Goal: Task Accomplishment & Management: Manage account settings

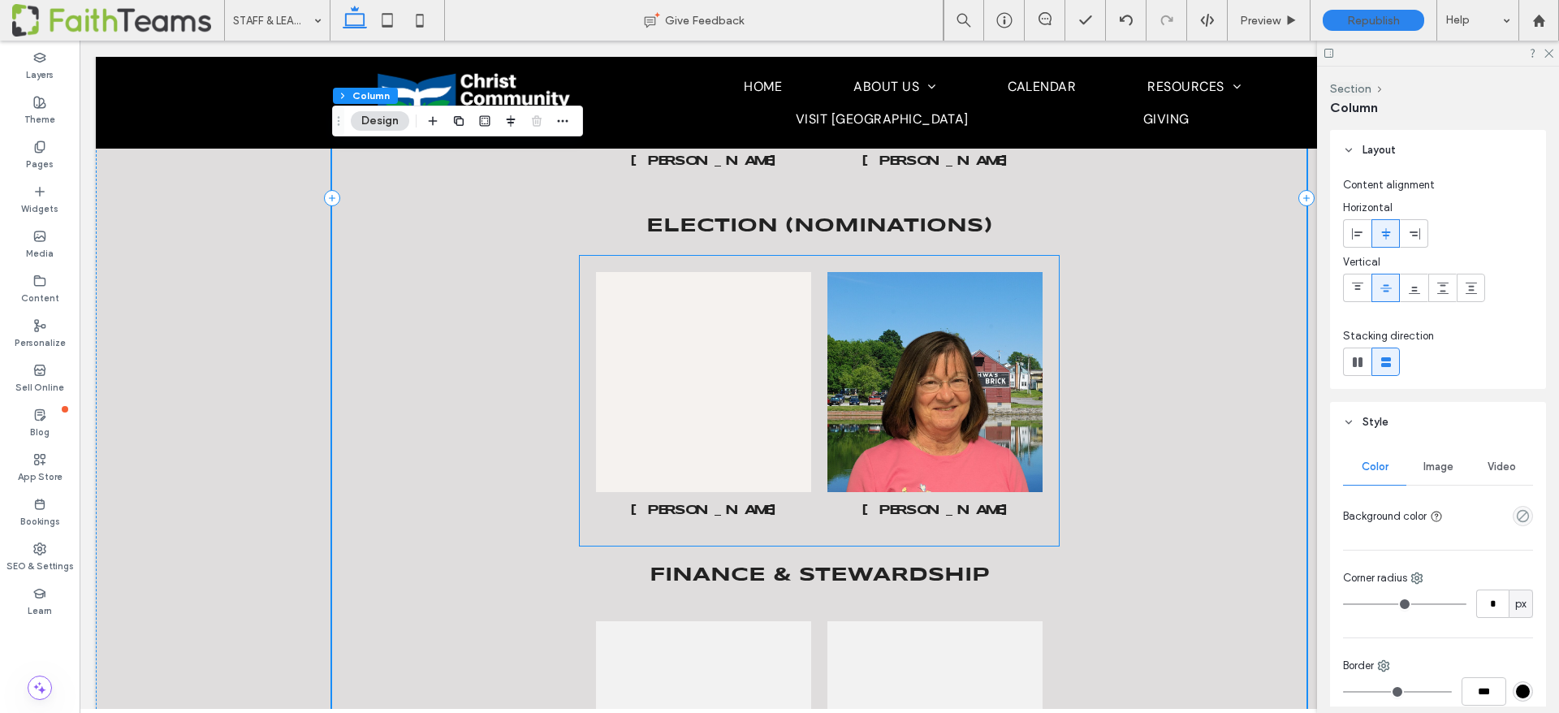
click at [677, 399] on link at bounding box center [704, 382] width 228 height 233
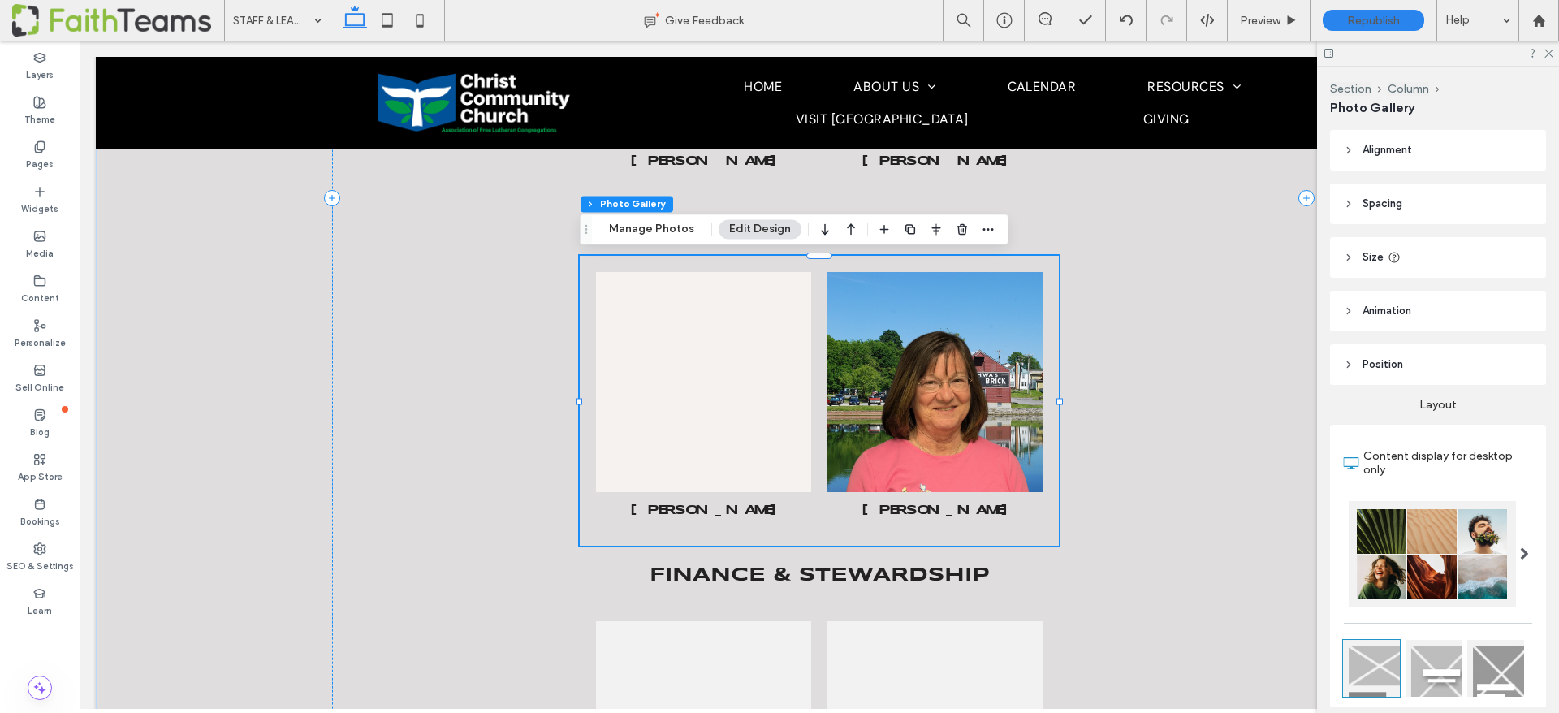
click at [677, 399] on link at bounding box center [704, 382] width 228 height 233
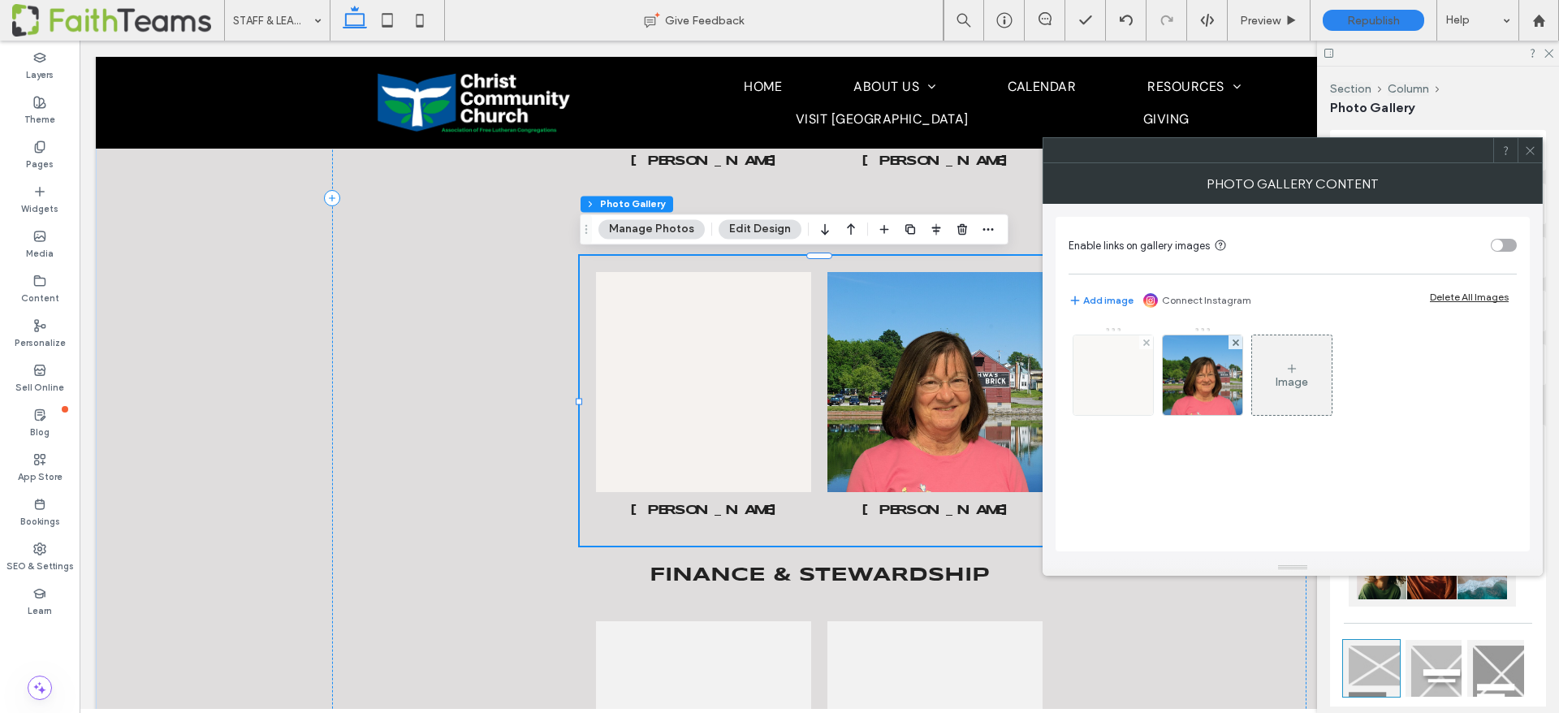
click at [1094, 378] on img at bounding box center [1114, 375] width 80 height 80
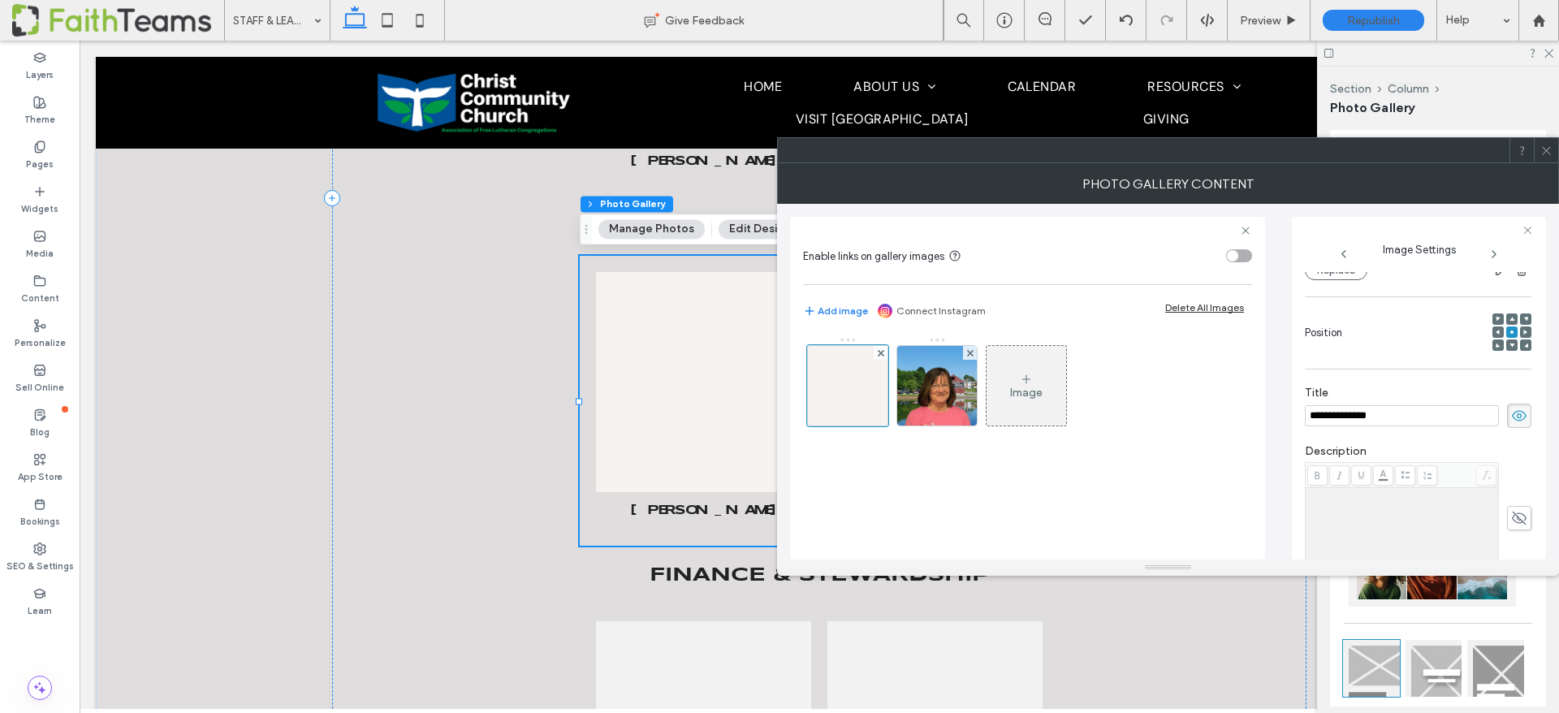
click at [1366, 417] on input "**********" at bounding box center [1402, 415] width 194 height 21
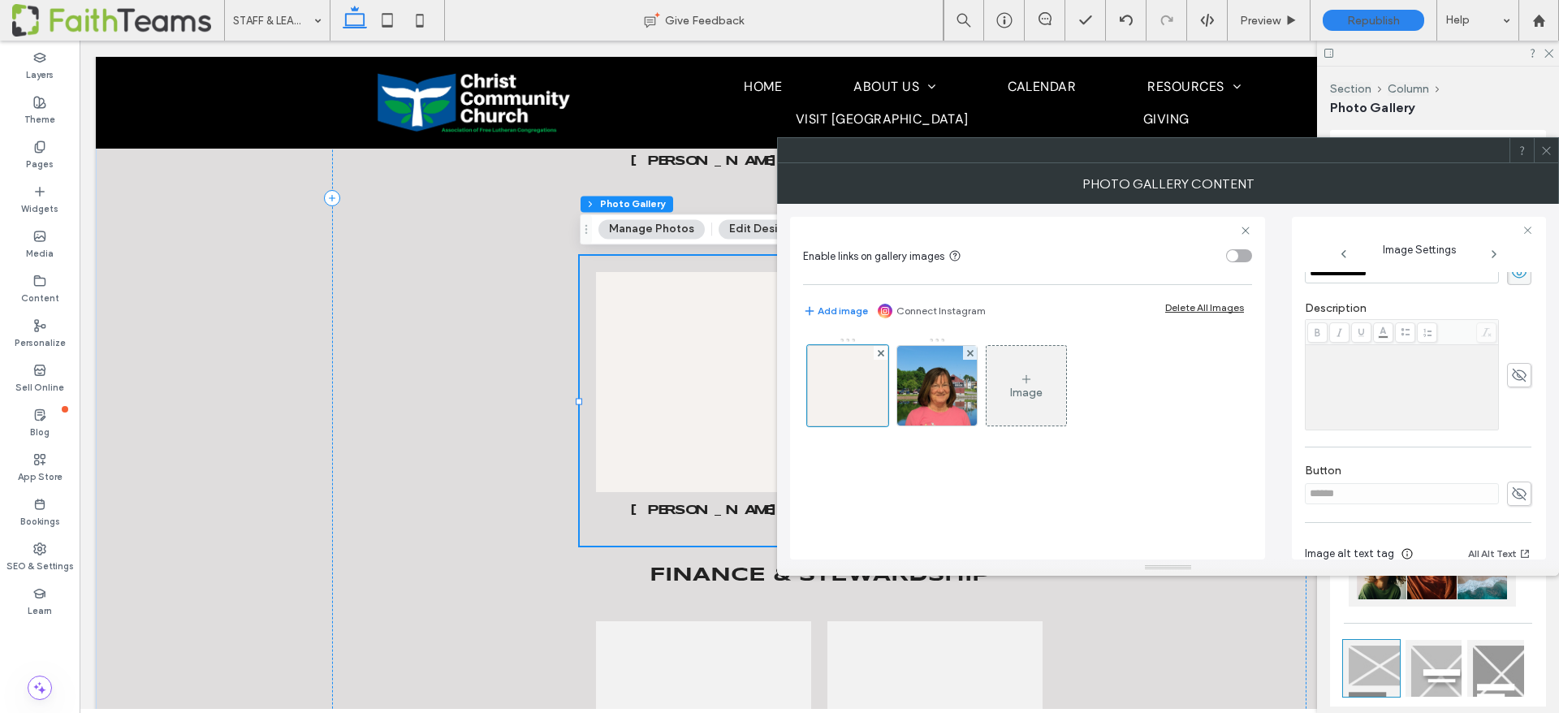
scroll to position [409, 0]
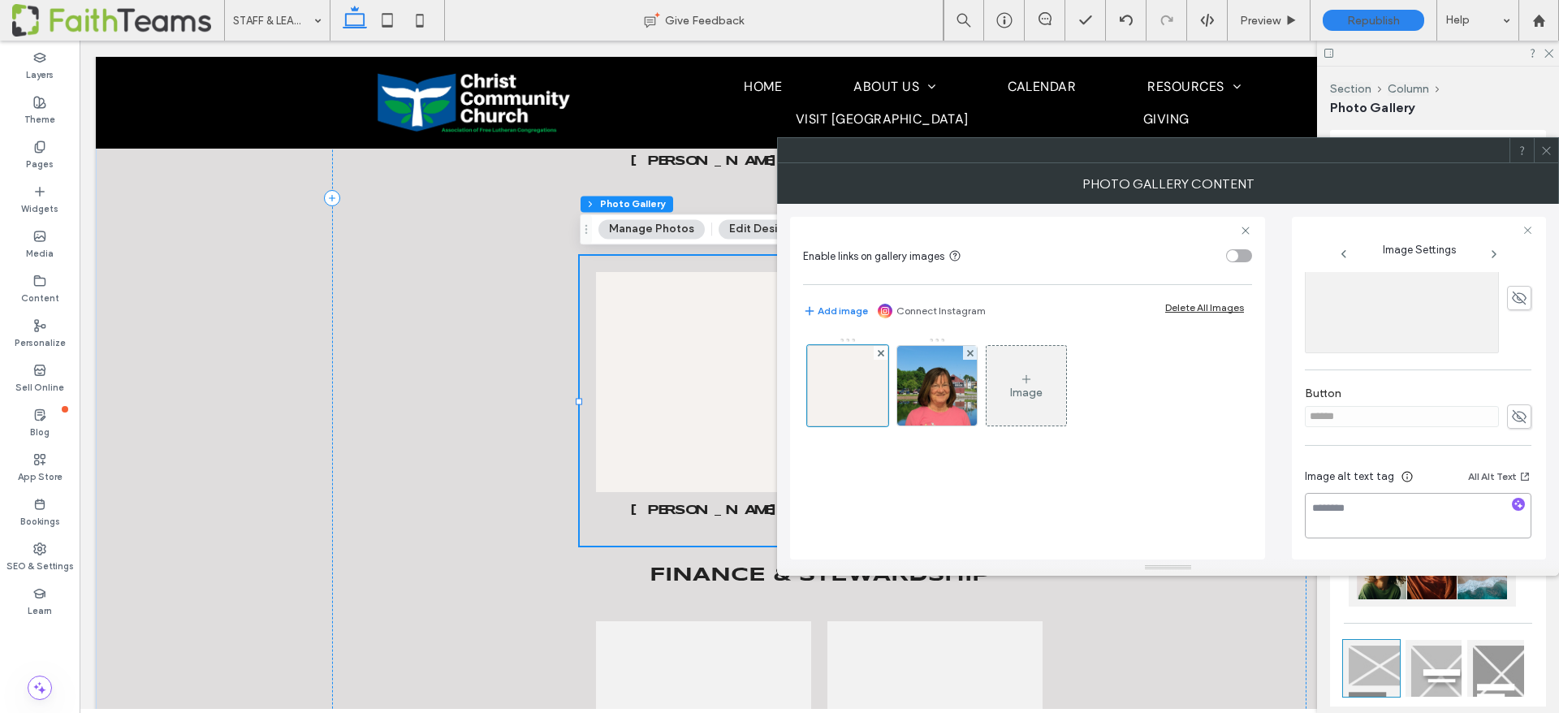
click at [1363, 501] on textarea at bounding box center [1418, 515] width 227 height 45
paste textarea "**********"
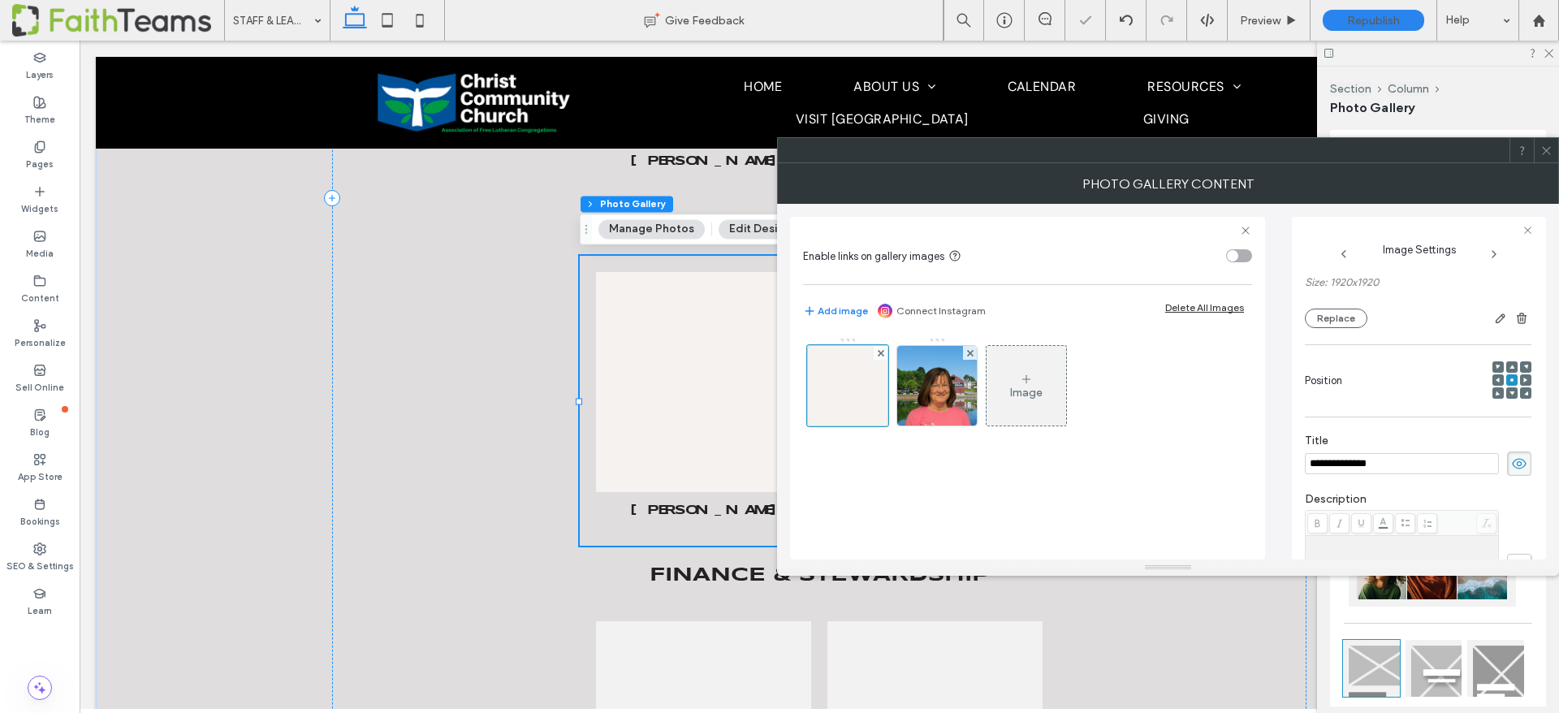
scroll to position [0, 0]
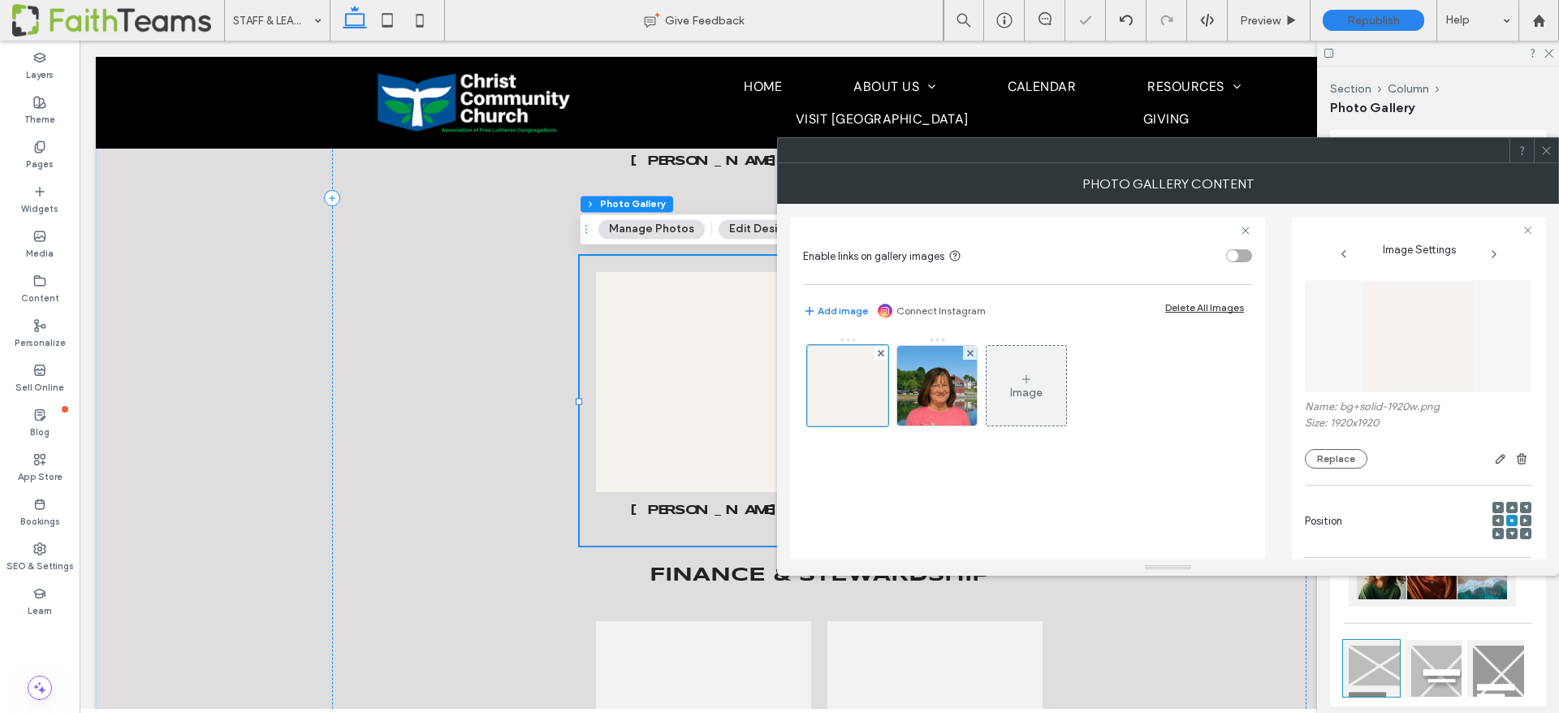
type textarea "**********"
click at [1399, 333] on img at bounding box center [1419, 336] width 112 height 112
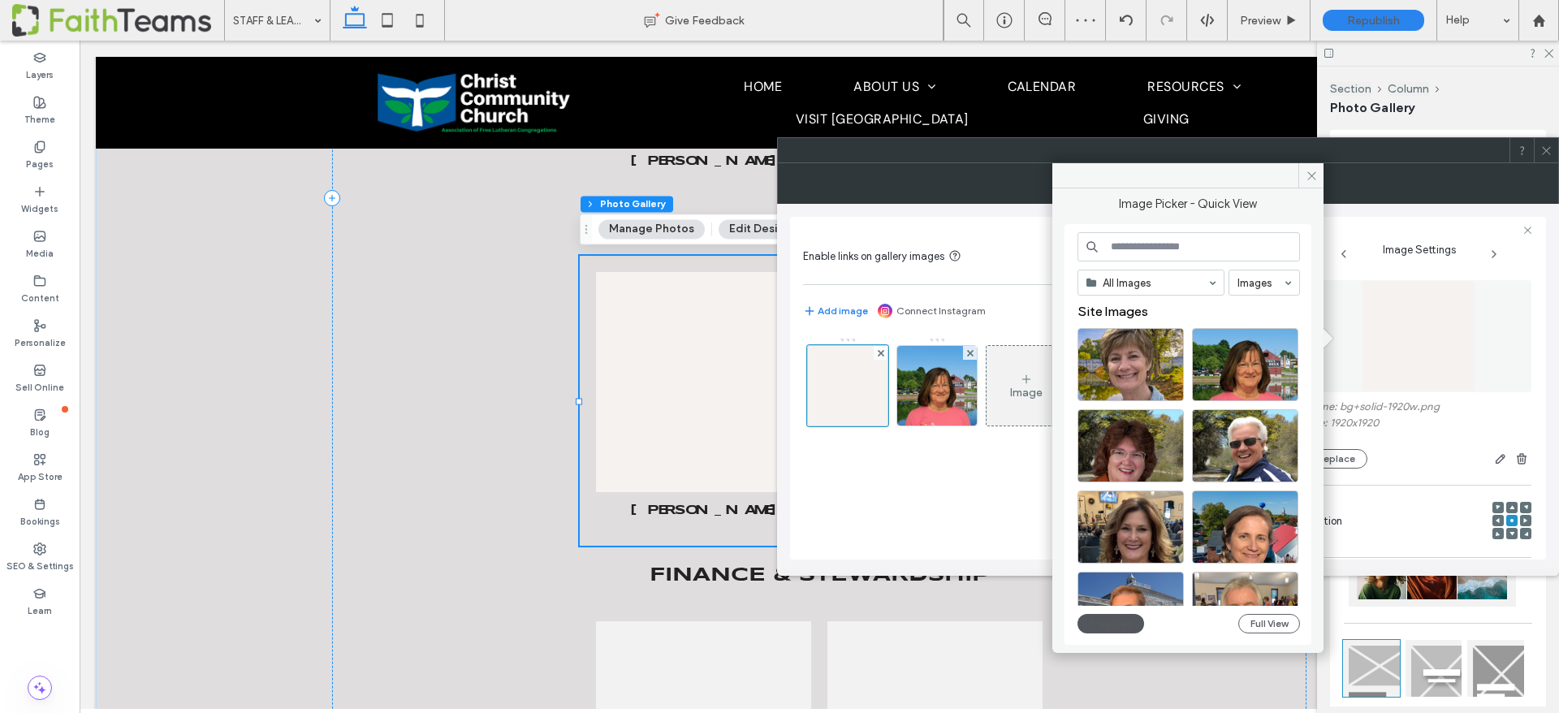
click at [1105, 621] on button "Upload" at bounding box center [1111, 623] width 67 height 19
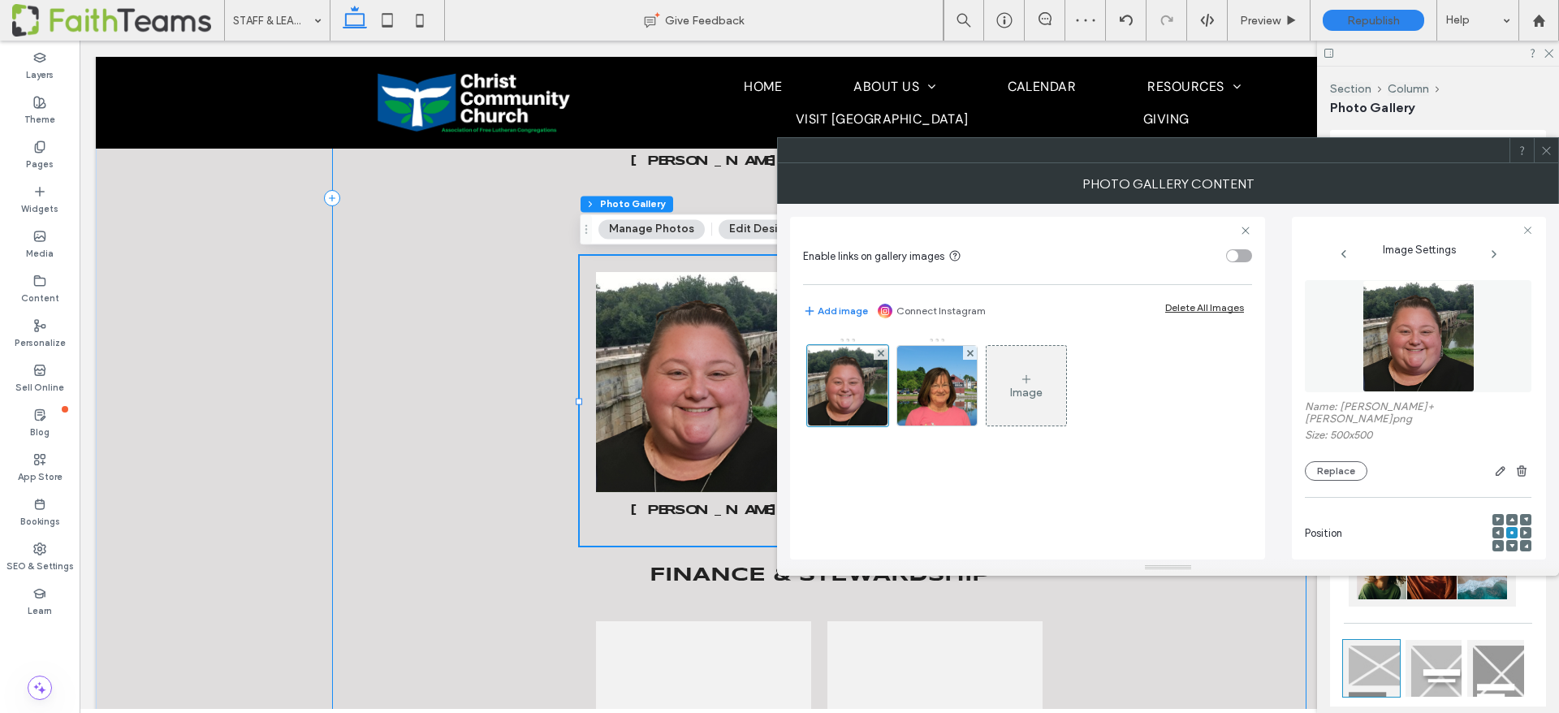
click at [479, 386] on div "MINISTRY TEAMS (COMMITTEES) AUDIT [PERSON_NAME] Button [PERSON_NAME] Button [PE…" at bounding box center [819, 198] width 975 height 2834
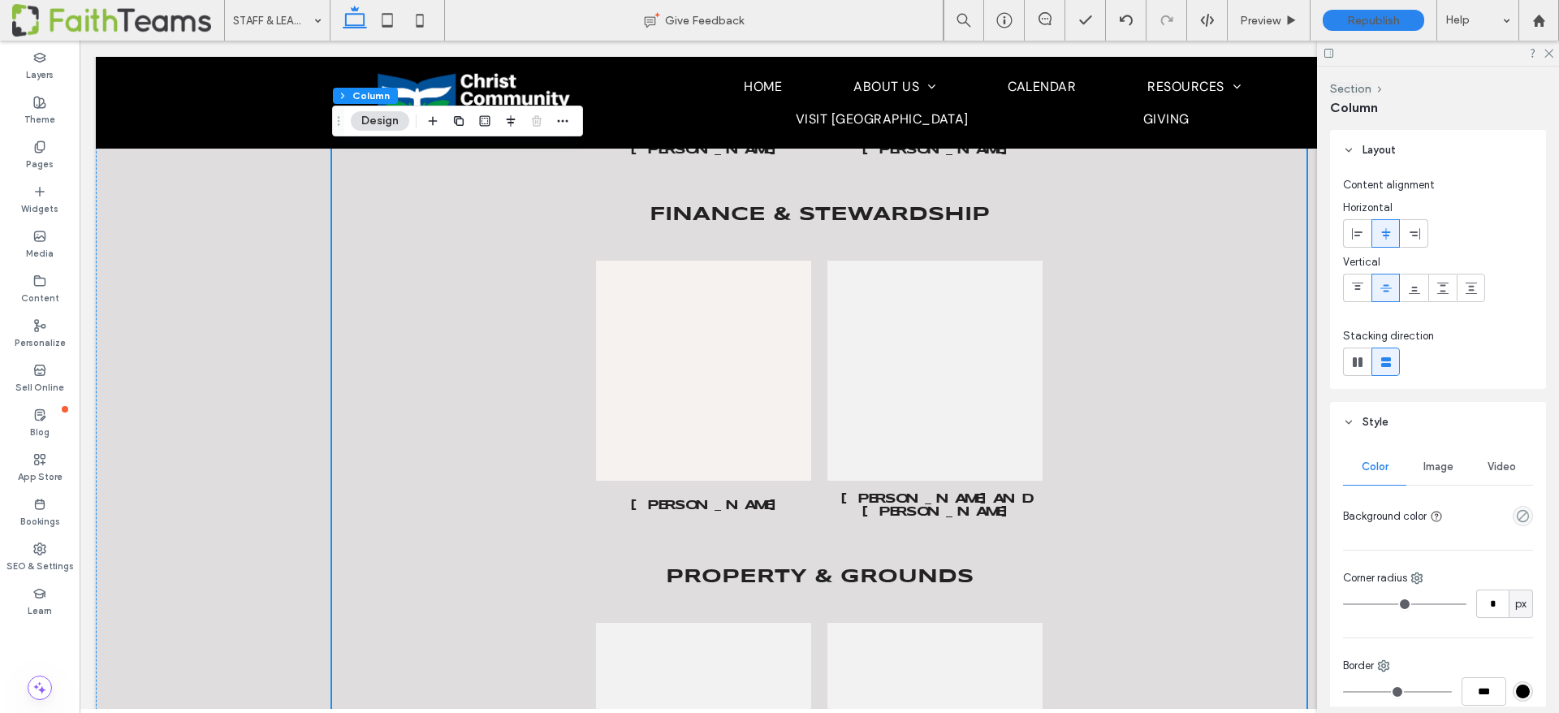
scroll to position [3616, 0]
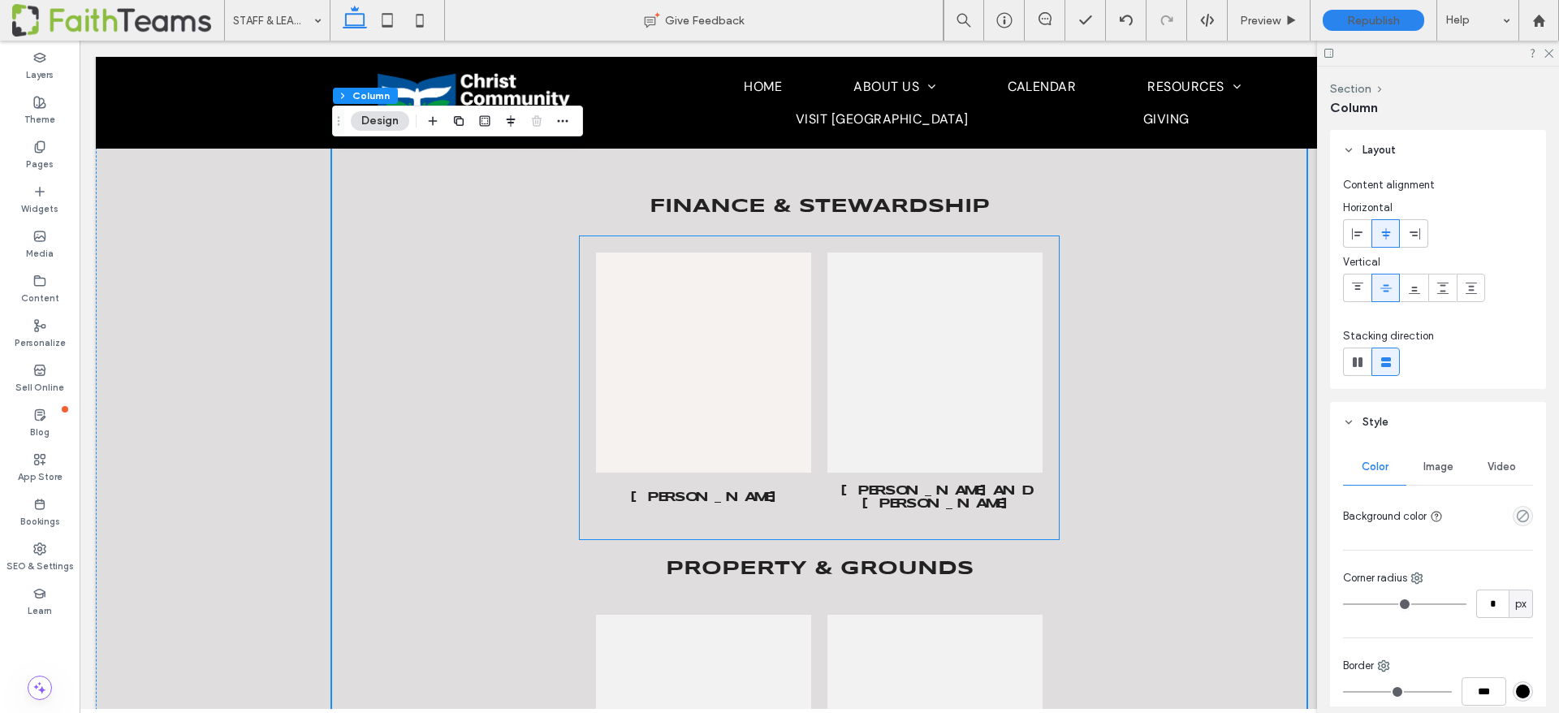
click at [678, 384] on link at bounding box center [703, 363] width 215 height 220
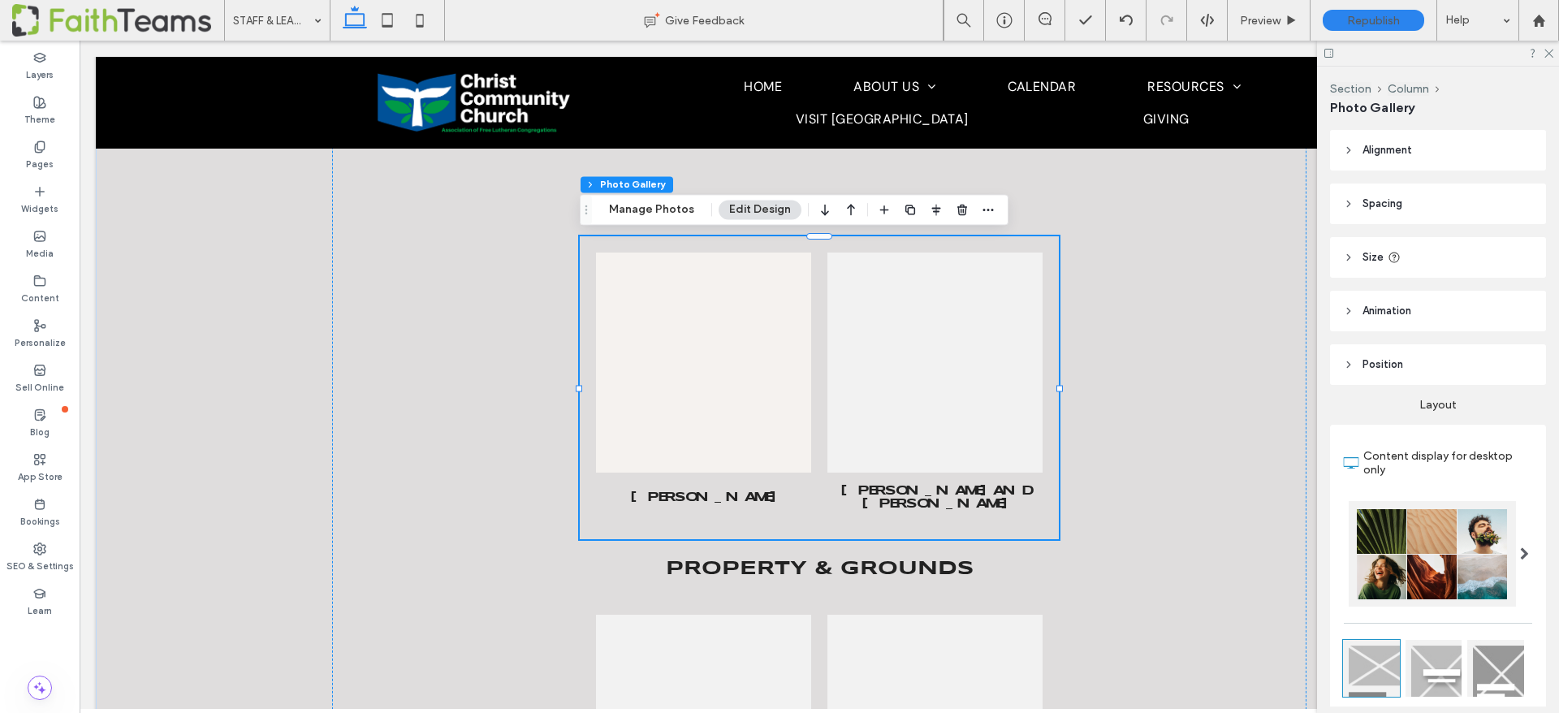
click at [678, 384] on link at bounding box center [703, 363] width 215 height 220
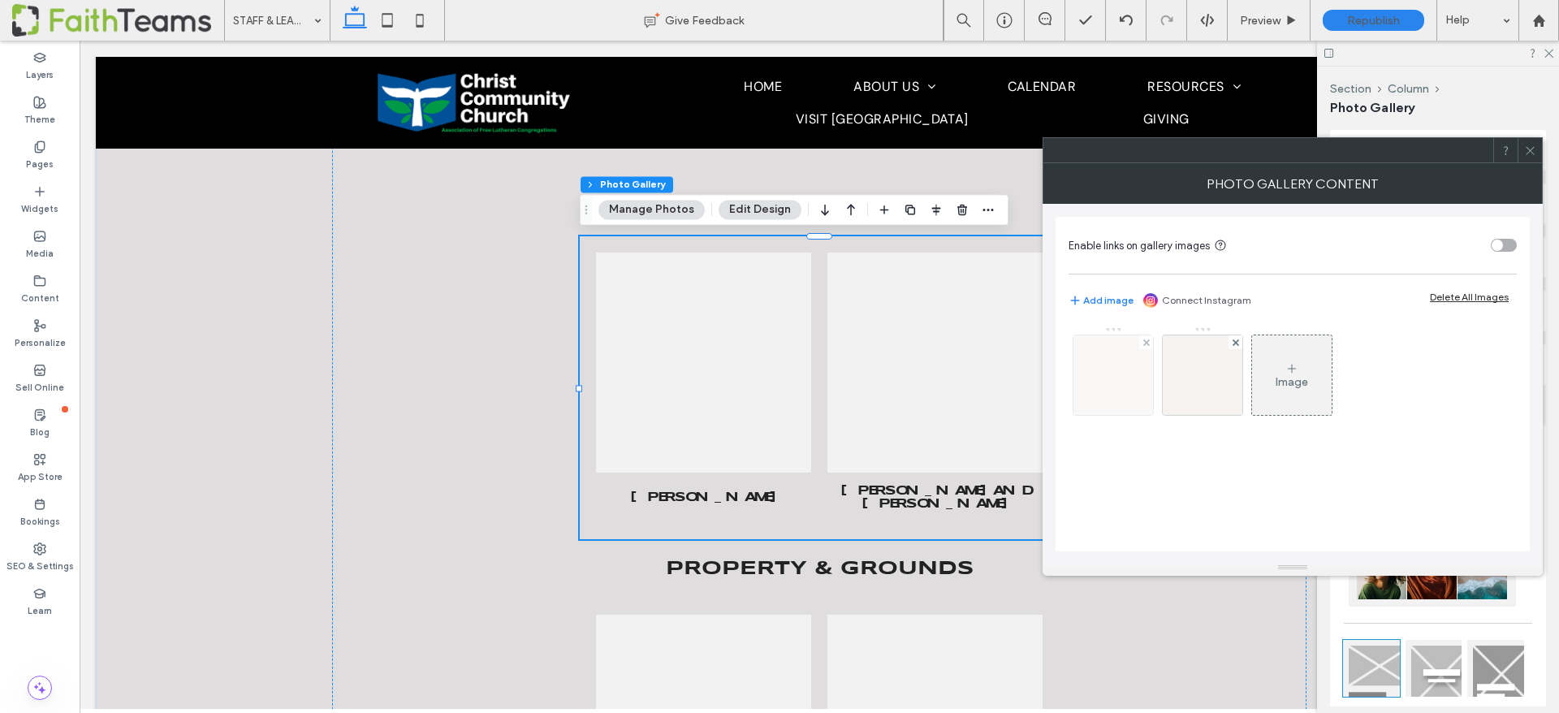
click at [1096, 374] on img at bounding box center [1114, 375] width 80 height 80
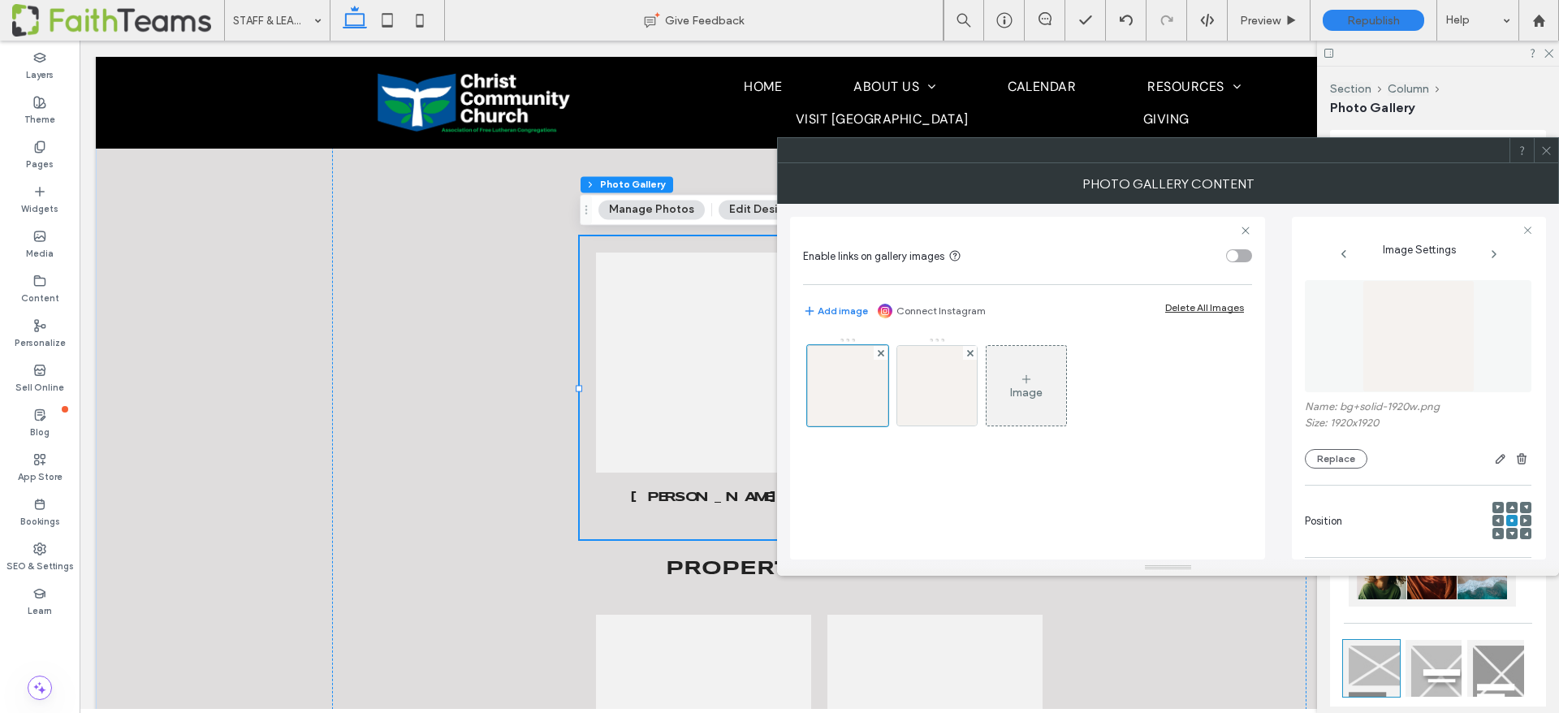
scroll to position [0, 0]
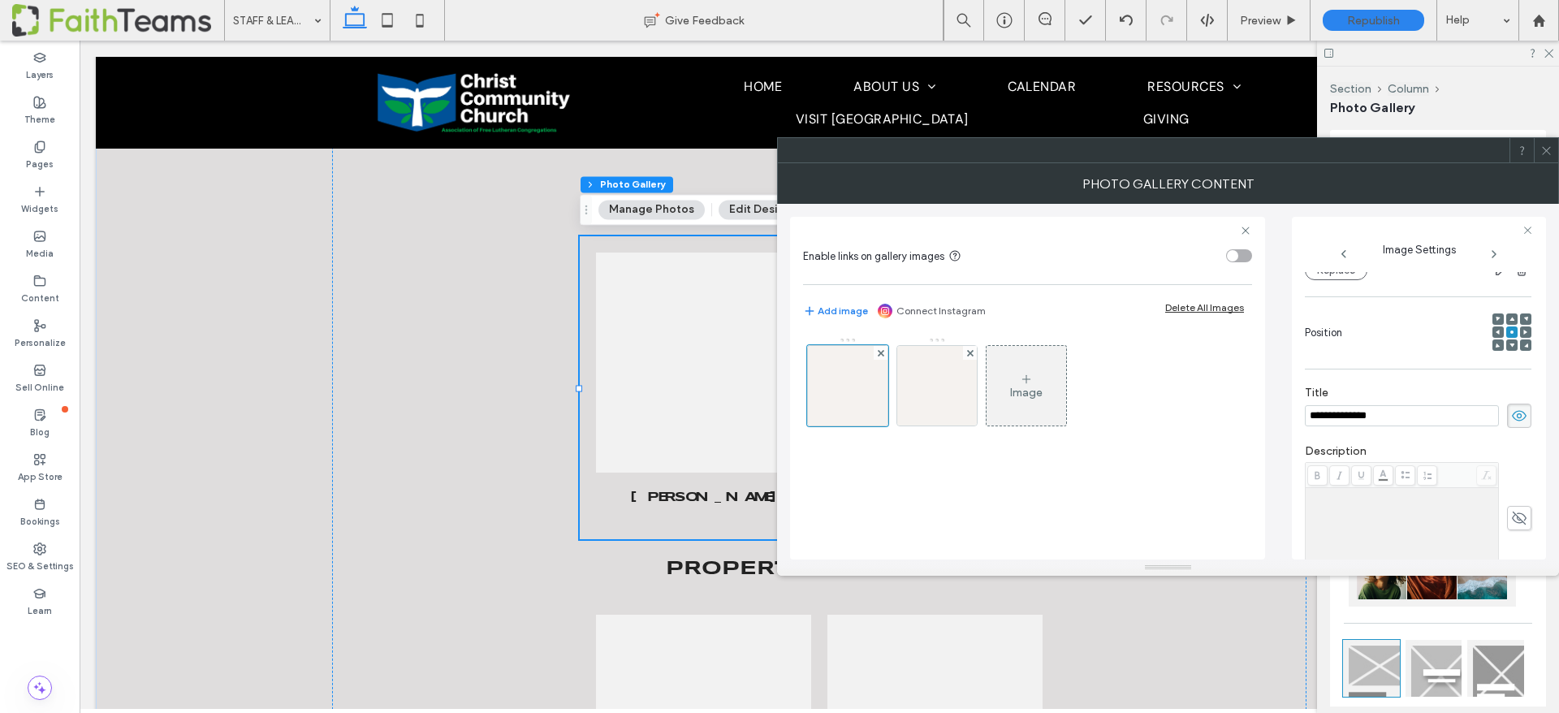
drag, startPoint x: 1362, startPoint y: 403, endPoint x: 1354, endPoint y: 411, distance: 11.5
click at [1361, 403] on label "Title" at bounding box center [1418, 395] width 227 height 18
click at [1354, 413] on input "**********" at bounding box center [1402, 415] width 194 height 21
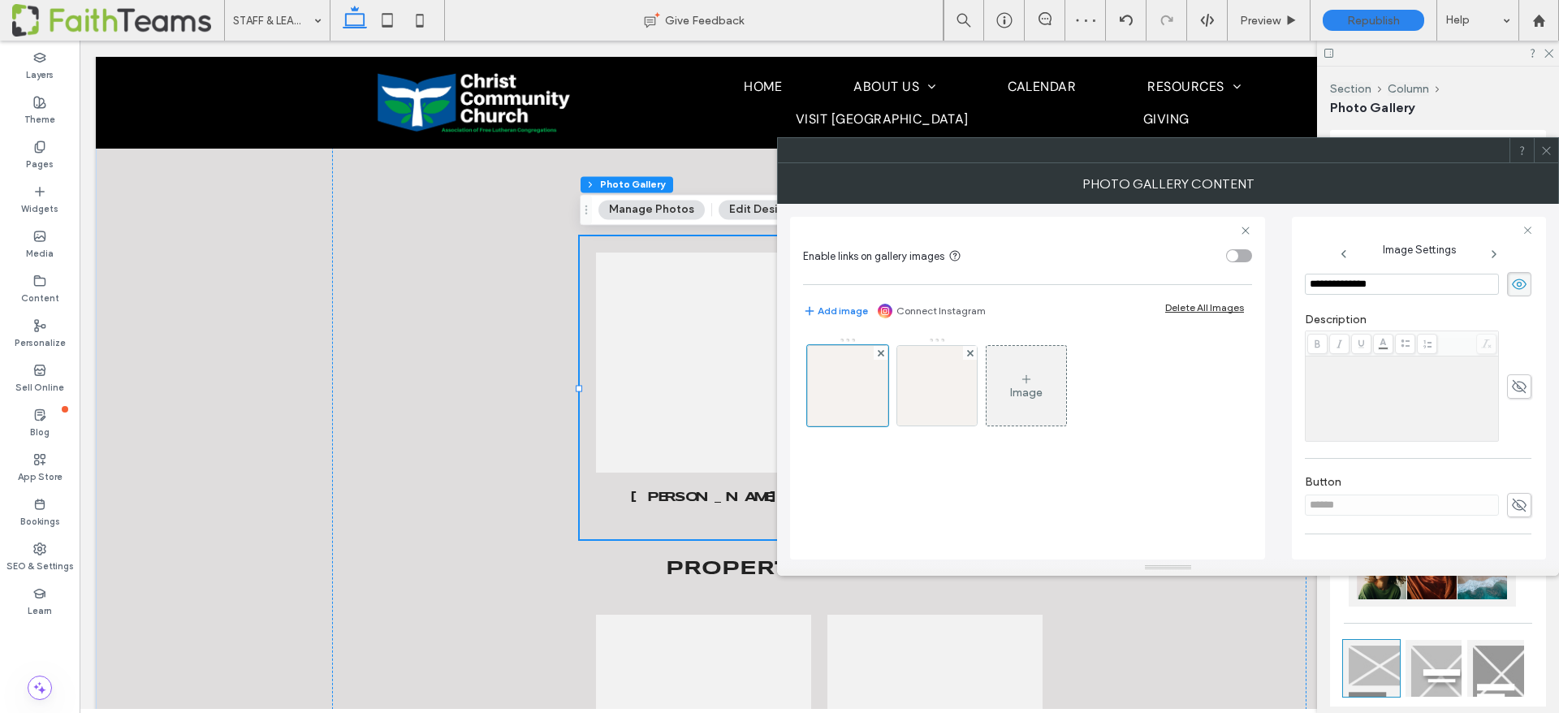
scroll to position [409, 0]
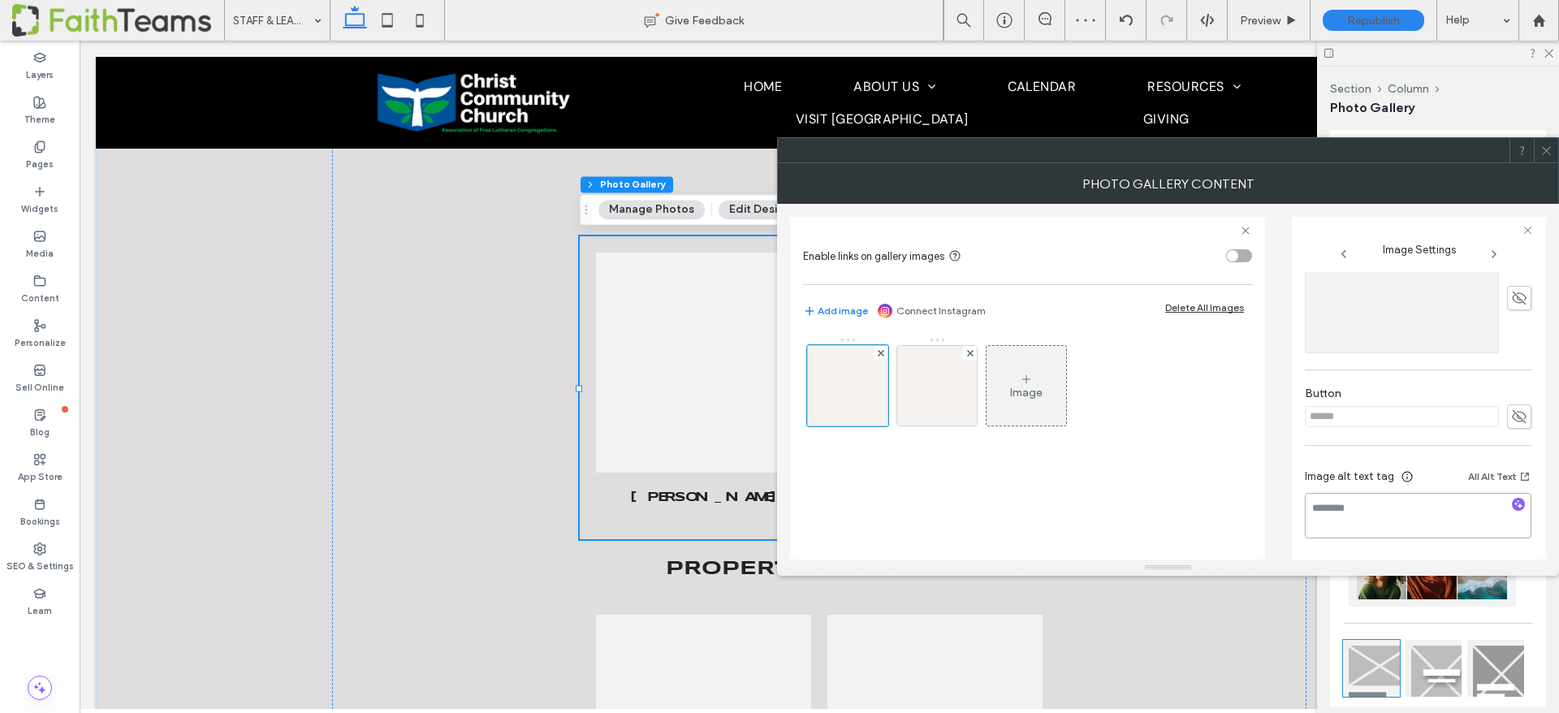
click at [1396, 512] on textarea at bounding box center [1418, 515] width 227 height 45
paste textarea "**********"
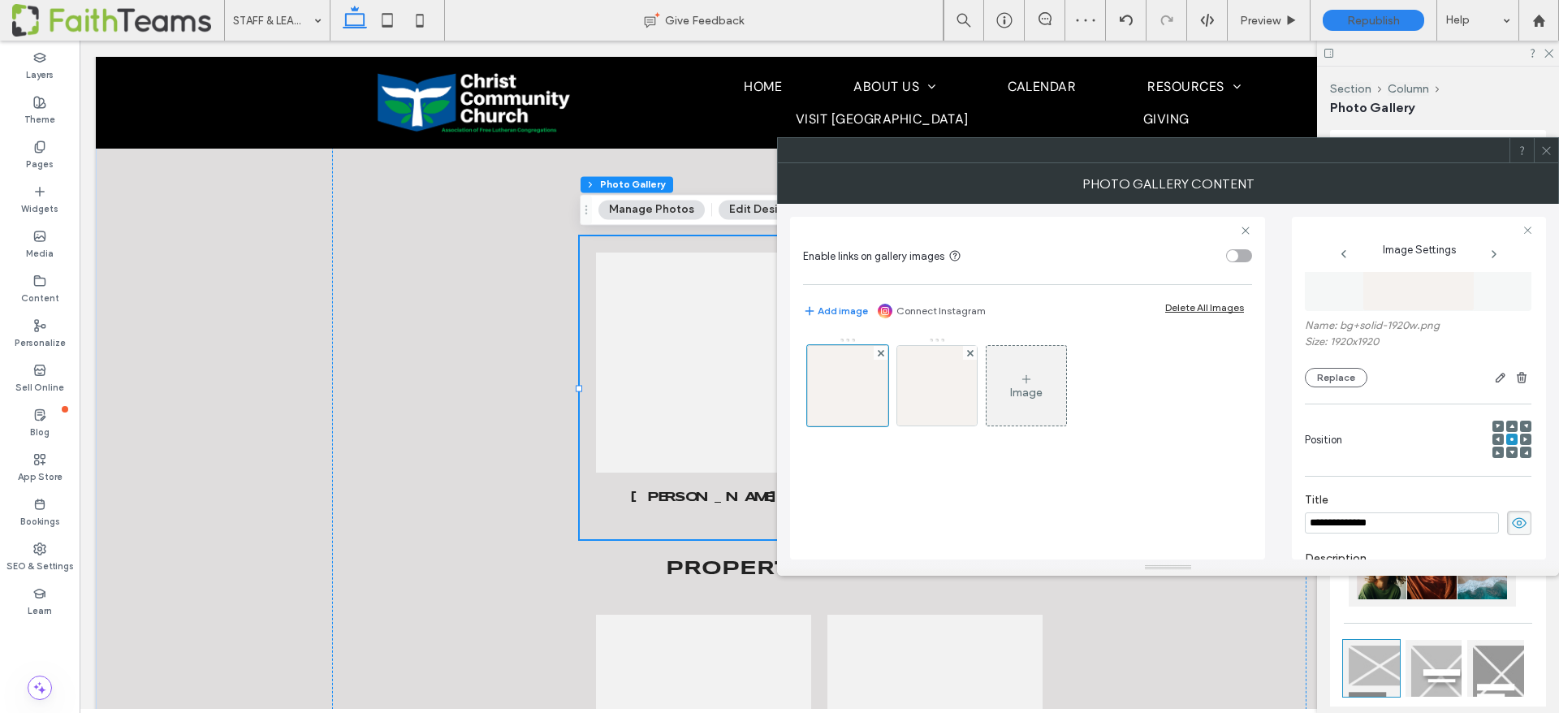
scroll to position [0, 0]
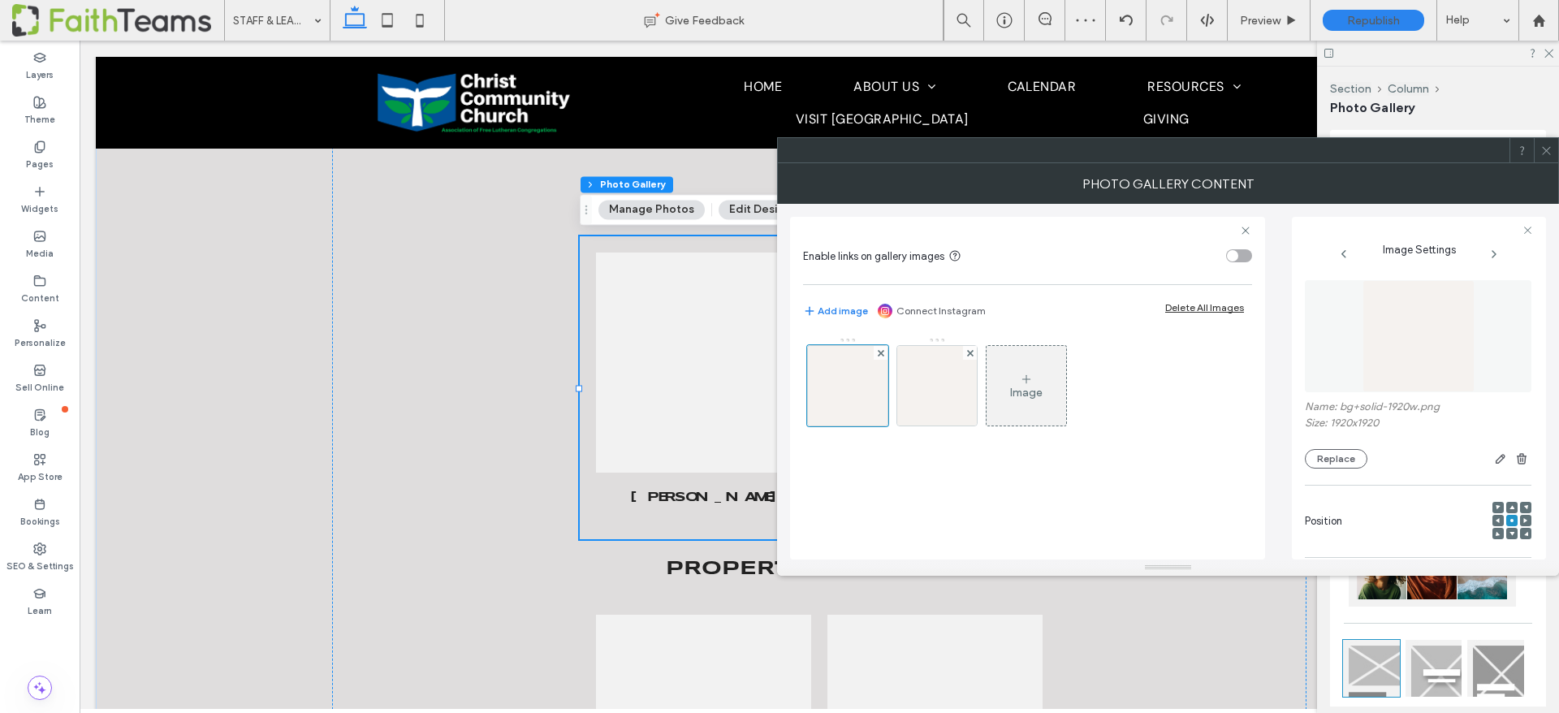
type textarea "**********"
click at [1375, 377] on img at bounding box center [1419, 336] width 112 height 112
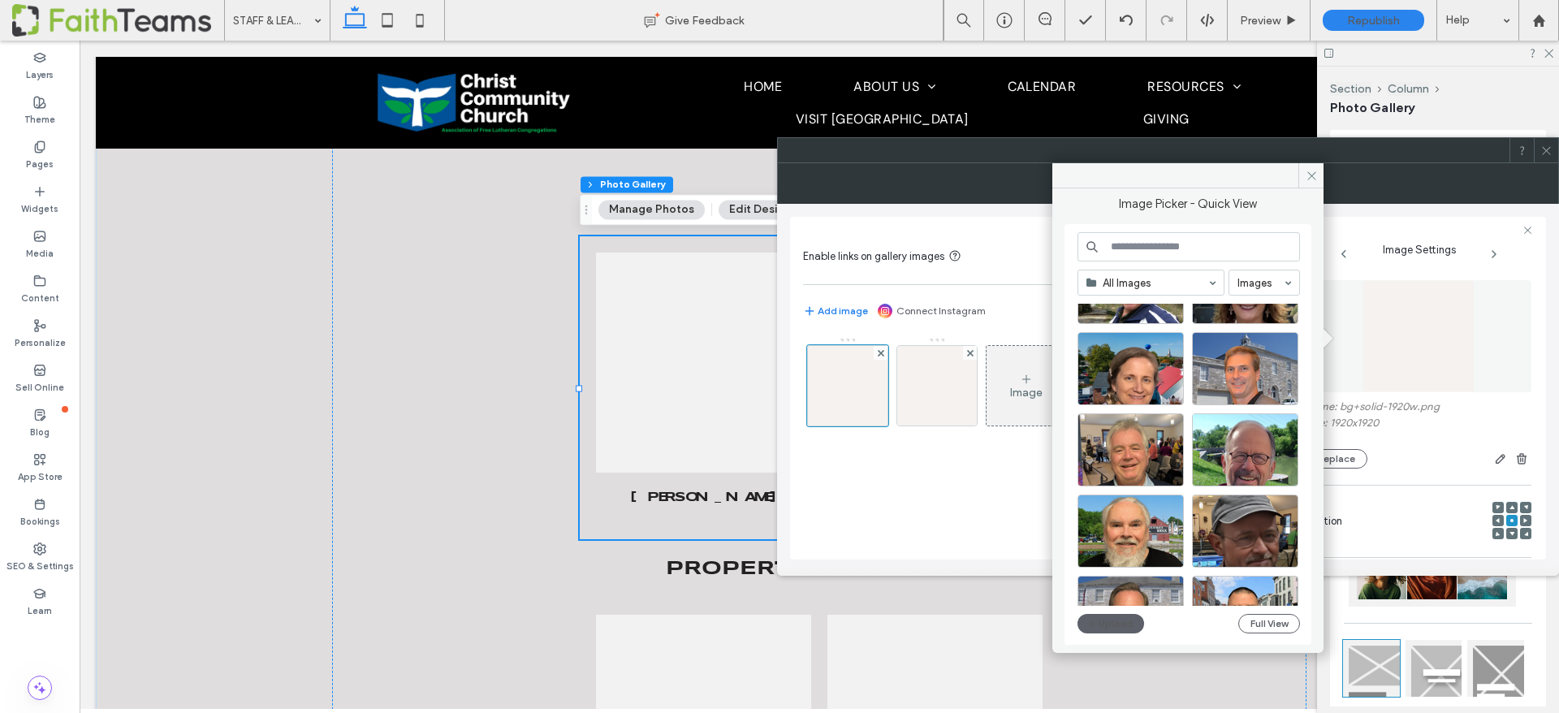
scroll to position [326, 0]
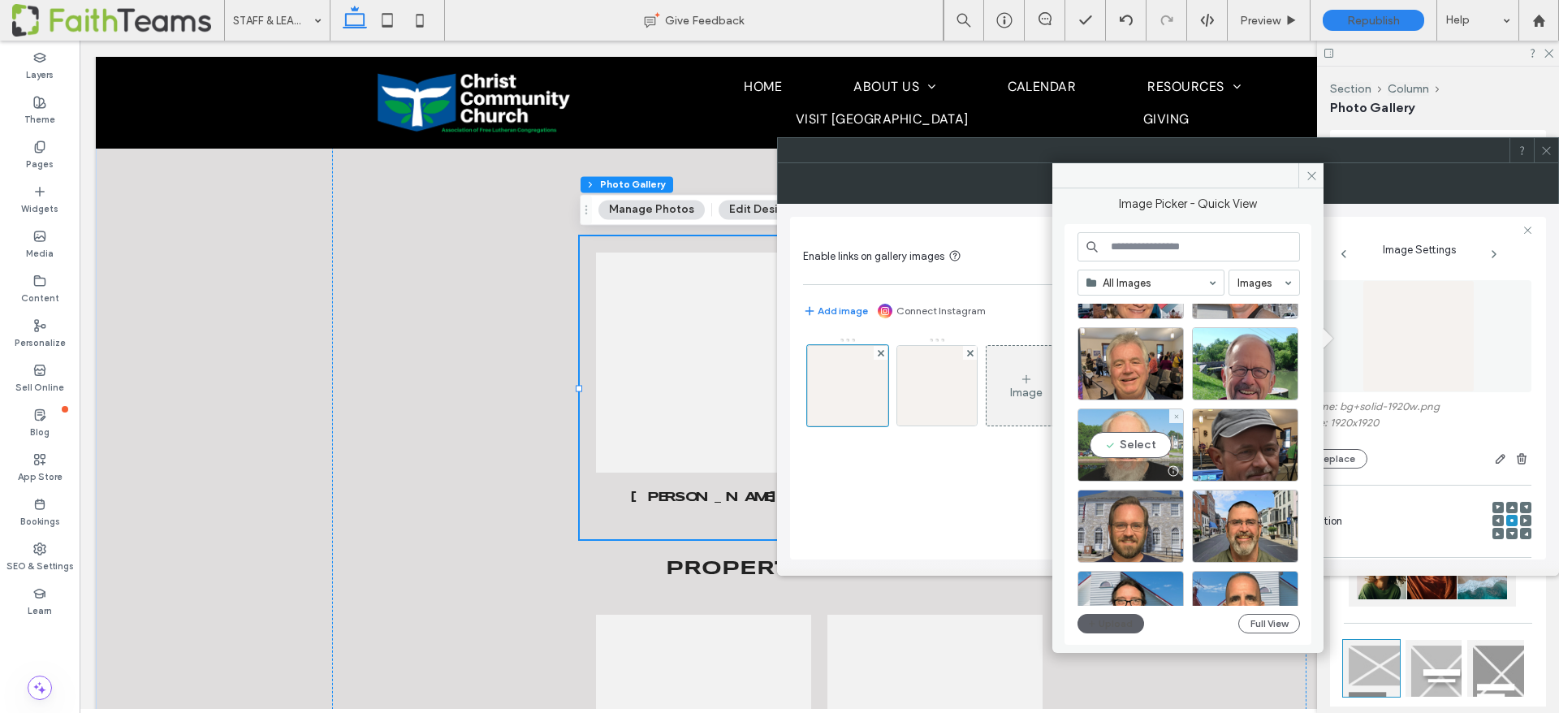
click at [1131, 450] on div "Select" at bounding box center [1131, 445] width 106 height 73
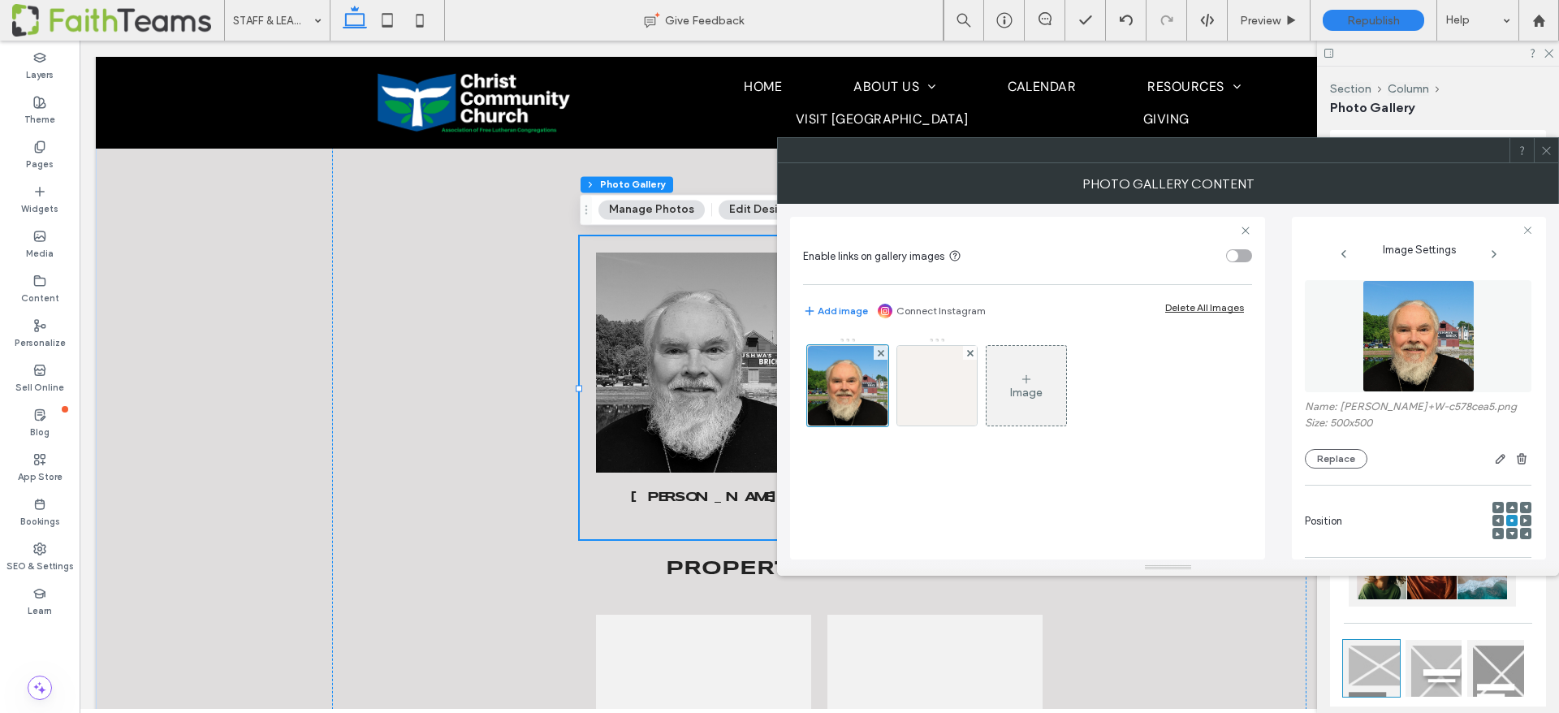
click at [1546, 151] on icon at bounding box center [1547, 151] width 12 height 12
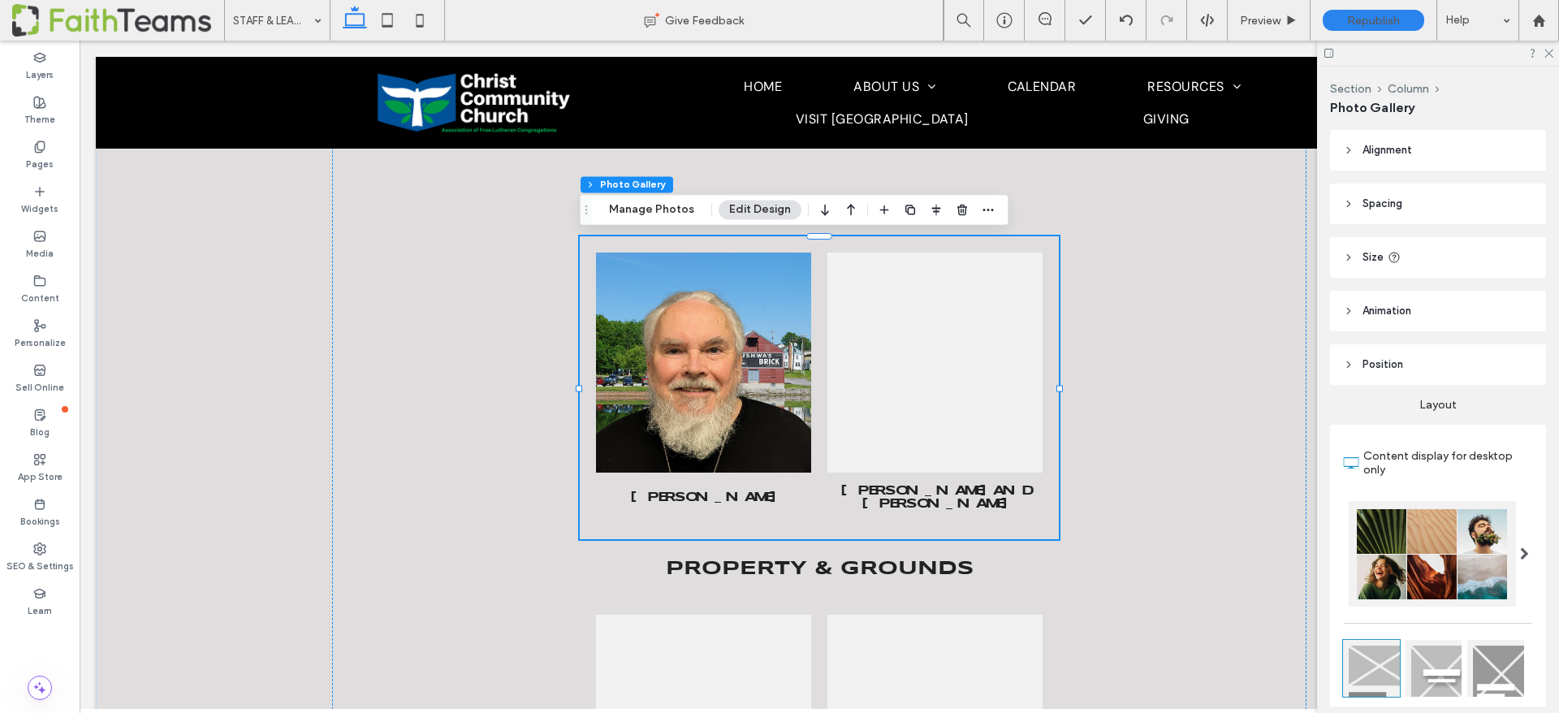
click at [598, 514] on span "[PERSON_NAME] Button" at bounding box center [703, 498] width 215 height 50
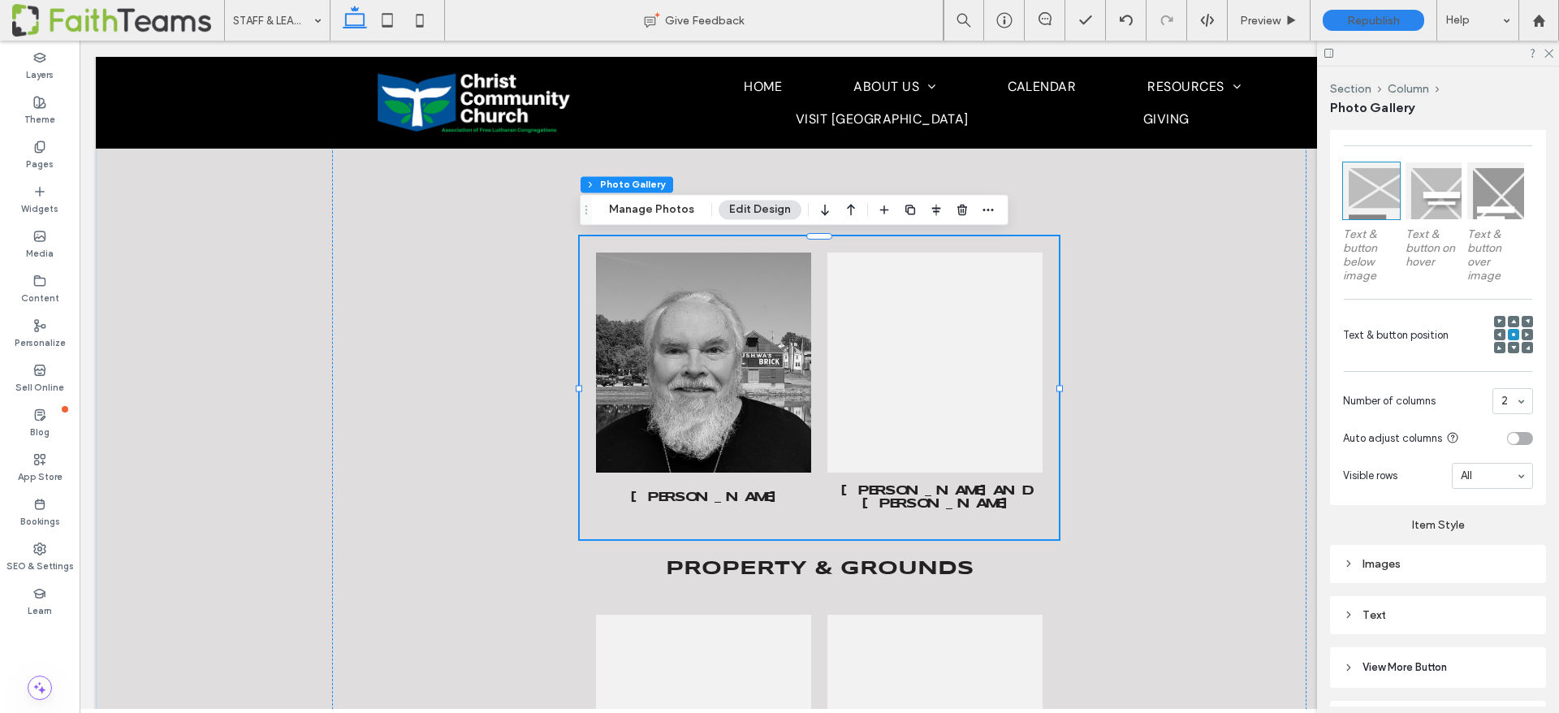
scroll to position [575, 0]
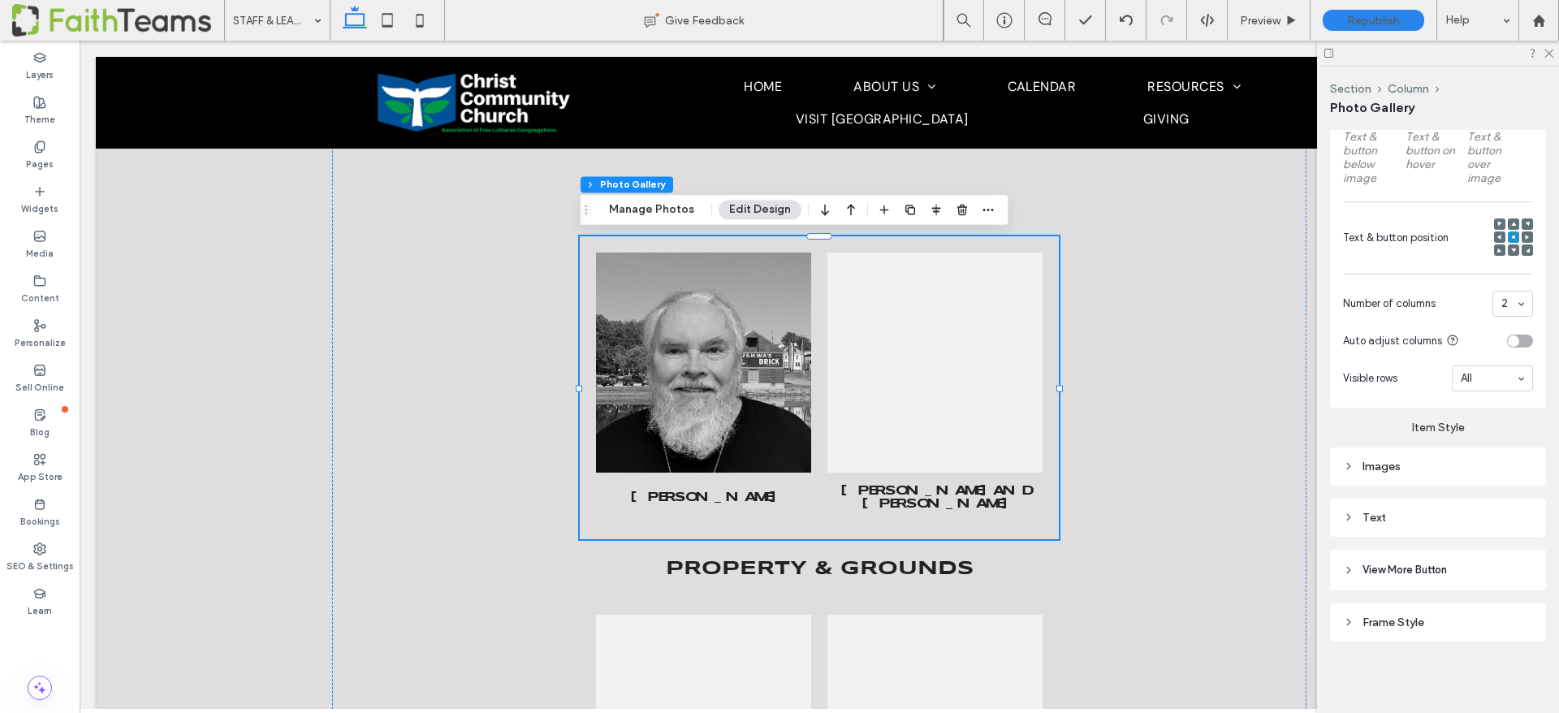
click at [1395, 466] on div "Images" at bounding box center [1438, 467] width 190 height 14
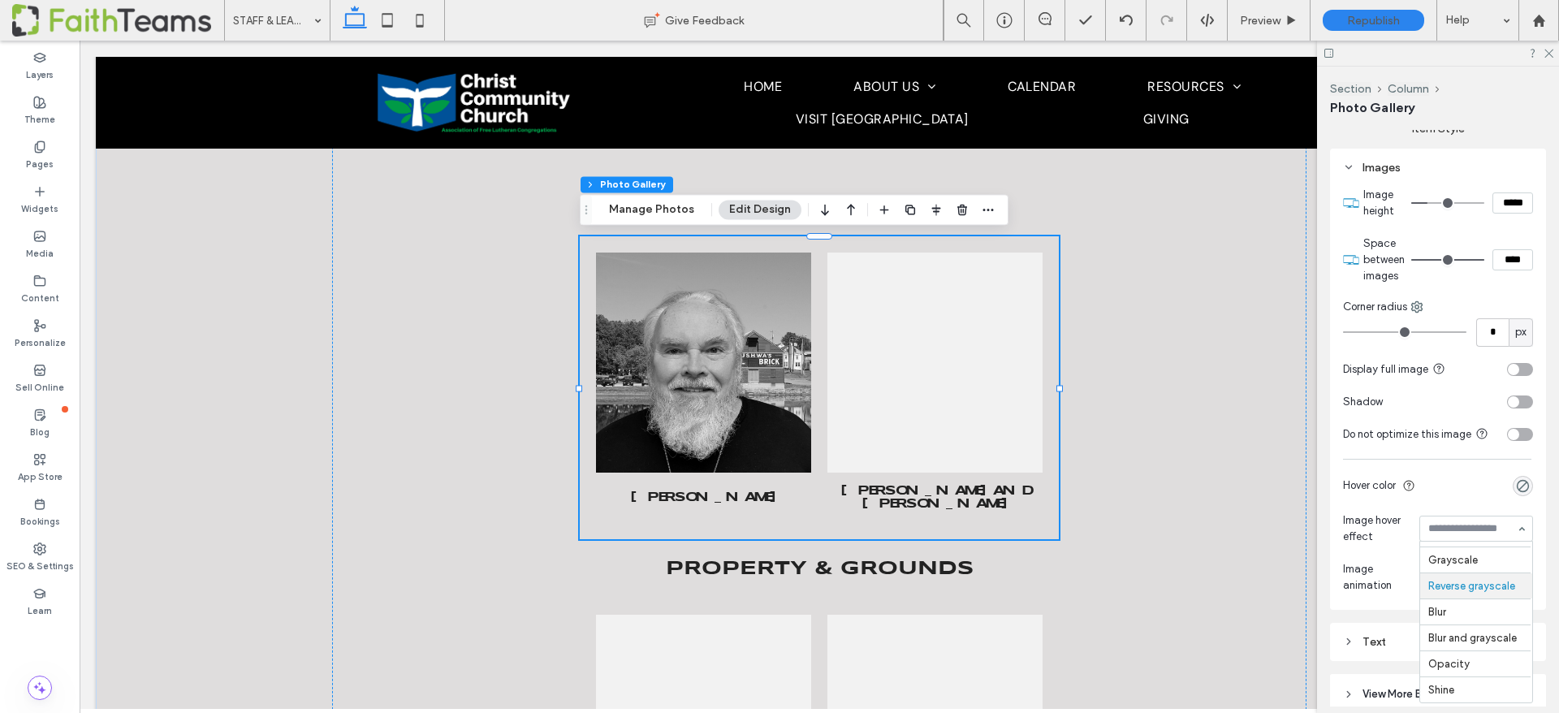
scroll to position [0, 0]
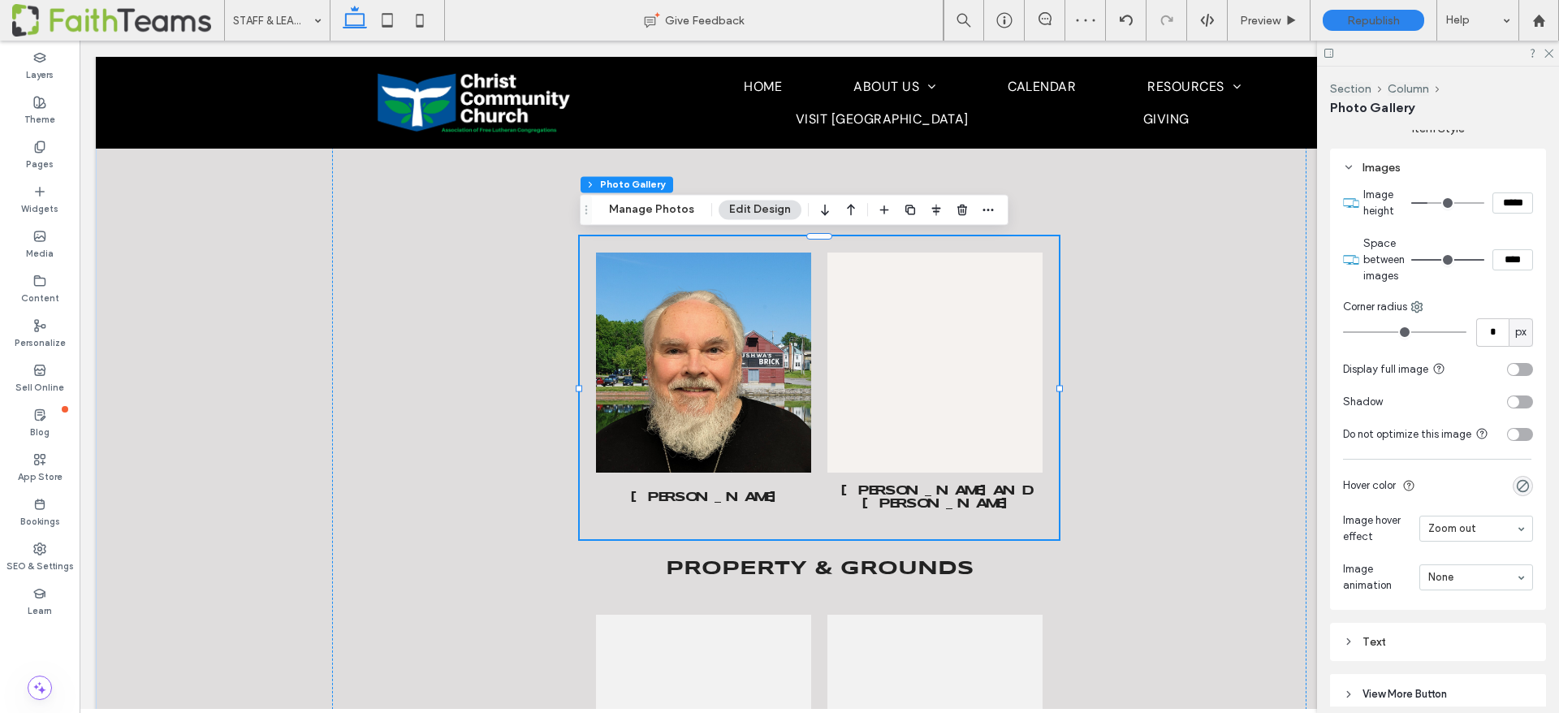
click at [957, 349] on link at bounding box center [935, 362] width 228 height 233
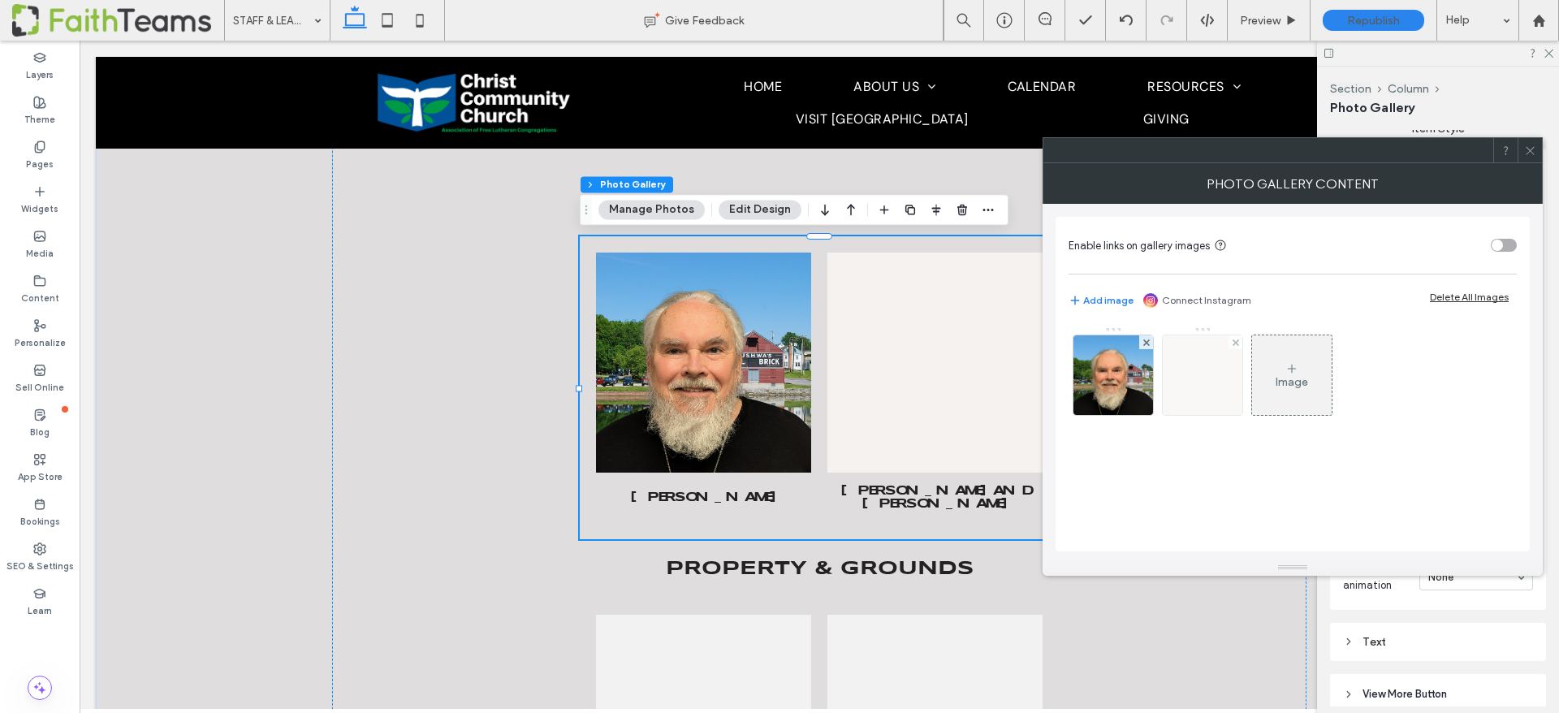
click at [1182, 370] on img at bounding box center [1203, 375] width 80 height 80
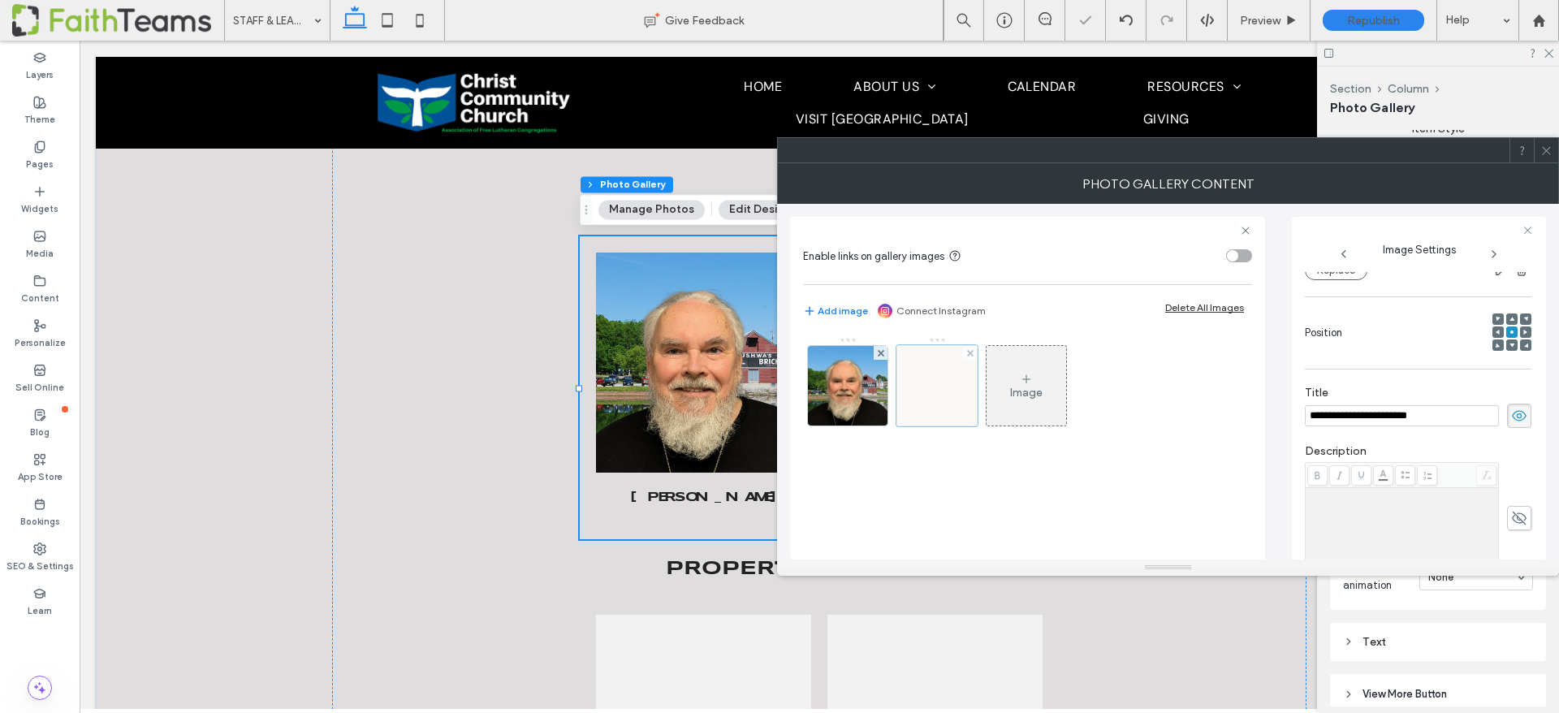
click at [954, 375] on div at bounding box center [937, 385] width 81 height 81
click at [1339, 417] on input "**********" at bounding box center [1402, 415] width 194 height 21
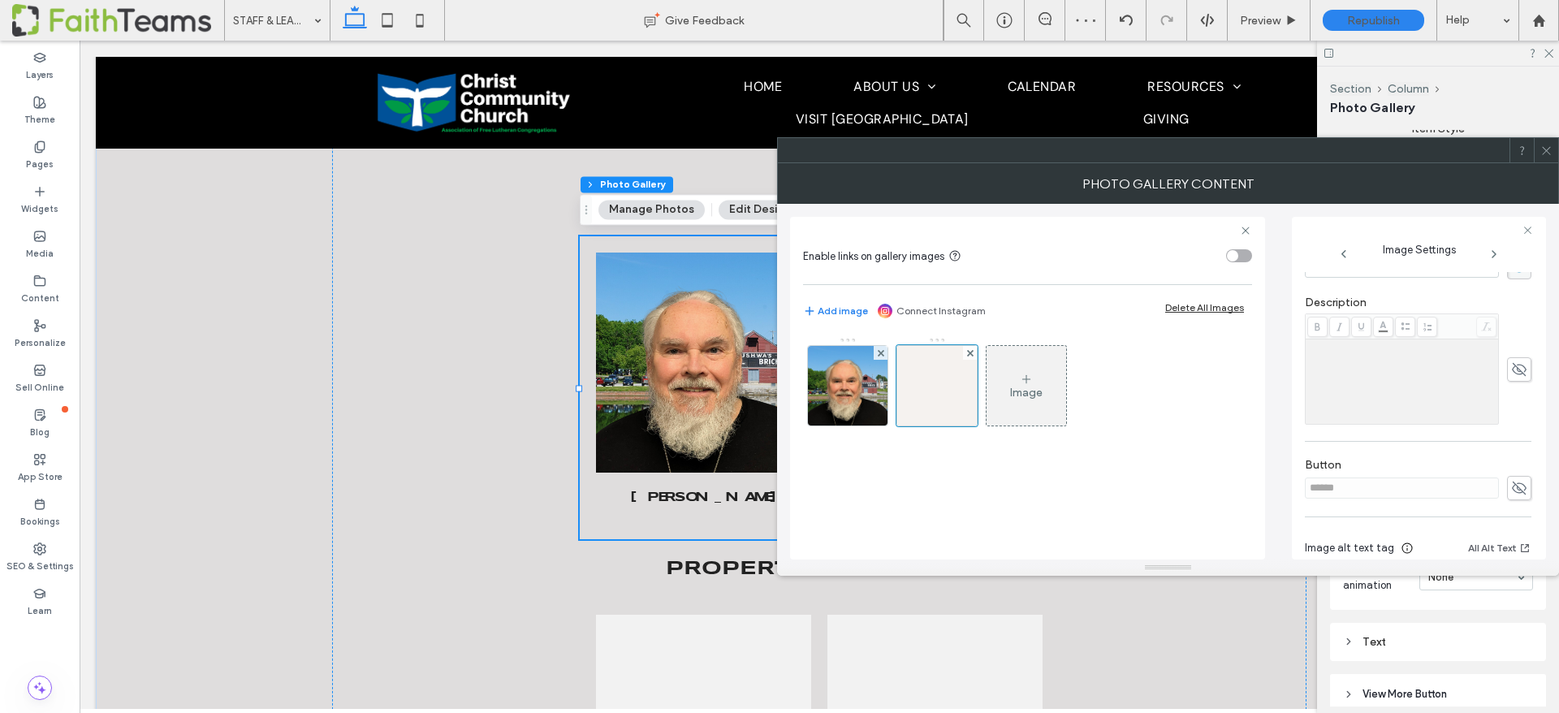
scroll to position [409, 0]
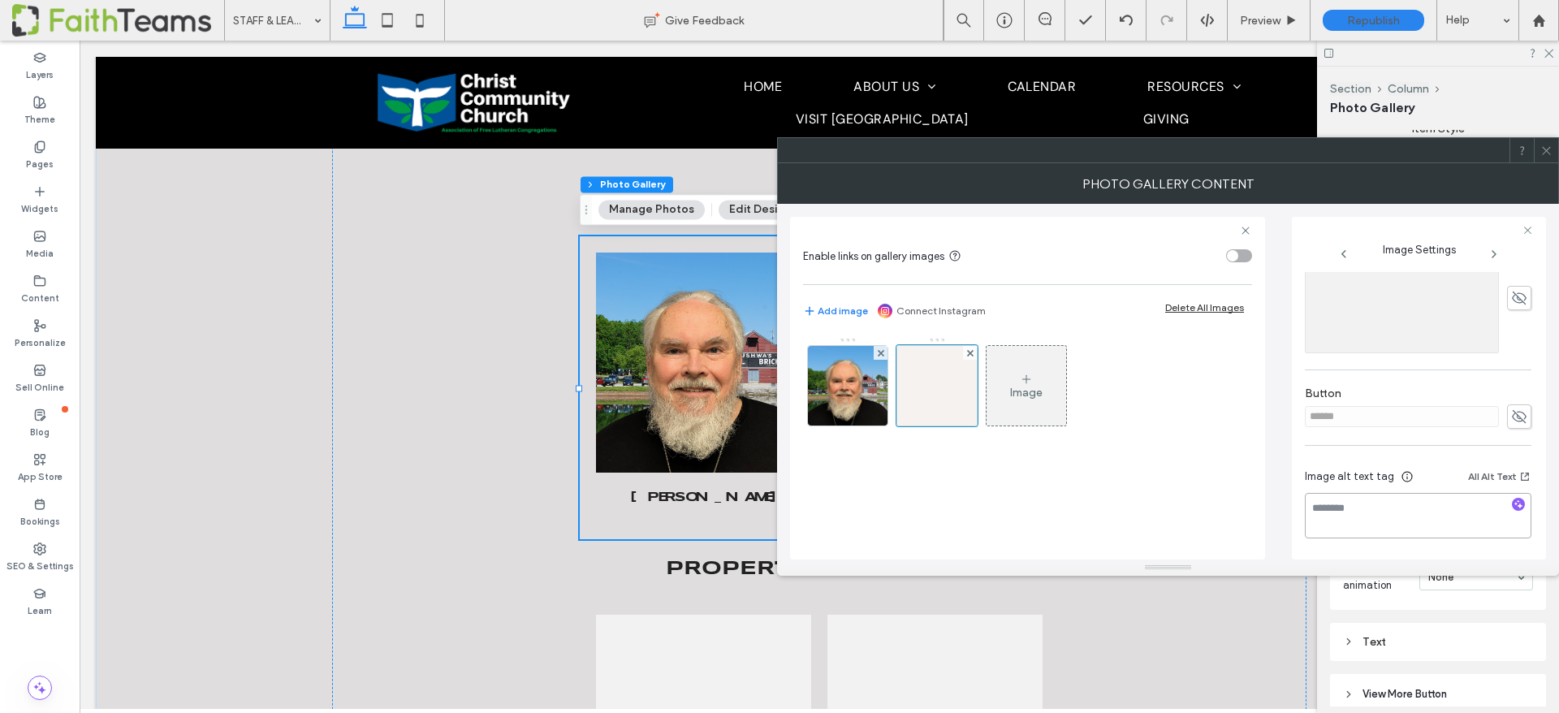
click at [1335, 506] on textarea at bounding box center [1418, 515] width 227 height 45
paste textarea "**********"
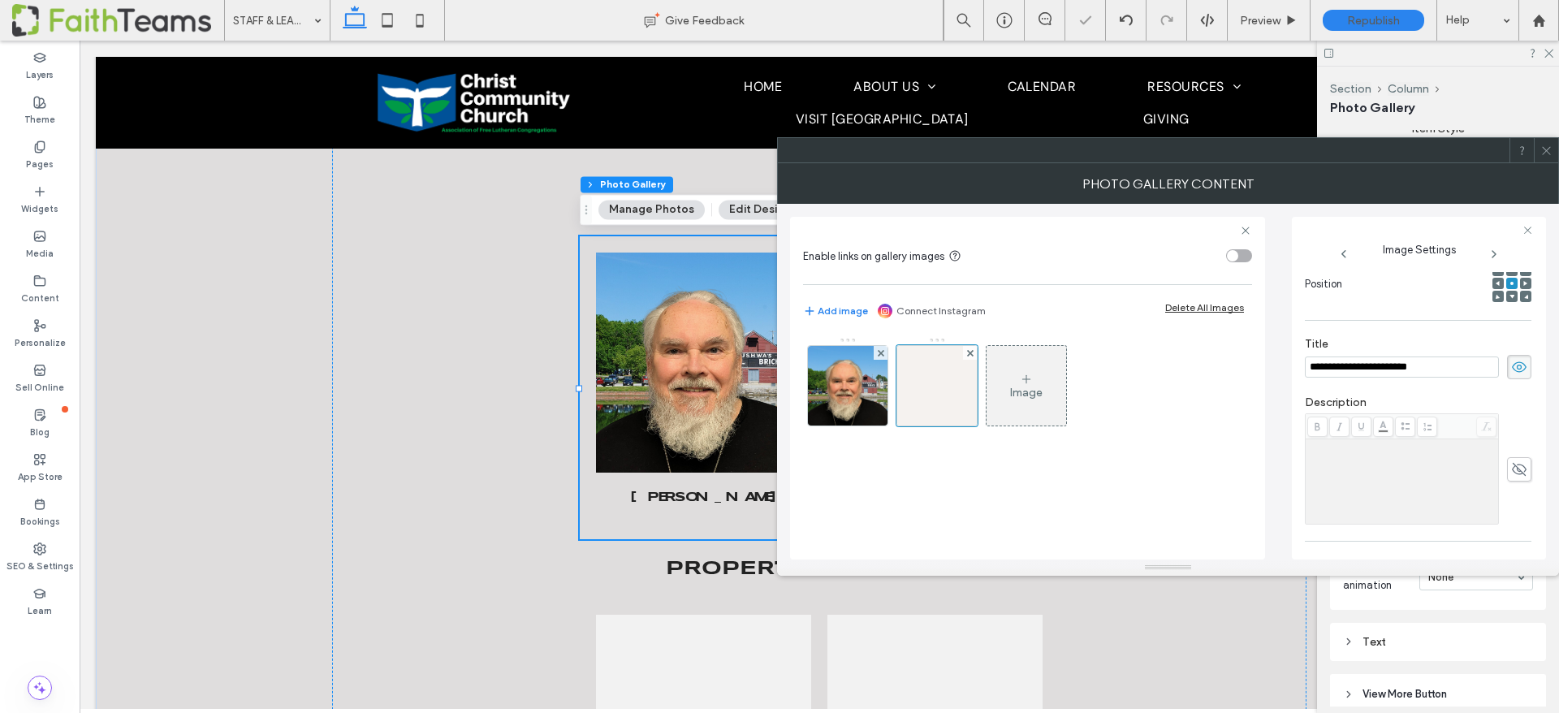
scroll to position [0, 0]
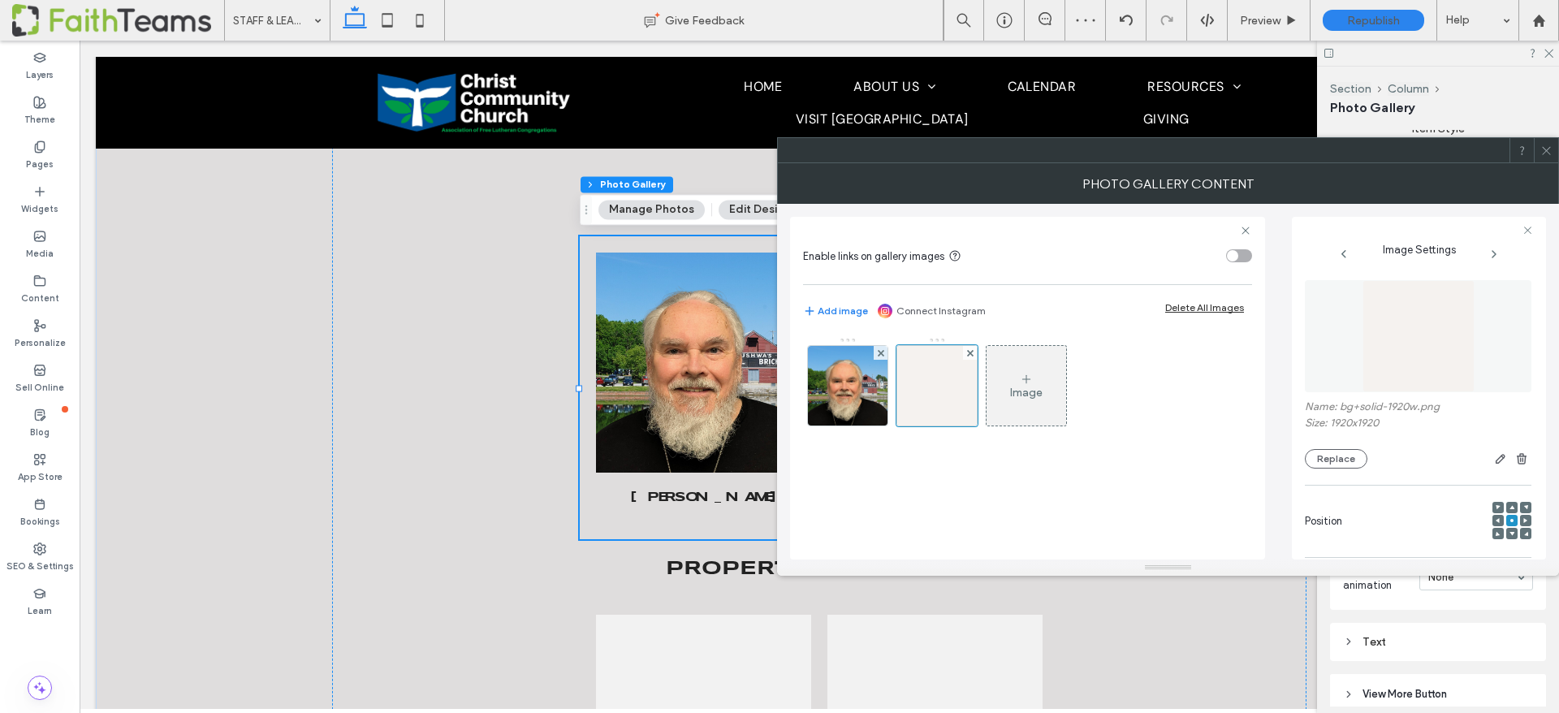
type textarea "**********"
click at [1376, 345] on img at bounding box center [1419, 336] width 112 height 112
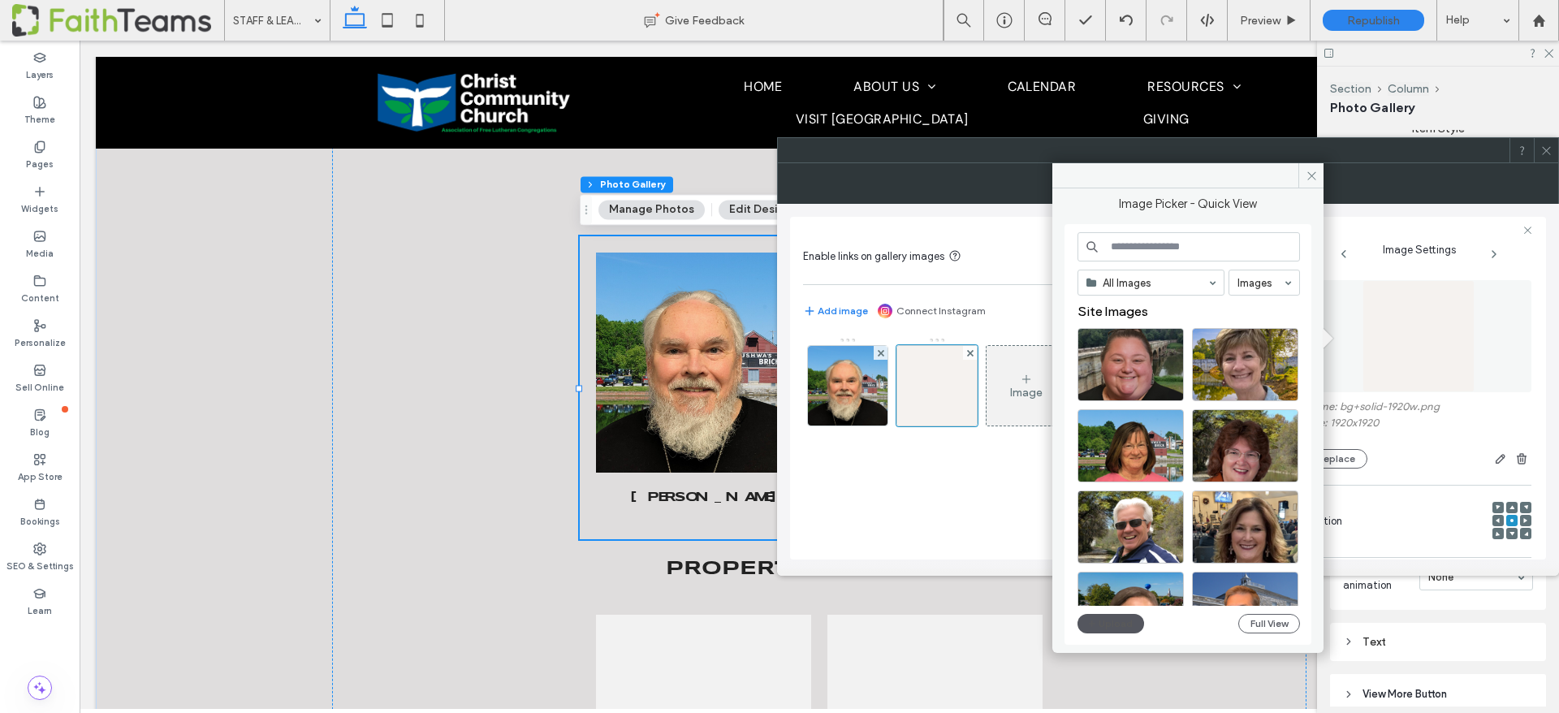
click at [1105, 622] on button "Upload" at bounding box center [1111, 623] width 67 height 19
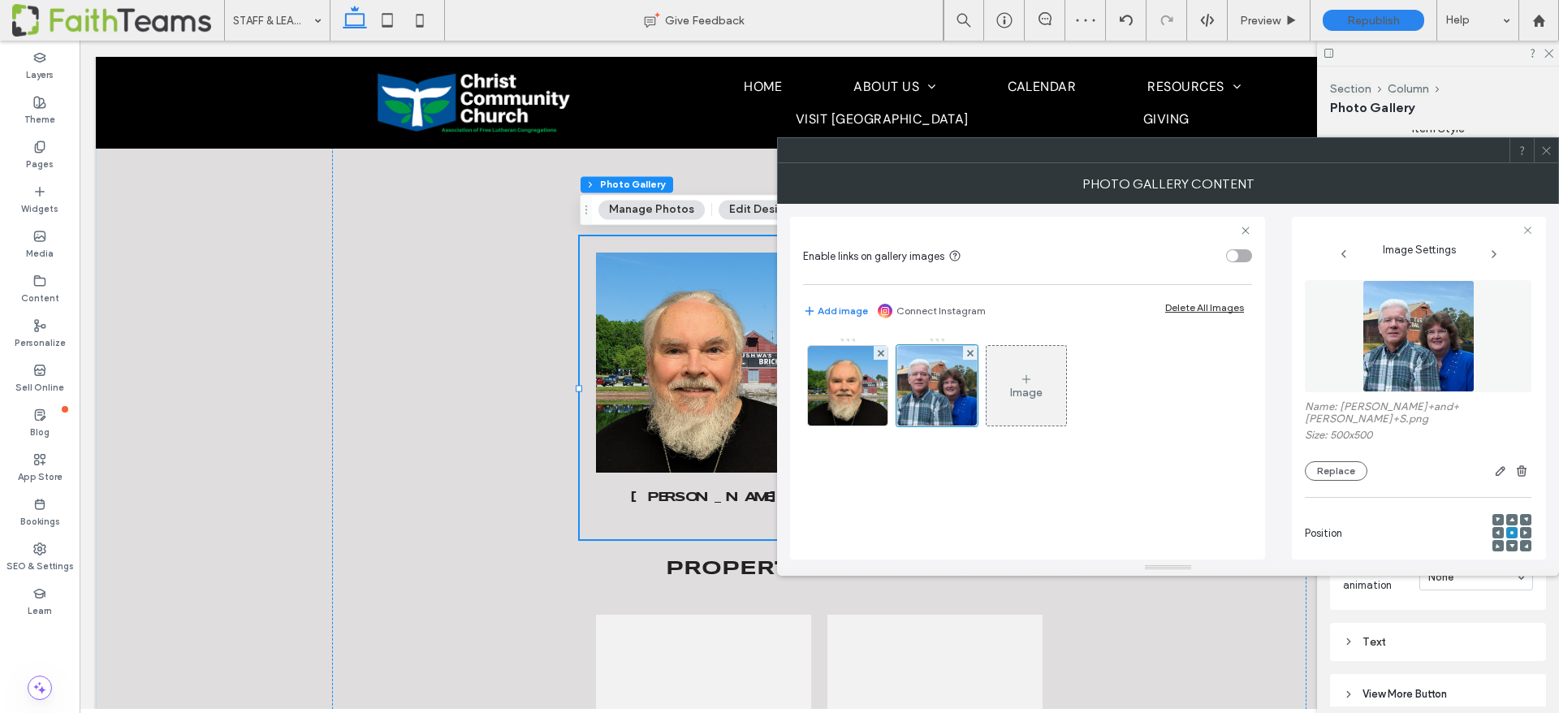
click at [1528, 225] on icon at bounding box center [1528, 230] width 11 height 11
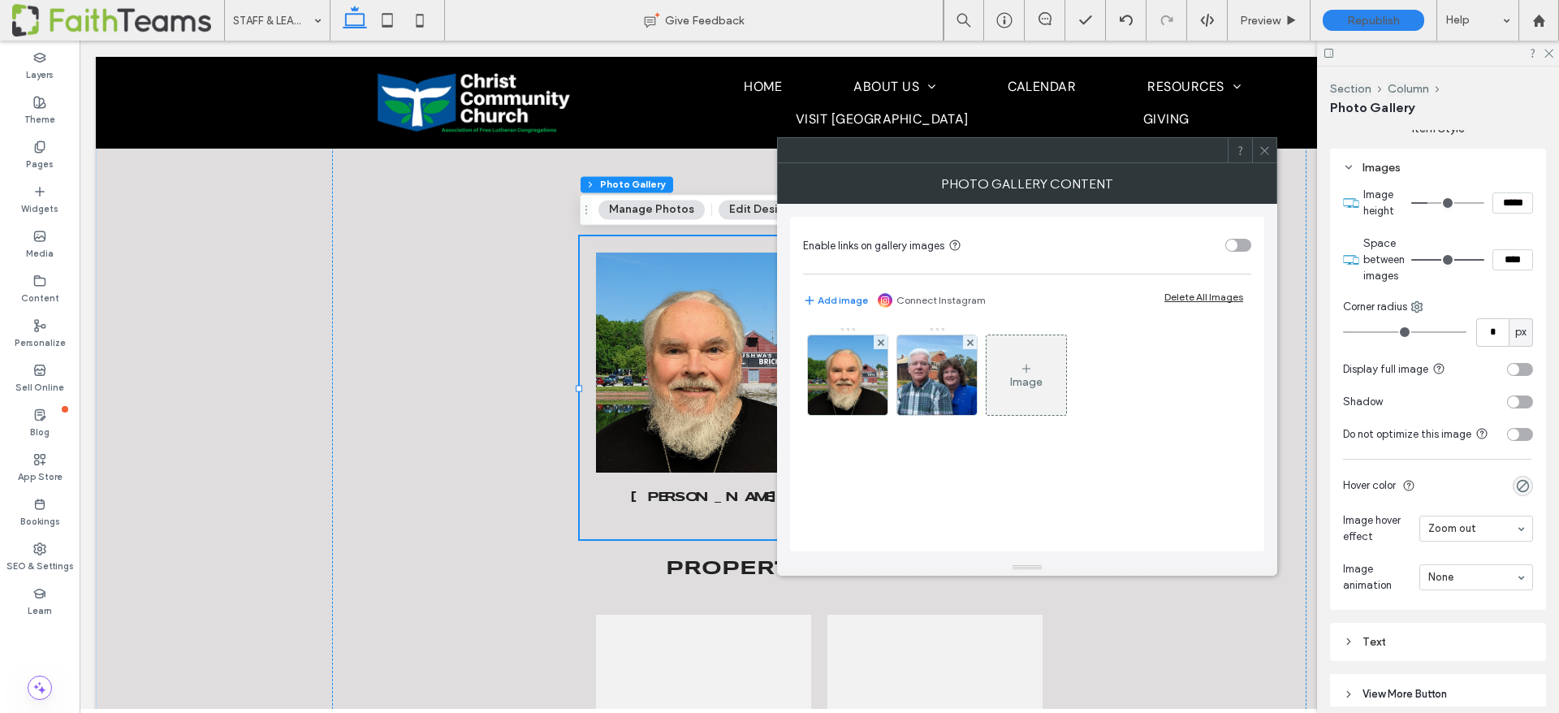
click at [1265, 158] on span at bounding box center [1265, 150] width 12 height 24
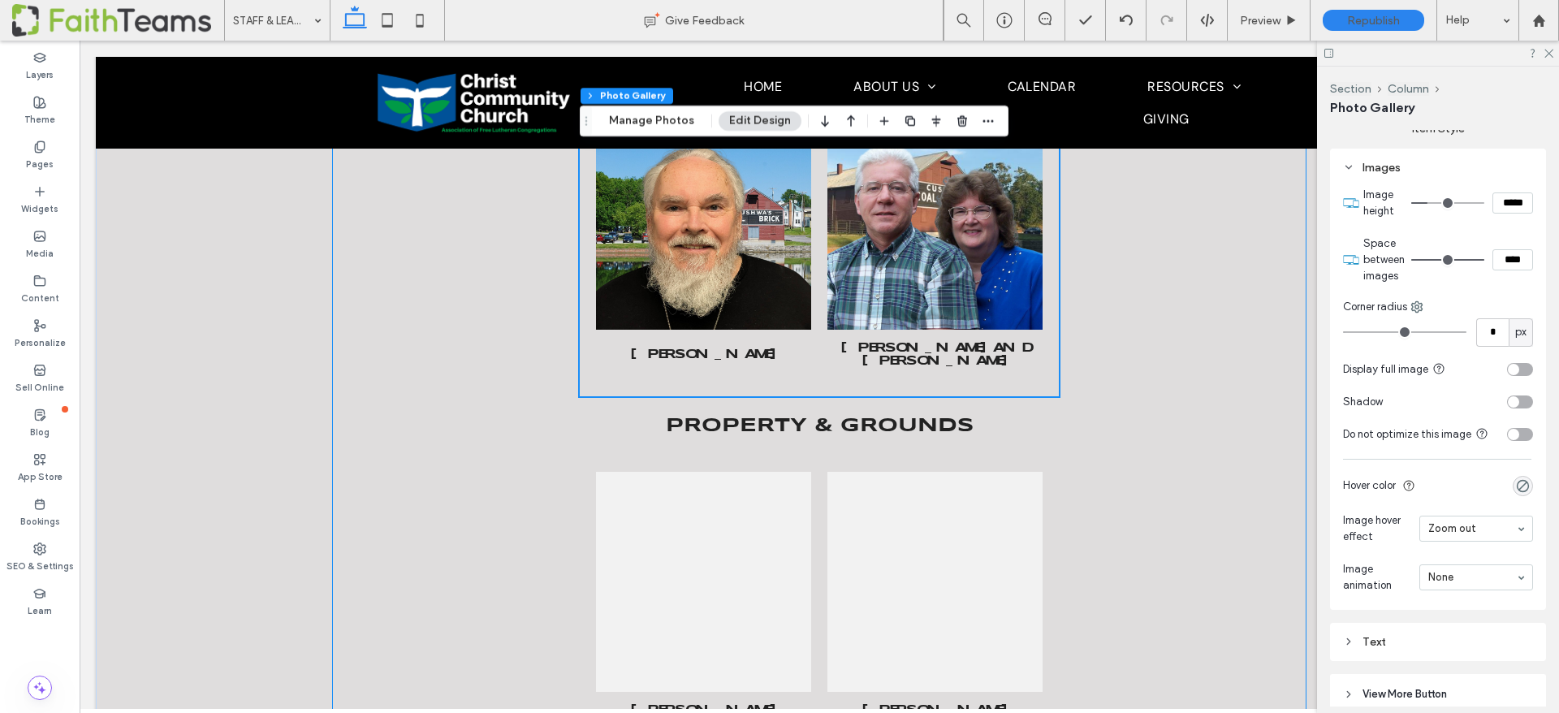
scroll to position [3903, 0]
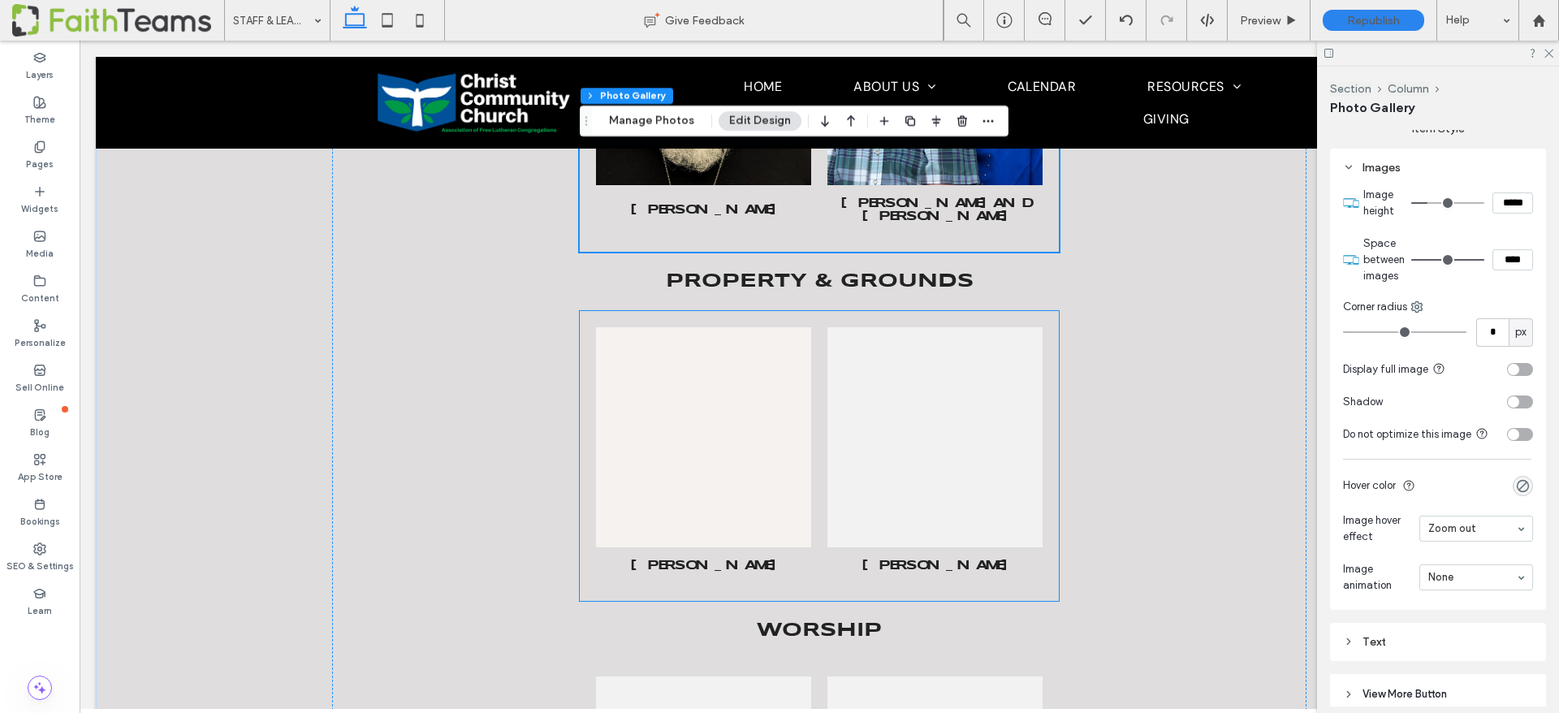
click at [733, 449] on link at bounding box center [703, 437] width 215 height 220
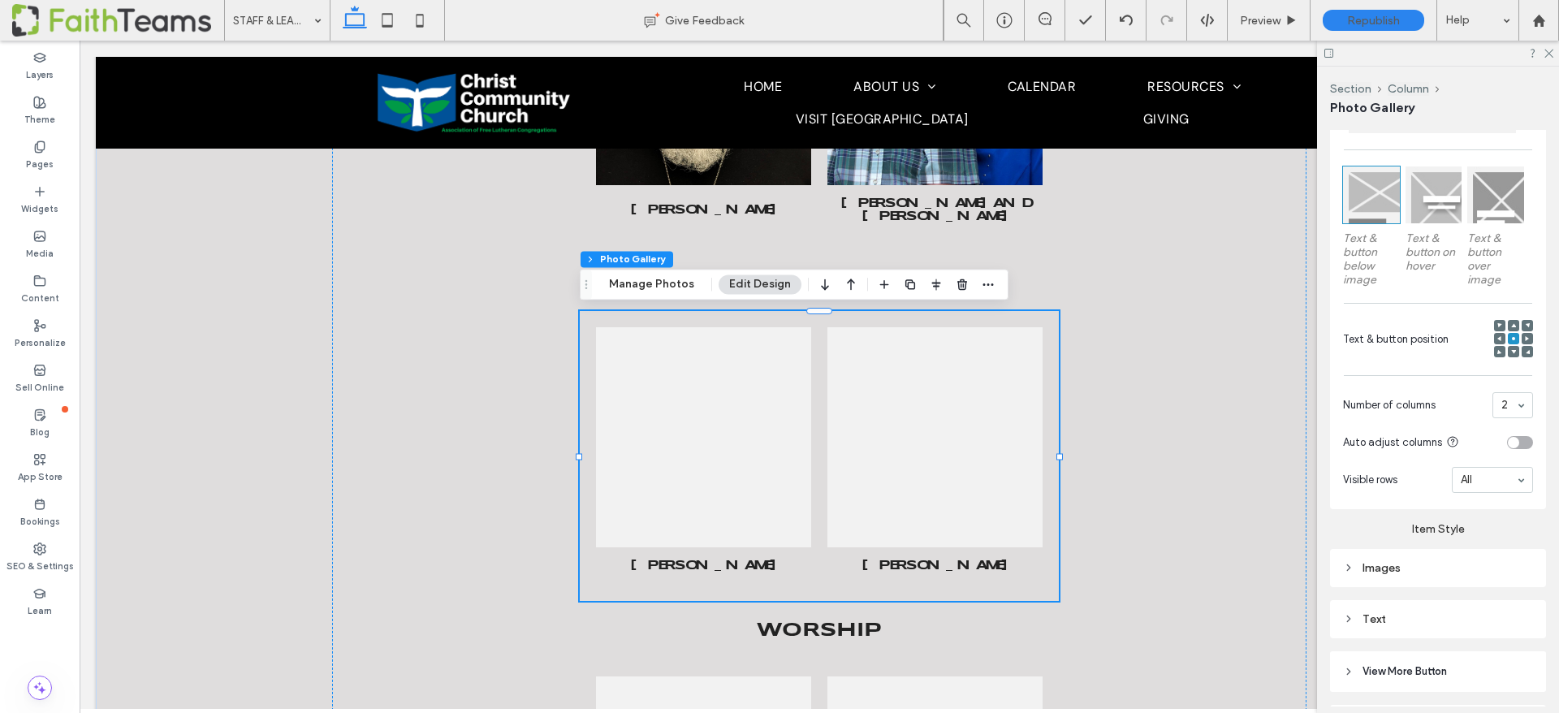
scroll to position [0, 0]
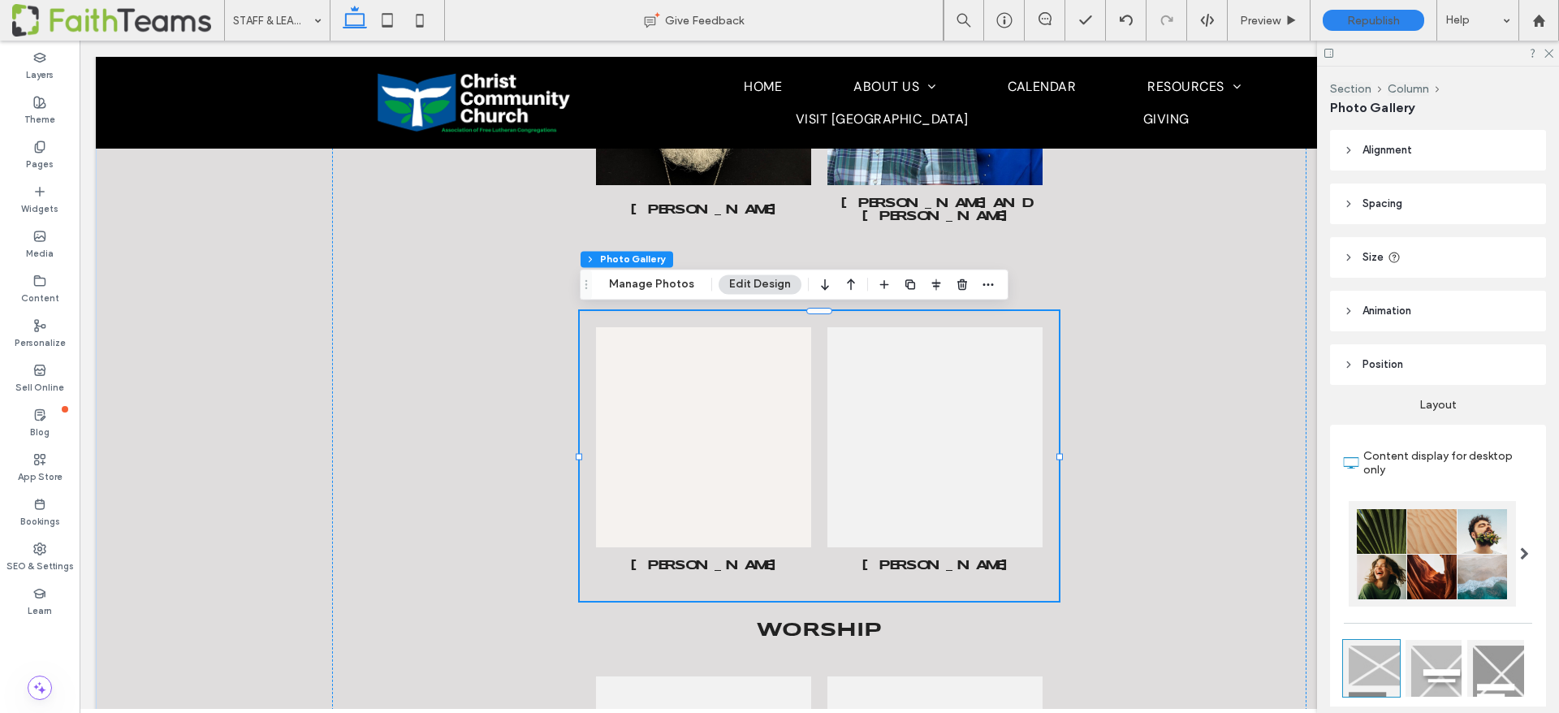
click at [736, 425] on link at bounding box center [703, 437] width 215 height 220
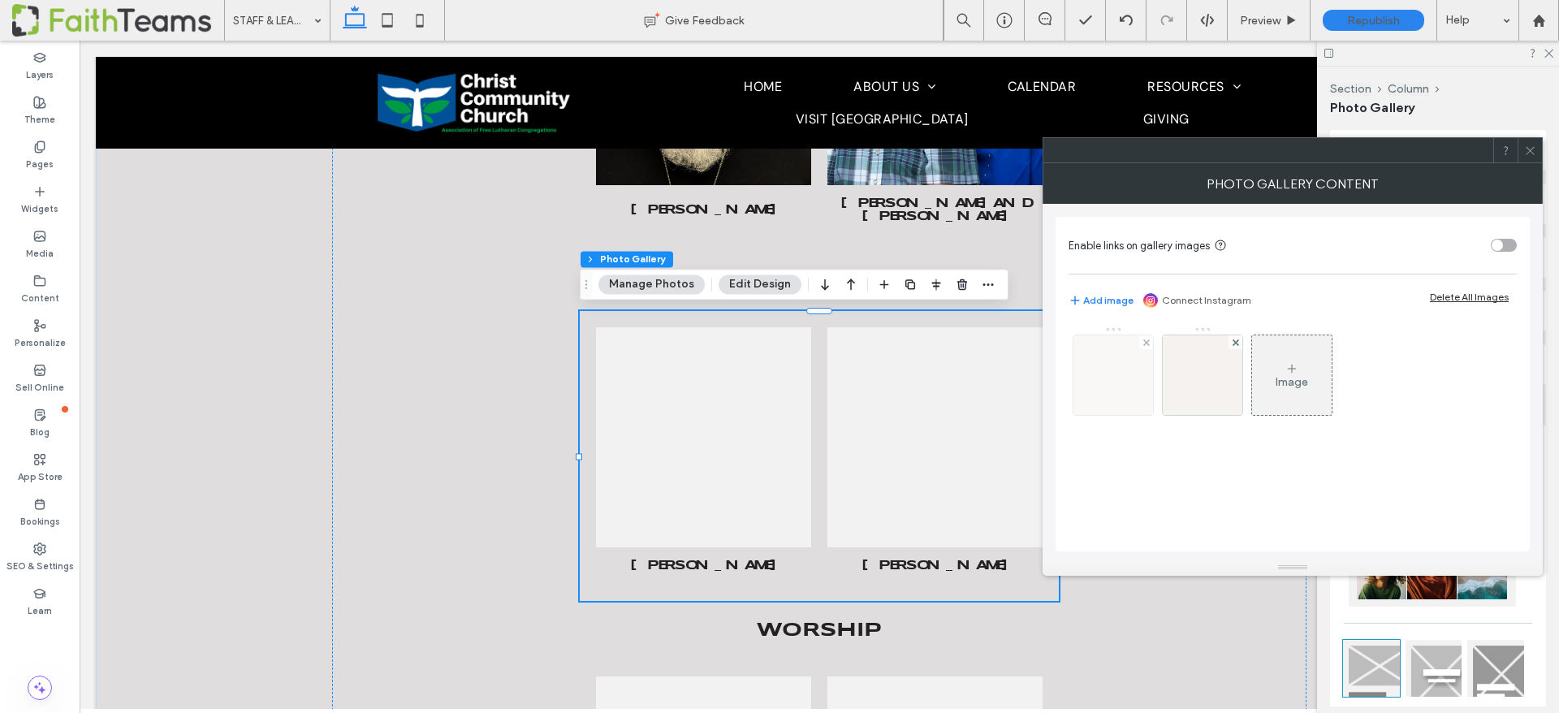
click at [1105, 364] on img at bounding box center [1114, 375] width 80 height 80
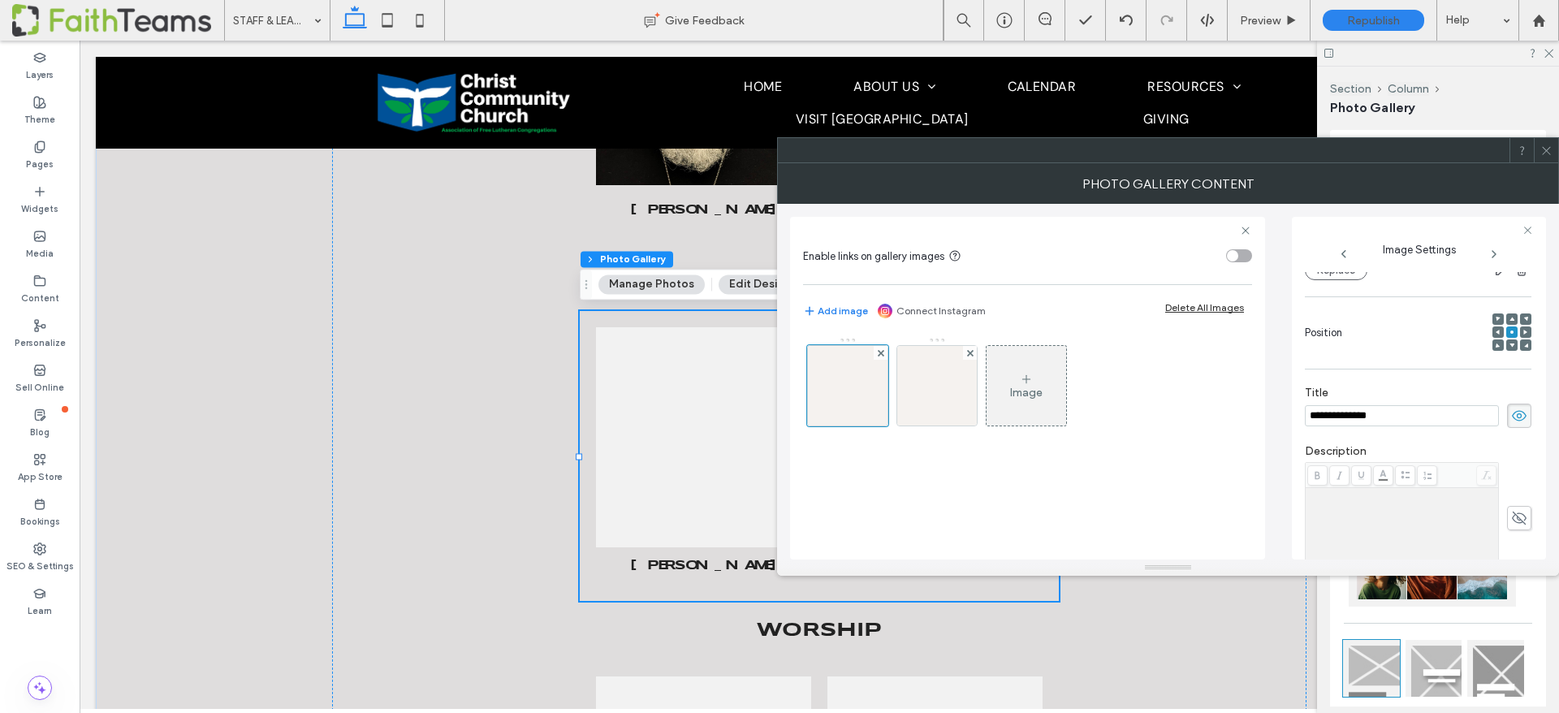
click at [1367, 415] on input "**********" at bounding box center [1402, 415] width 194 height 21
click at [1366, 415] on input "**********" at bounding box center [1402, 415] width 194 height 21
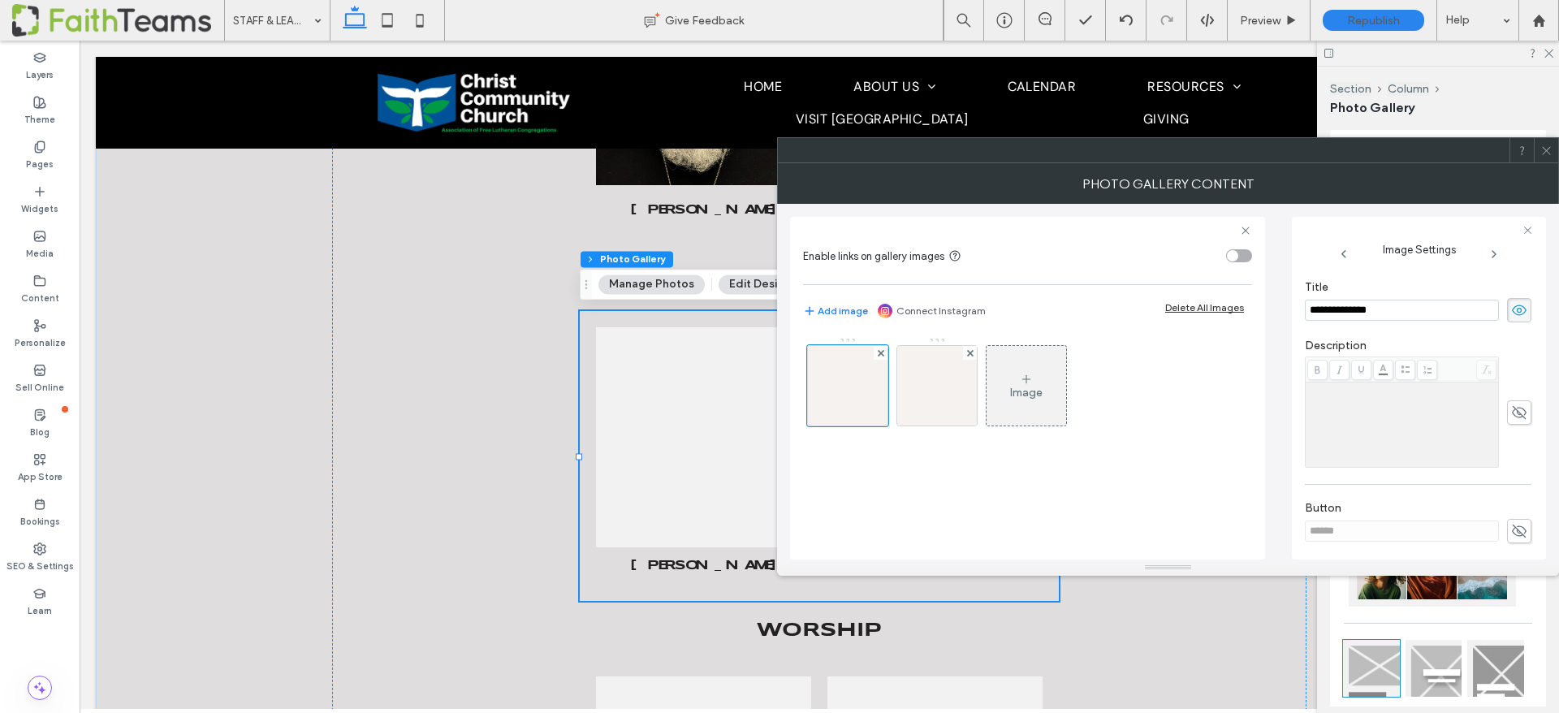
scroll to position [409, 0]
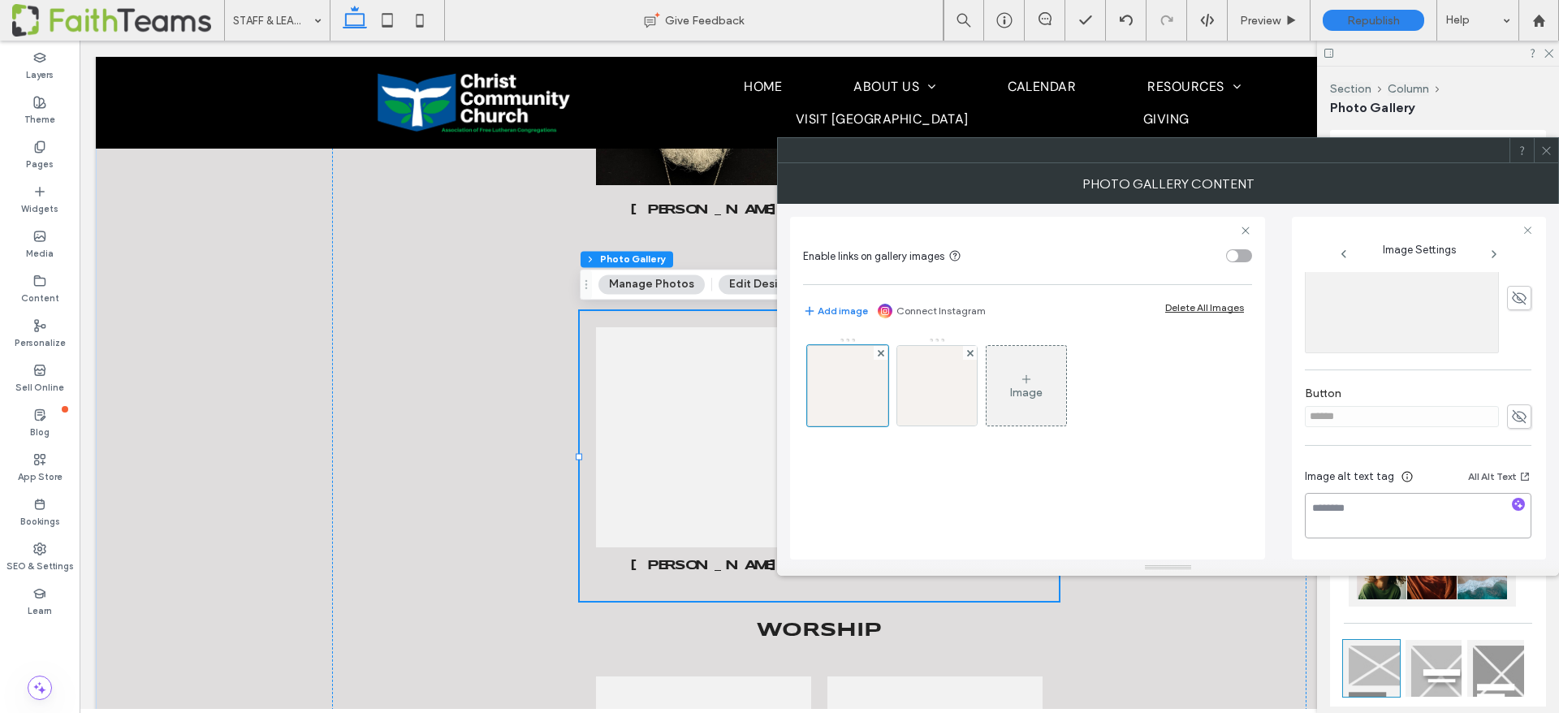
click at [1403, 497] on textarea at bounding box center [1418, 515] width 227 height 45
paste textarea "**********"
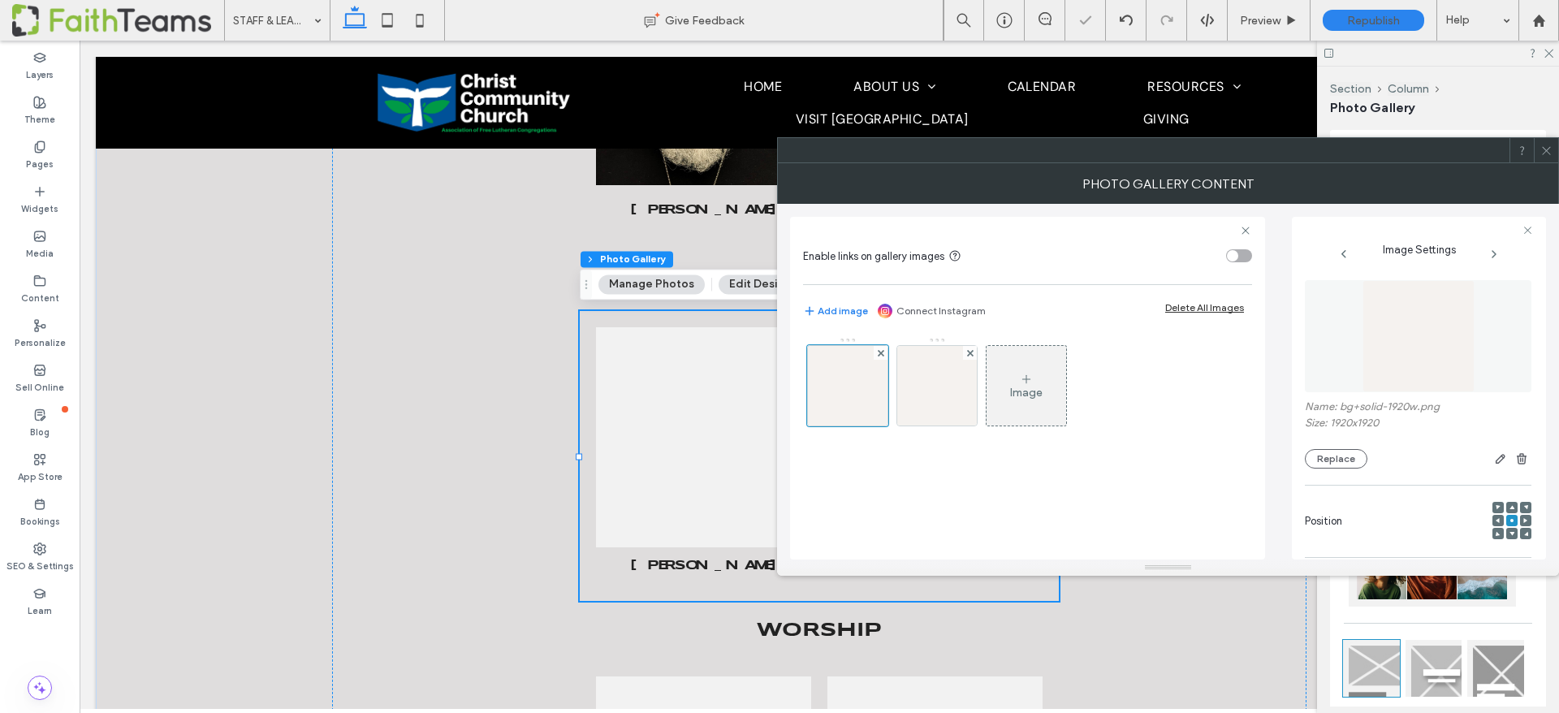
type textarea "**********"
click at [1381, 355] on img at bounding box center [1419, 336] width 112 height 112
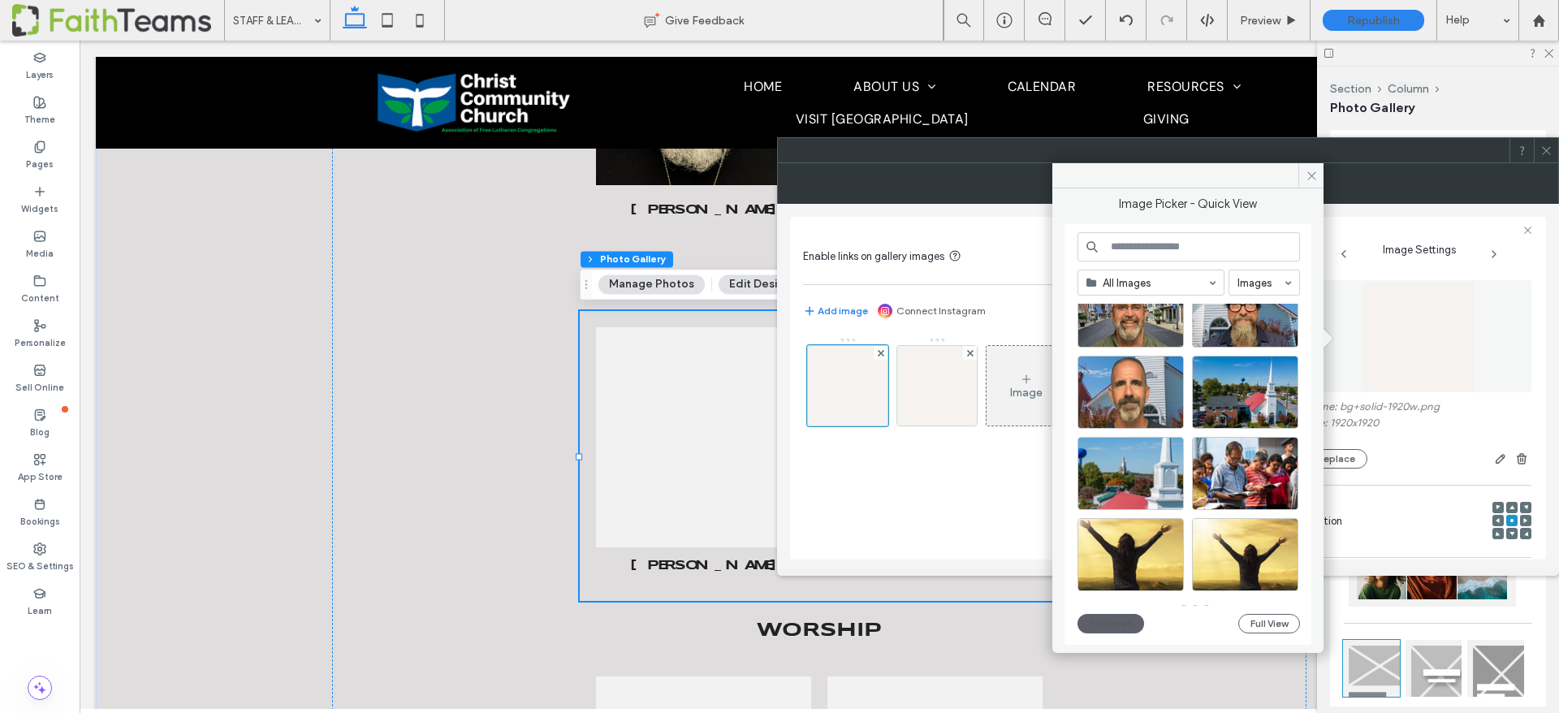
scroll to position [563, 0]
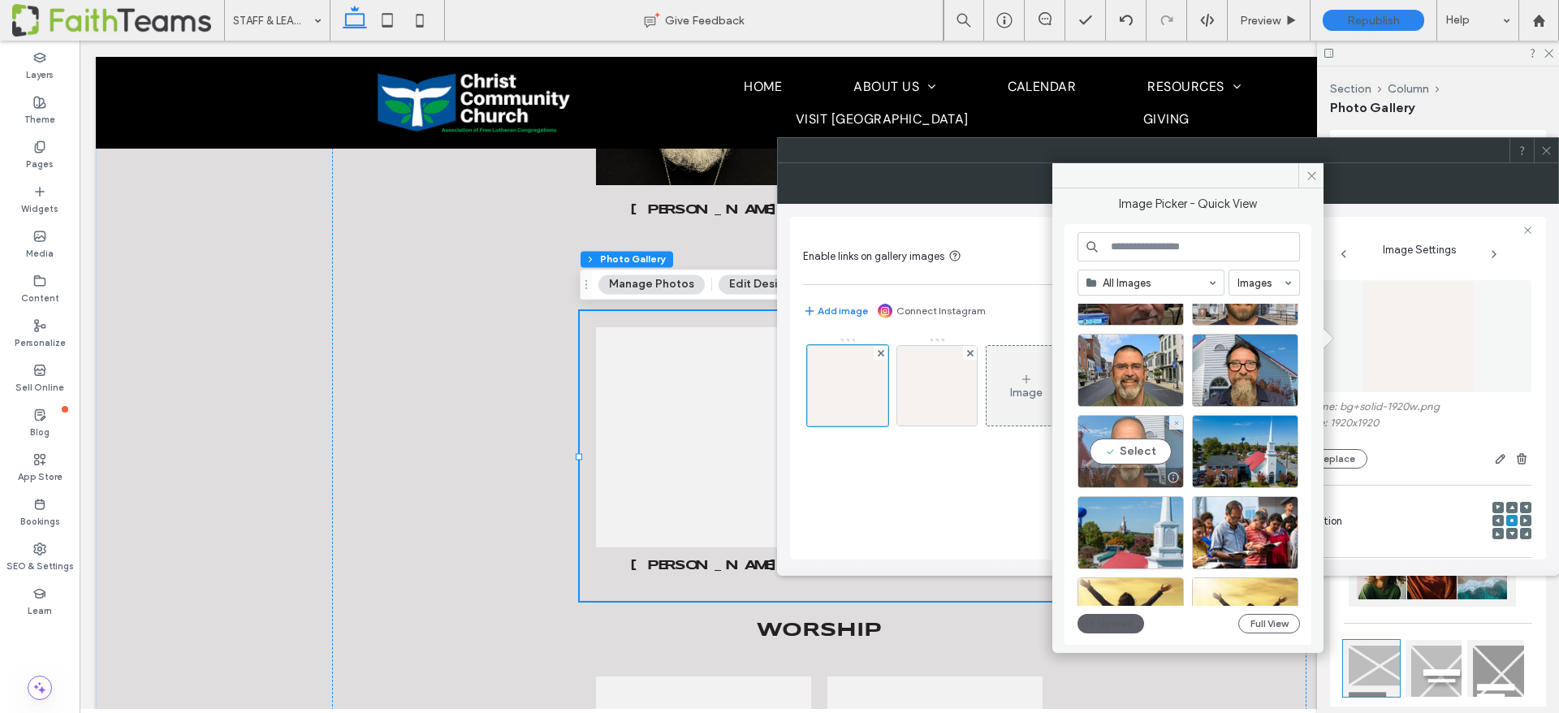
click at [1129, 448] on div "Select" at bounding box center [1131, 451] width 106 height 73
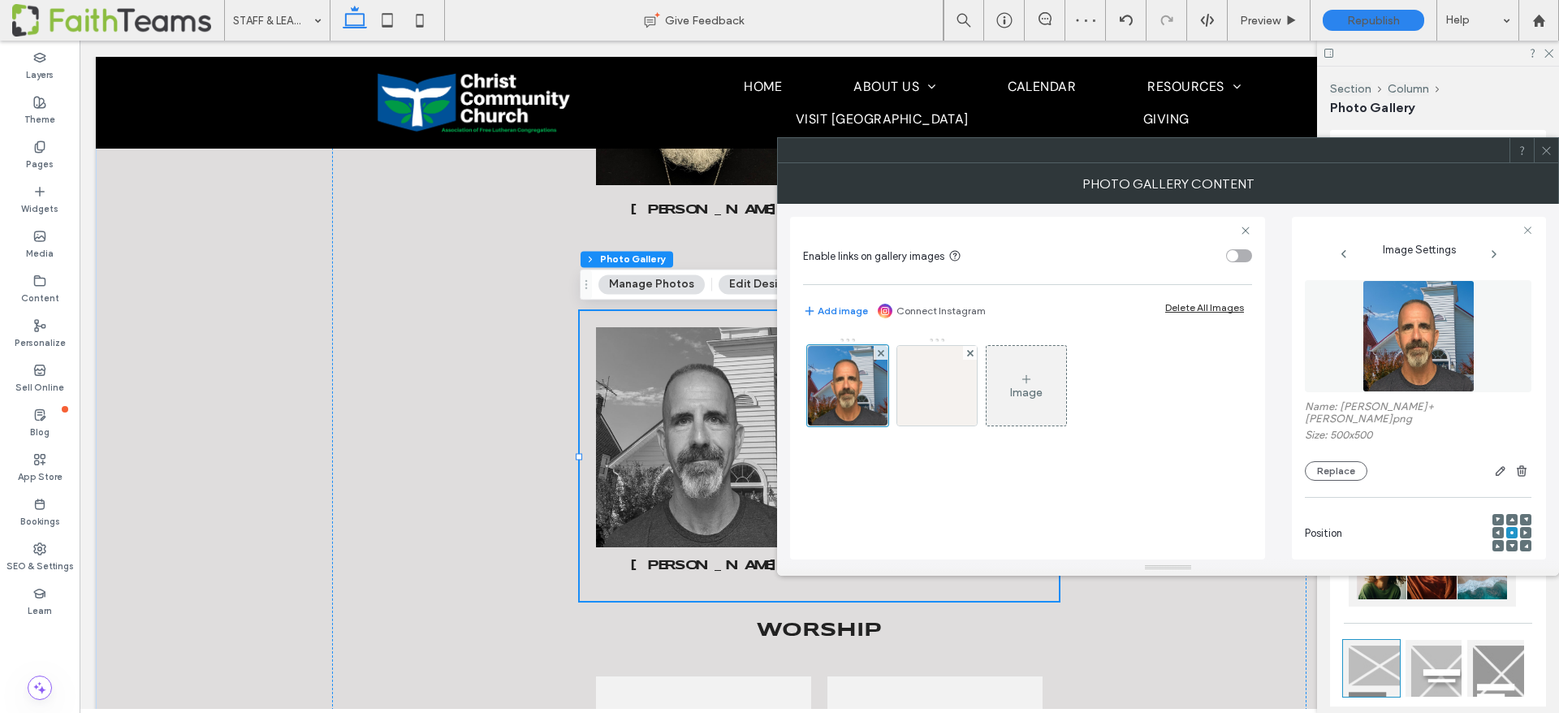
click at [1551, 147] on icon at bounding box center [1547, 151] width 12 height 12
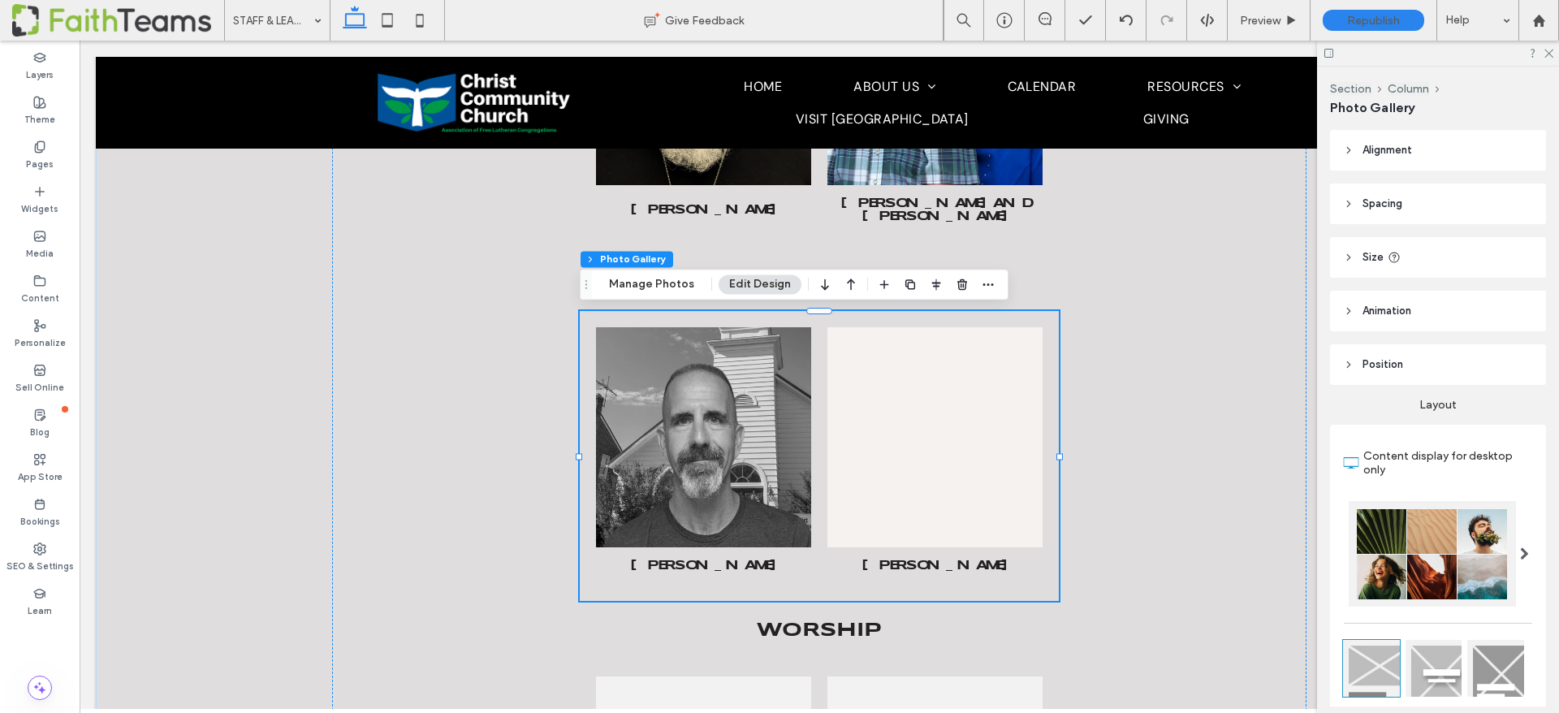
click at [884, 464] on link at bounding box center [935, 437] width 215 height 220
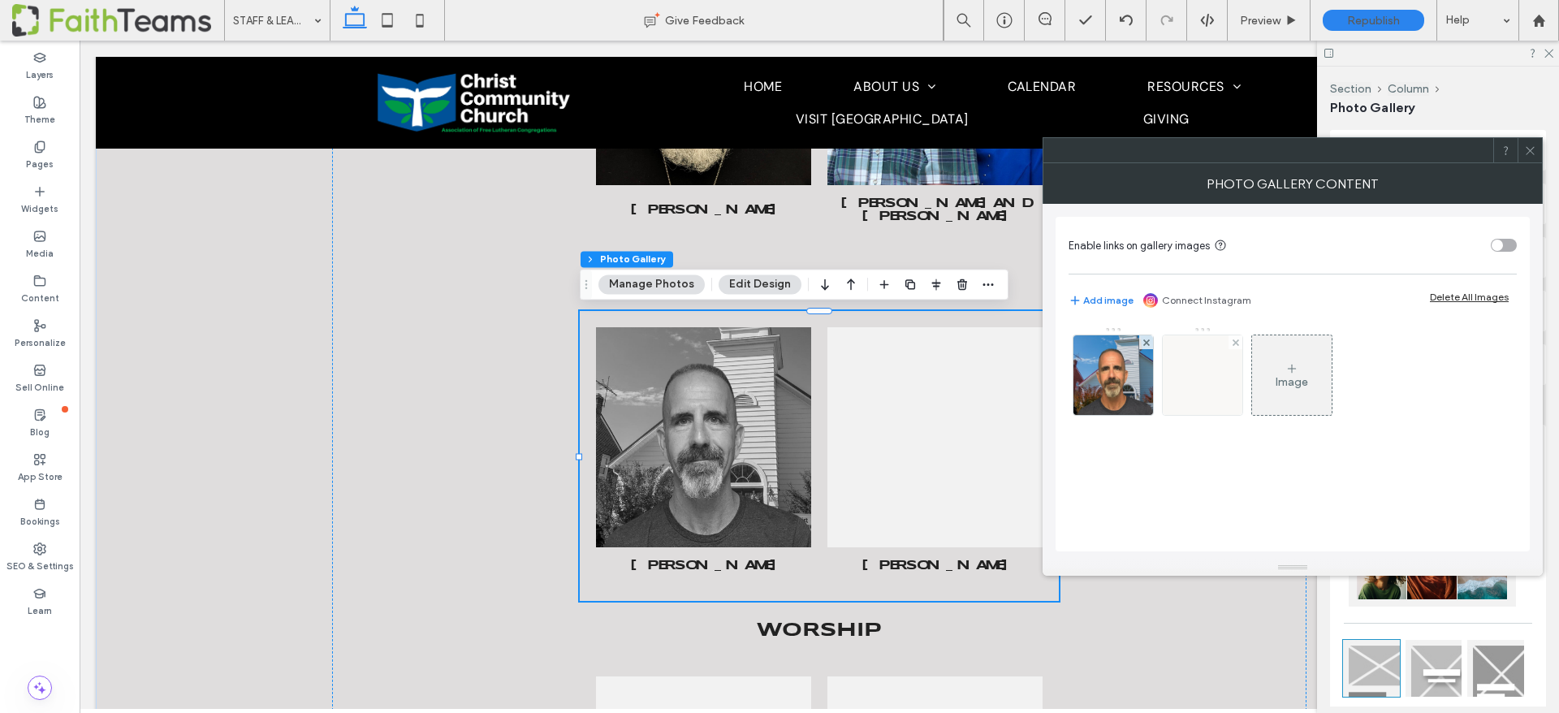
click at [1217, 369] on img at bounding box center [1203, 375] width 80 height 80
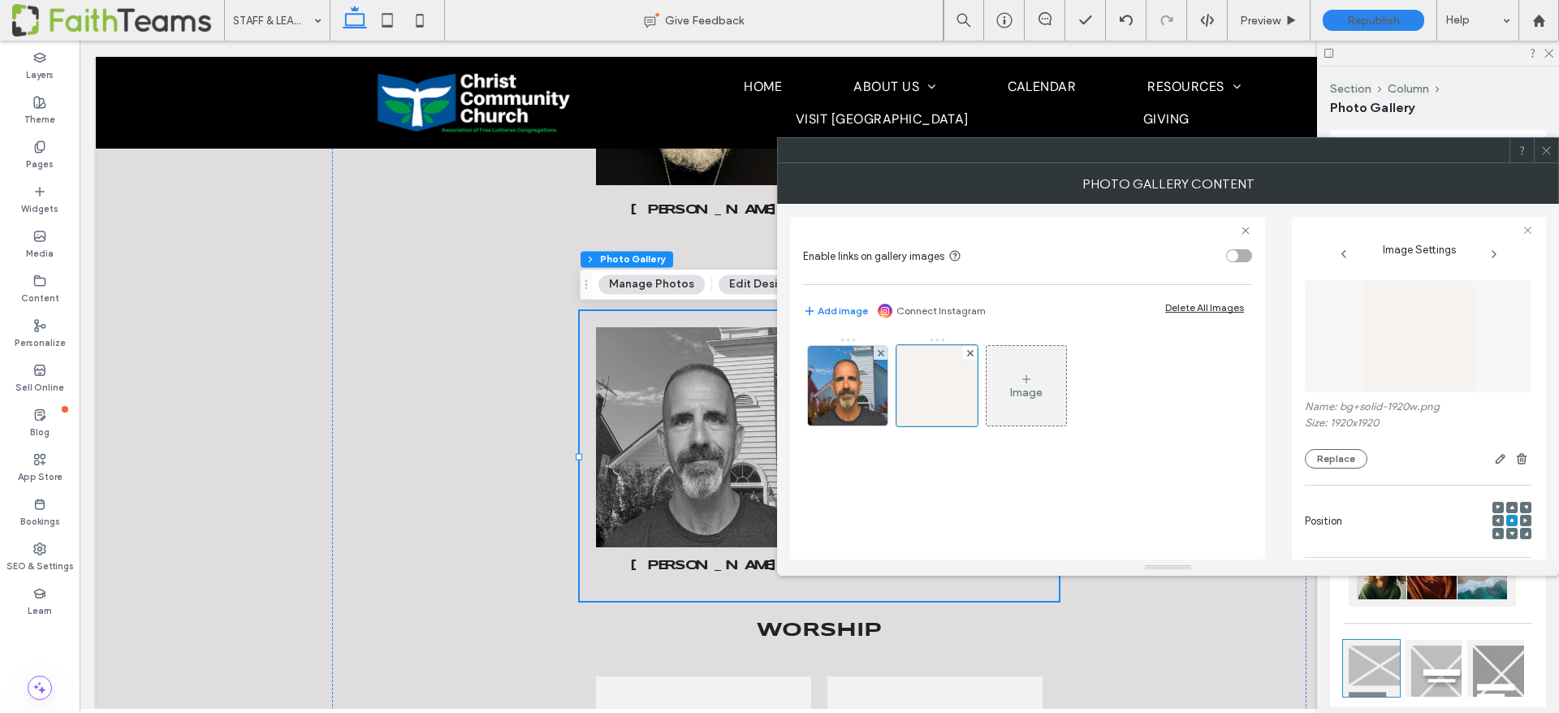
scroll to position [0, 0]
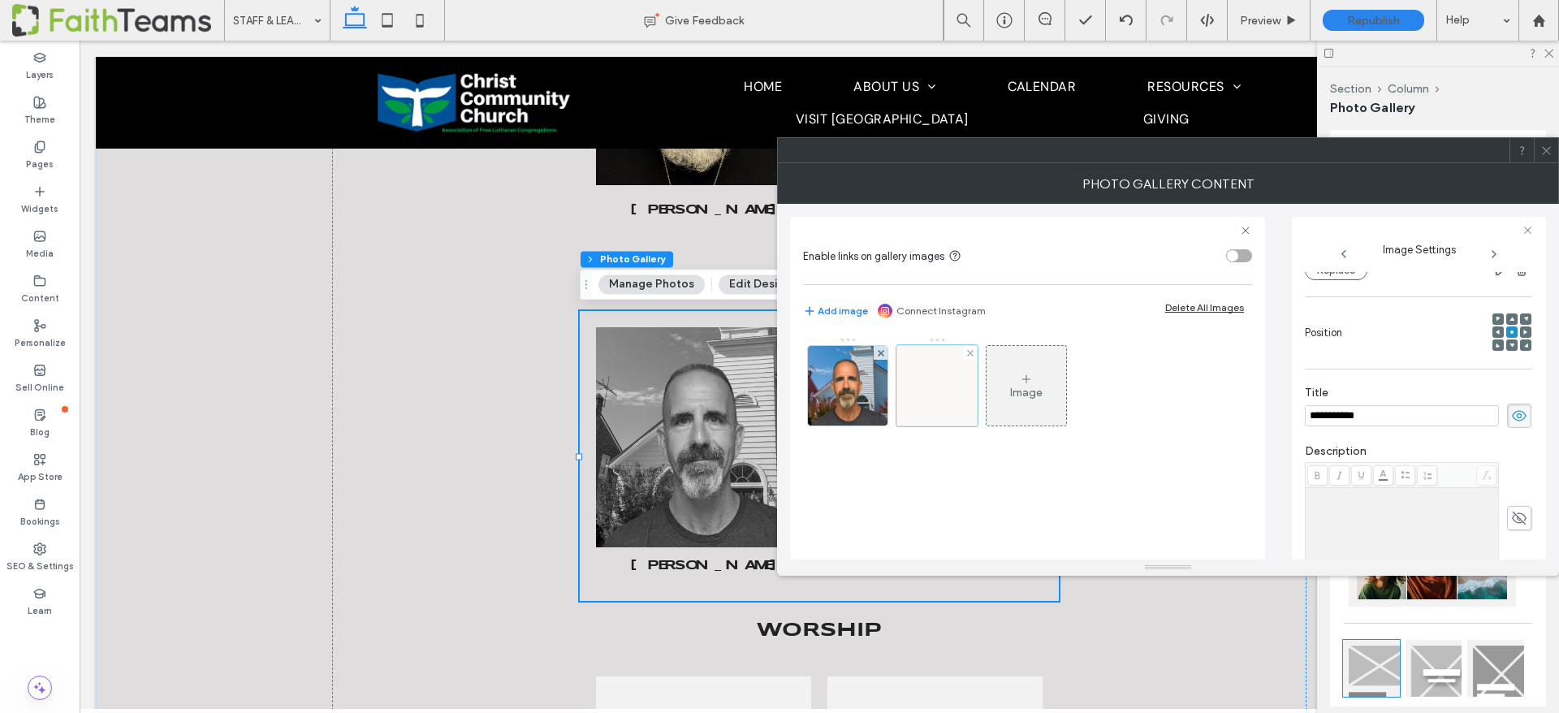
click at [943, 382] on div at bounding box center [937, 385] width 81 height 81
click at [950, 390] on div at bounding box center [937, 385] width 81 height 81
click at [1332, 413] on input "**********" at bounding box center [1402, 415] width 194 height 21
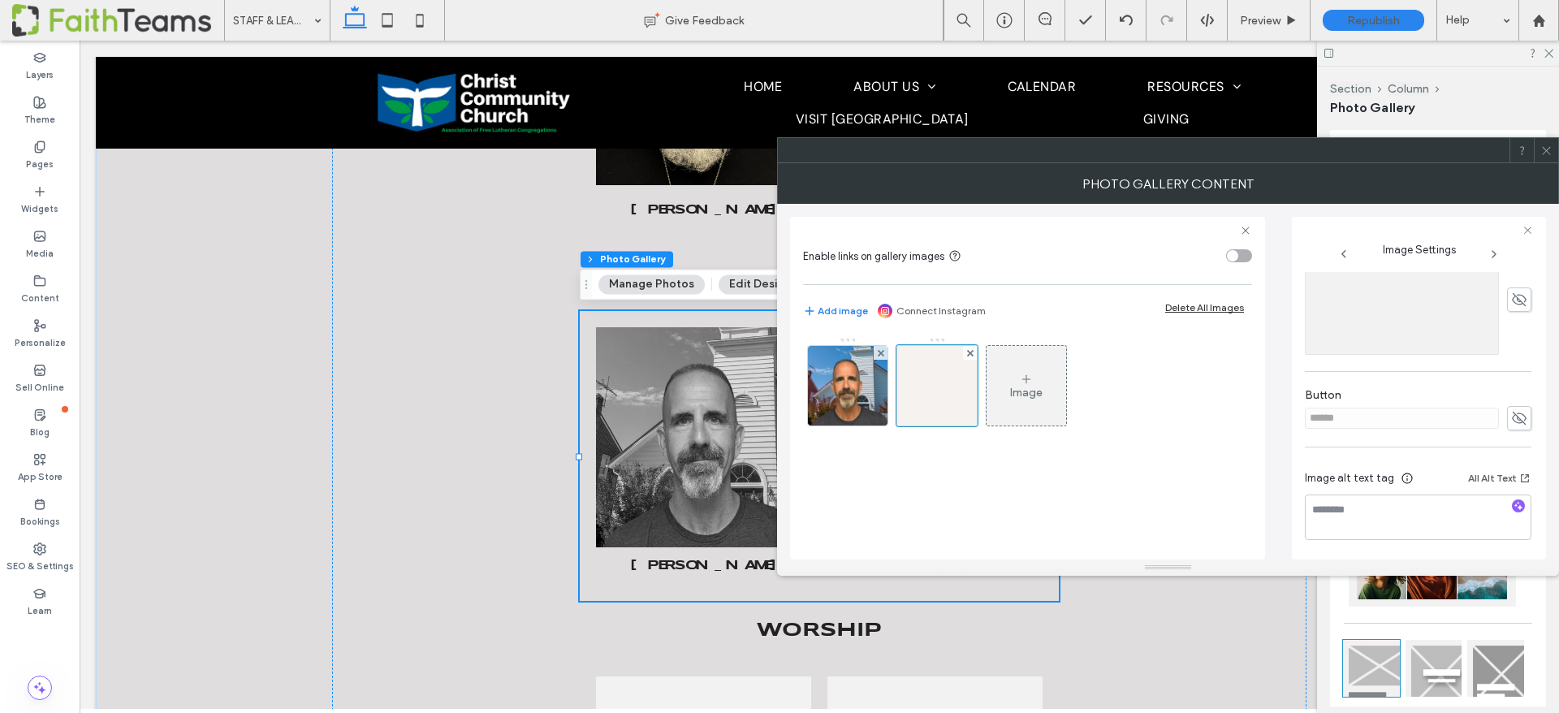
scroll to position [409, 0]
click at [1346, 504] on textarea at bounding box center [1418, 515] width 227 height 45
paste textarea "**********"
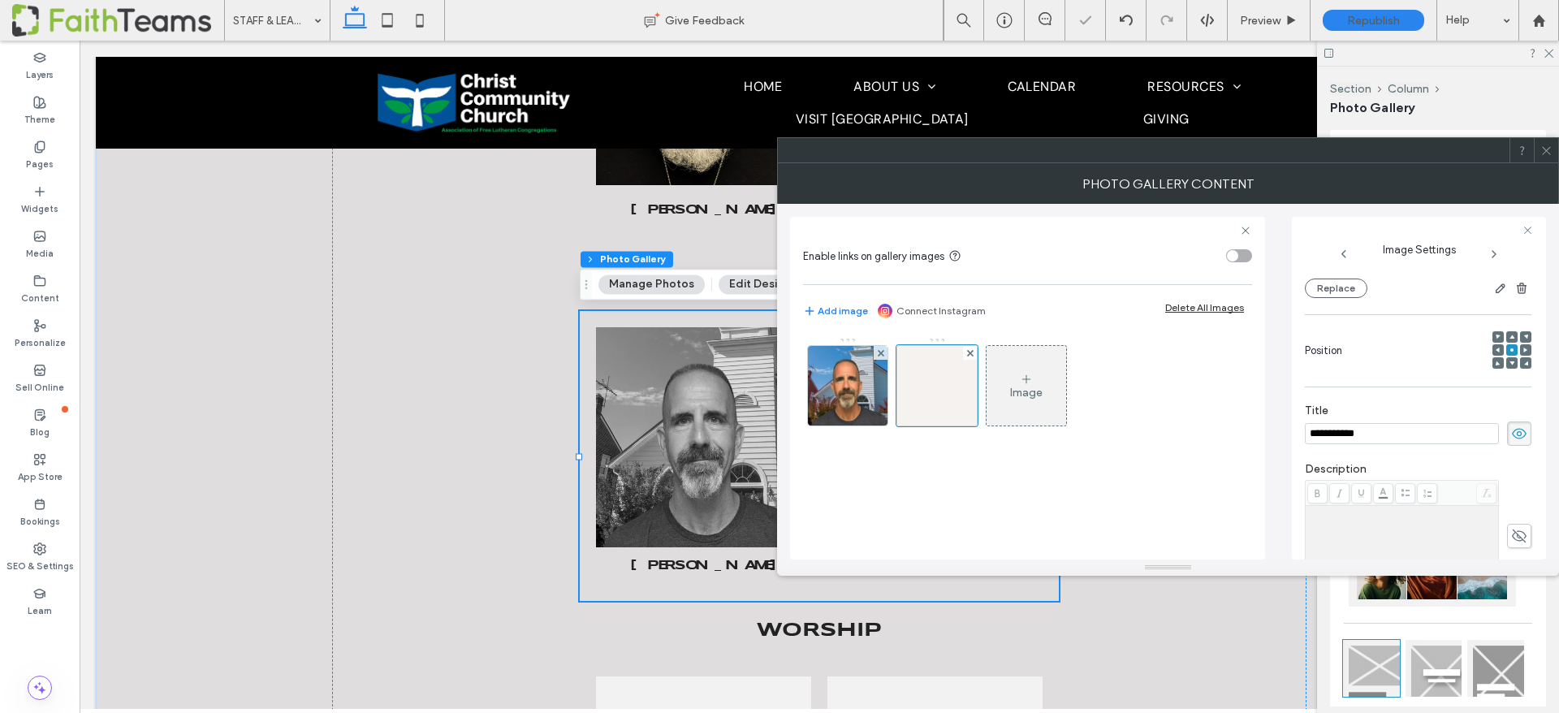
scroll to position [0, 0]
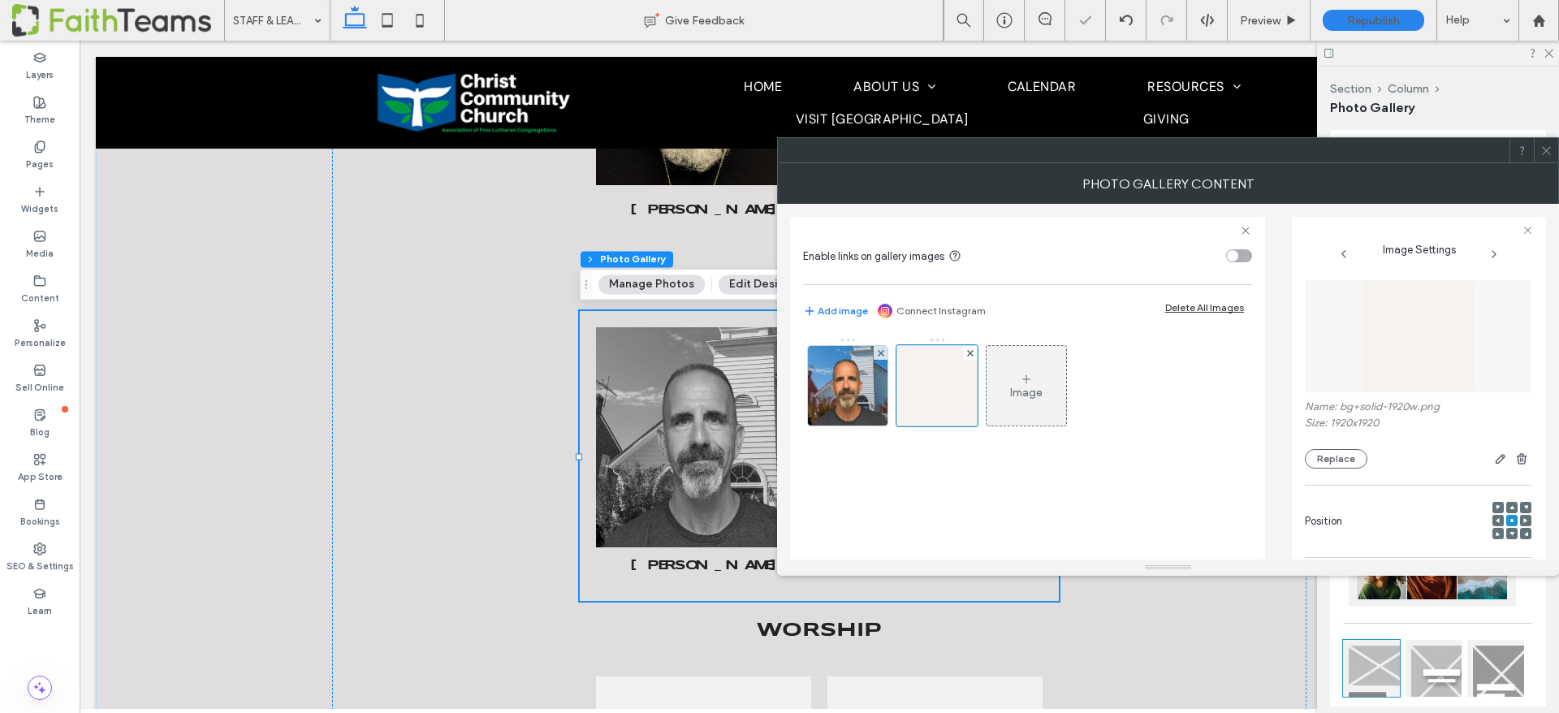
type textarea "**********"
click at [1391, 361] on img at bounding box center [1419, 336] width 112 height 112
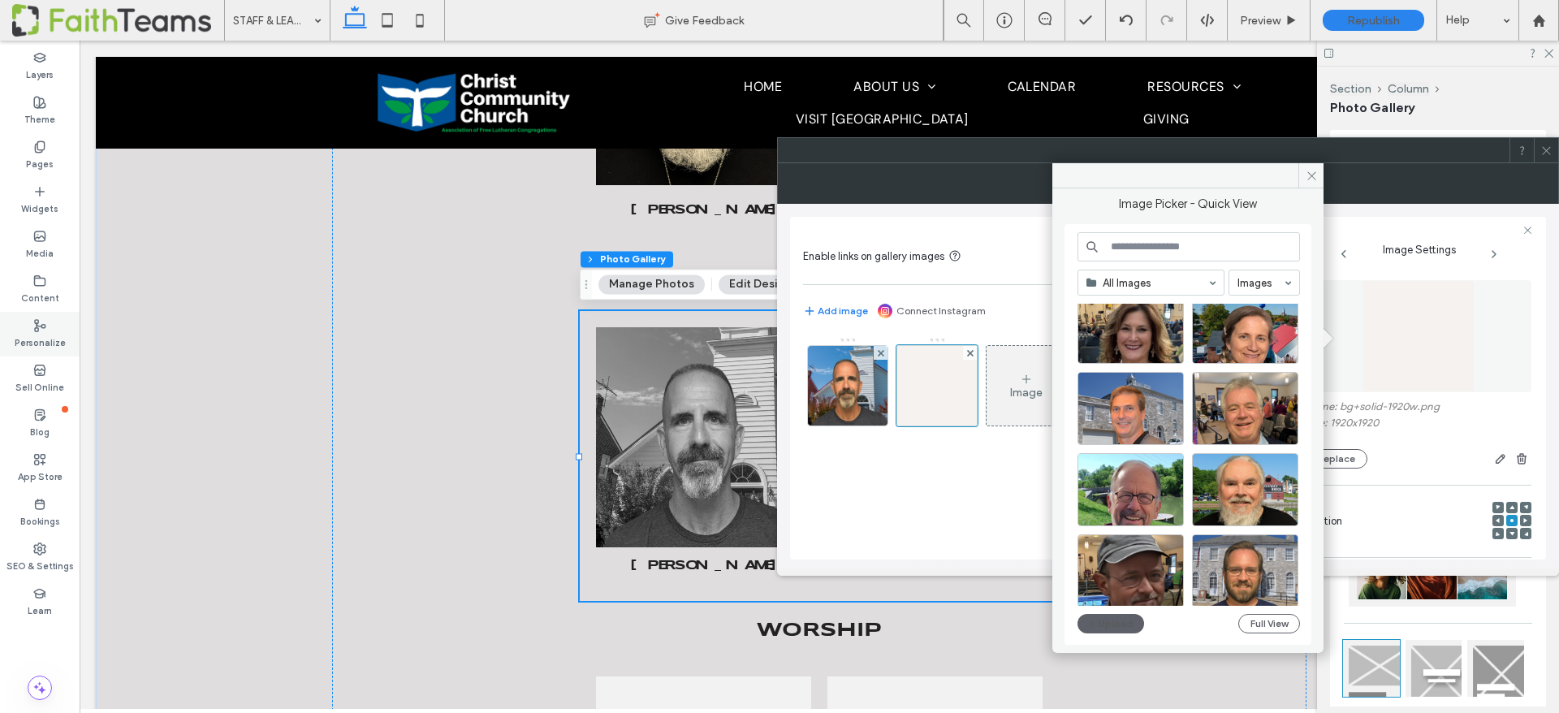
scroll to position [260, 0]
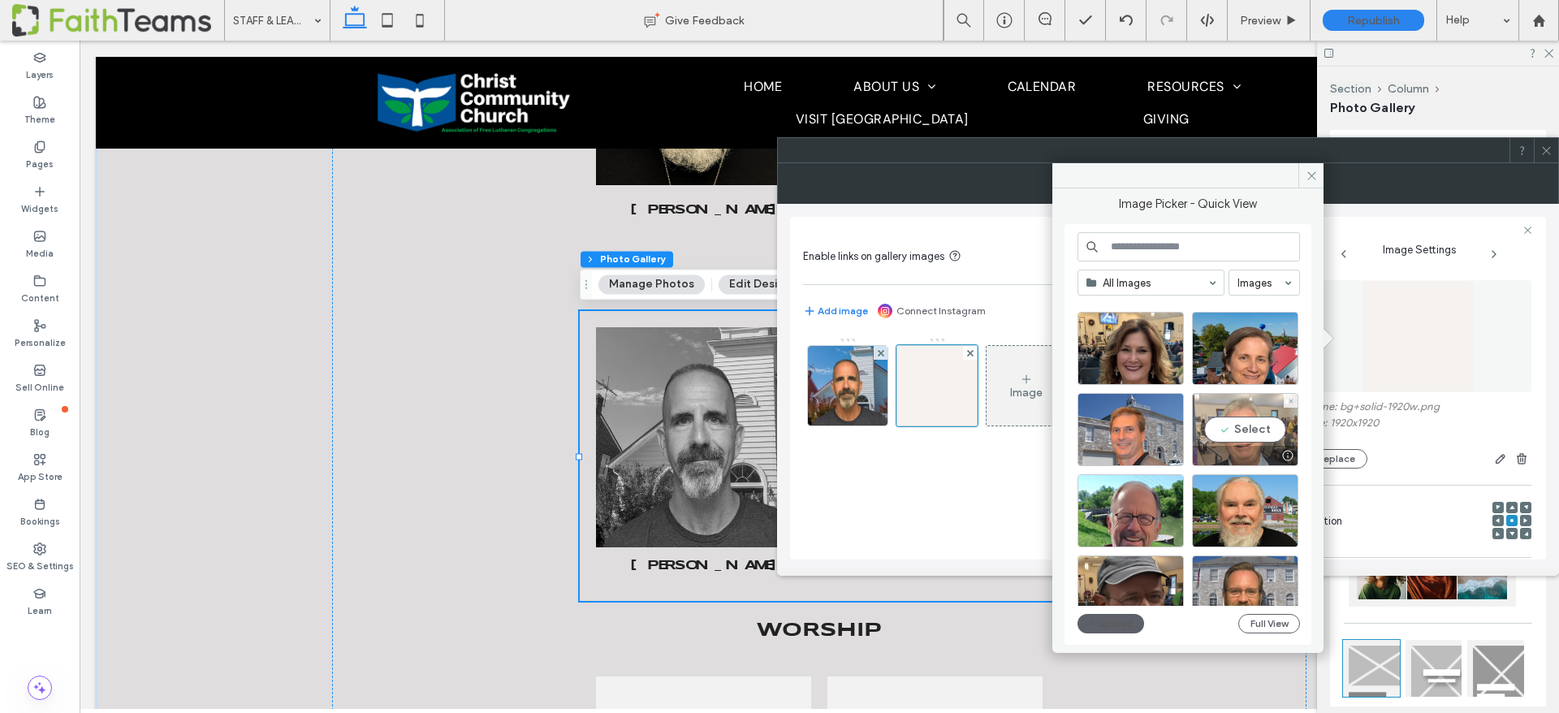
click at [1239, 427] on div "Select" at bounding box center [1245, 429] width 106 height 73
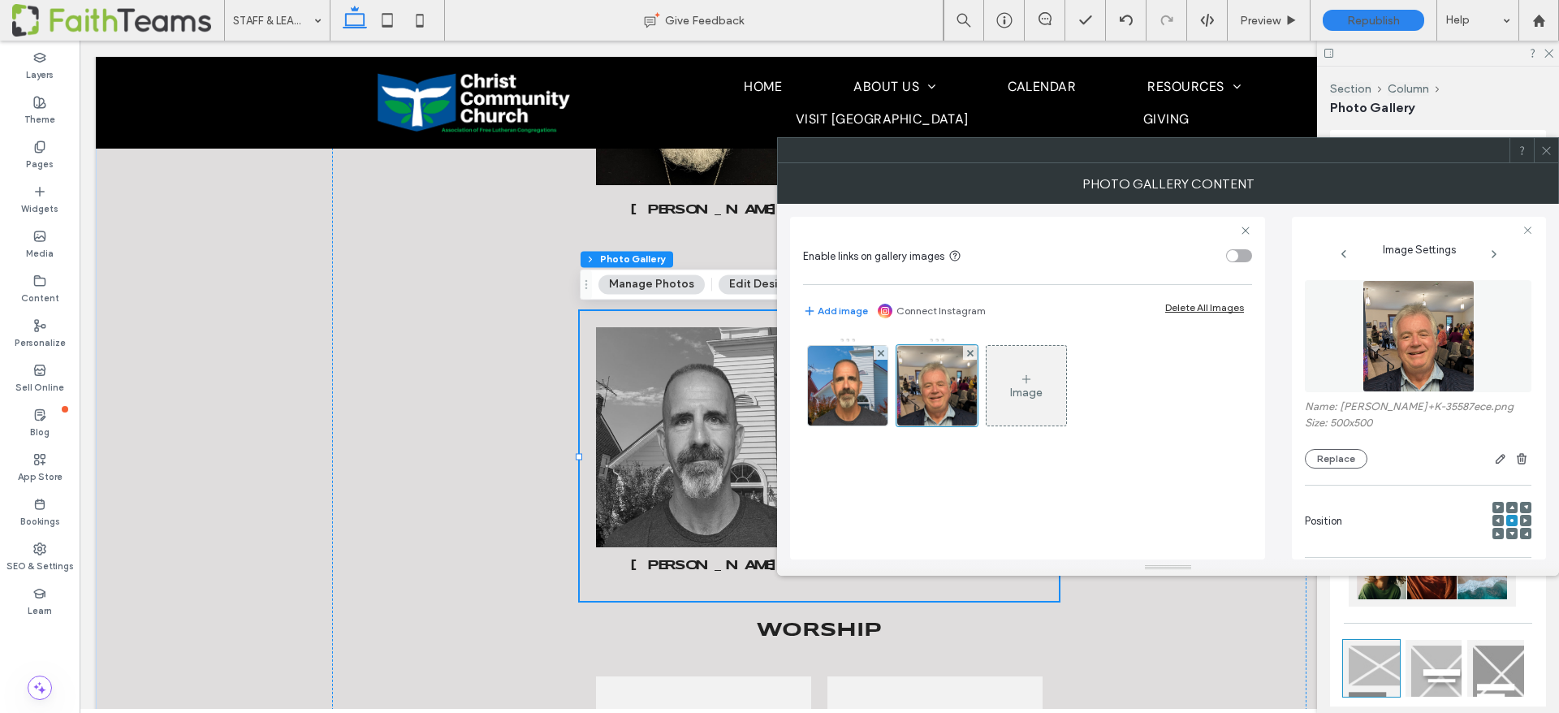
click at [1550, 148] on icon at bounding box center [1547, 151] width 12 height 12
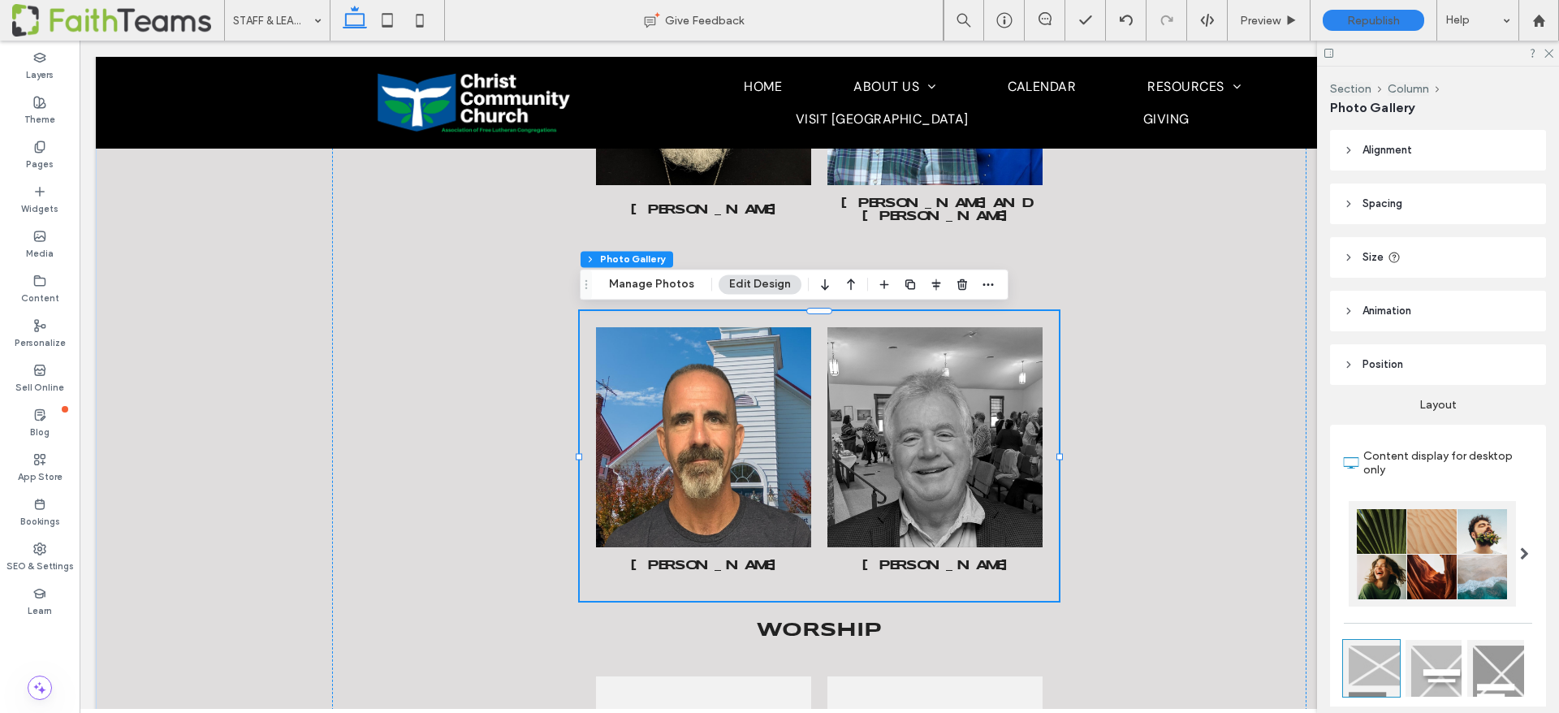
click at [601, 592] on li "[PERSON_NAME] Button" at bounding box center [703, 456] width 231 height 274
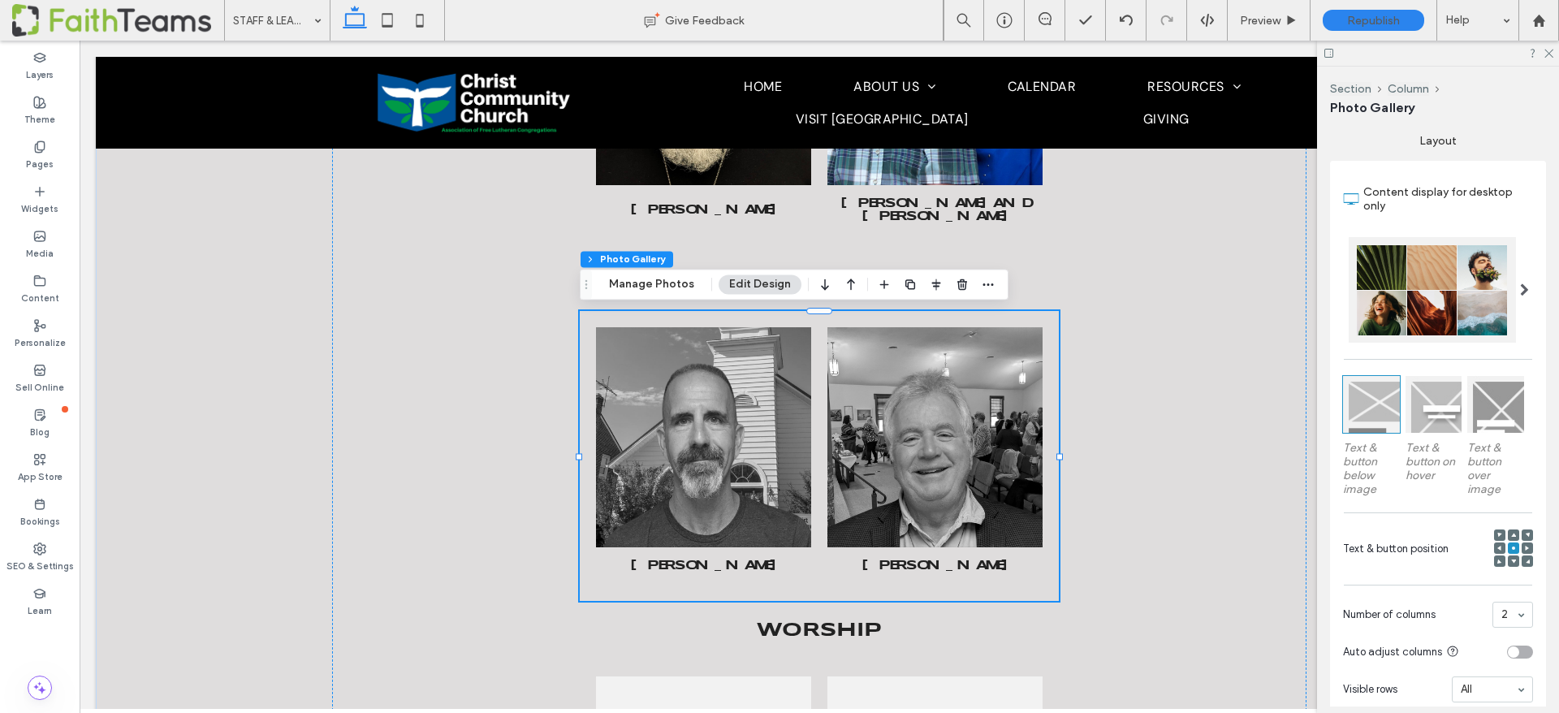
scroll to position [575, 0]
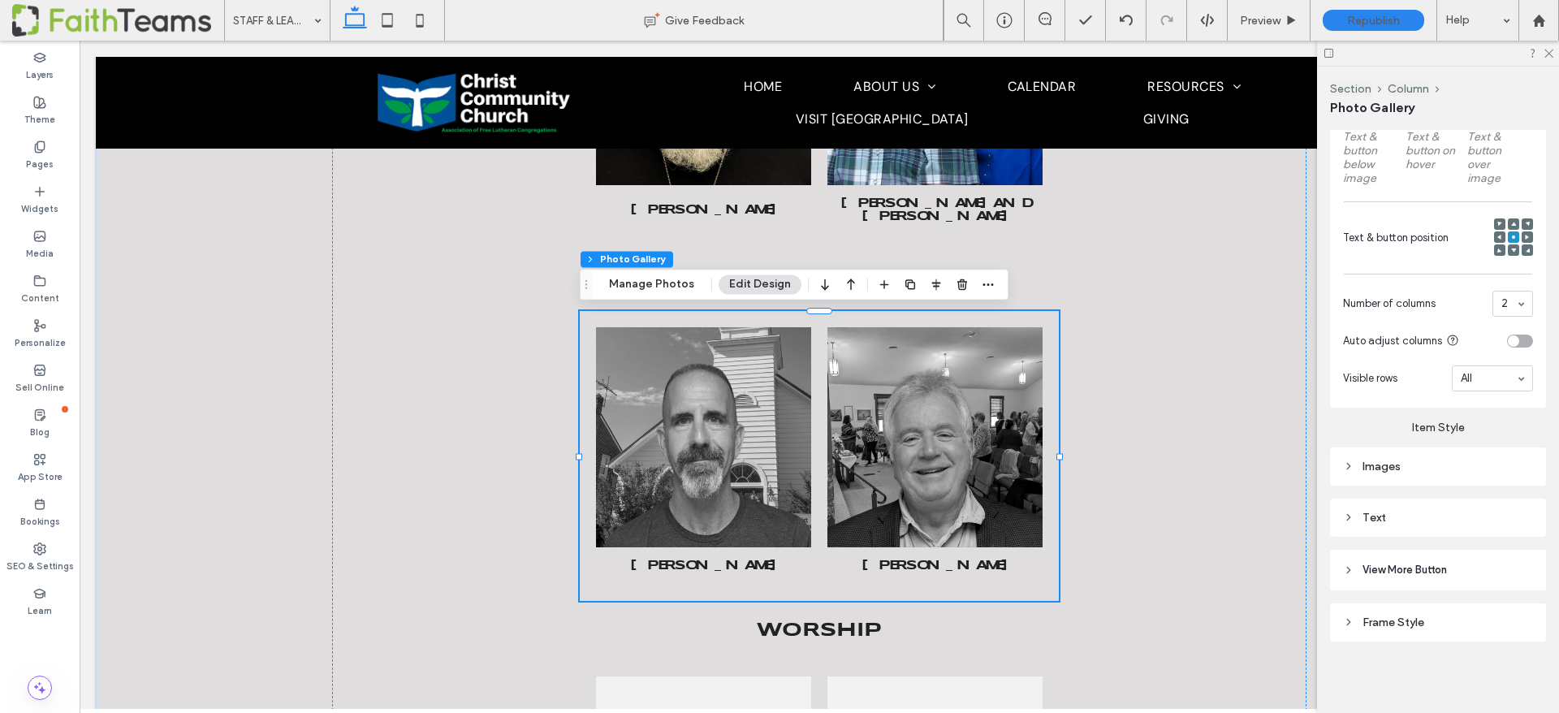
click at [1404, 460] on div "Images" at bounding box center [1438, 467] width 190 height 14
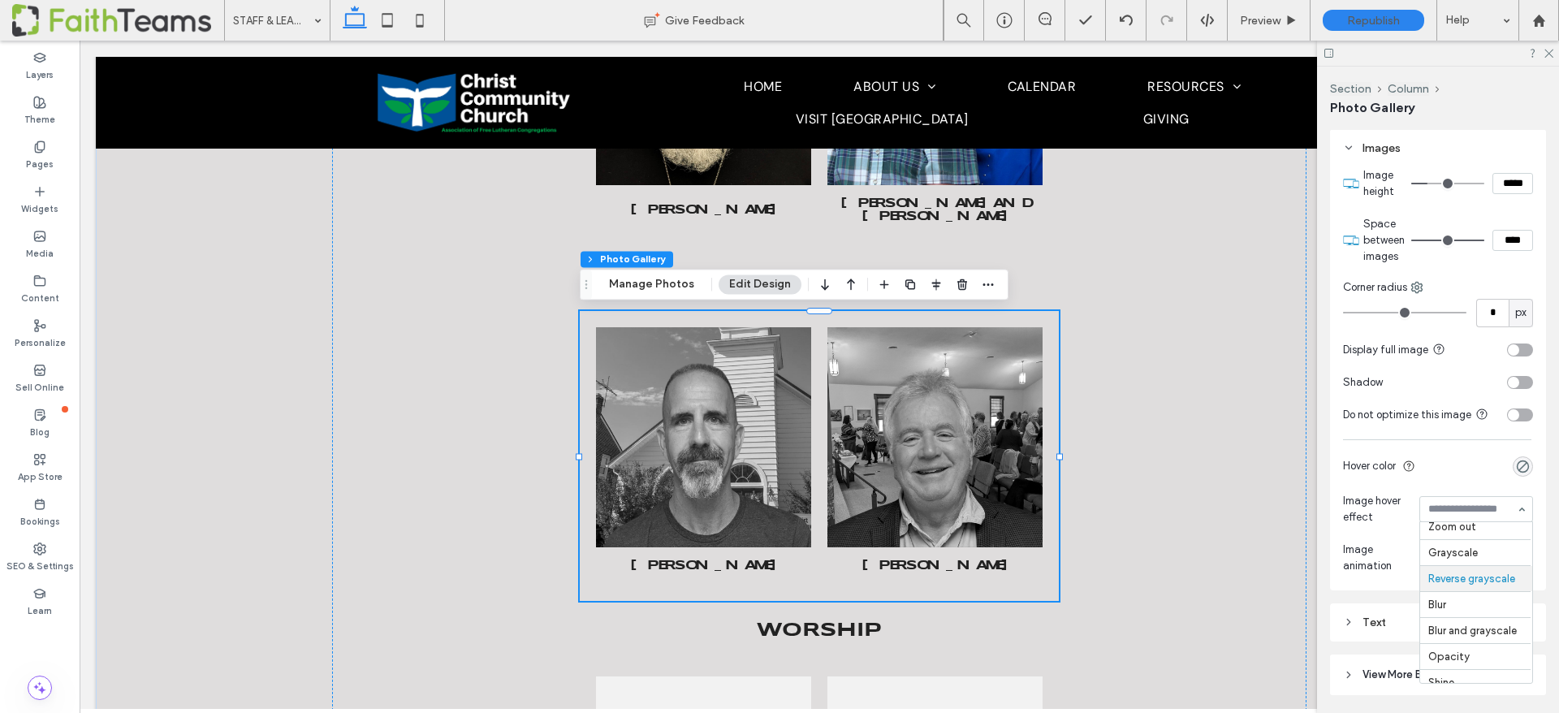
scroll to position [0, 0]
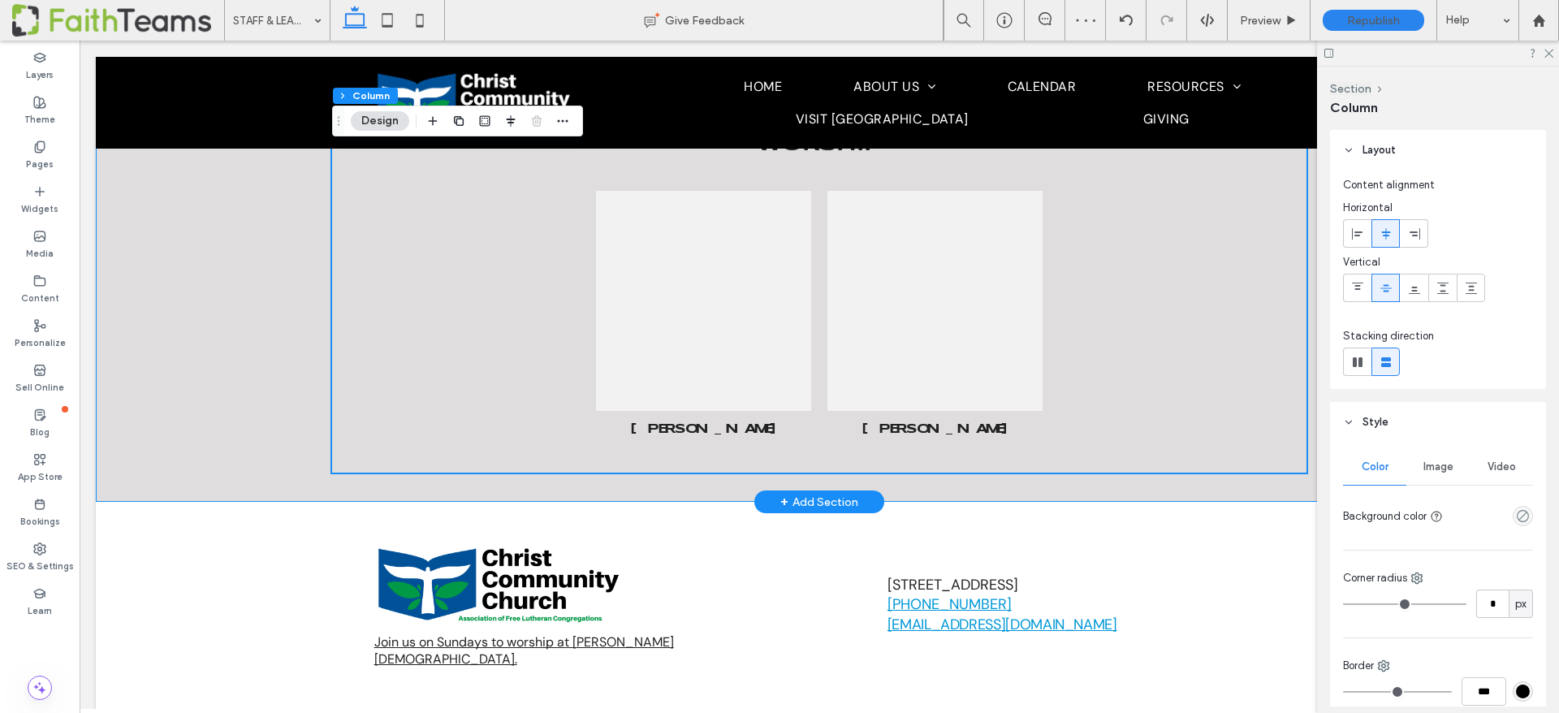
scroll to position [4386, 0]
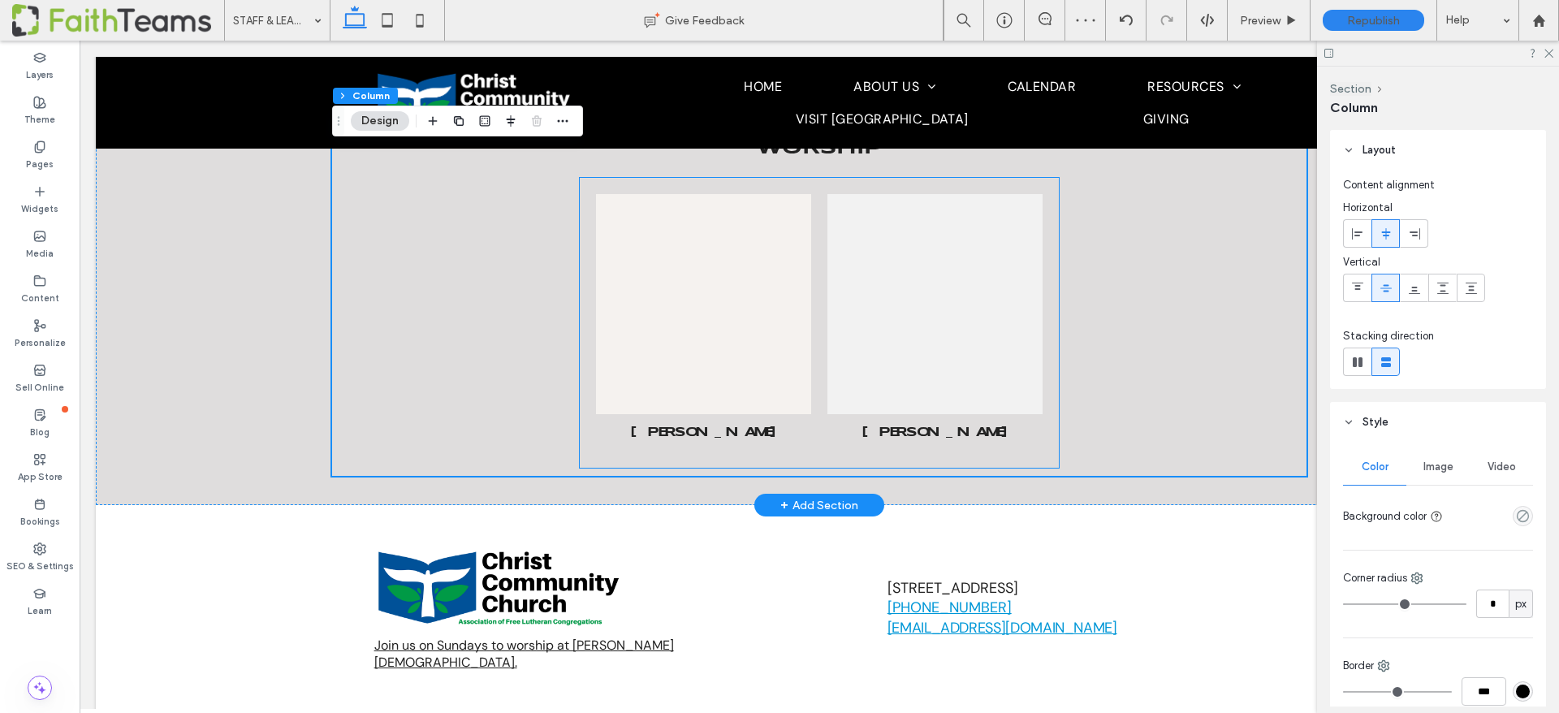
click at [705, 300] on link at bounding box center [703, 304] width 215 height 220
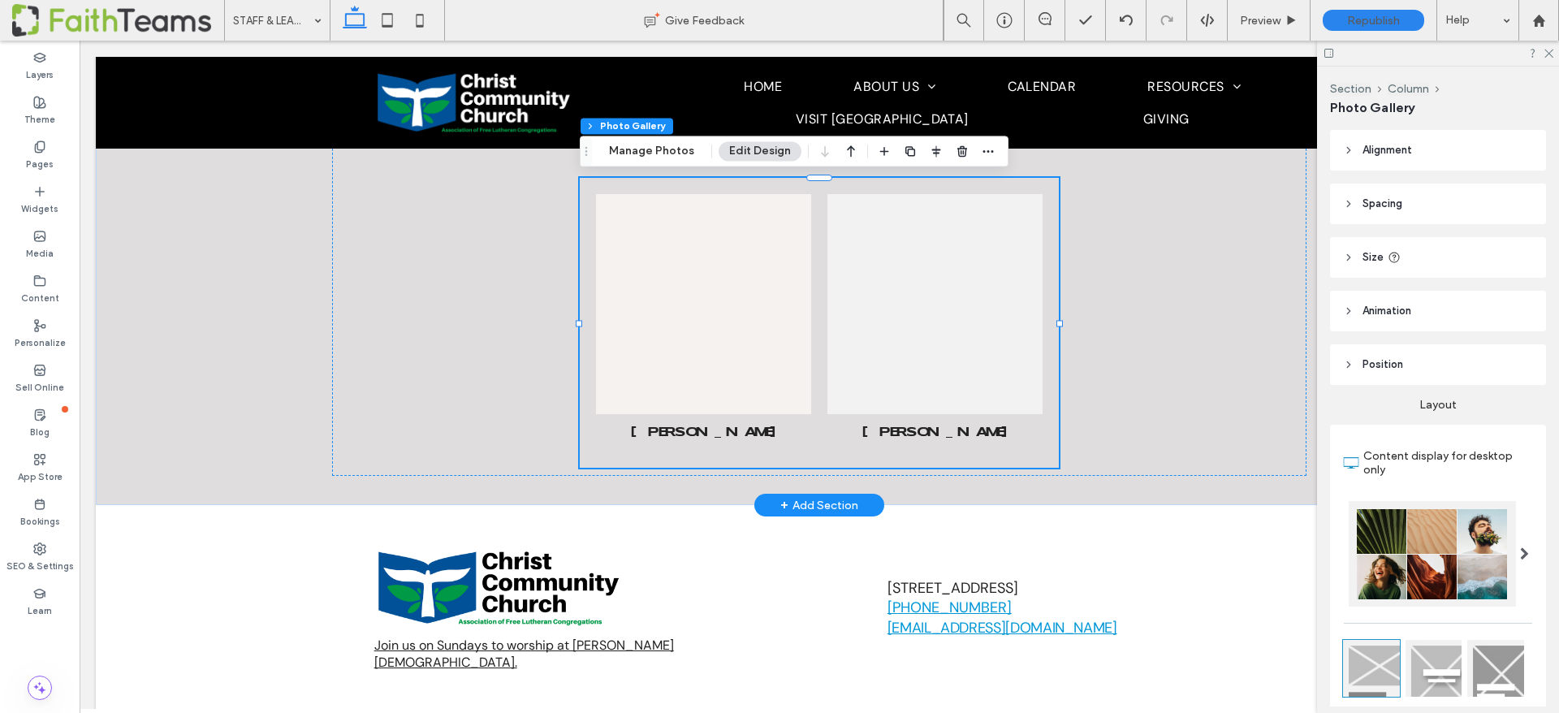
click at [705, 300] on link at bounding box center [703, 304] width 215 height 220
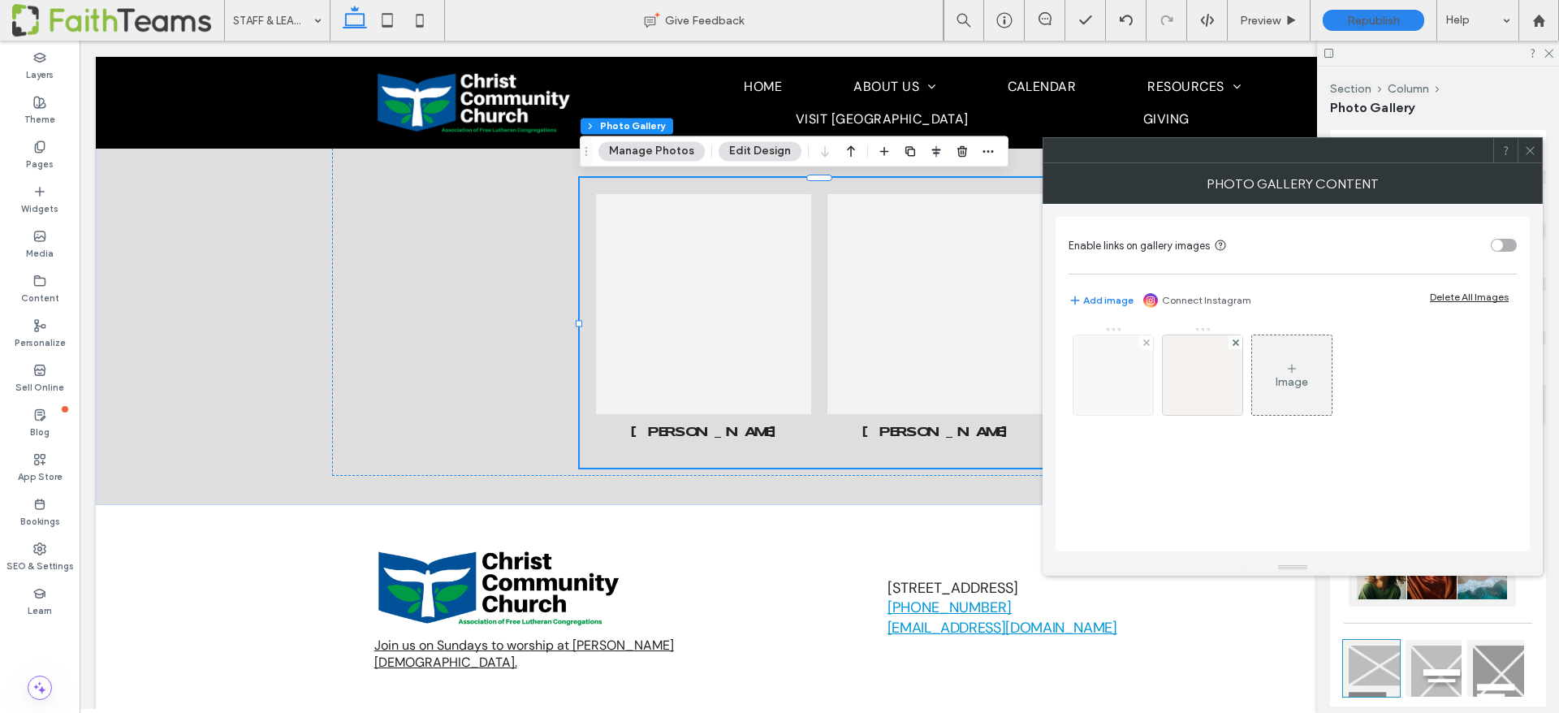
click at [1094, 369] on img at bounding box center [1114, 375] width 80 height 80
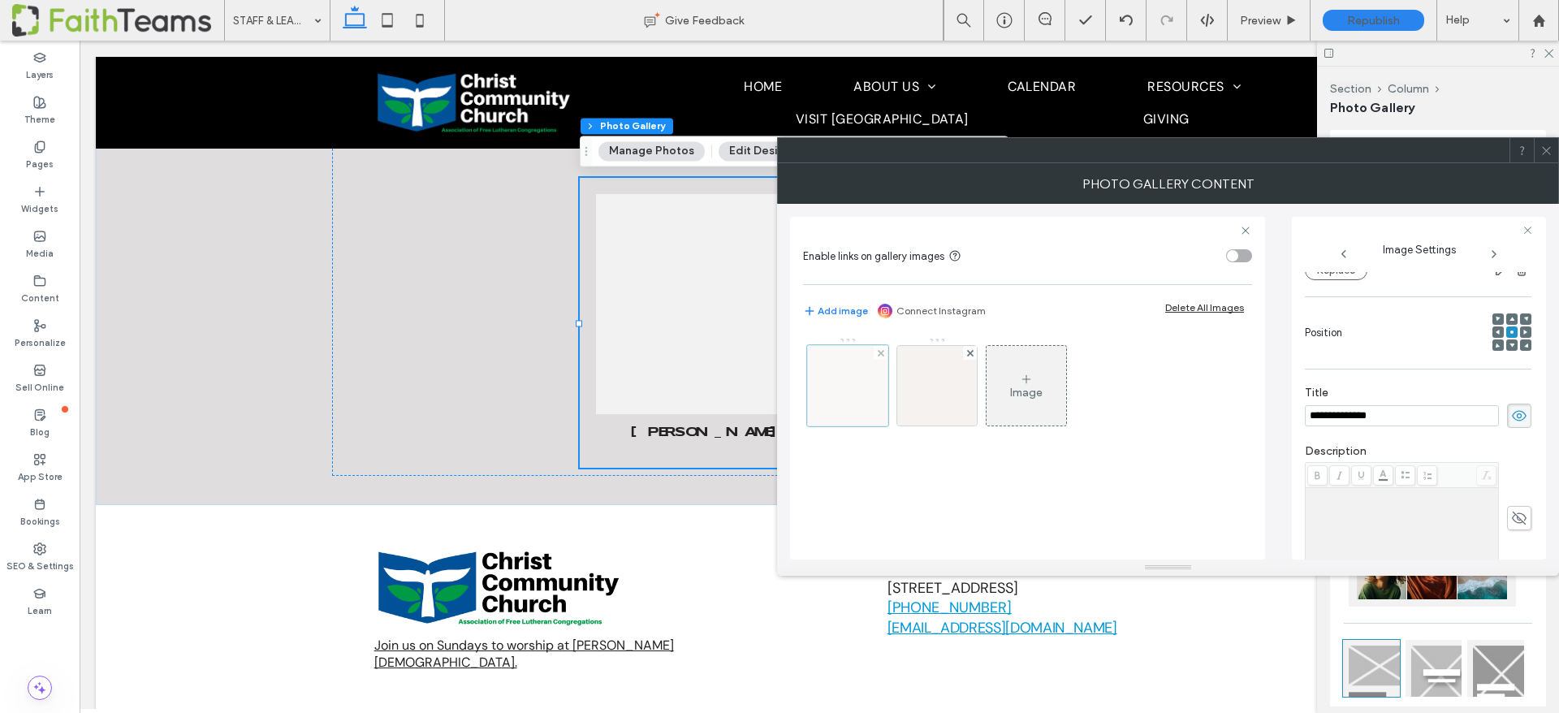
scroll to position [0, 0]
click at [1389, 419] on input "**********" at bounding box center [1402, 415] width 194 height 21
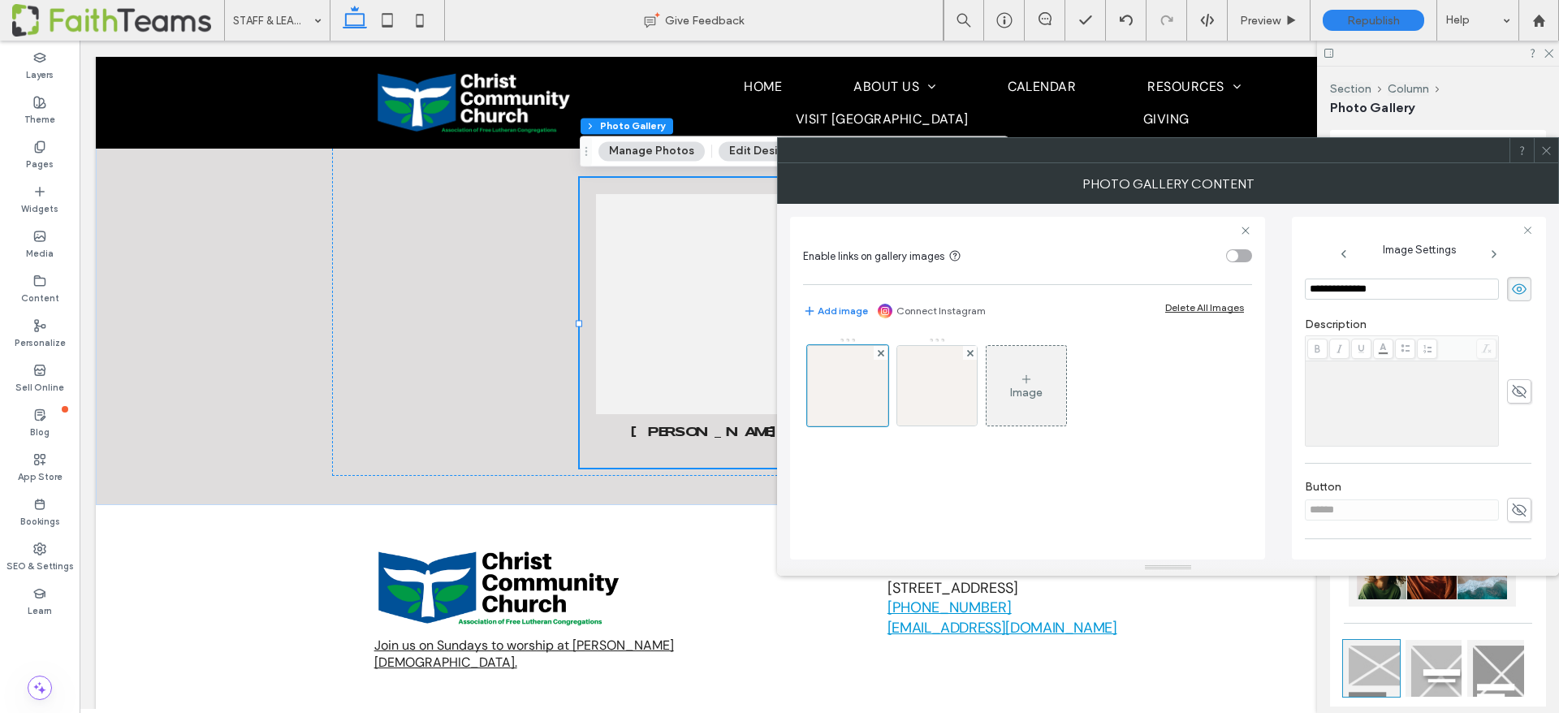
scroll to position [409, 0]
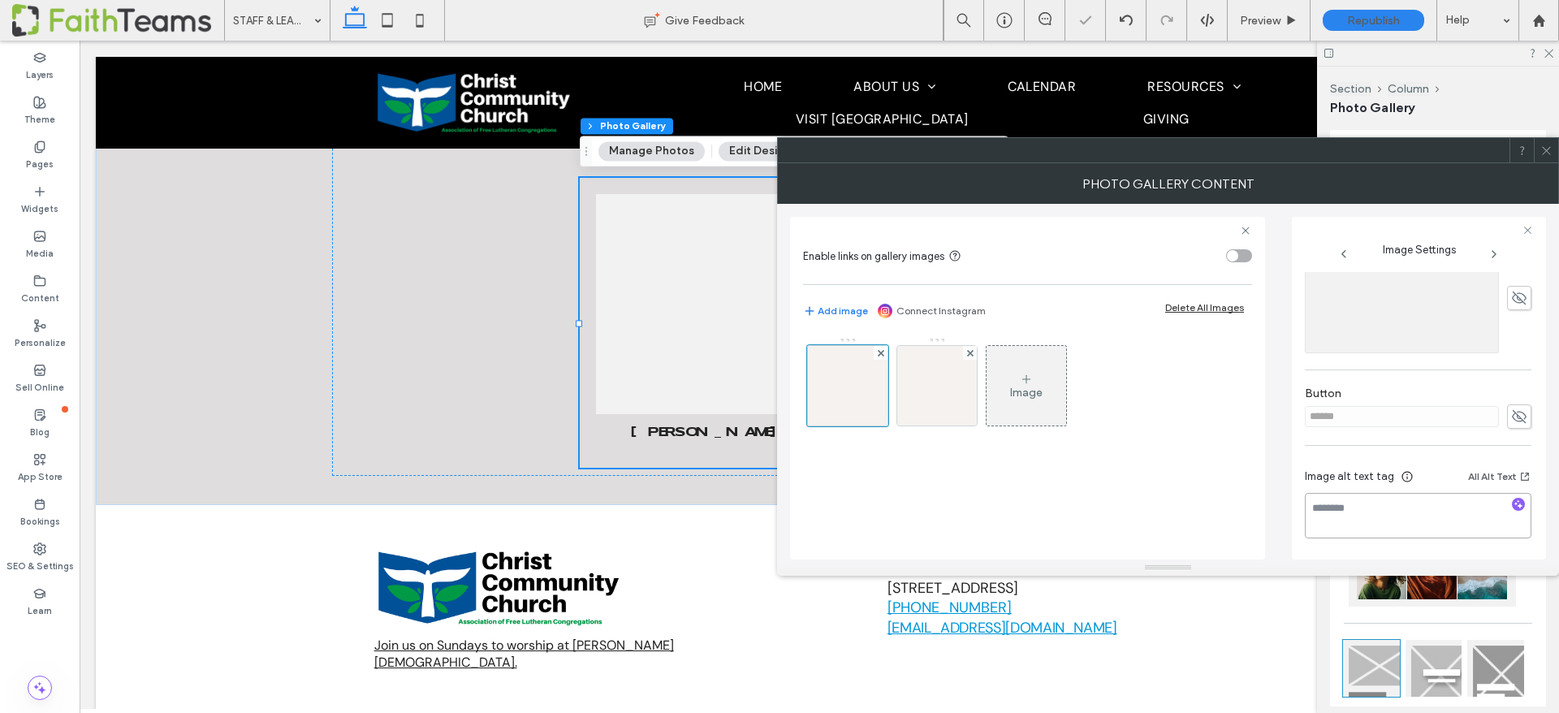
click at [1327, 513] on textarea at bounding box center [1418, 515] width 227 height 45
paste textarea "**********"
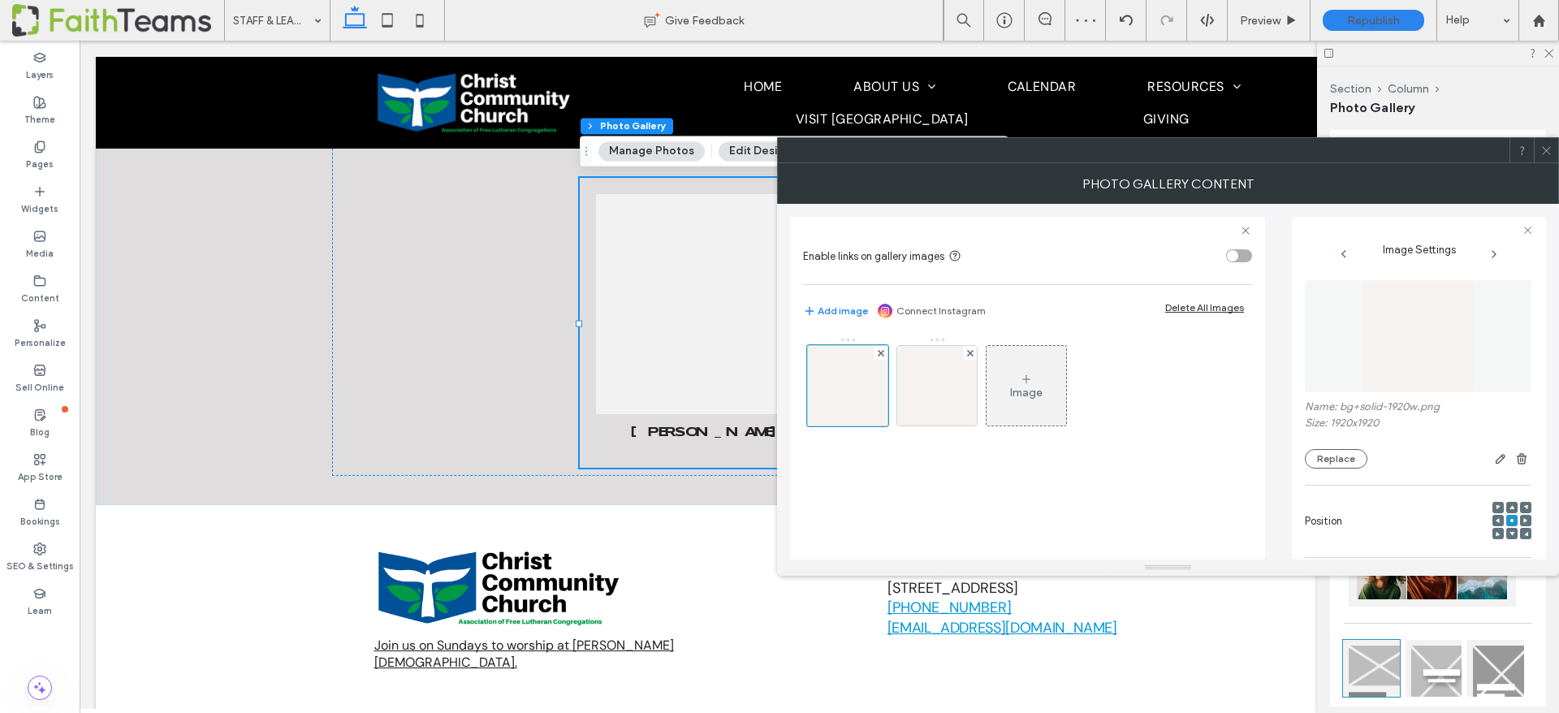
type textarea "**********"
click at [1416, 333] on img at bounding box center [1419, 336] width 112 height 112
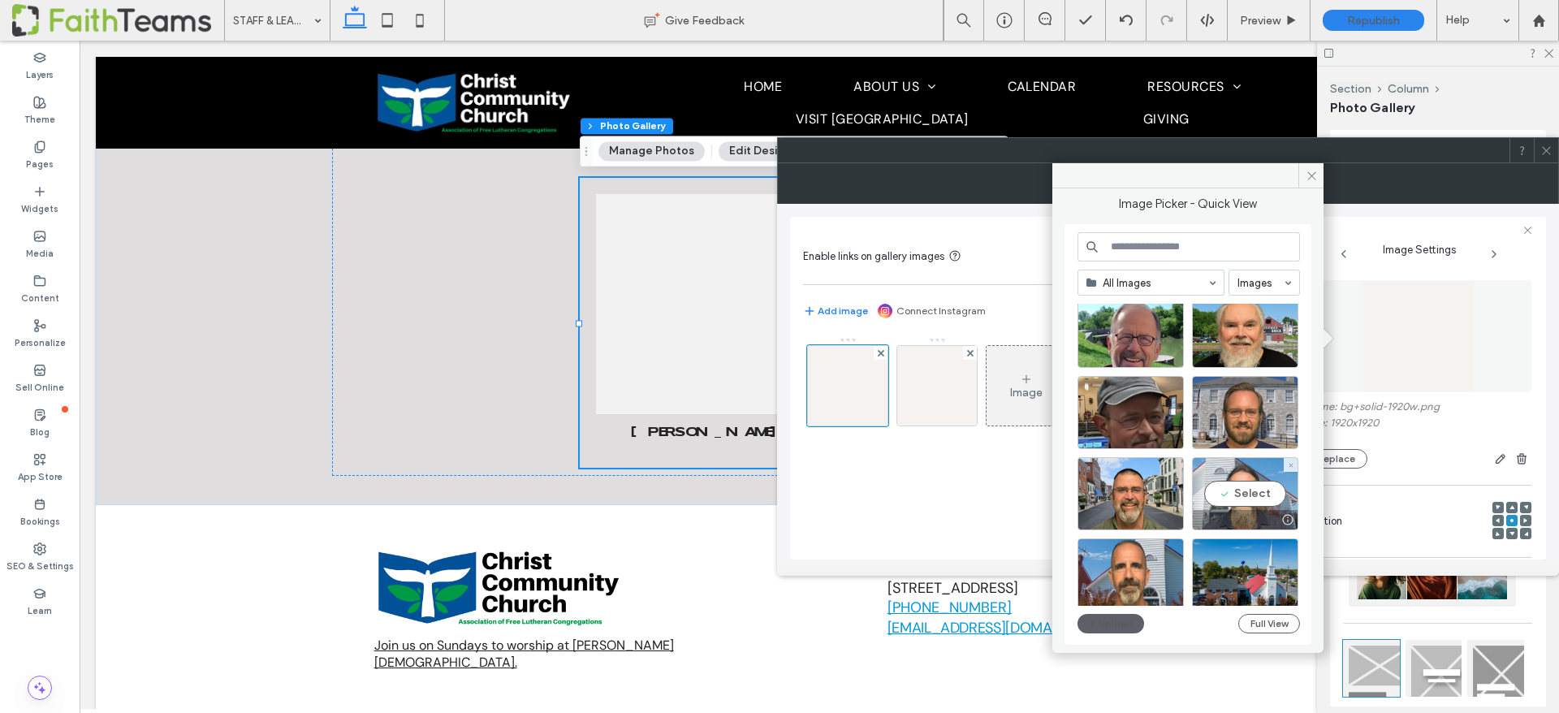
scroll to position [361, 0]
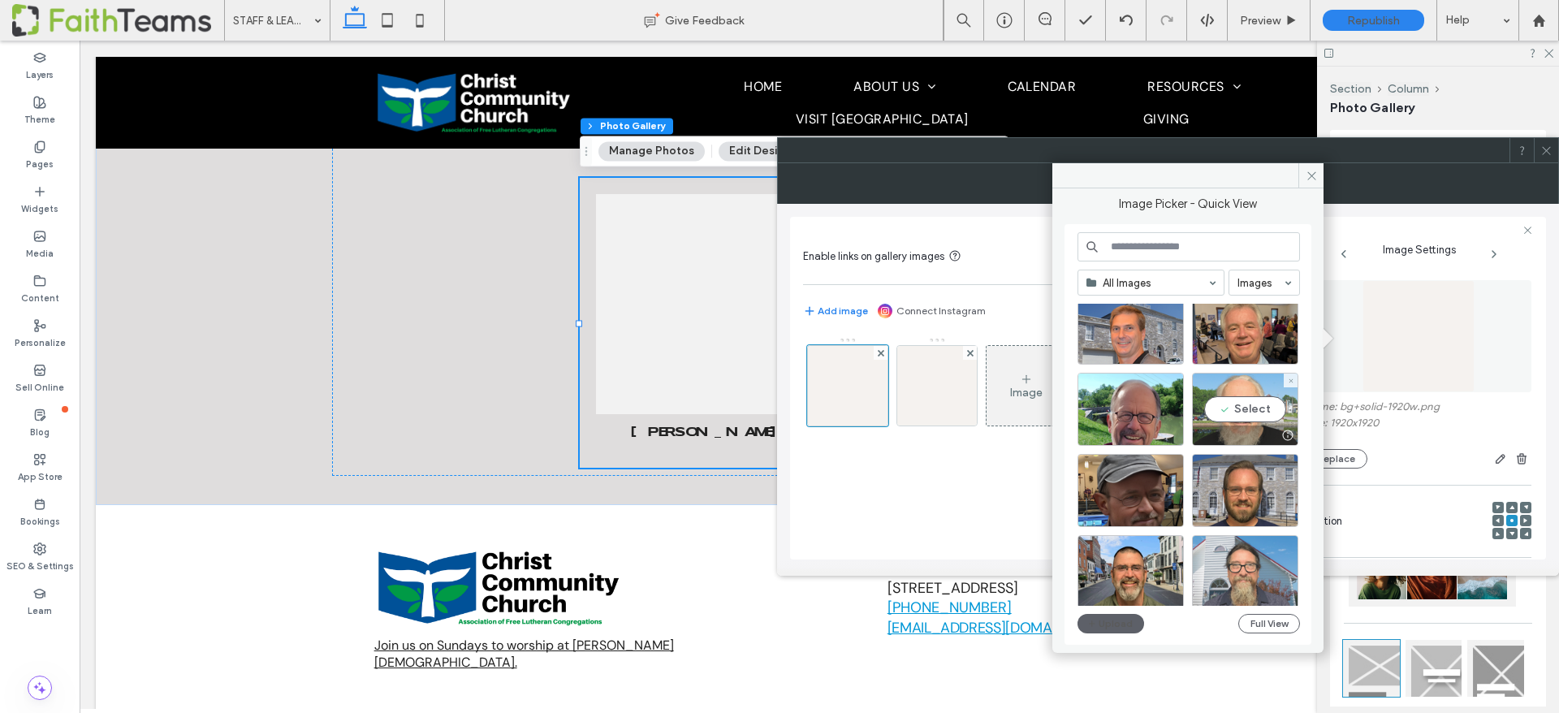
click at [1243, 412] on div "Select" at bounding box center [1245, 409] width 106 height 73
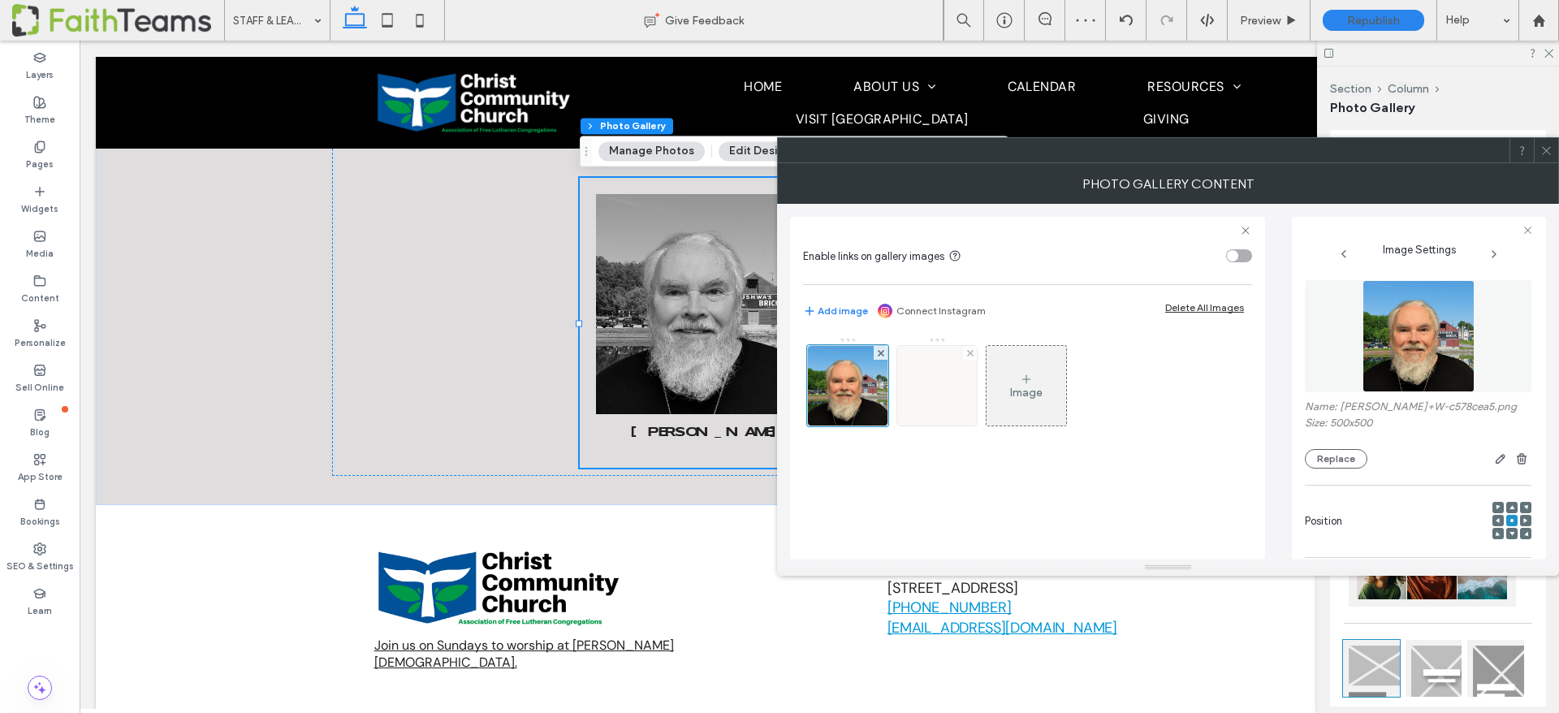
click at [947, 404] on img at bounding box center [937, 386] width 80 height 80
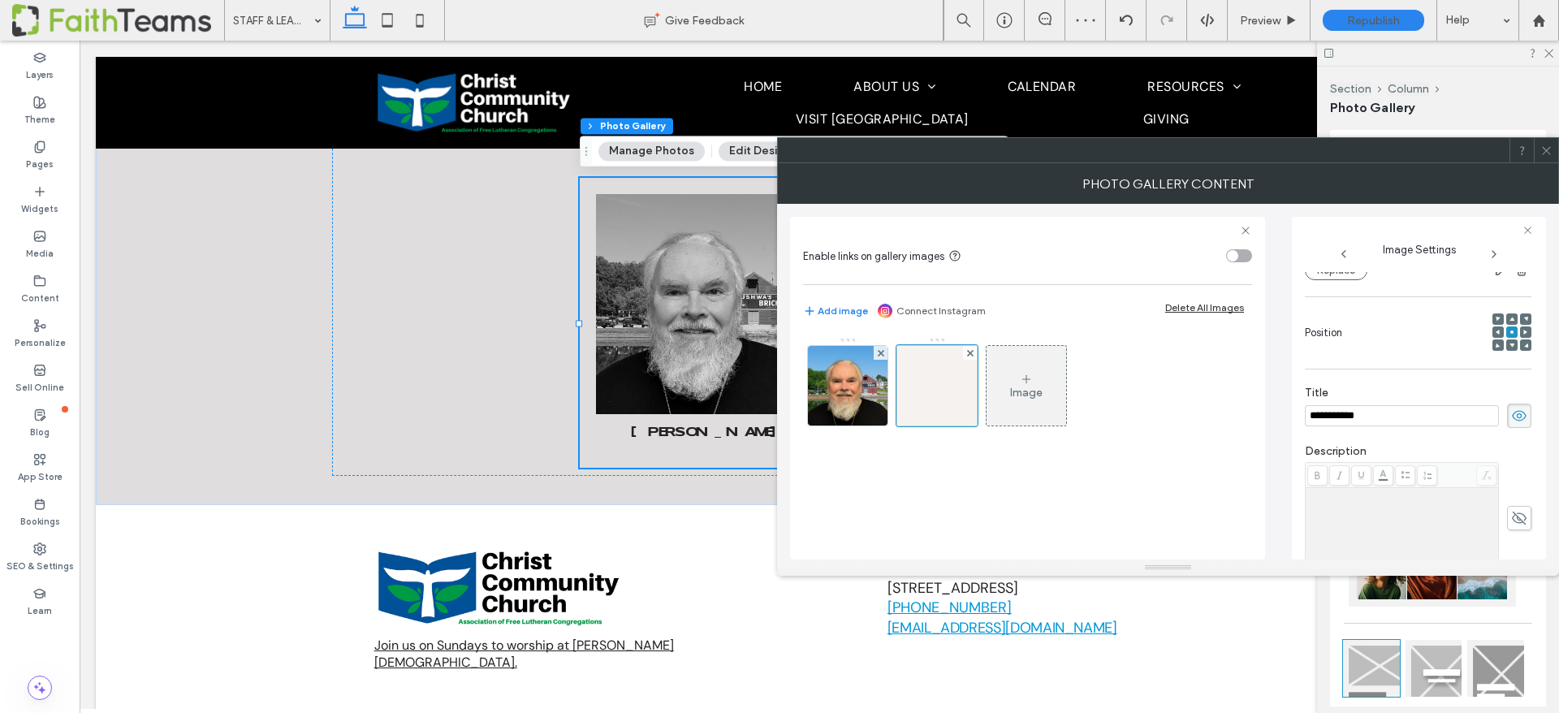
click at [1337, 416] on input "**********" at bounding box center [1402, 415] width 194 height 21
click at [1336, 416] on input "**********" at bounding box center [1402, 415] width 194 height 21
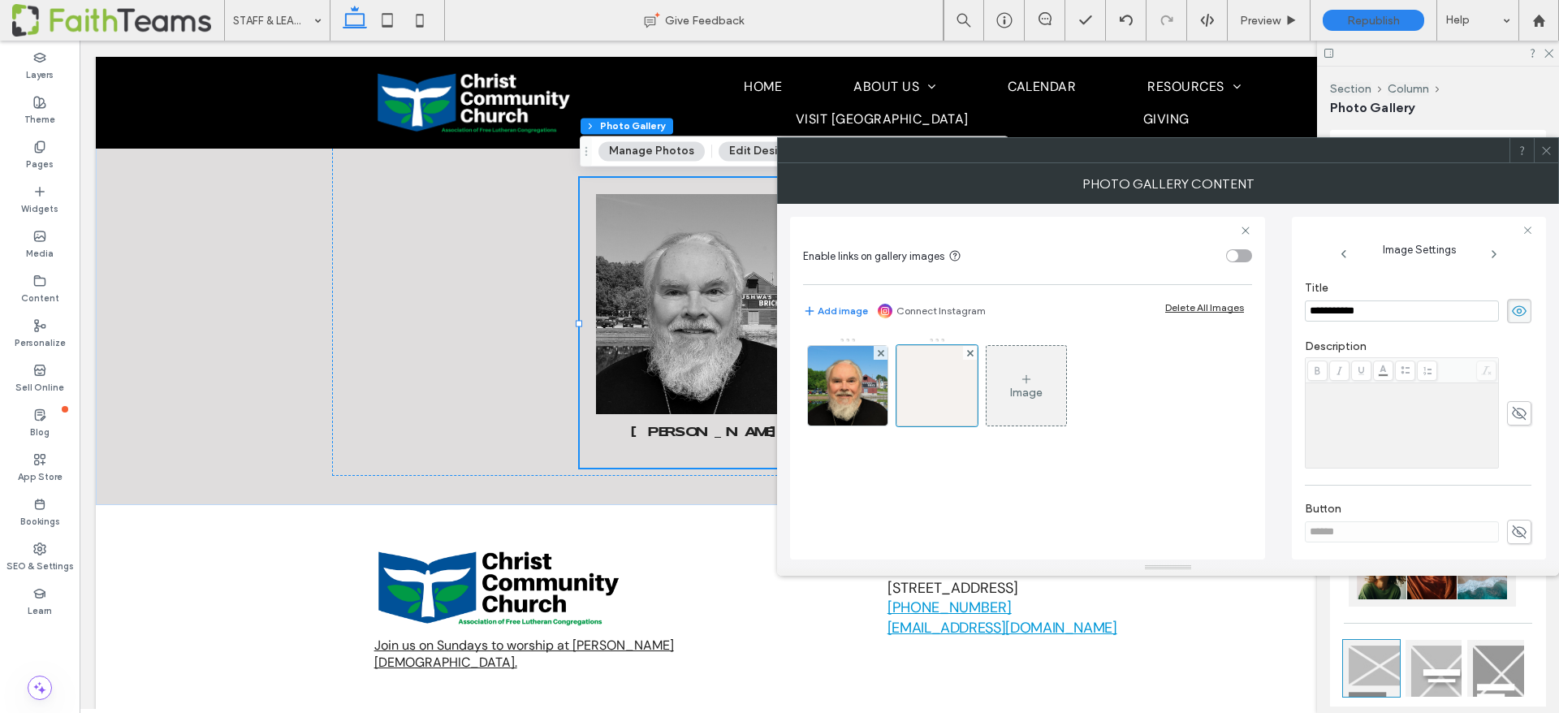
scroll to position [409, 0]
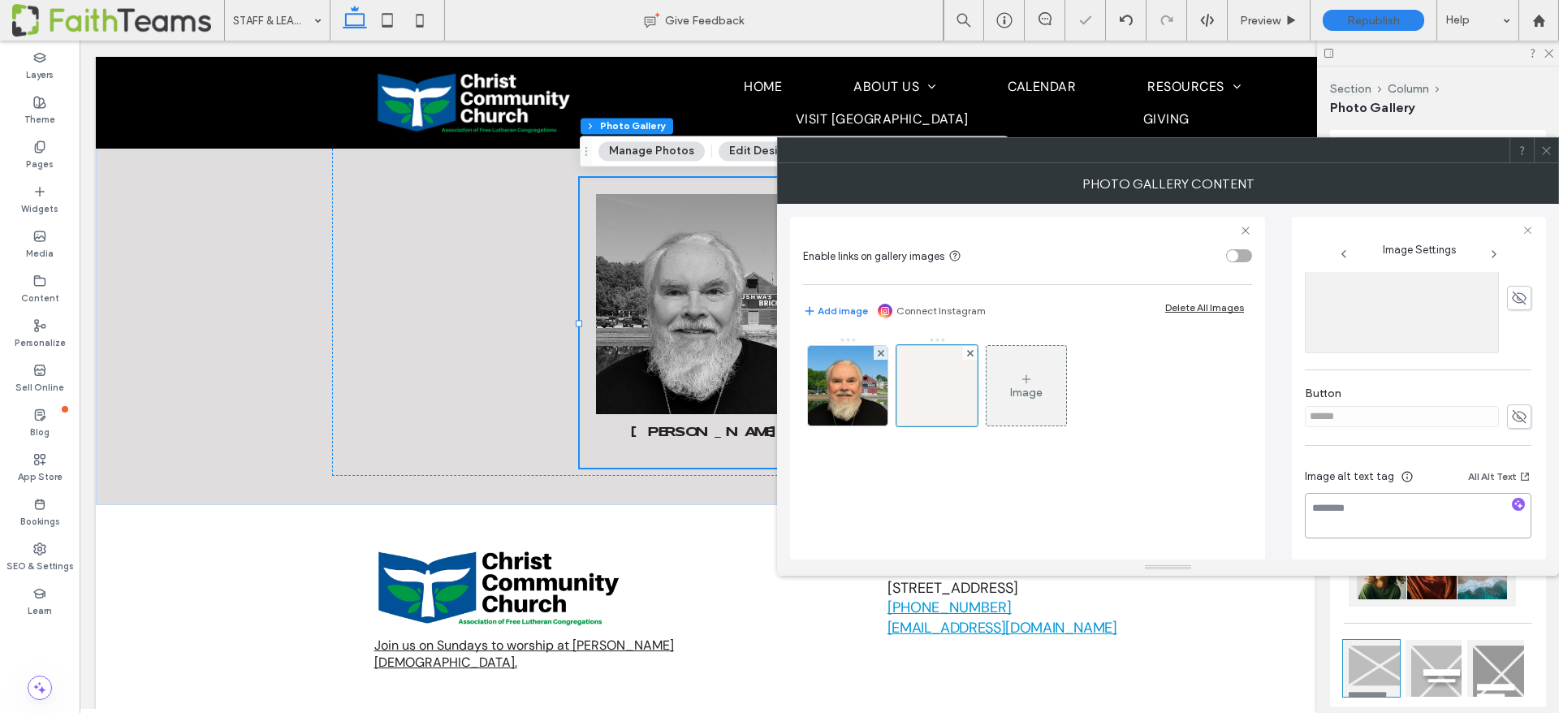
click at [1349, 502] on textarea at bounding box center [1418, 515] width 227 height 45
paste textarea "**********"
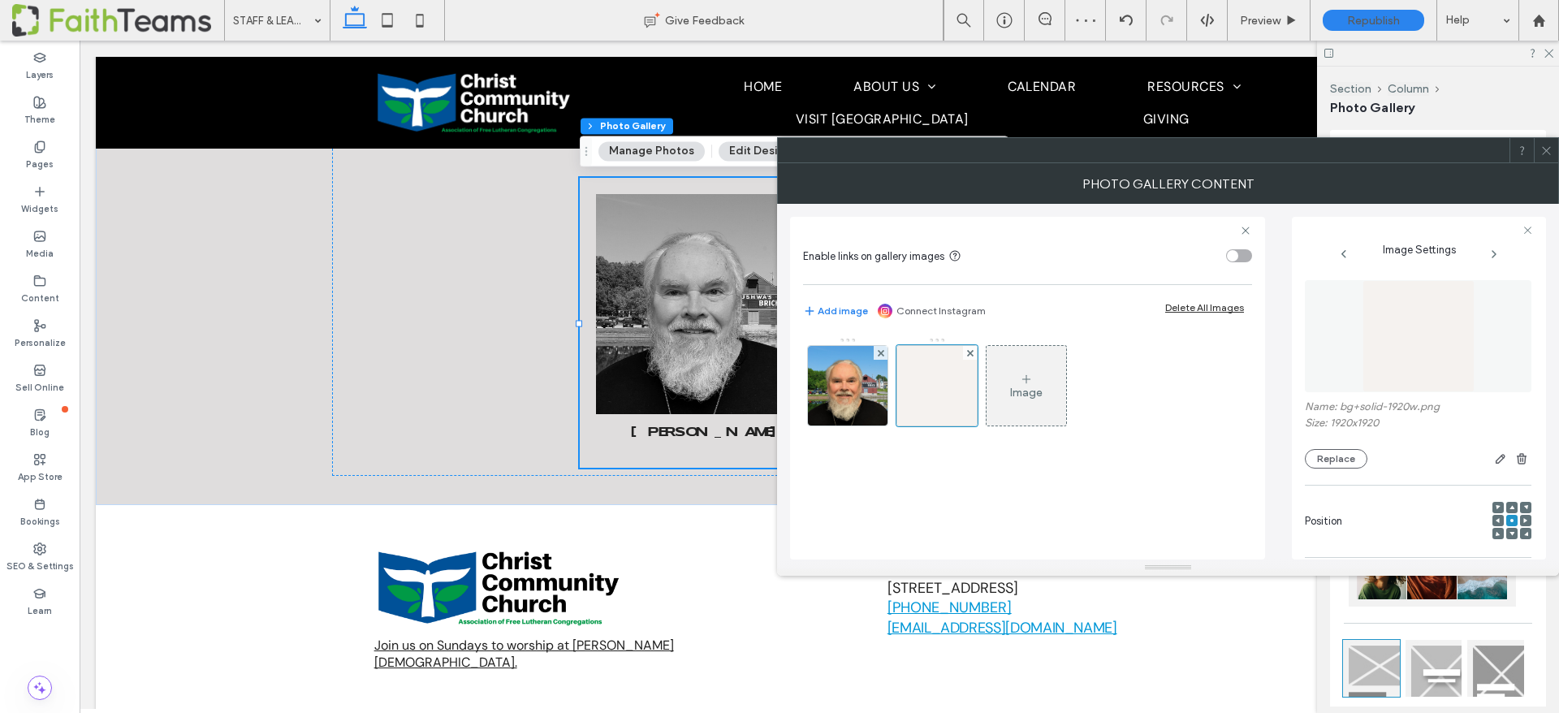
type textarea "**********"
click at [1409, 334] on img at bounding box center [1419, 336] width 112 height 112
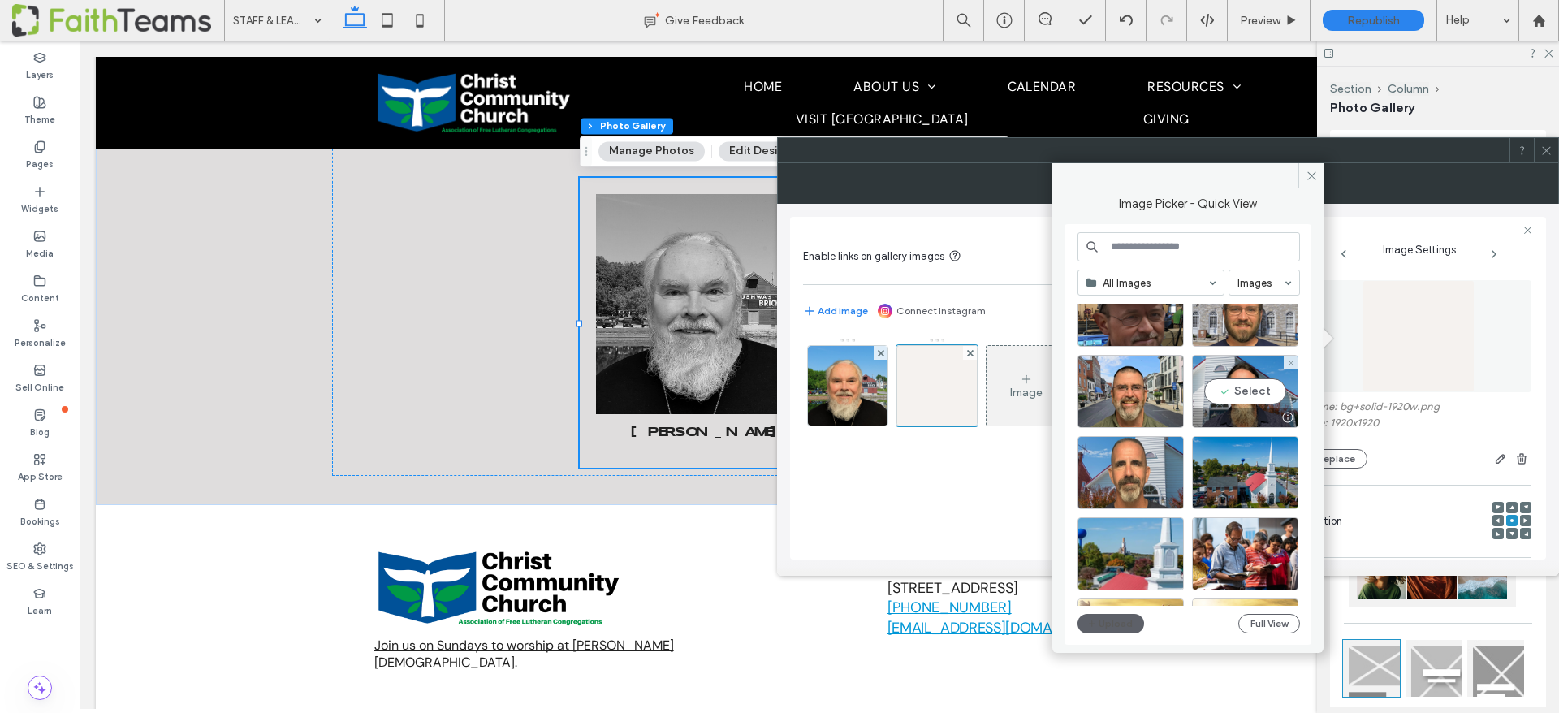
scroll to position [399, 0]
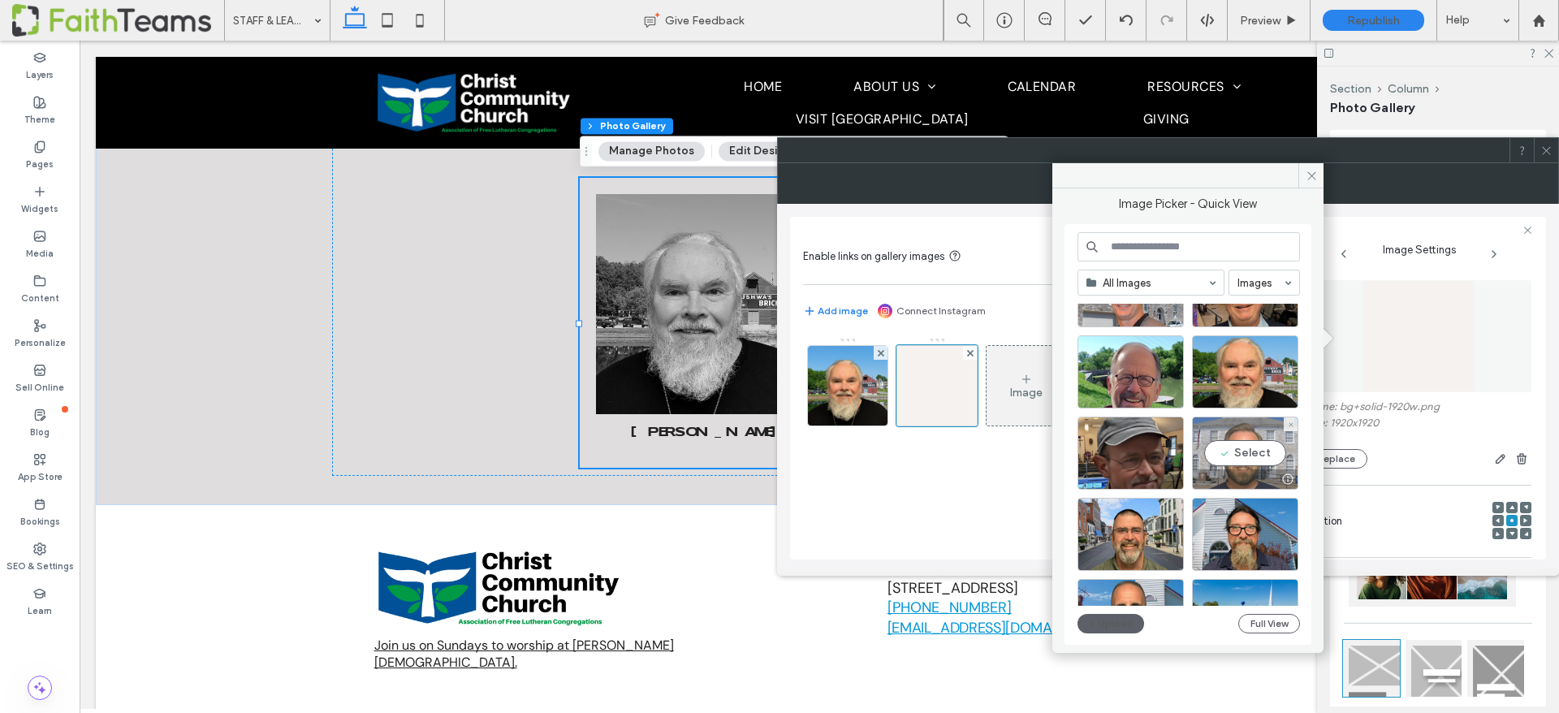
click at [1255, 447] on div "Select" at bounding box center [1245, 453] width 106 height 73
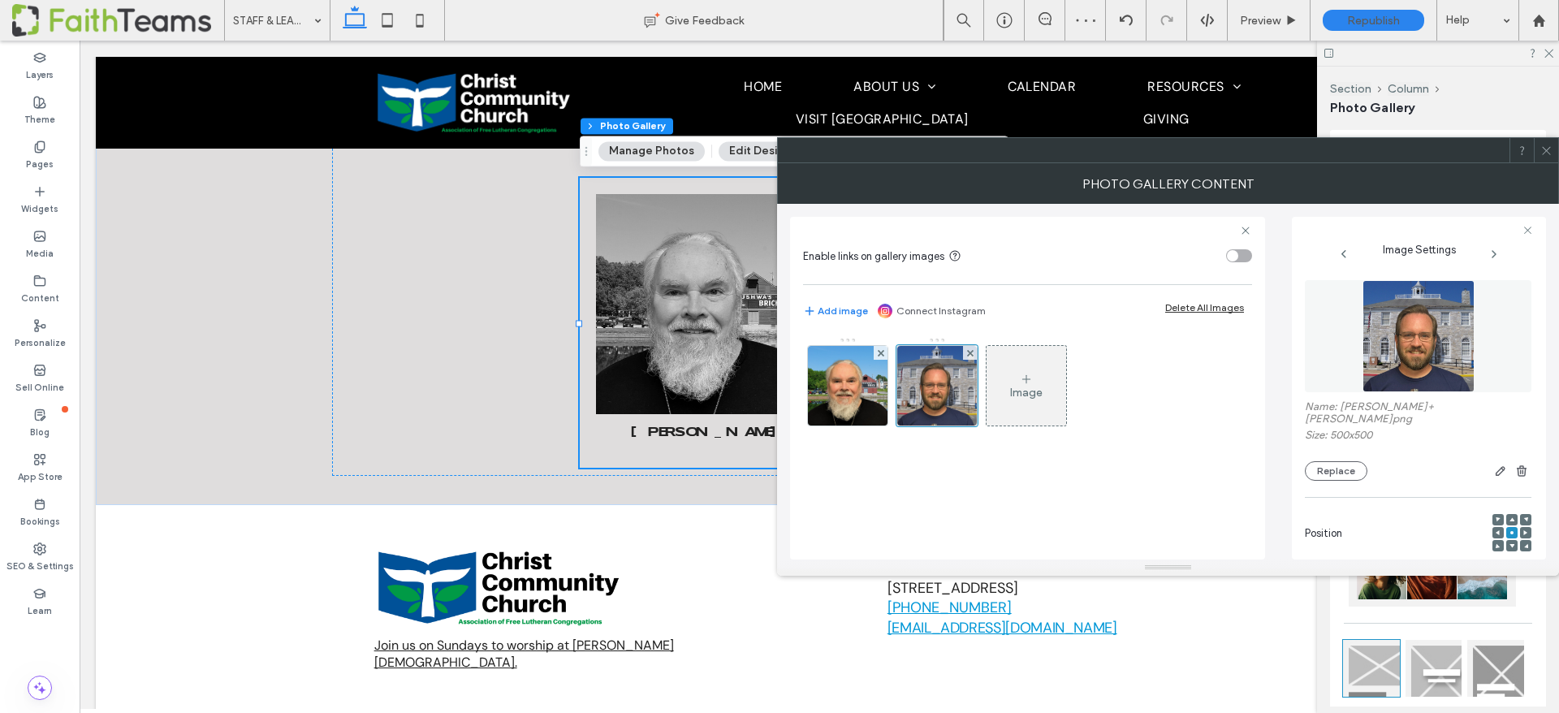
click at [1549, 145] on icon at bounding box center [1547, 151] width 12 height 12
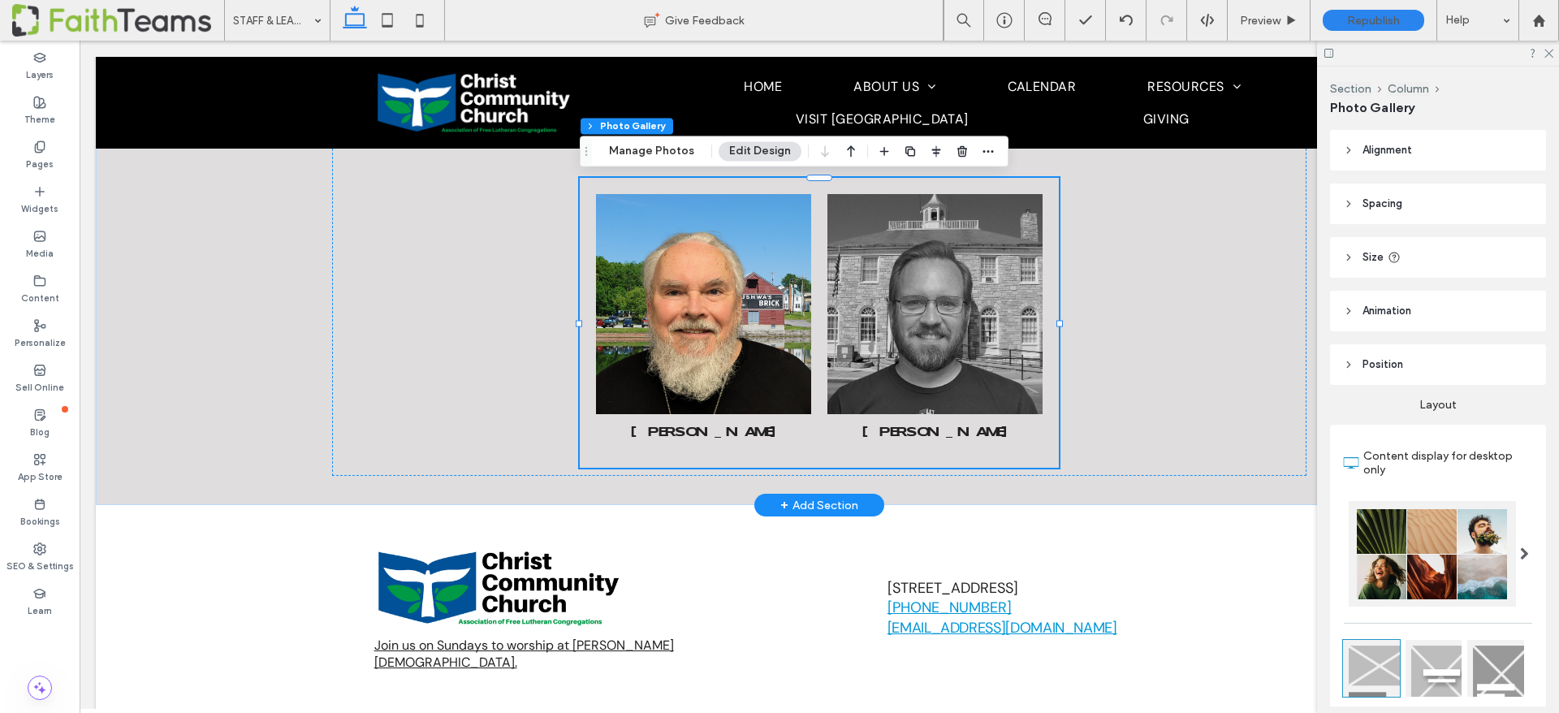
click at [608, 453] on li "[PERSON_NAME] Button" at bounding box center [703, 323] width 231 height 274
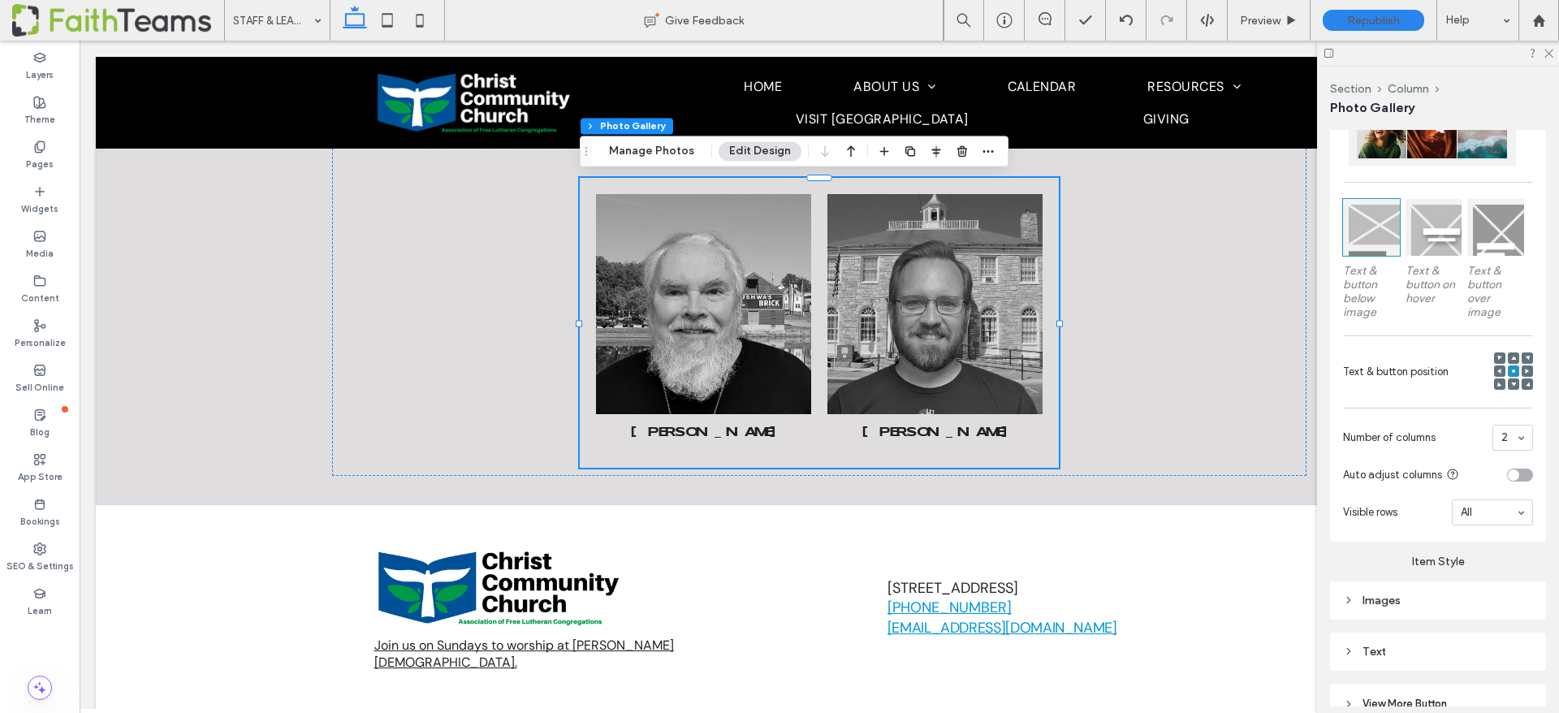
scroll to position [575, 0]
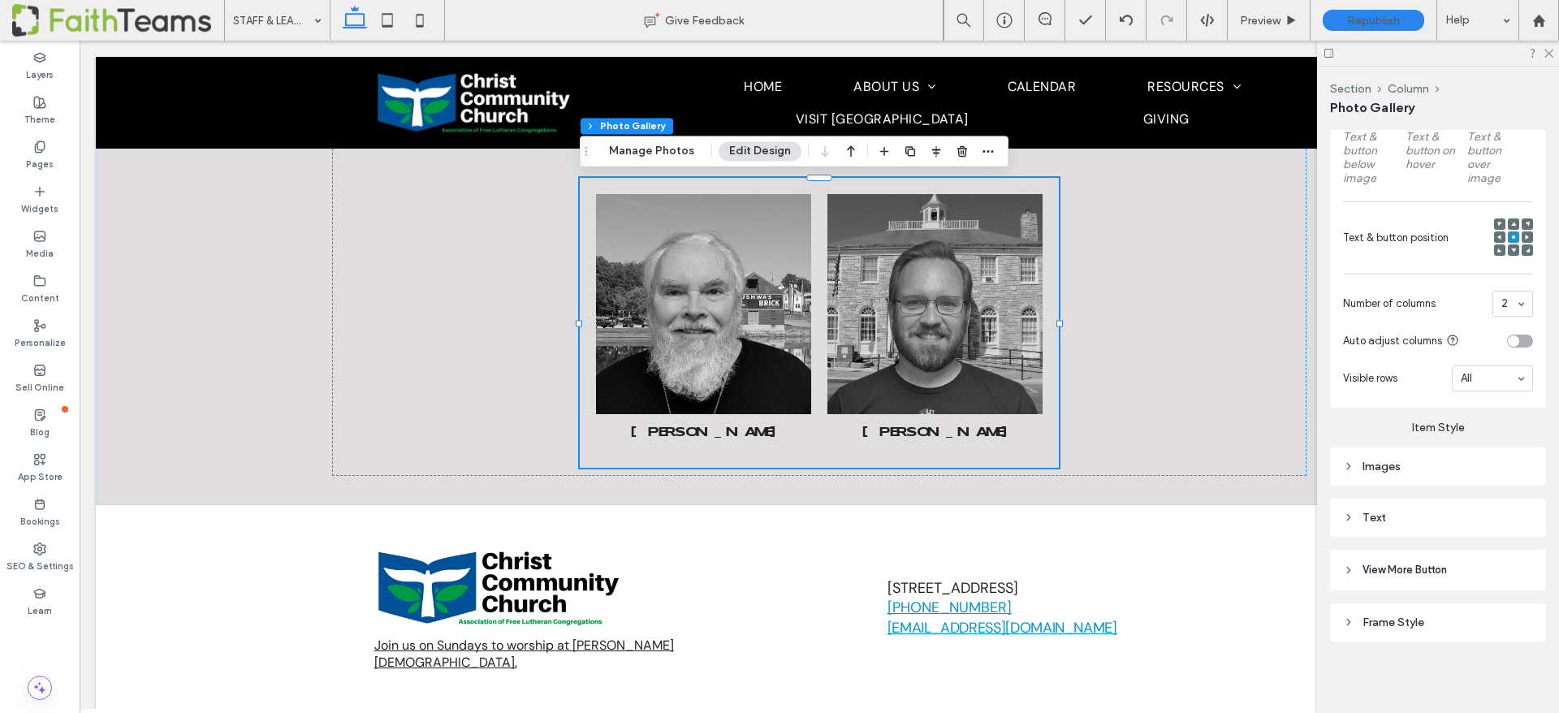
click at [1420, 478] on div "Images" at bounding box center [1438, 467] width 216 height 38
click at [1412, 469] on div "Images" at bounding box center [1438, 467] width 190 height 14
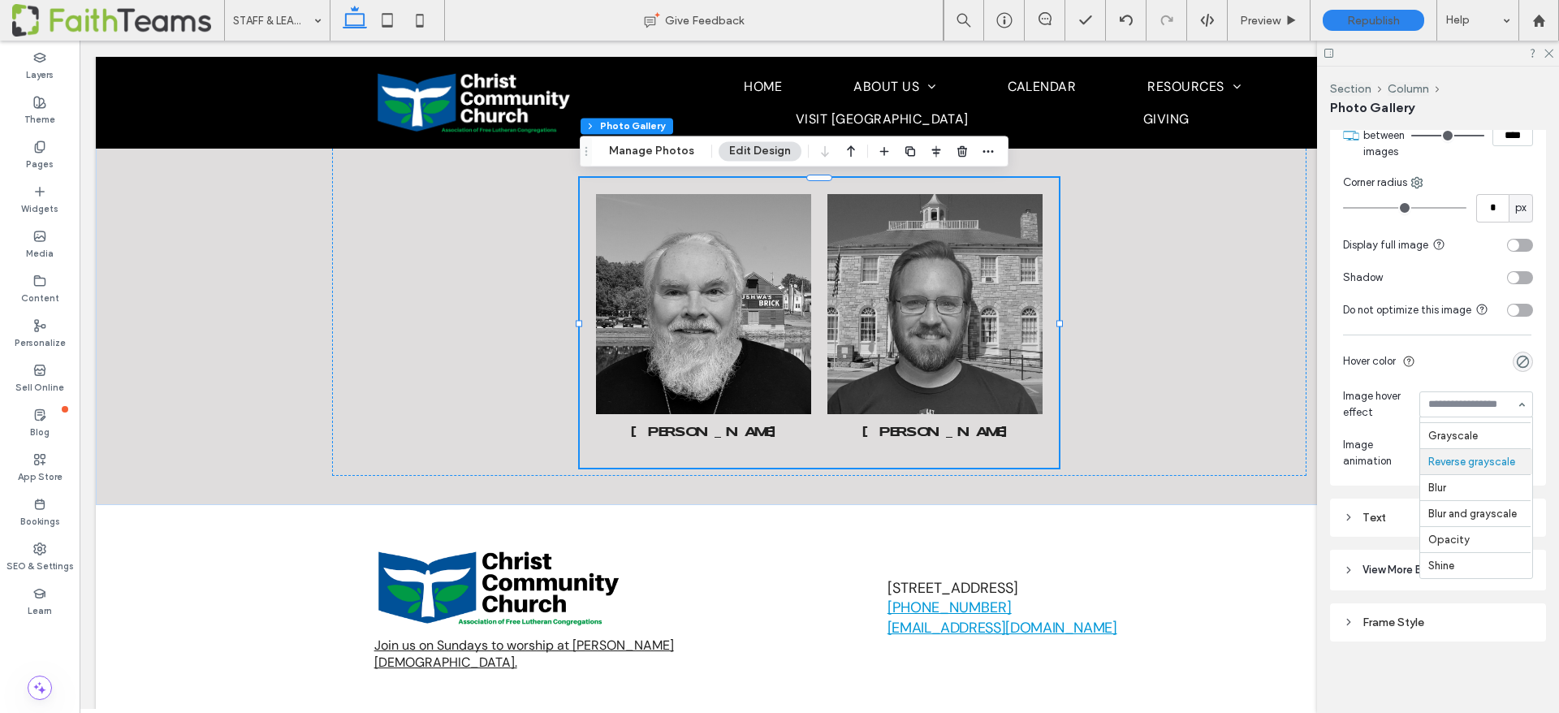
scroll to position [0, 0]
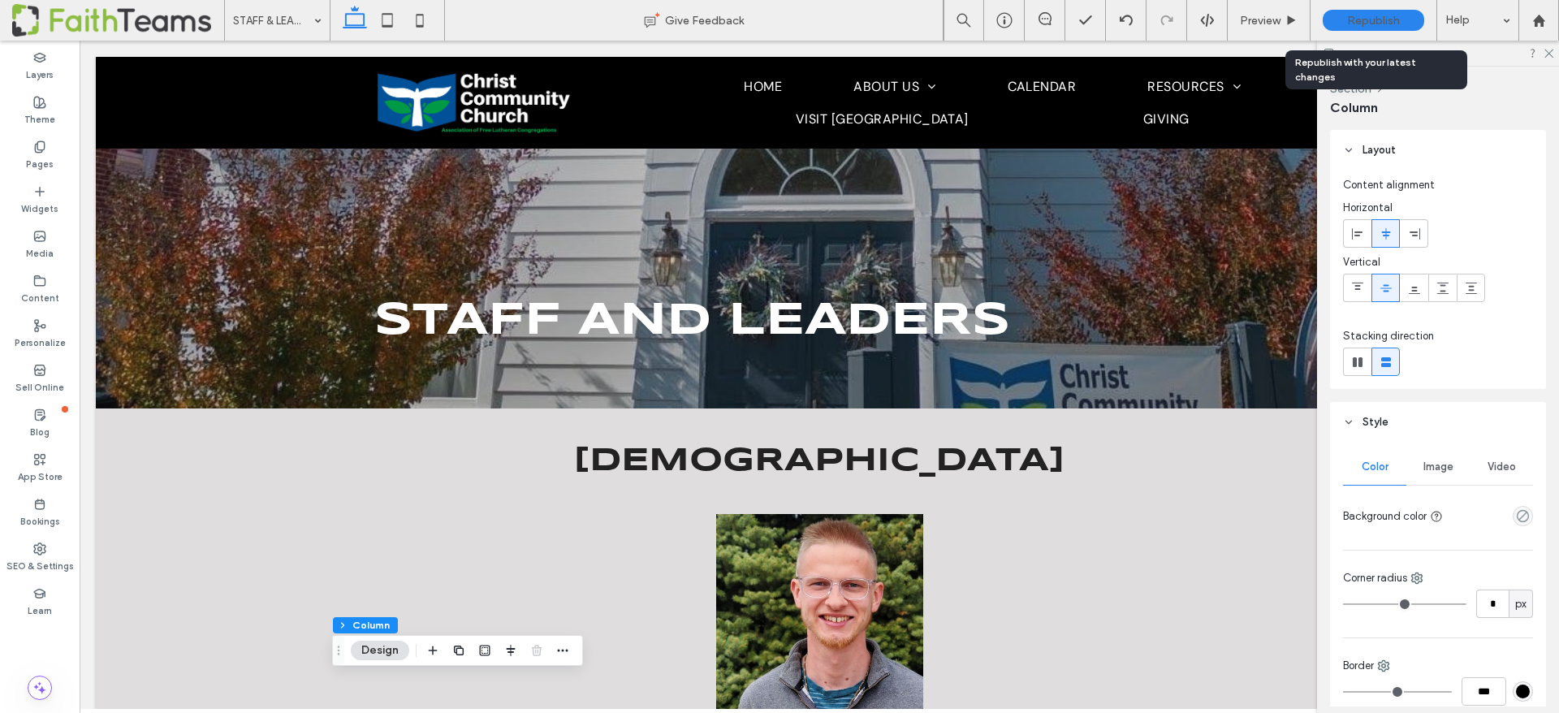
click at [1377, 16] on span "Republish" at bounding box center [1373, 21] width 53 height 14
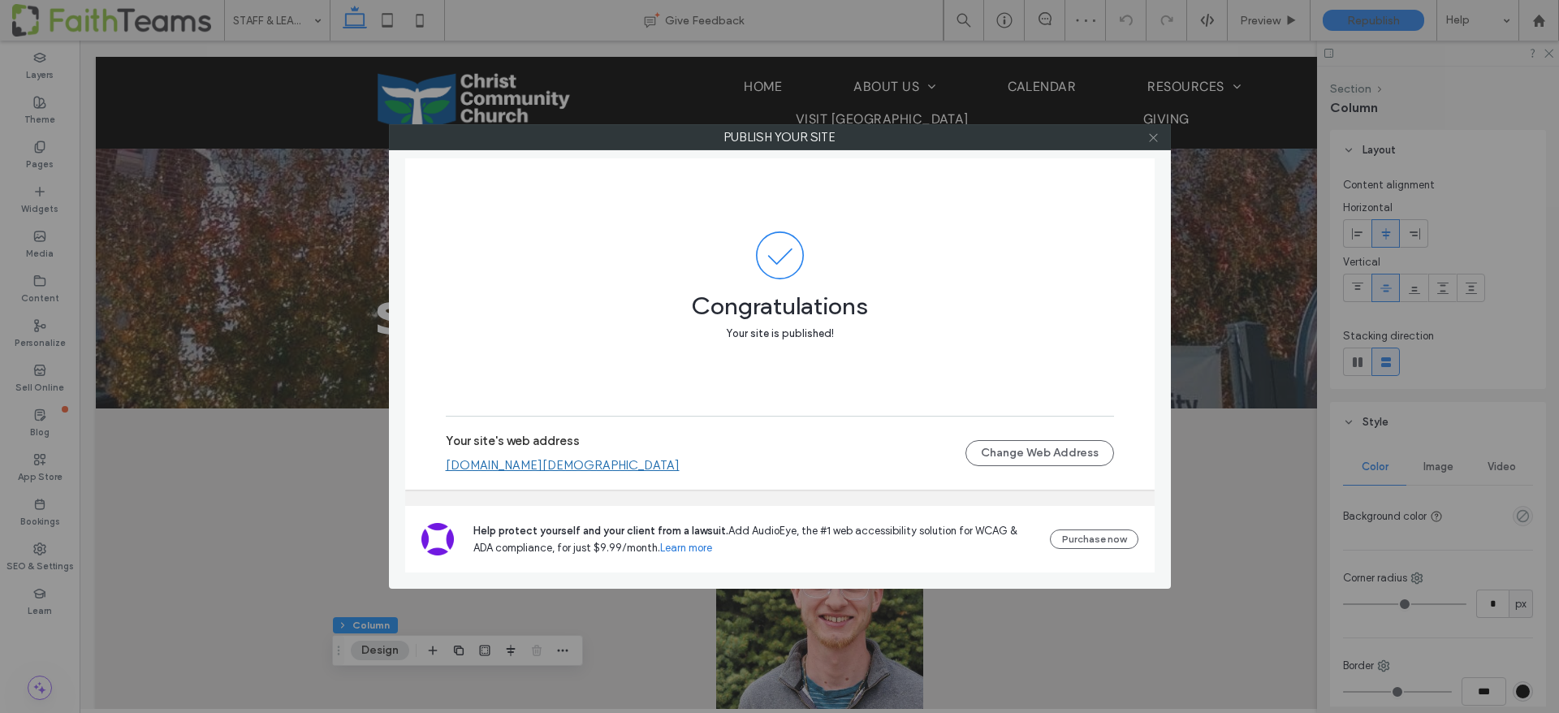
click at [1157, 137] on icon at bounding box center [1154, 138] width 12 height 12
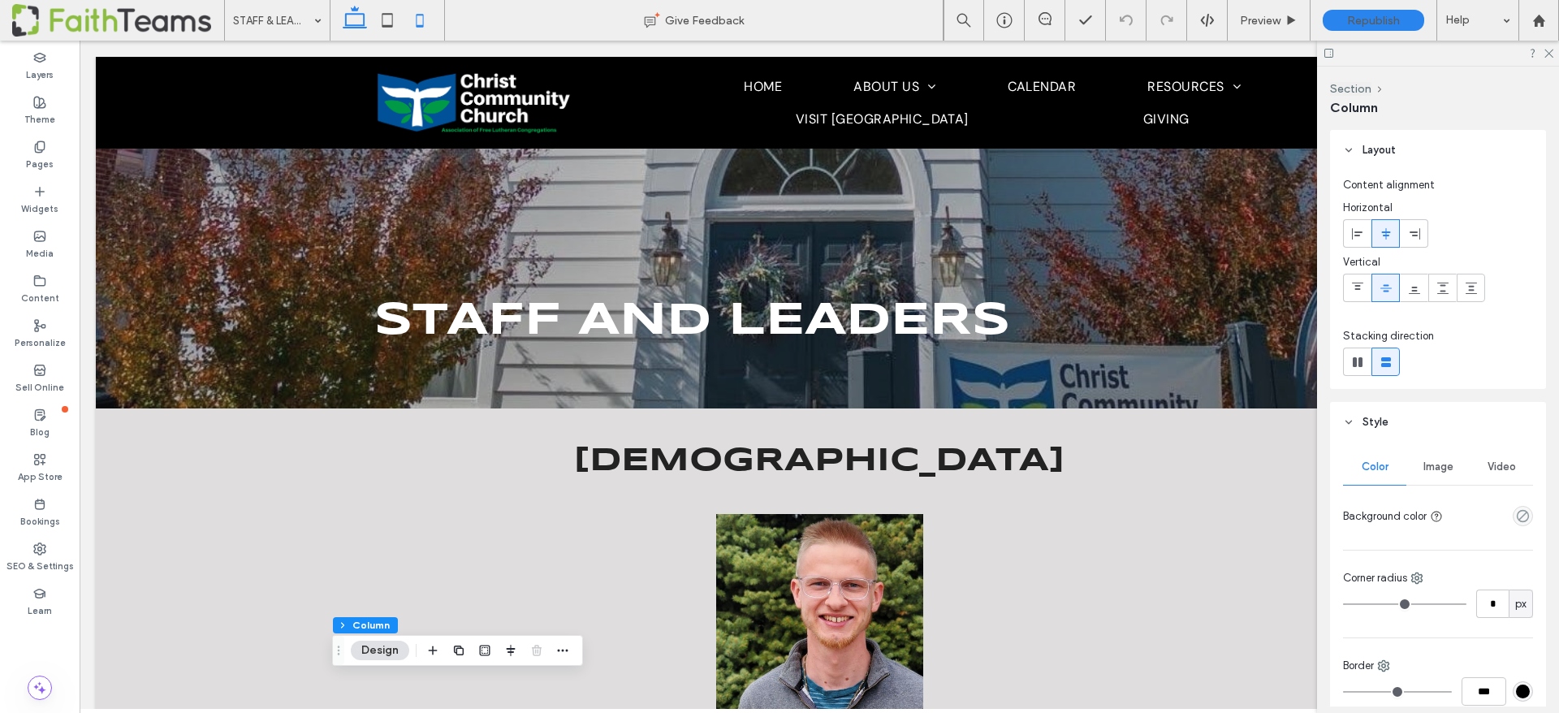
click at [420, 20] on icon at bounding box center [420, 20] width 32 height 32
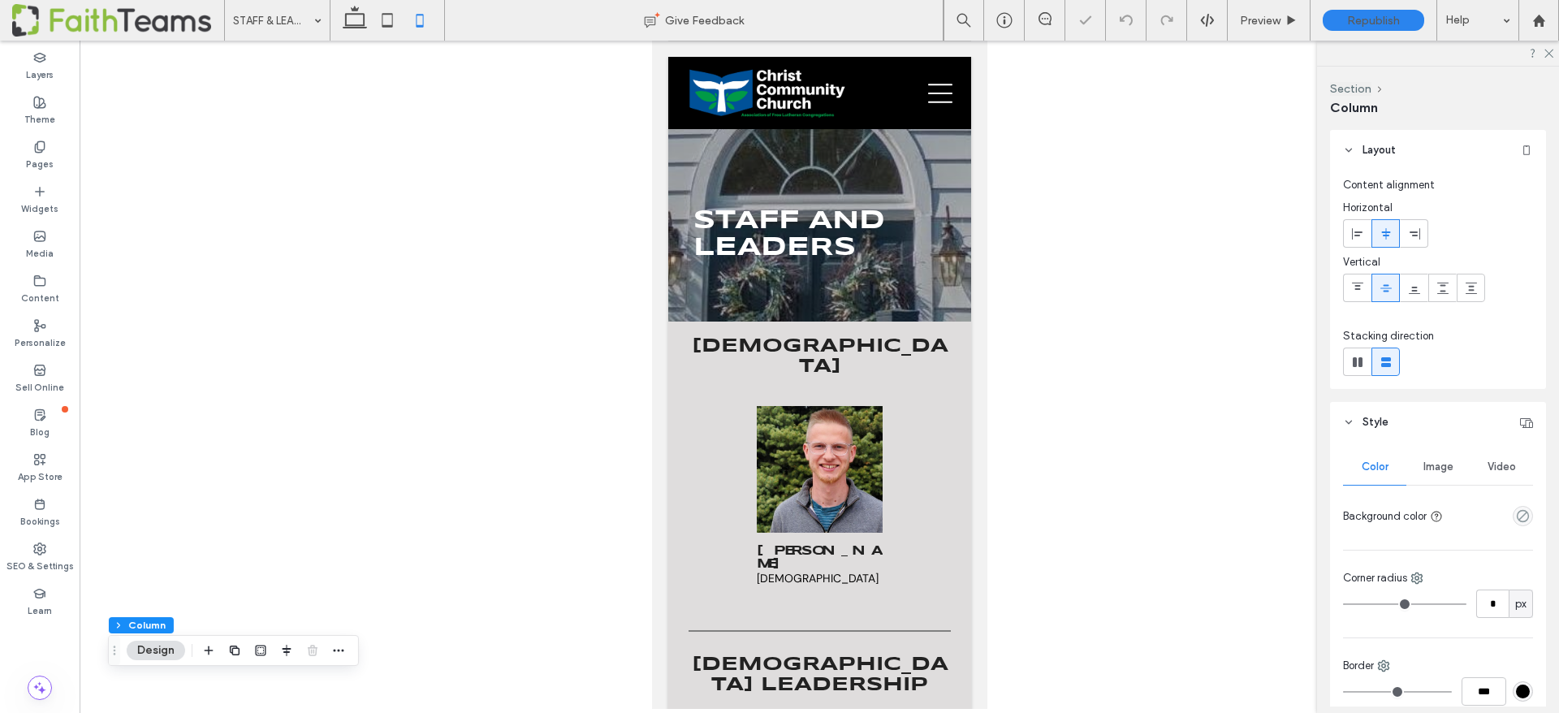
type input "**"
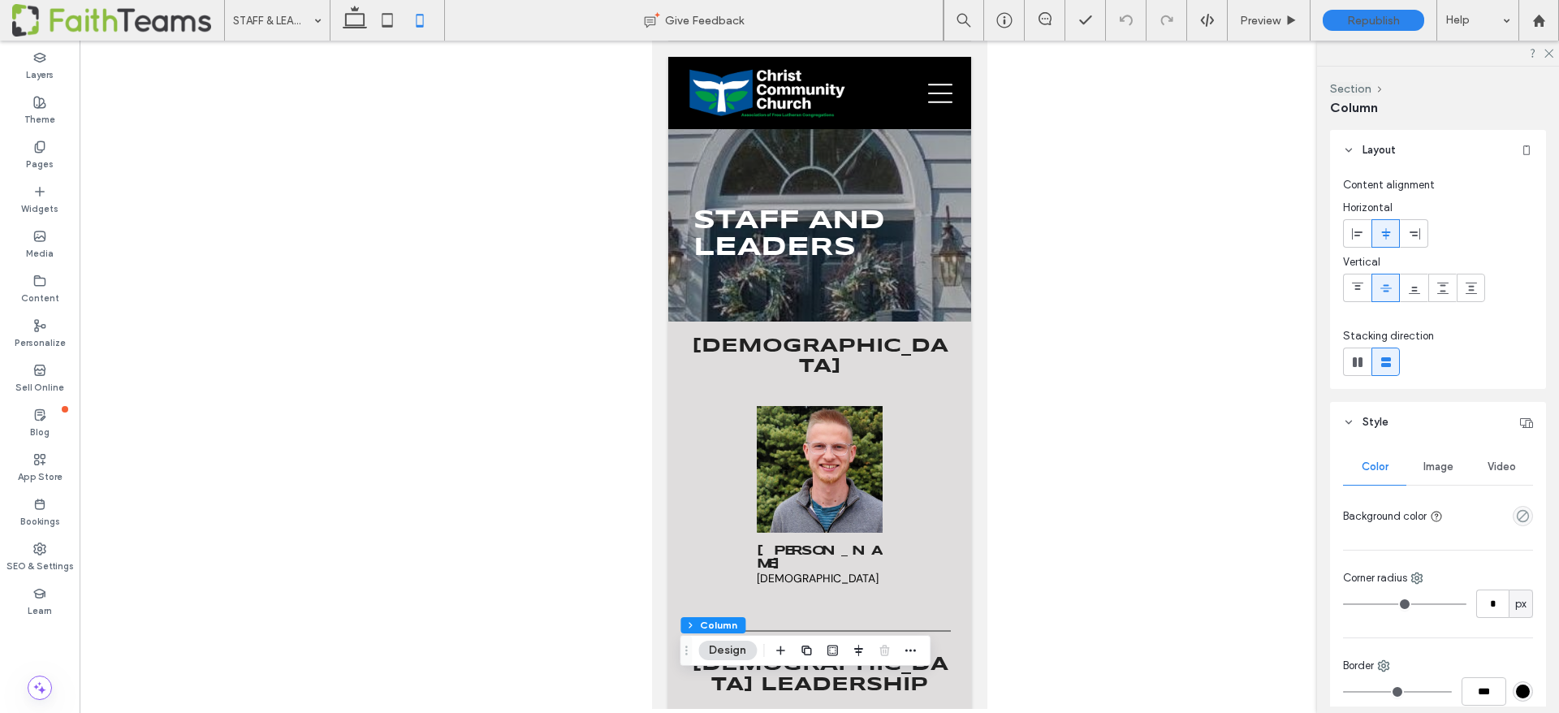
click at [1447, 453] on div "Image" at bounding box center [1438, 467] width 63 height 36
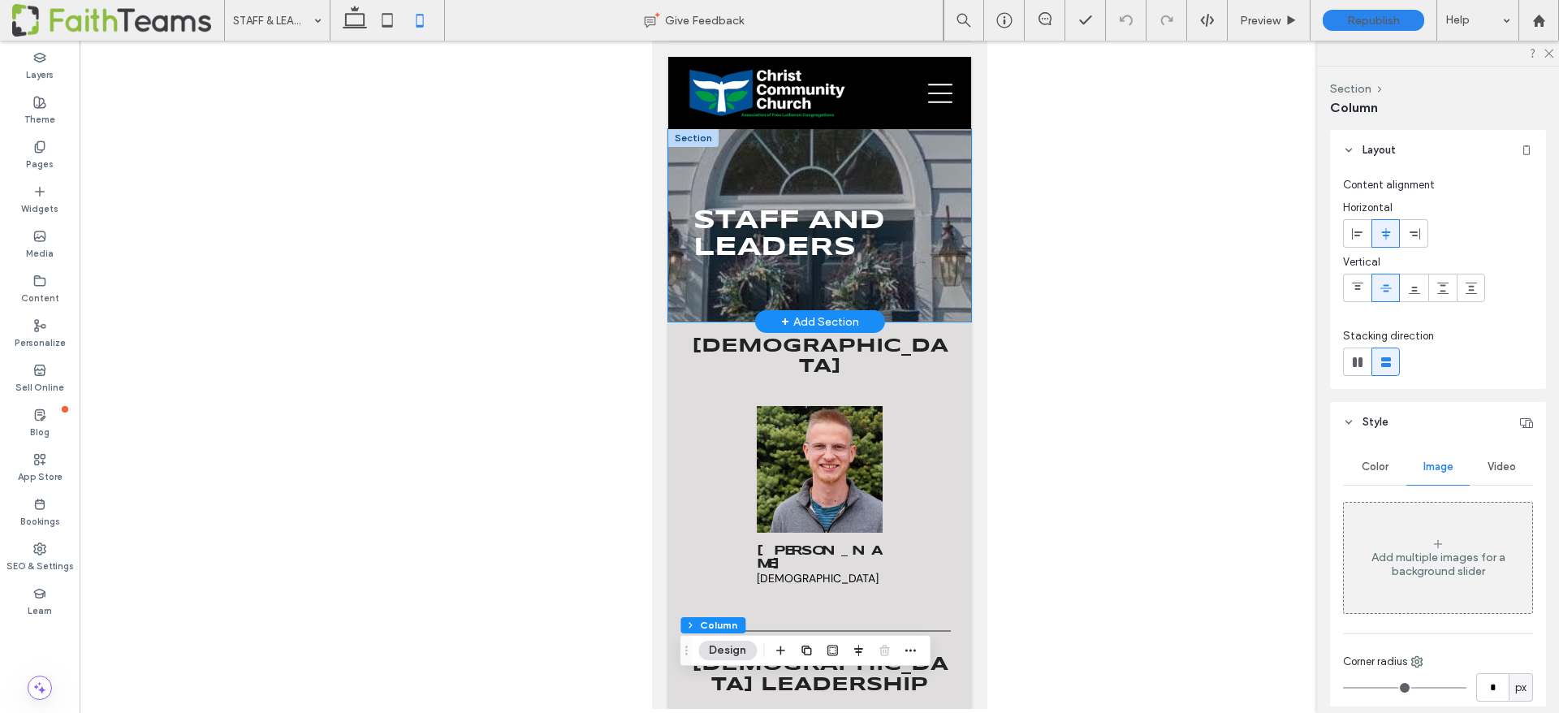
click at [965, 305] on div "STAFF AND LEADERS" at bounding box center [819, 225] width 303 height 192
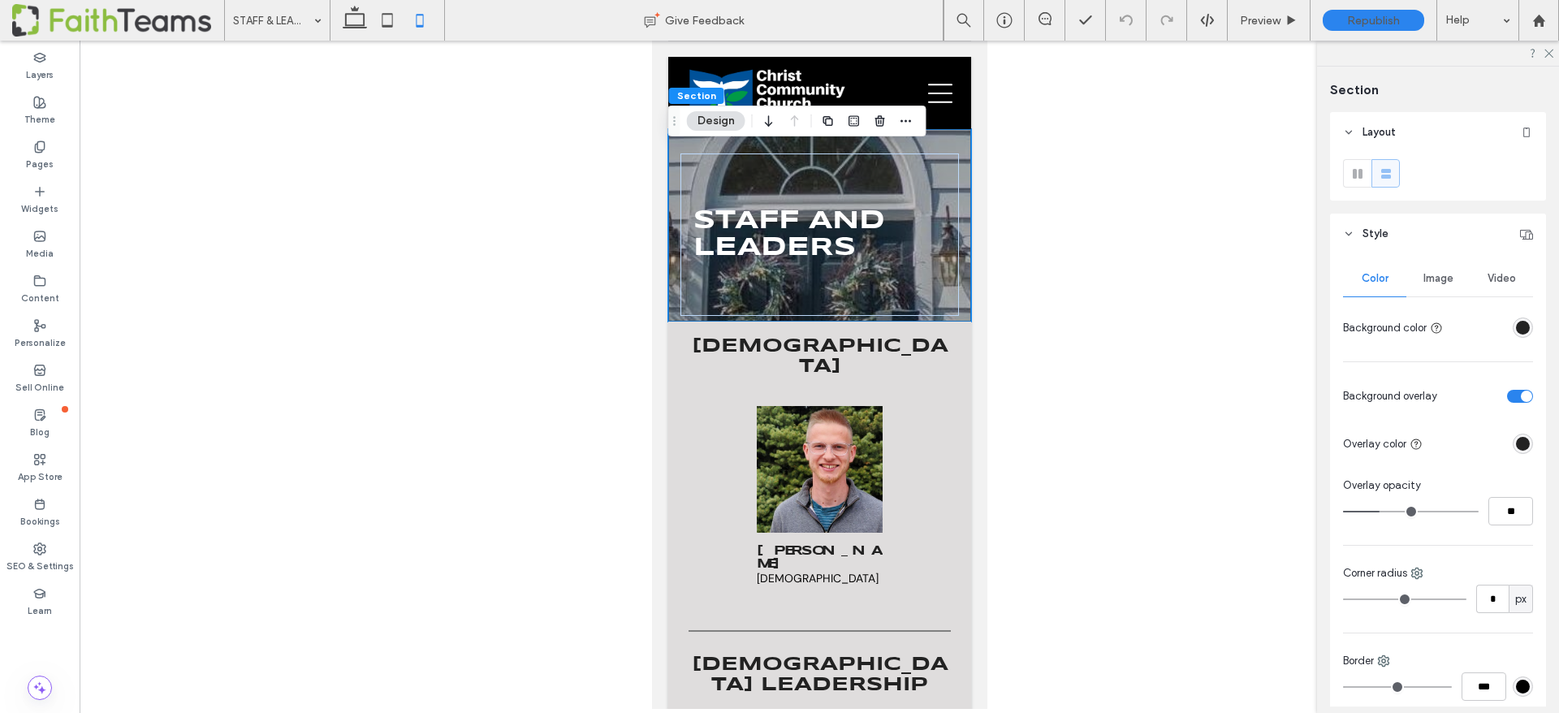
click at [1445, 279] on span "Image" at bounding box center [1439, 278] width 30 height 13
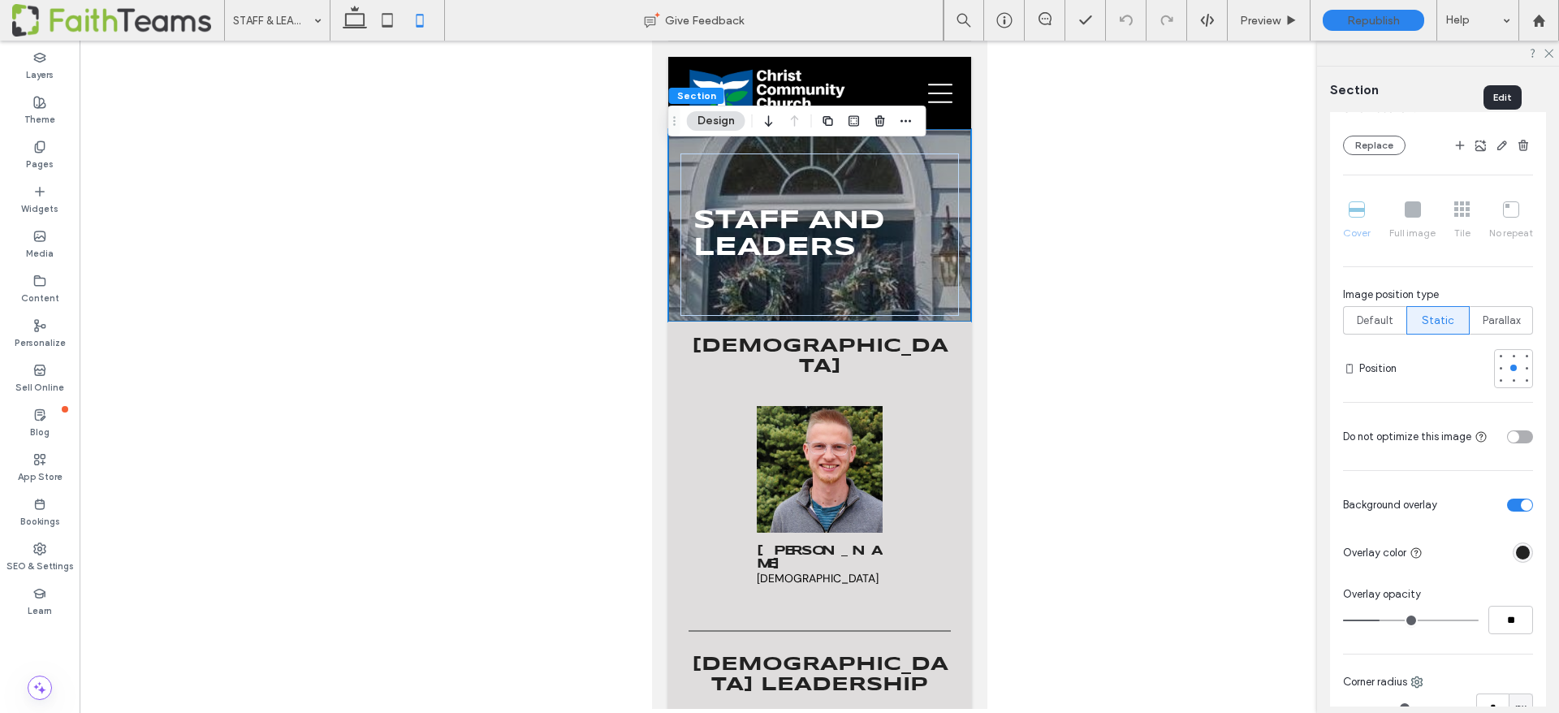
scroll to position [373, 0]
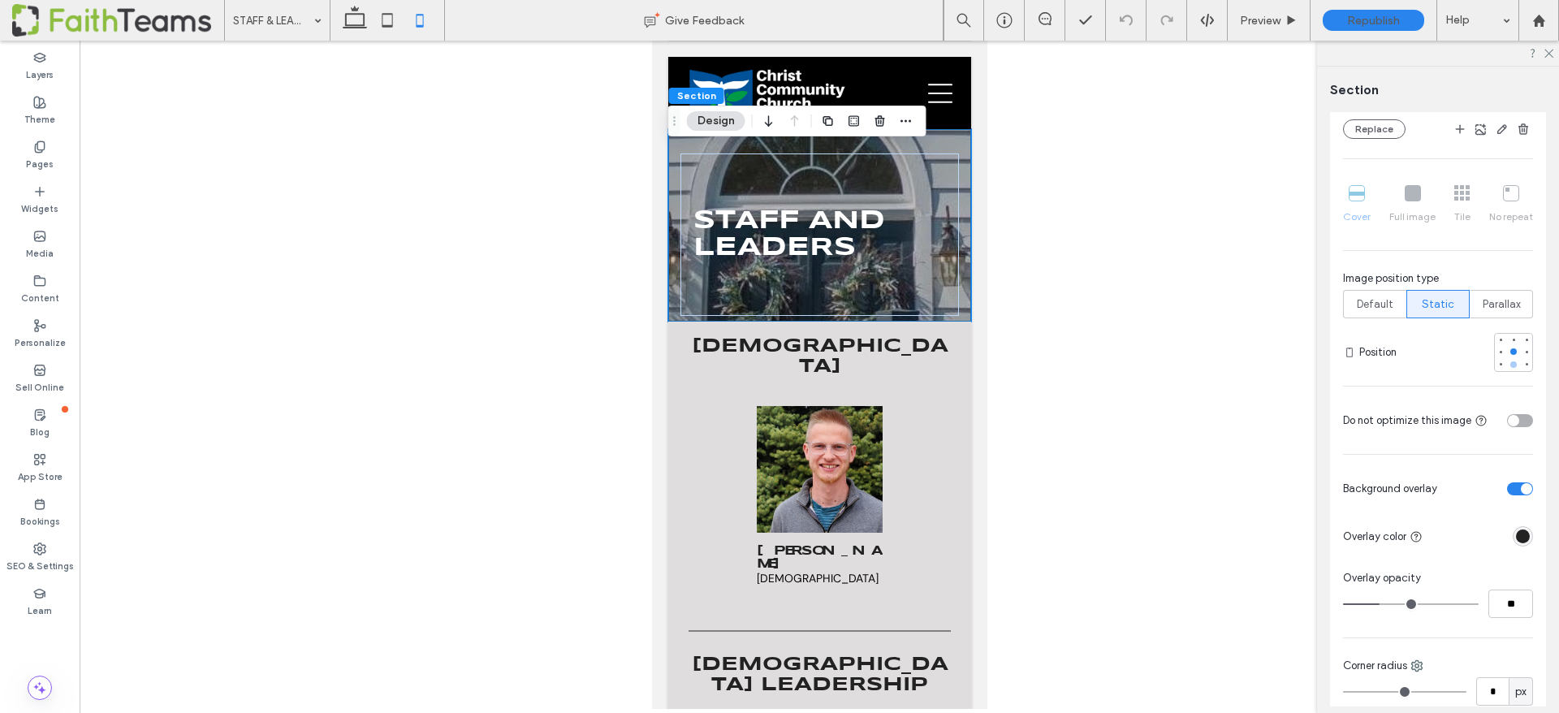
click at [1515, 365] on div at bounding box center [1514, 364] width 6 height 6
click at [1364, 14] on span "Republish" at bounding box center [1373, 21] width 53 height 14
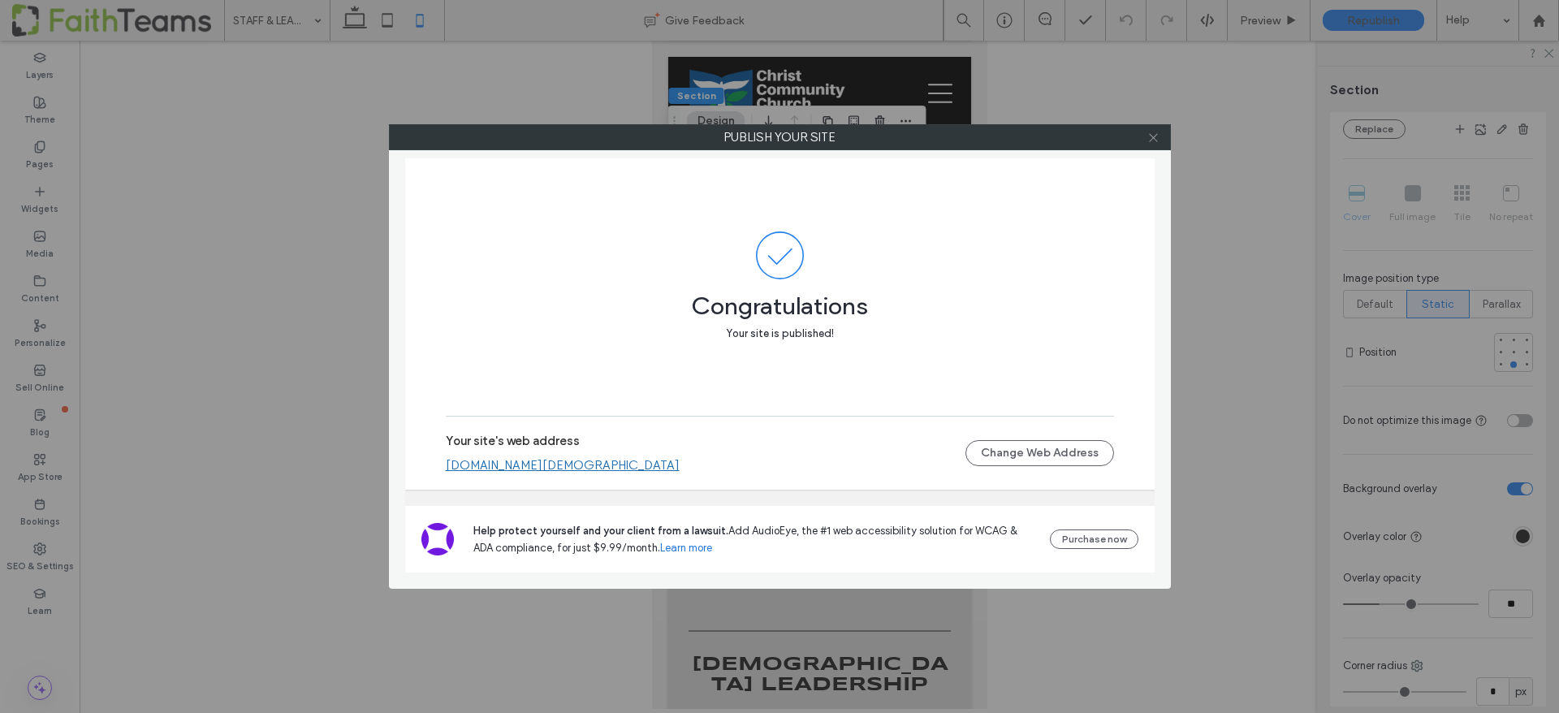
click at [1151, 134] on use at bounding box center [1153, 137] width 8 height 8
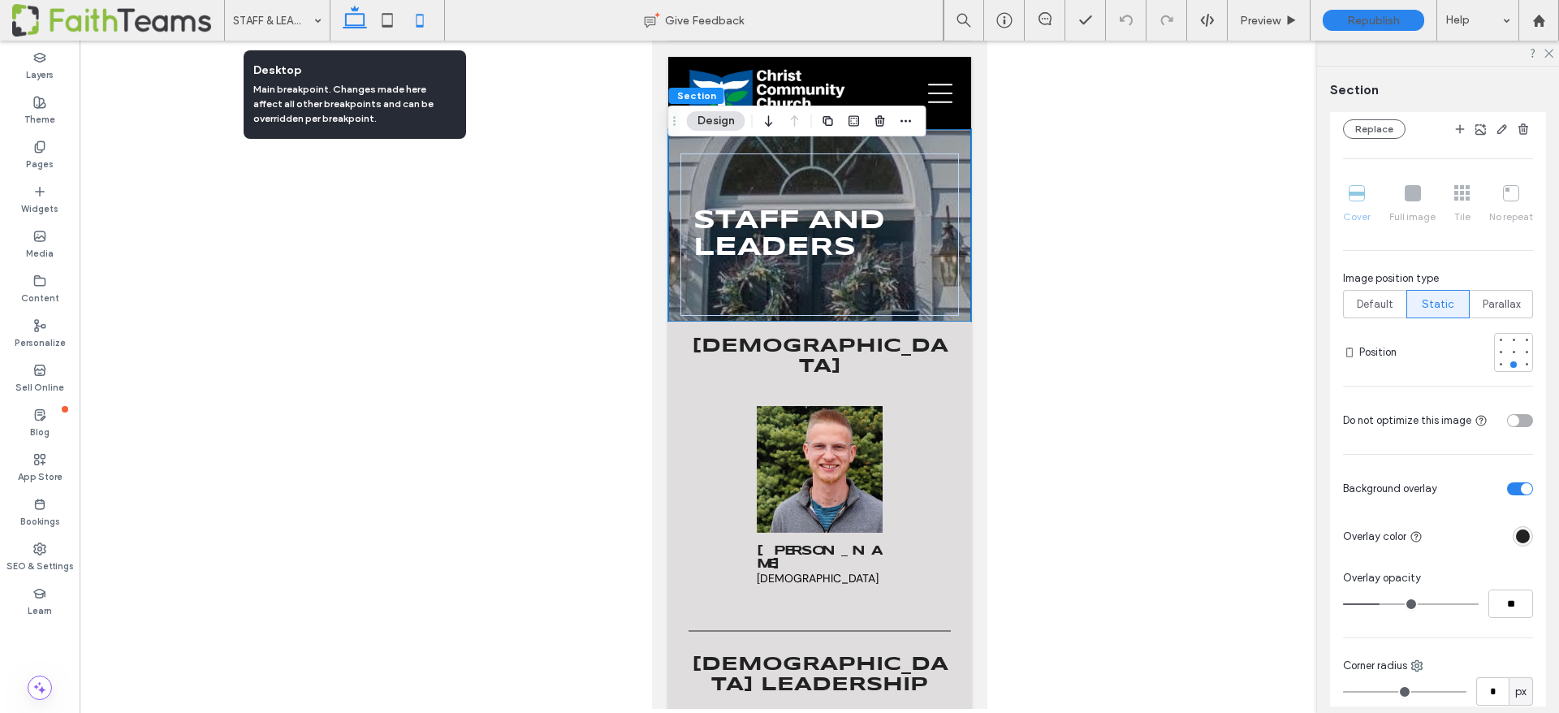
click at [352, 22] on icon at bounding box center [355, 20] width 32 height 32
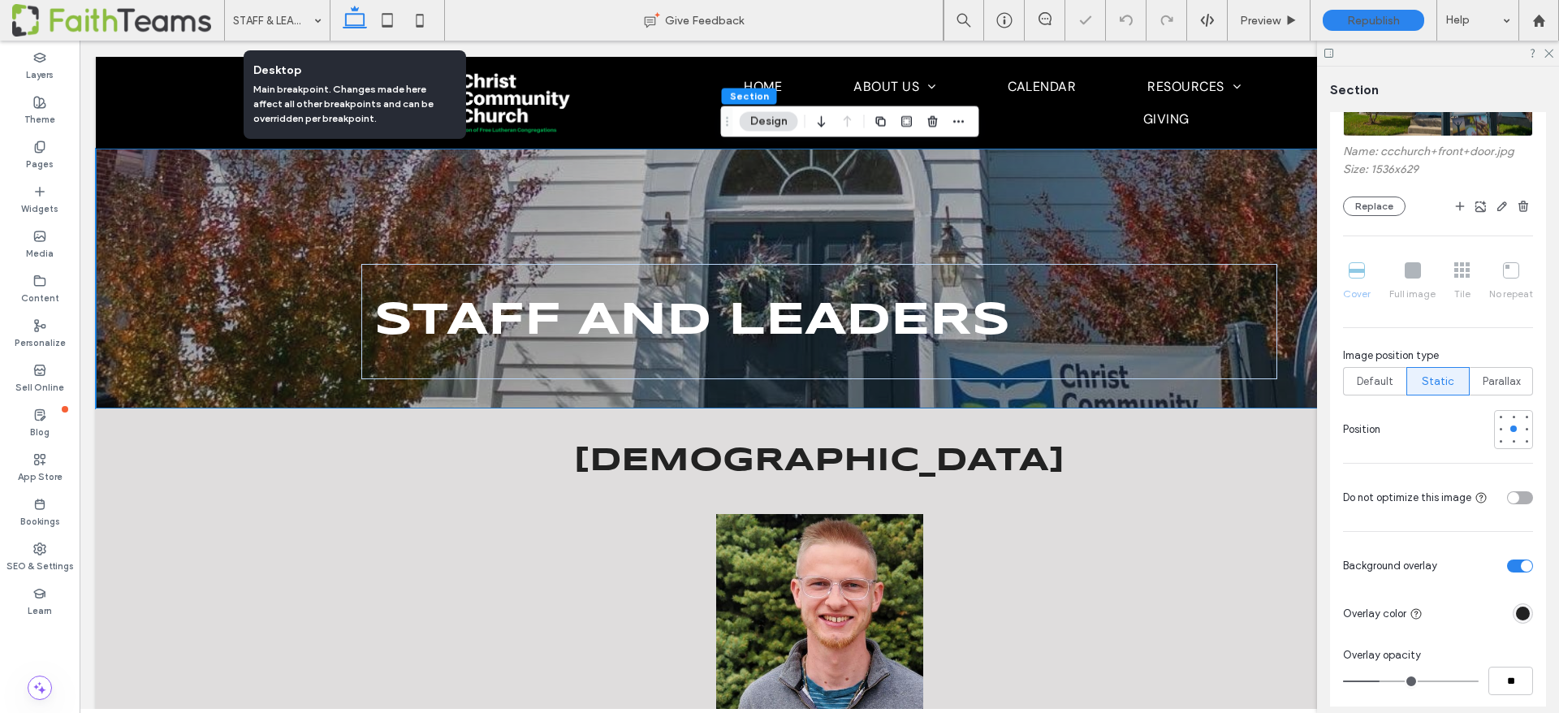
scroll to position [450, 0]
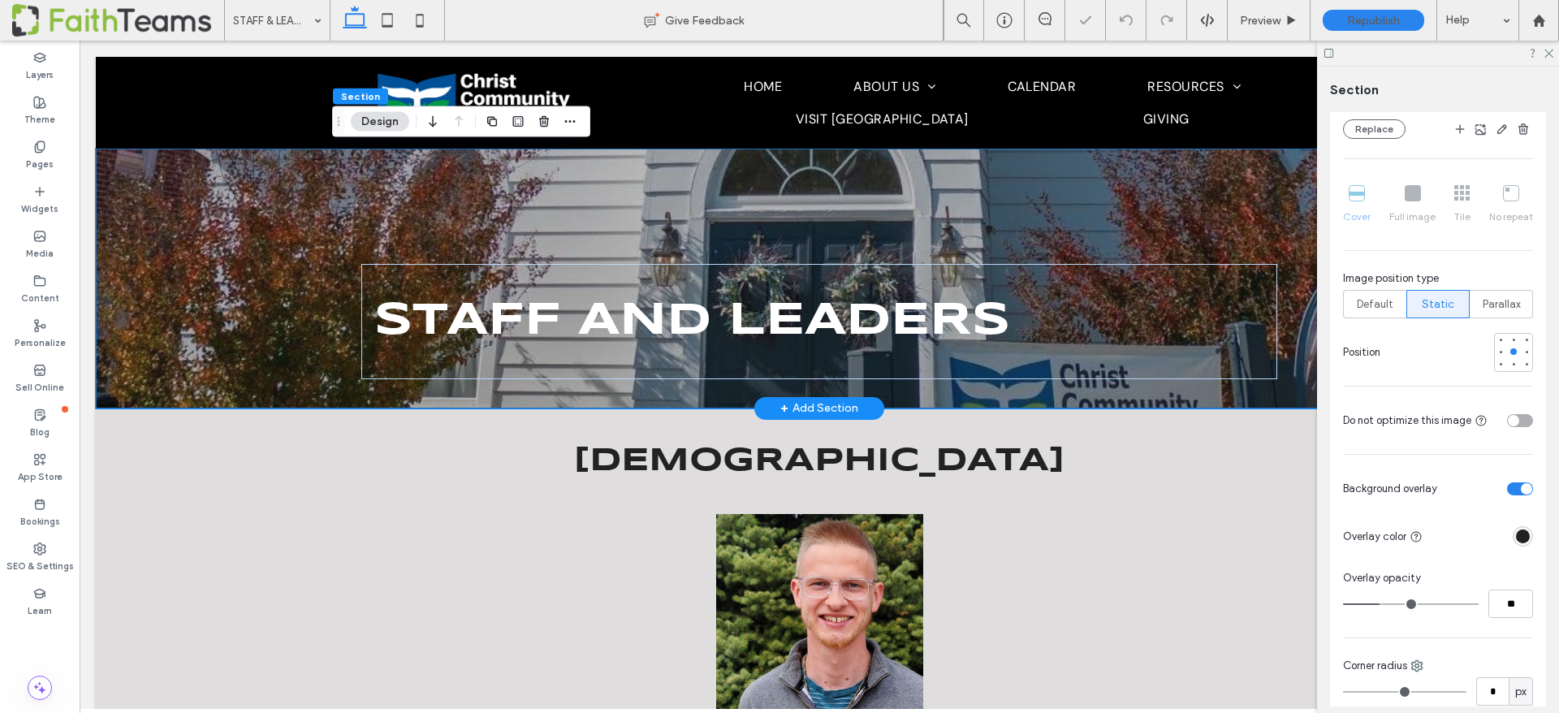
click at [809, 207] on div "STAFF AND LEADERS" at bounding box center [819, 279] width 975 height 260
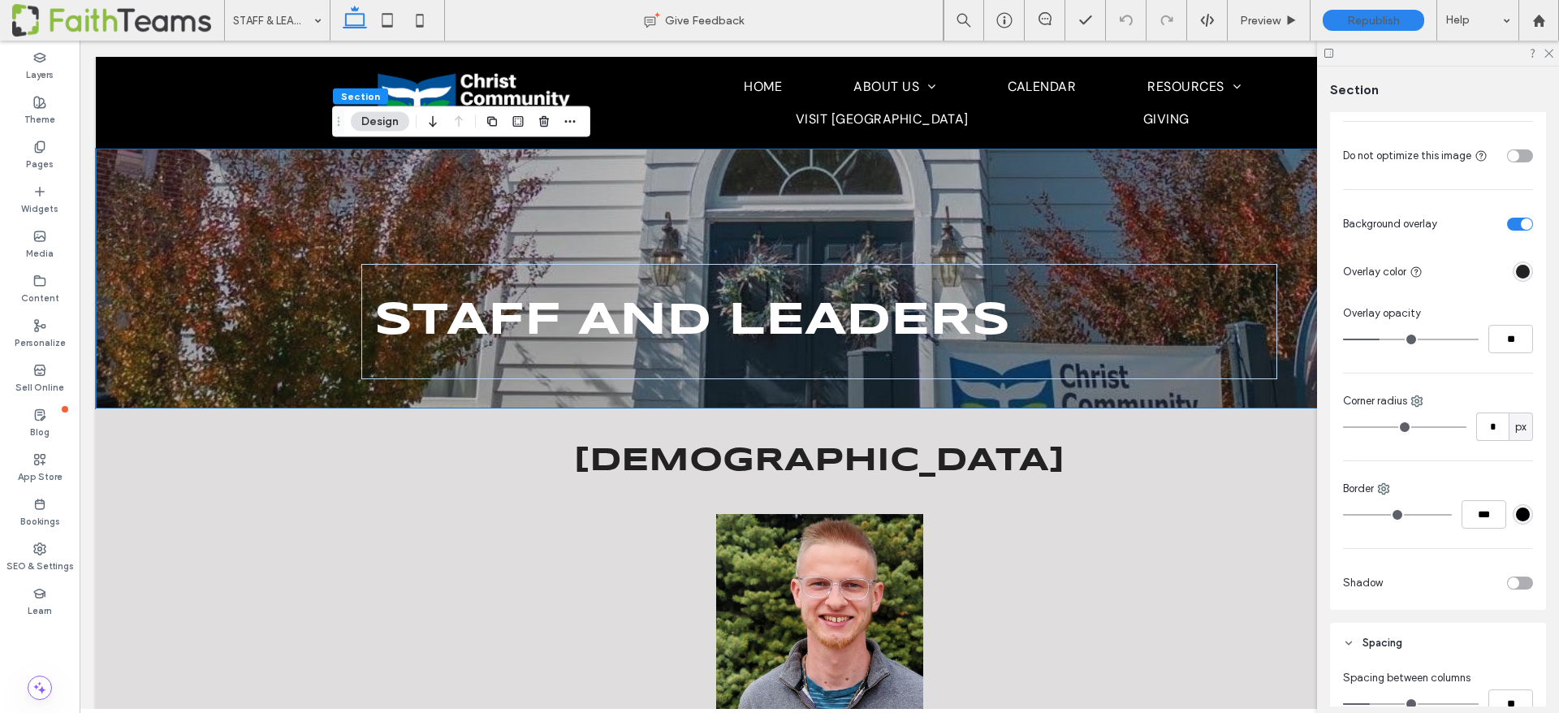
scroll to position [400, 0]
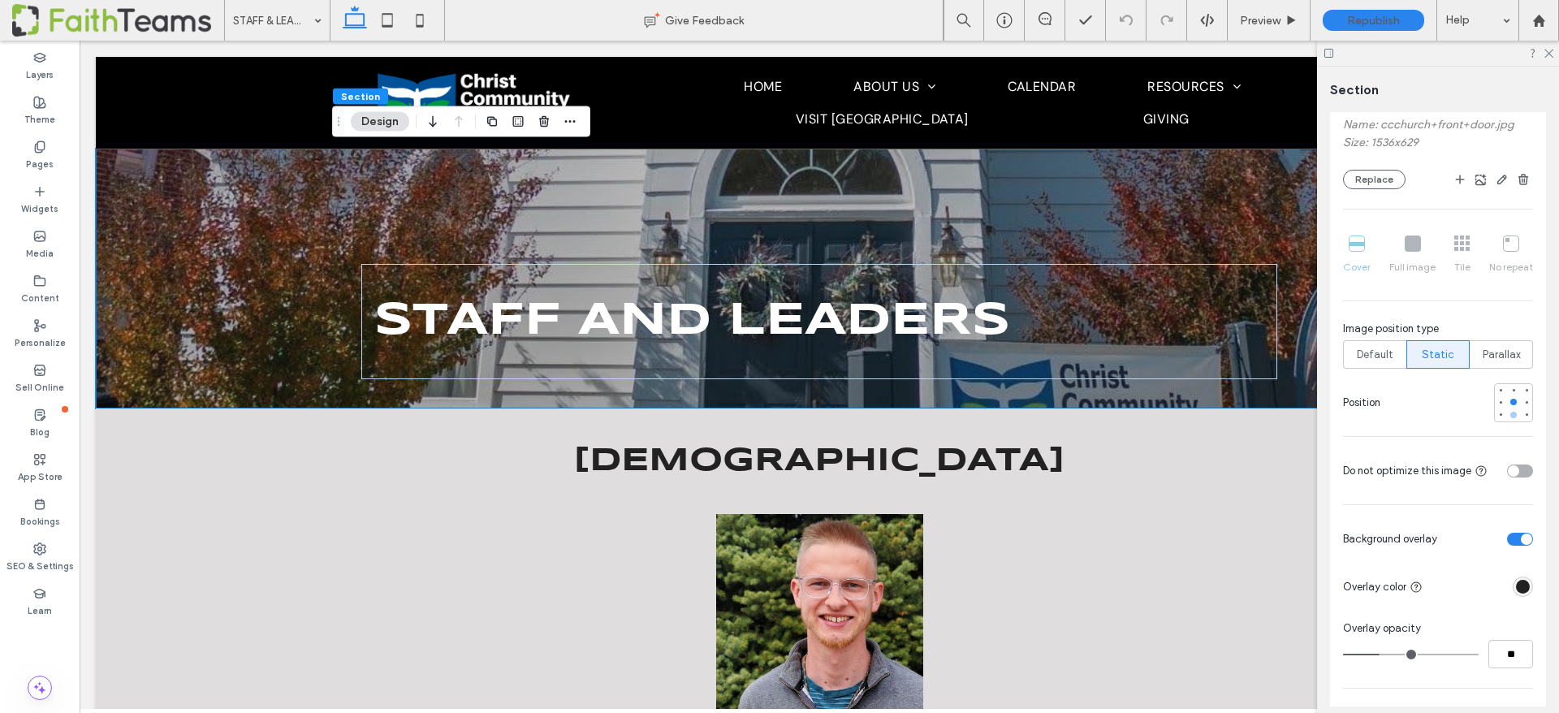
click at [1514, 410] on div at bounding box center [1513, 414] width 11 height 11
click at [1005, 225] on div "STAFF AND LEADERS" at bounding box center [819, 279] width 975 height 260
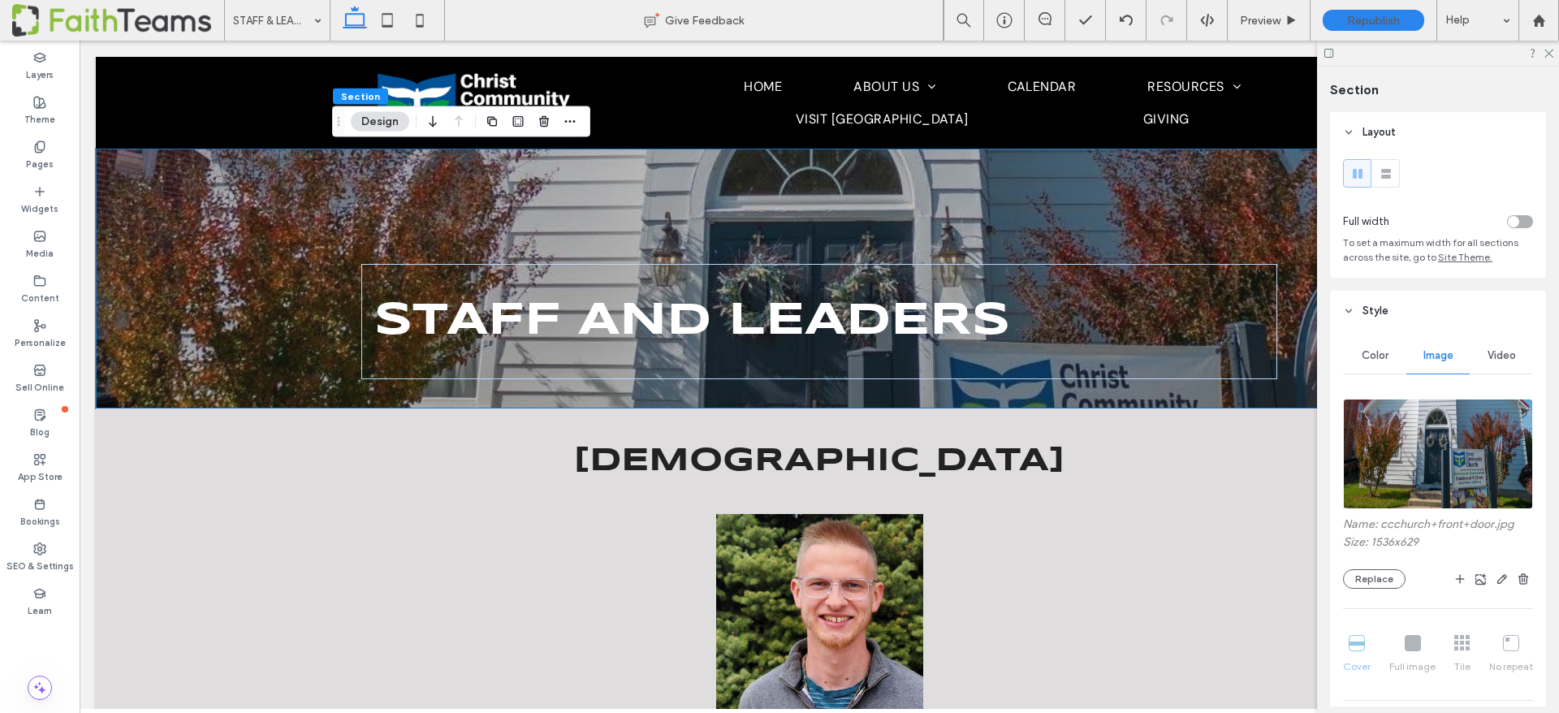
scroll to position [125, 0]
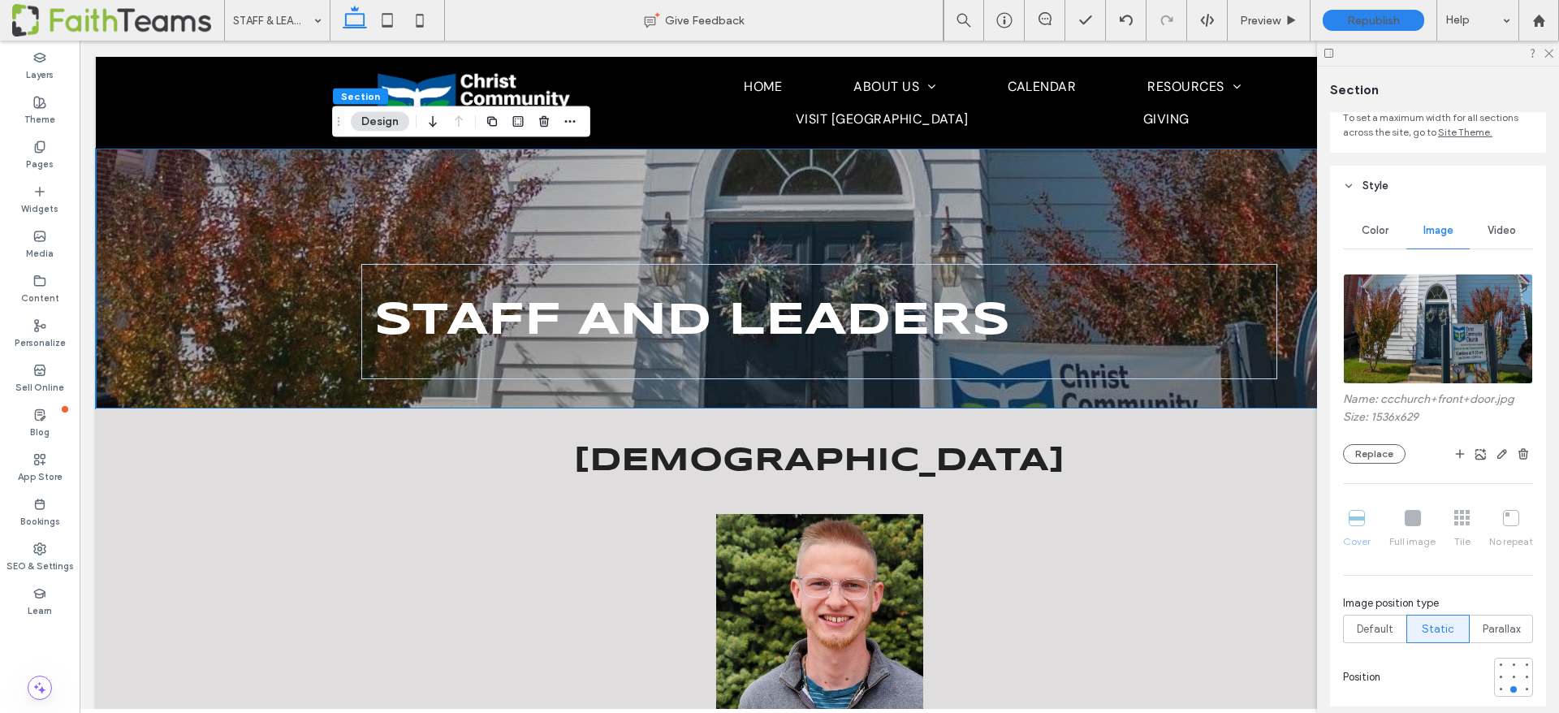
click at [1459, 347] on img at bounding box center [1438, 329] width 190 height 110
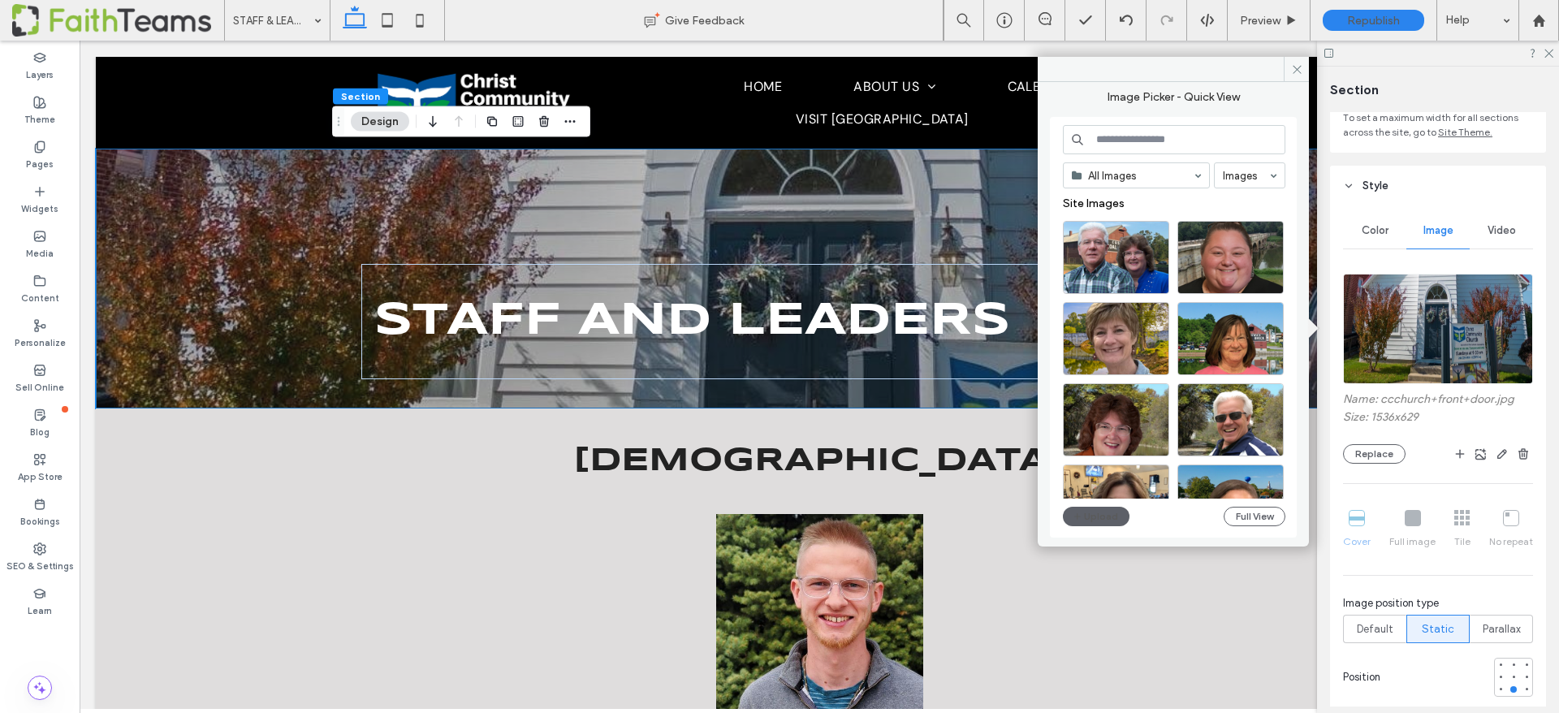
click at [1456, 348] on img at bounding box center [1438, 329] width 190 height 110
click at [1506, 453] on icon "button" at bounding box center [1502, 454] width 13 height 13
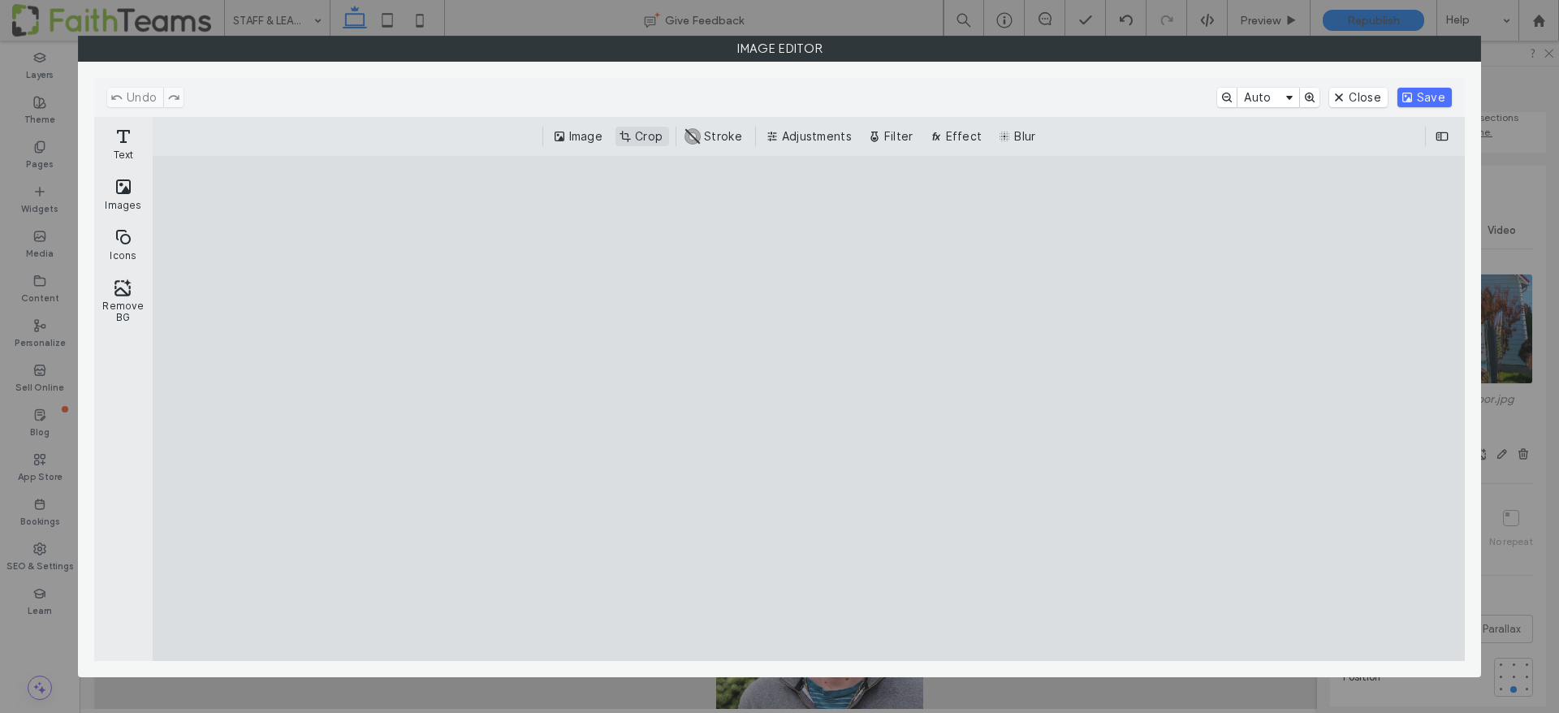
click at [659, 139] on button "Crop" at bounding box center [643, 136] width 54 height 19
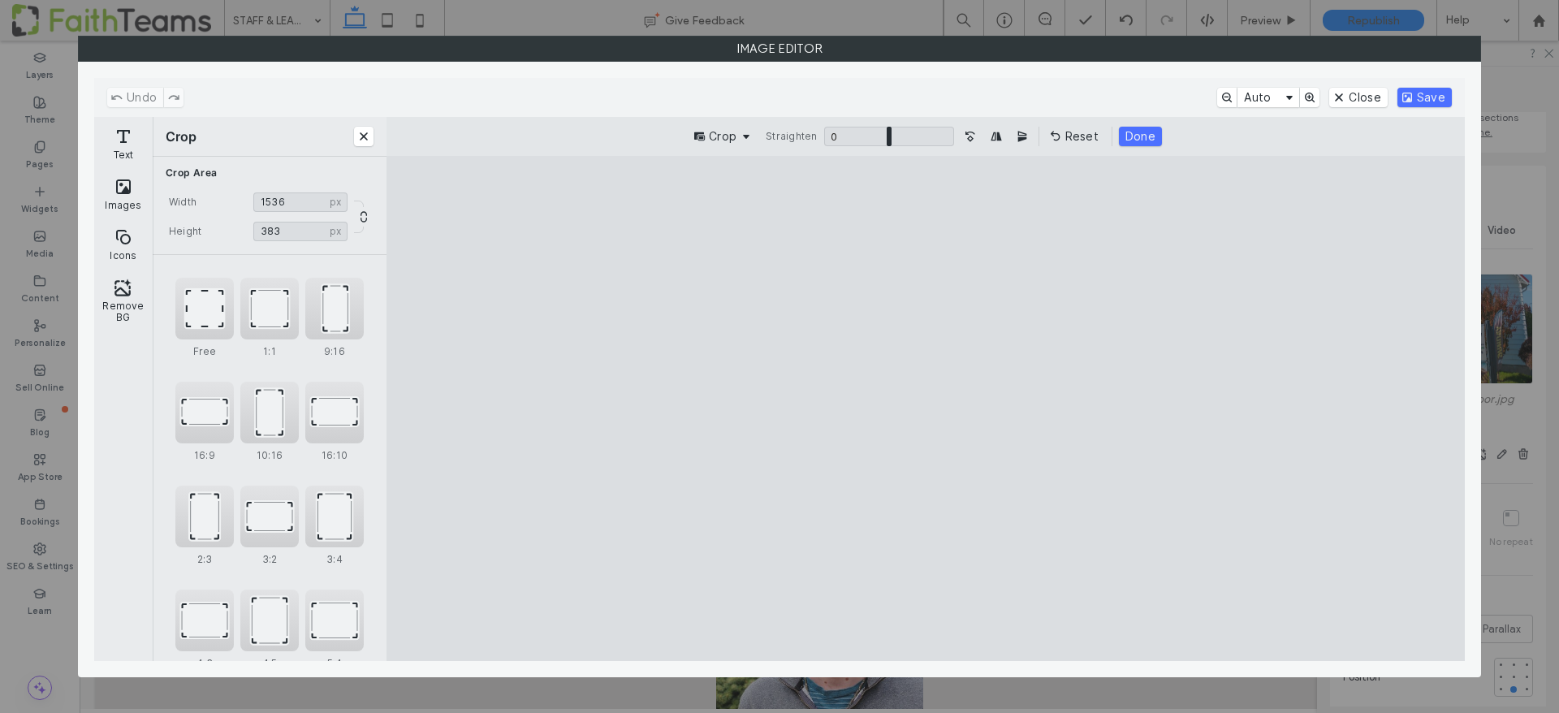
drag, startPoint x: 932, startPoint y: 223, endPoint x: 949, endPoint y: 378, distance: 156.8
click at [926, 409] on cesdk-canvas "Editor canvas" at bounding box center [926, 409] width 0 height 0
type input "***"
drag, startPoint x: 928, startPoint y: 540, endPoint x: 927, endPoint y: 471, distance: 69.0
click at [926, 409] on cesdk-canvas "Editor canvas" at bounding box center [926, 409] width 0 height 0
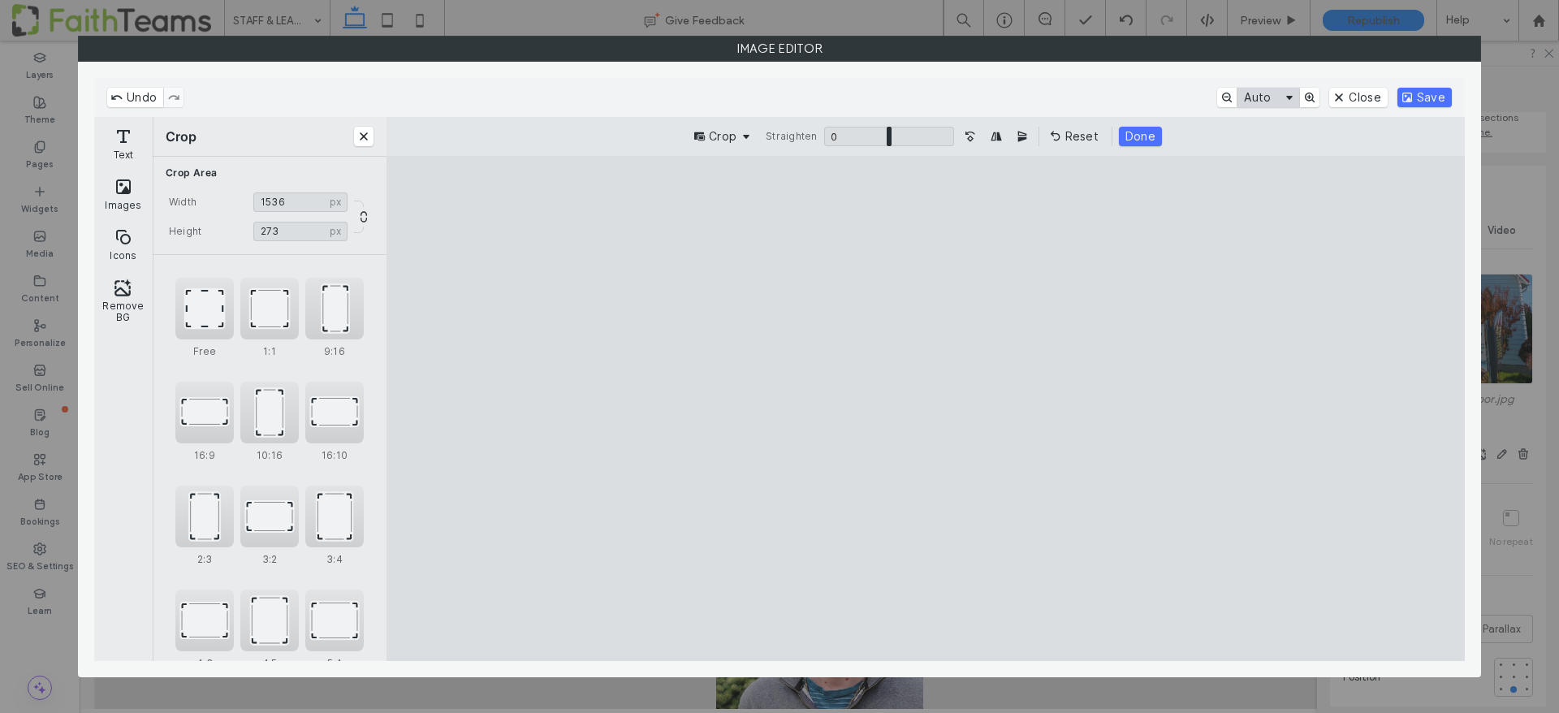
click at [1296, 96] on button "Auto" at bounding box center [1269, 97] width 62 height 19
click at [1445, 98] on button "Save" at bounding box center [1425, 97] width 54 height 19
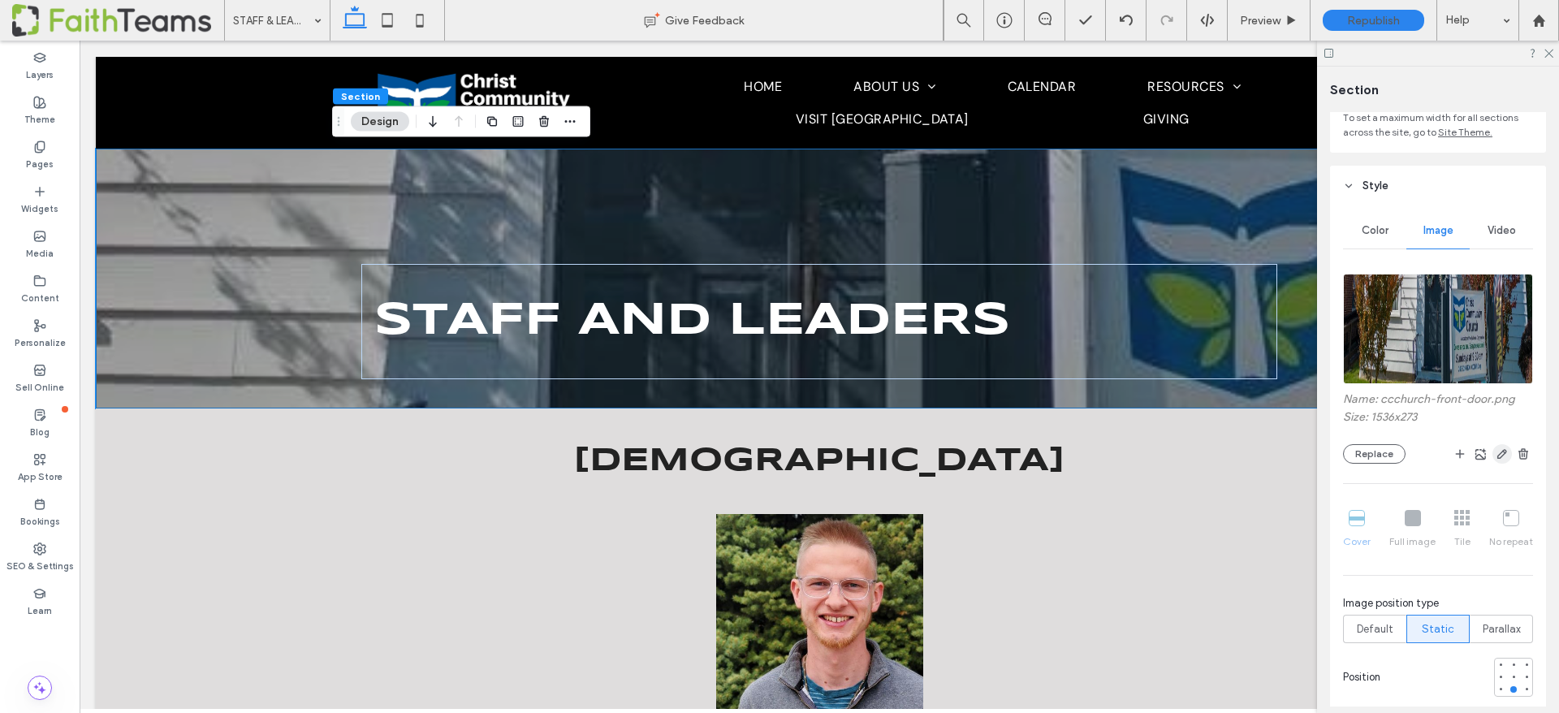
click at [1502, 452] on use "button" at bounding box center [1503, 454] width 10 height 10
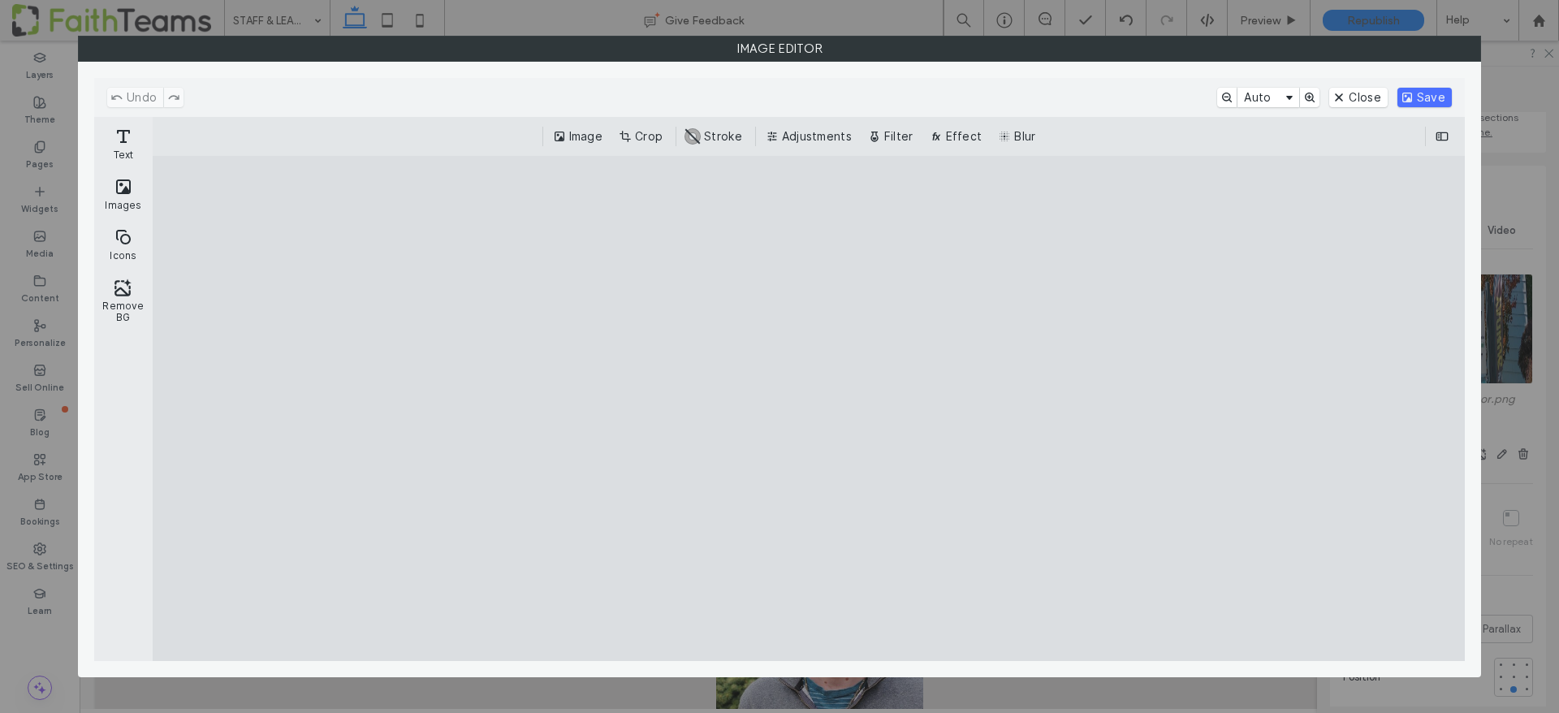
click at [809, 409] on cesdk-canvas "Editor canvas" at bounding box center [809, 409] width 0 height 0
click at [651, 135] on button "Crop" at bounding box center [643, 136] width 54 height 19
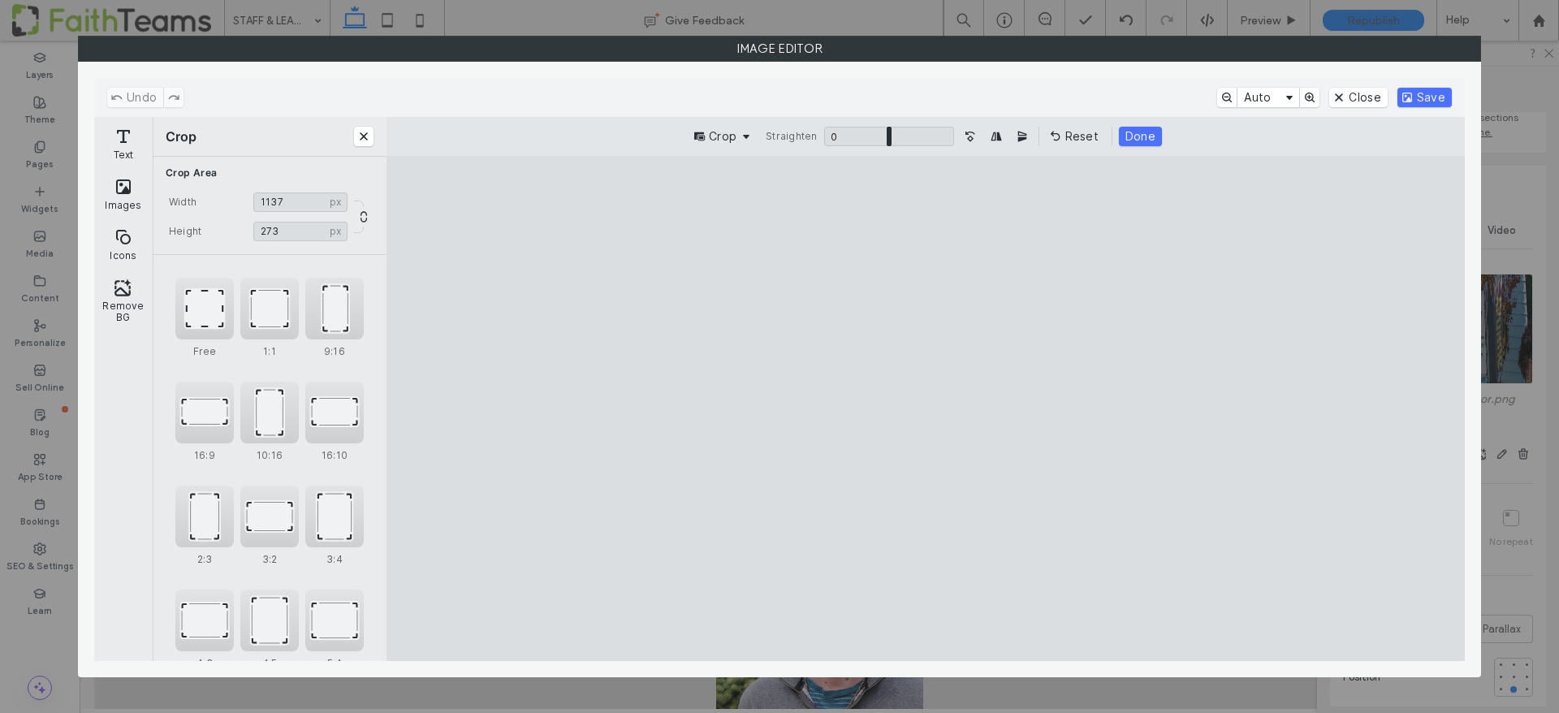
drag, startPoint x: 438, startPoint y: 417, endPoint x: 690, endPoint y: 419, distance: 252.6
click at [926, 409] on cesdk-canvas "Editor canvas" at bounding box center [926, 409] width 0 height 0
drag, startPoint x: 1410, startPoint y: 416, endPoint x: 1202, endPoint y: 430, distance: 208.4
click at [926, 409] on cesdk-canvas "Editor canvas" at bounding box center [926, 409] width 0 height 0
type input "***"
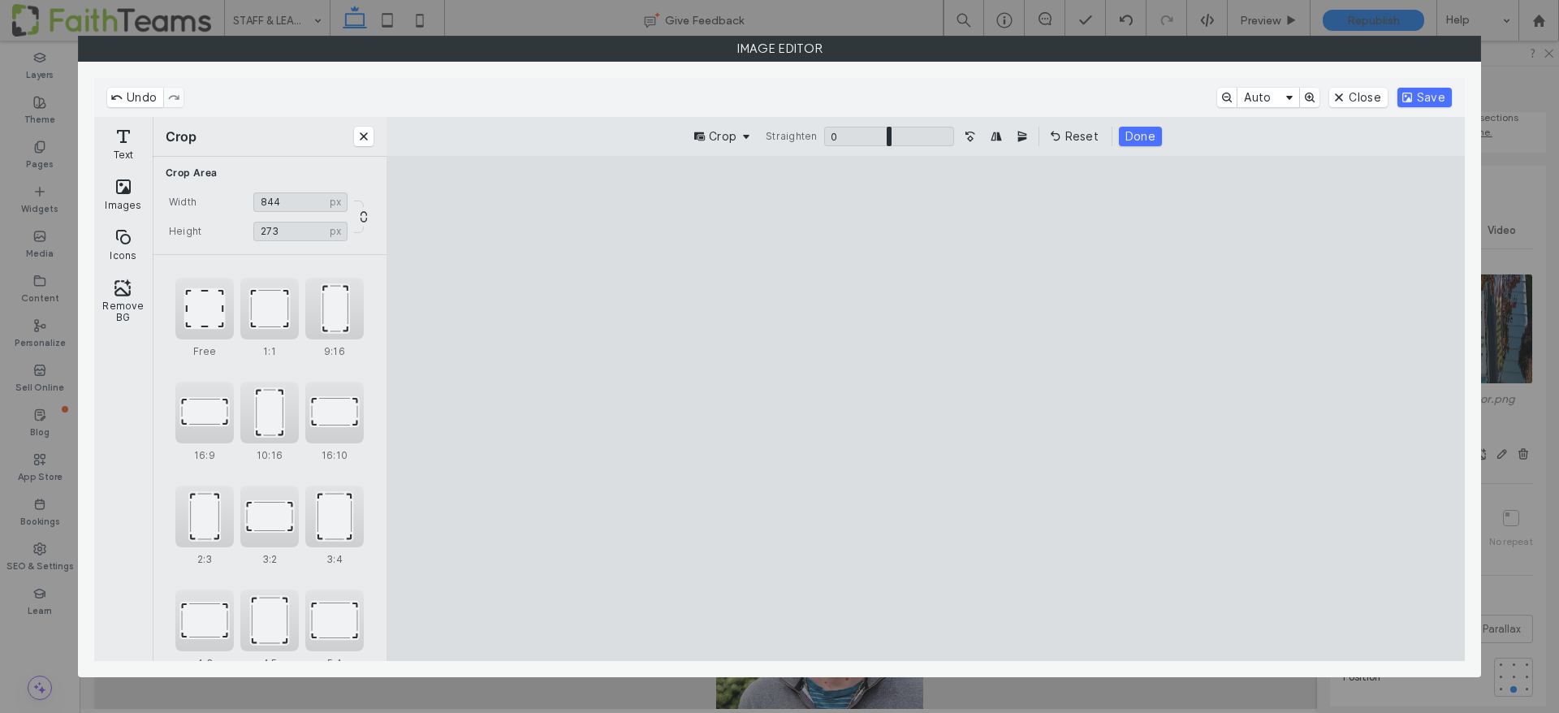
drag, startPoint x: 442, startPoint y: 422, endPoint x: 501, endPoint y: 425, distance: 59.3
click at [926, 409] on cesdk-canvas "Editor canvas" at bounding box center [926, 409] width 0 height 0
click at [1429, 98] on button "Save" at bounding box center [1425, 97] width 54 height 19
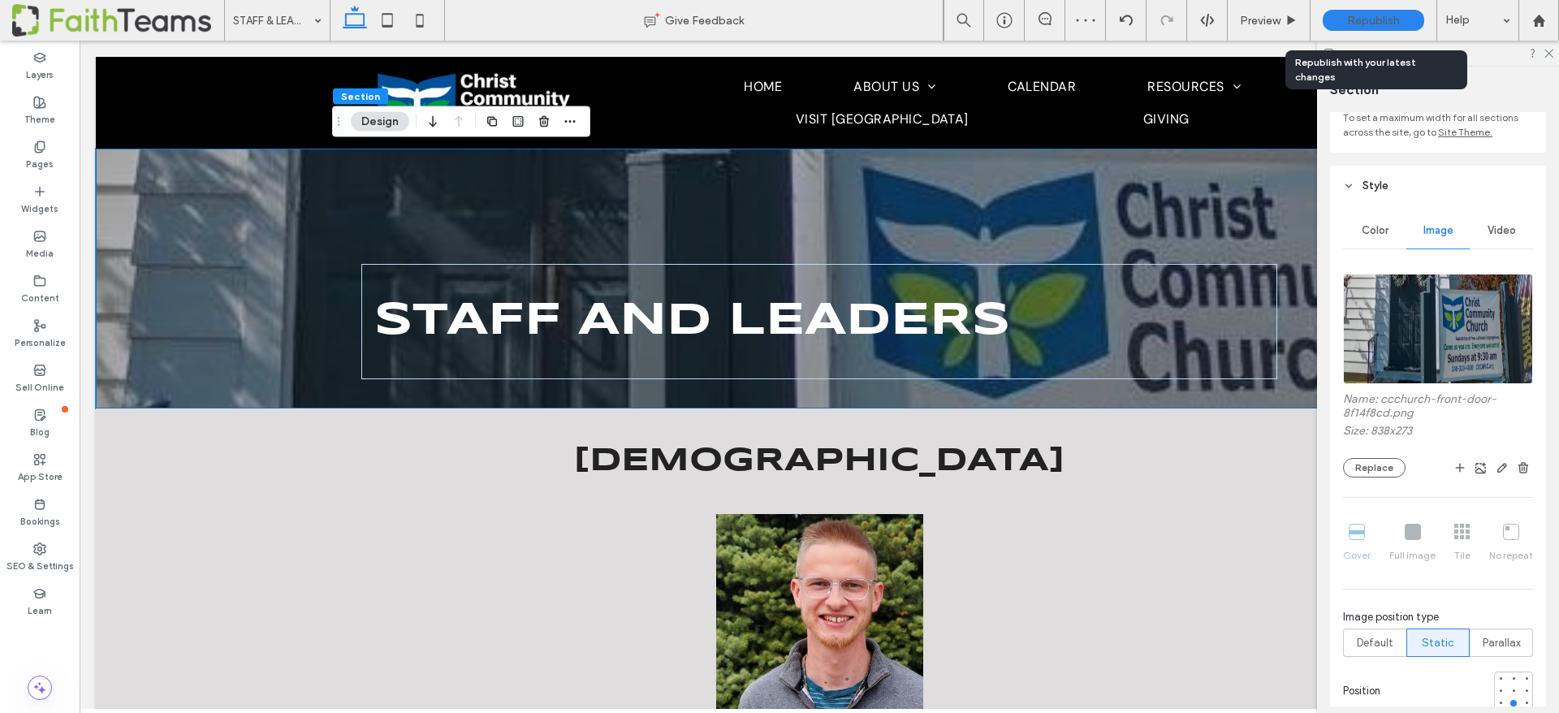
click at [1367, 18] on span "Republish" at bounding box center [1373, 21] width 53 height 14
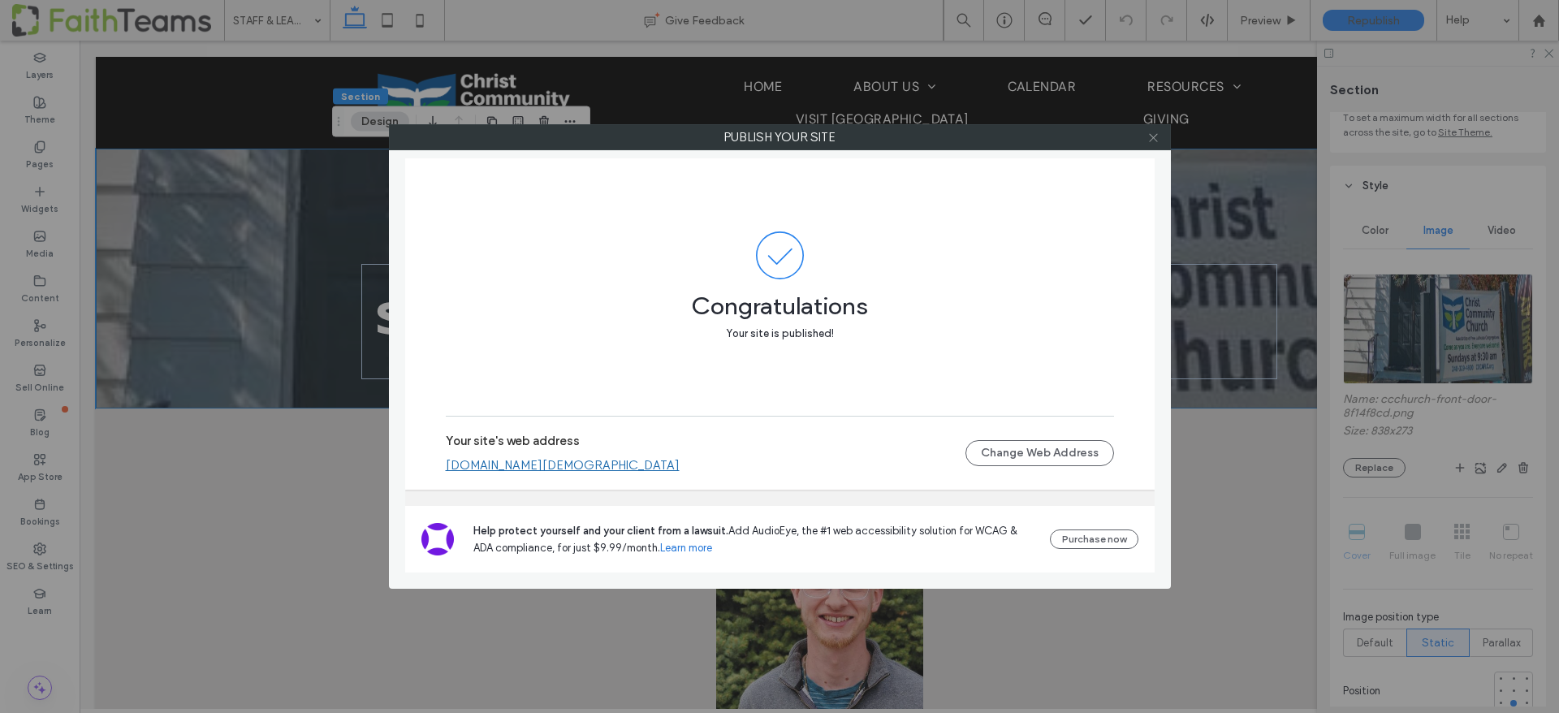
click at [1157, 136] on icon at bounding box center [1154, 138] width 12 height 12
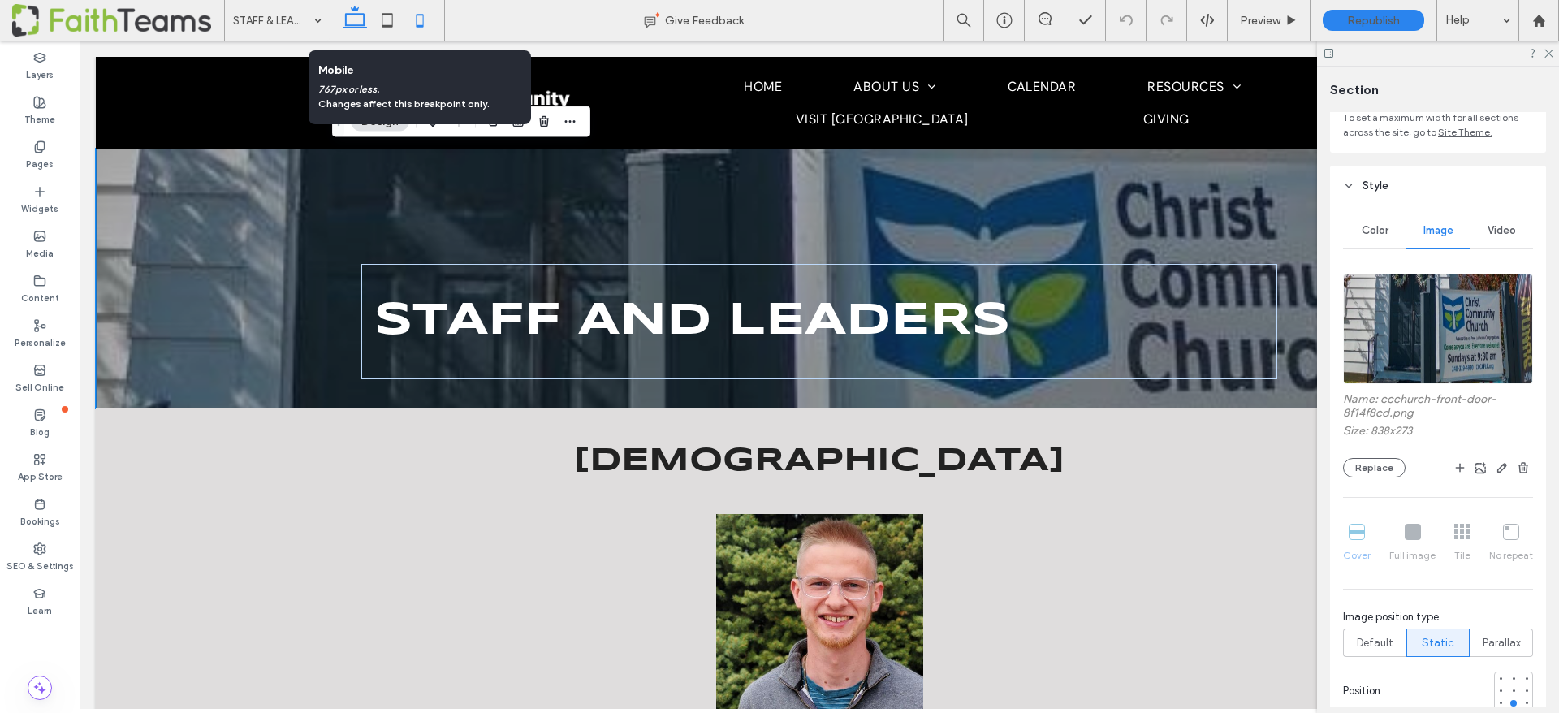
click at [422, 24] on icon at bounding box center [420, 20] width 32 height 32
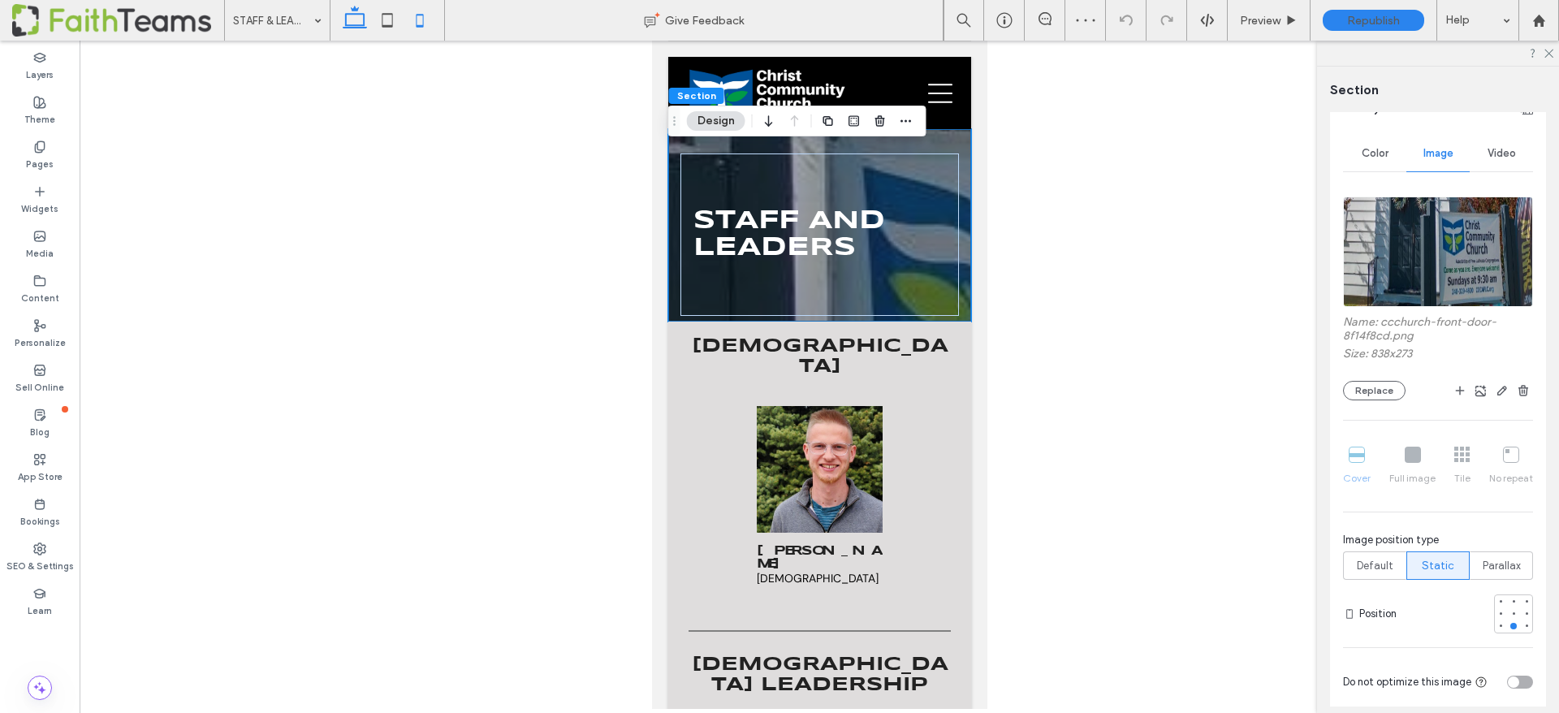
click at [359, 25] on use at bounding box center [355, 17] width 24 height 23
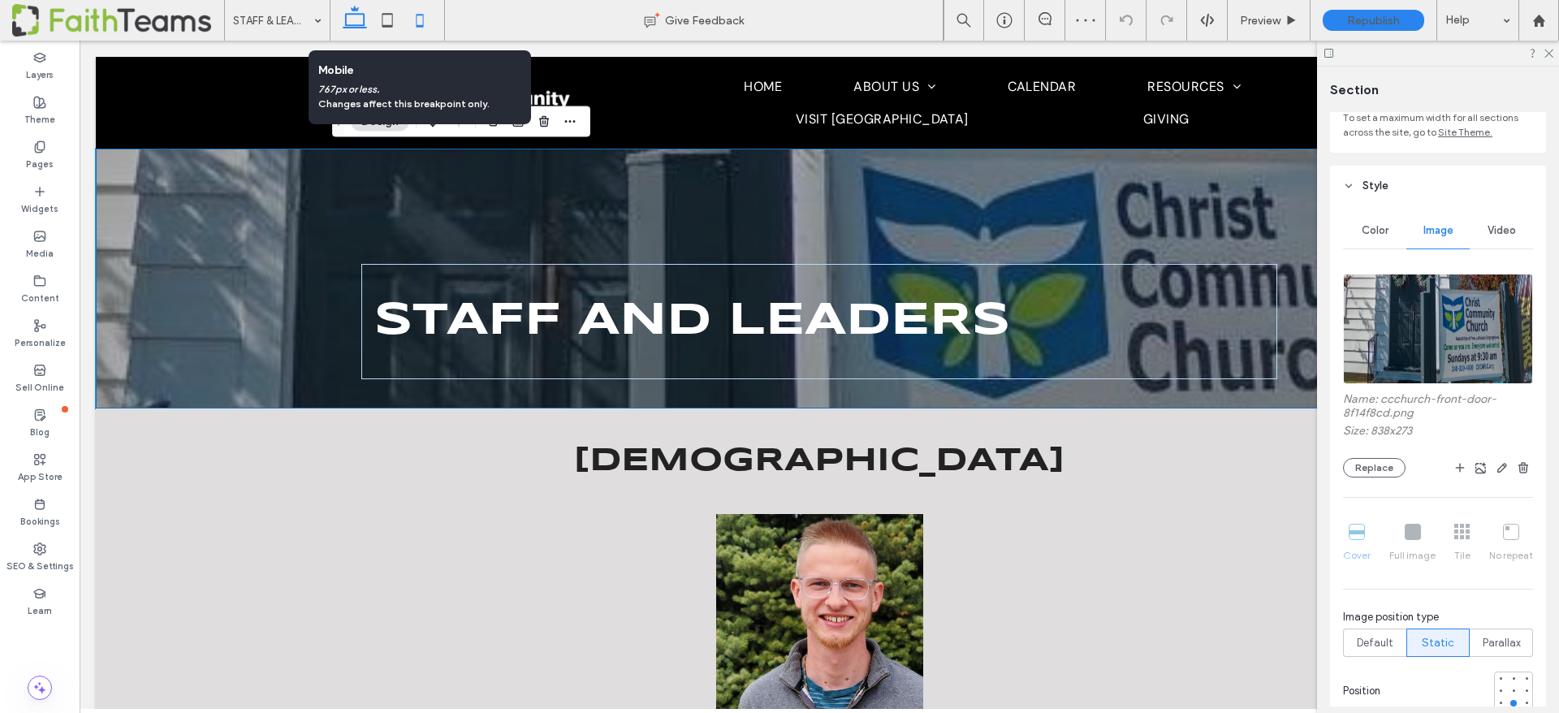
click at [417, 19] on use at bounding box center [420, 20] width 7 height 13
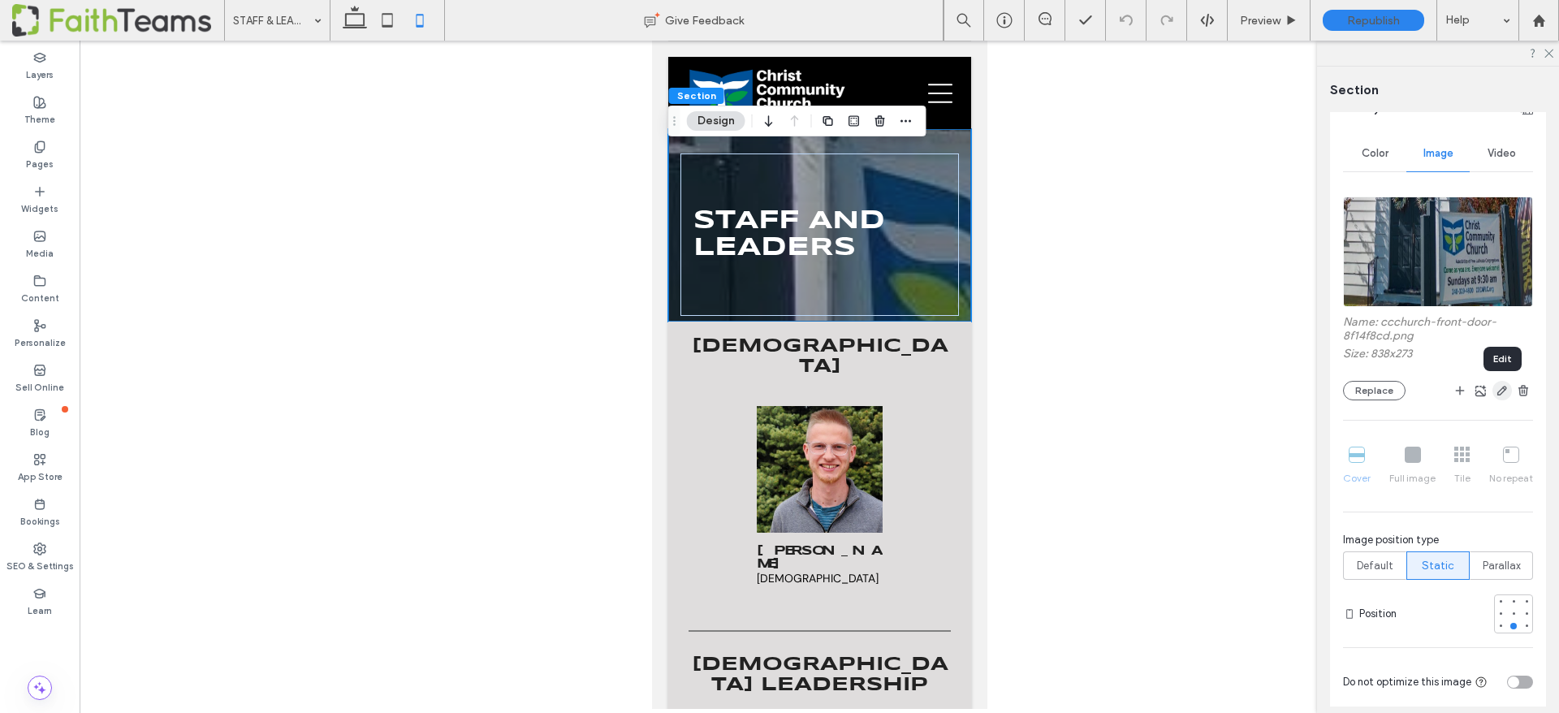
click at [1502, 391] on icon "button" at bounding box center [1502, 390] width 13 height 13
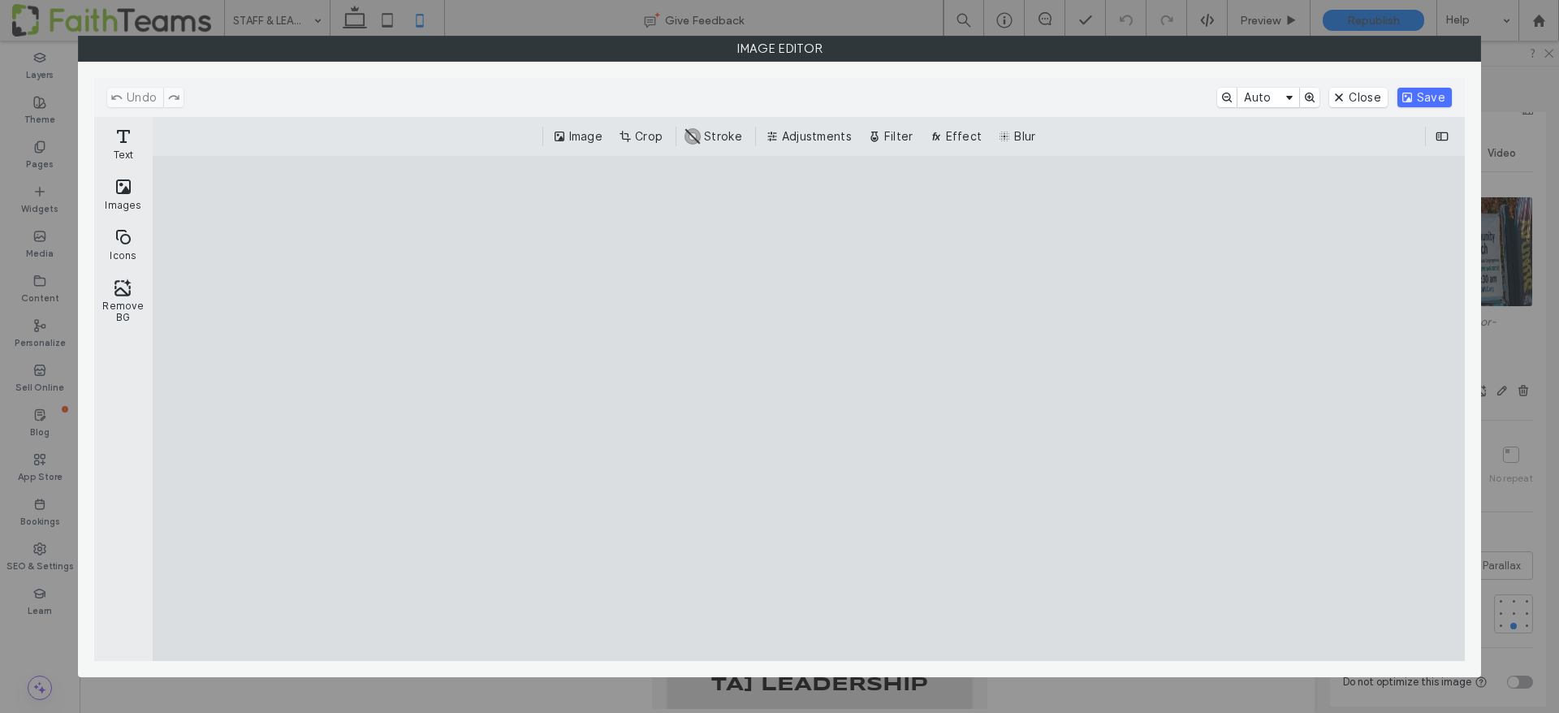
click at [809, 409] on cesdk-canvas "Editor canvas" at bounding box center [809, 409] width 0 height 0
click at [650, 136] on button "Crop" at bounding box center [643, 136] width 54 height 19
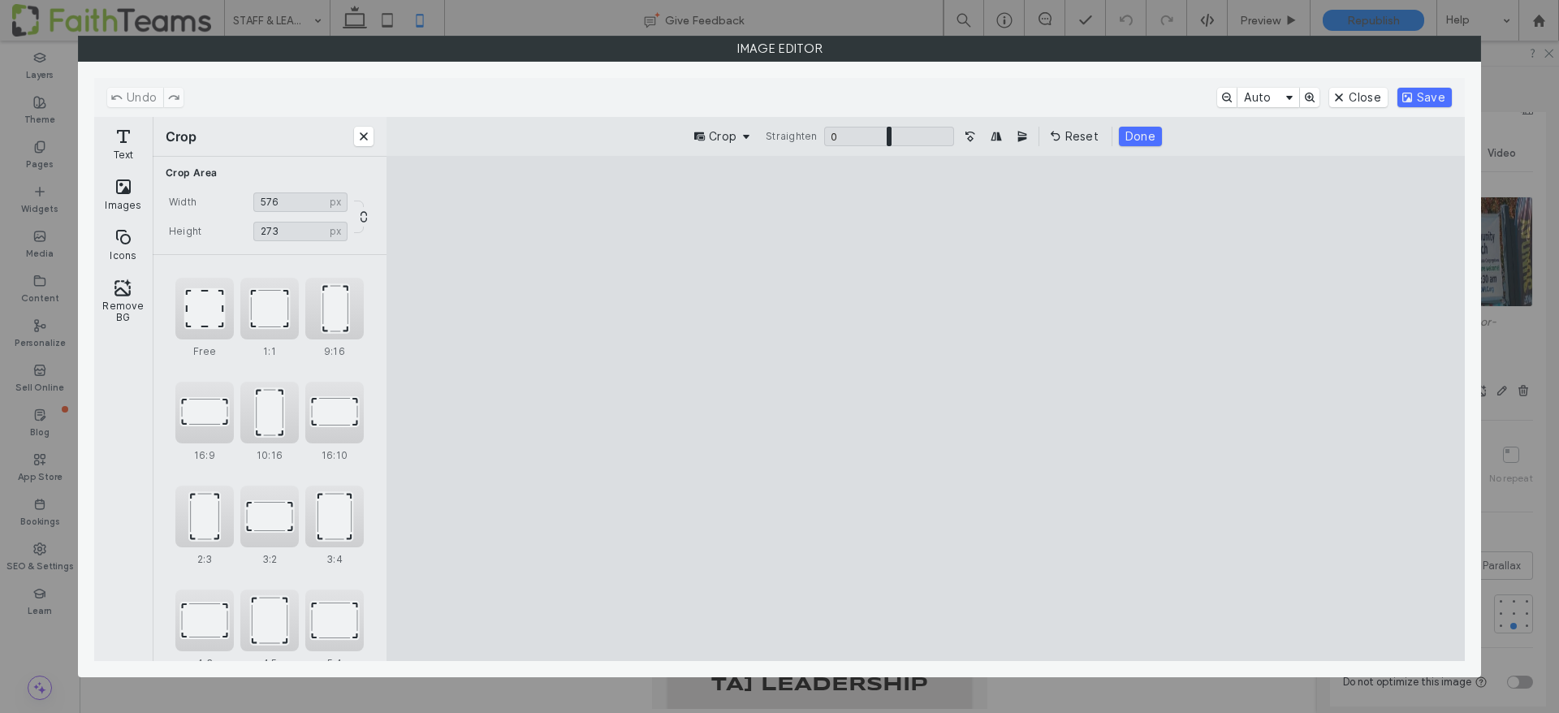
type input "***"
drag, startPoint x: 443, startPoint y: 417, endPoint x: 750, endPoint y: 440, distance: 307.8
click at [926, 409] on cesdk-canvas "Editor canvas" at bounding box center [926, 409] width 0 height 0
type input "***"
drag, startPoint x: 926, startPoint y: 219, endPoint x: 927, endPoint y: 244, distance: 25.2
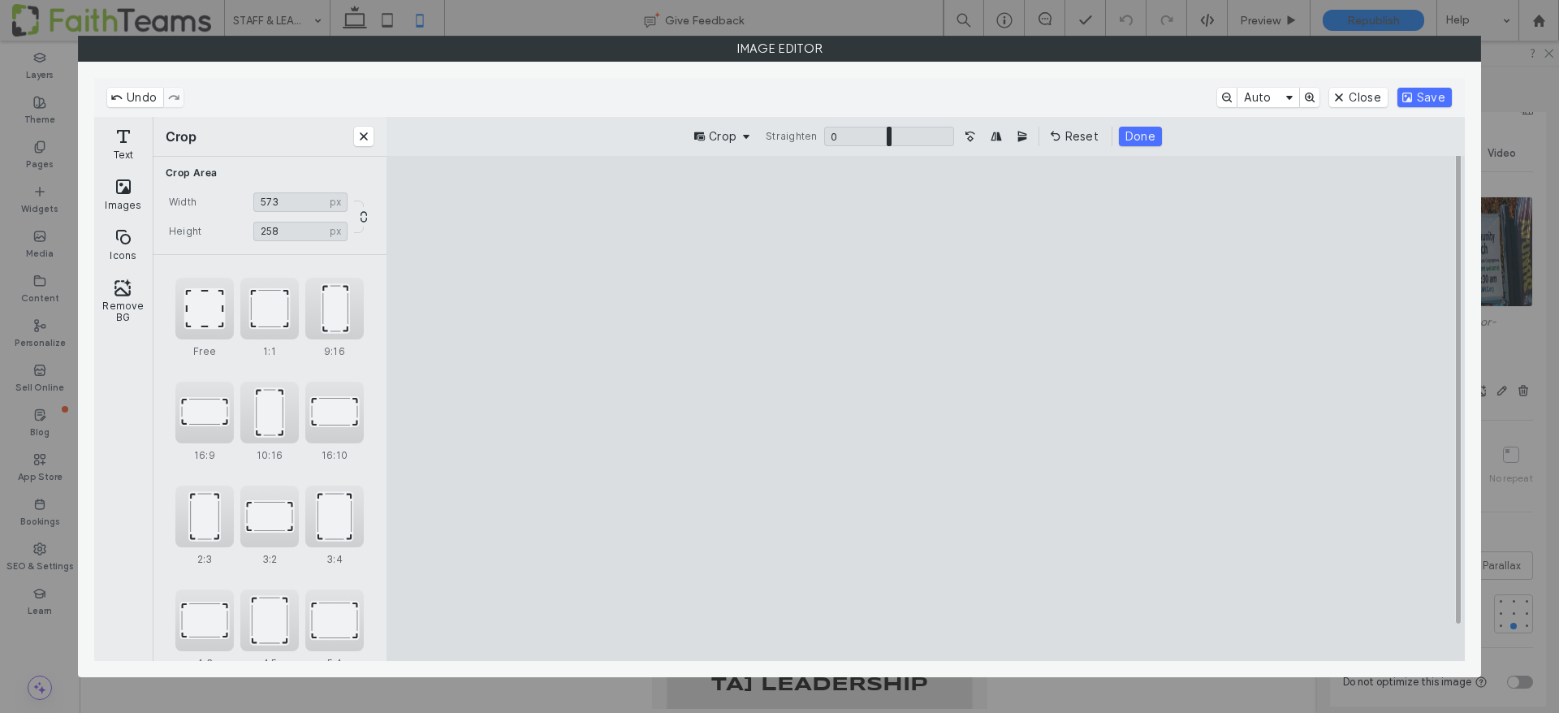
click at [926, 409] on cesdk-canvas "Editor canvas" at bounding box center [926, 409] width 0 height 0
drag, startPoint x: 1350, startPoint y: 439, endPoint x: 1288, endPoint y: 441, distance: 61.7
click at [926, 409] on cesdk-canvas "Editor canvas" at bounding box center [926, 409] width 0 height 0
type input "***"
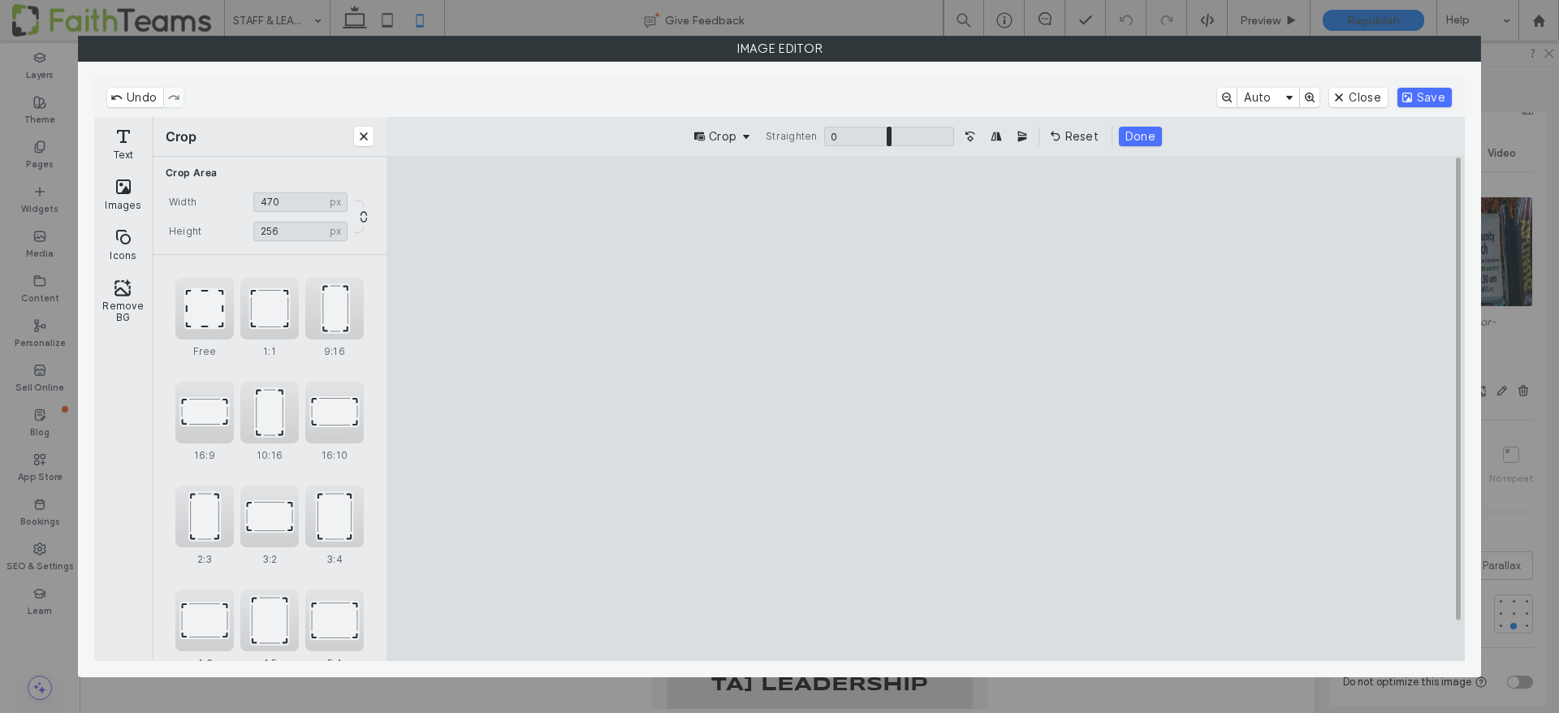
drag, startPoint x: 519, startPoint y: 441, endPoint x: 589, endPoint y: 443, distance: 69.9
click at [926, 409] on cesdk-canvas "Editor canvas" at bounding box center [926, 409] width 0 height 0
click at [1431, 95] on button "Save" at bounding box center [1425, 97] width 54 height 19
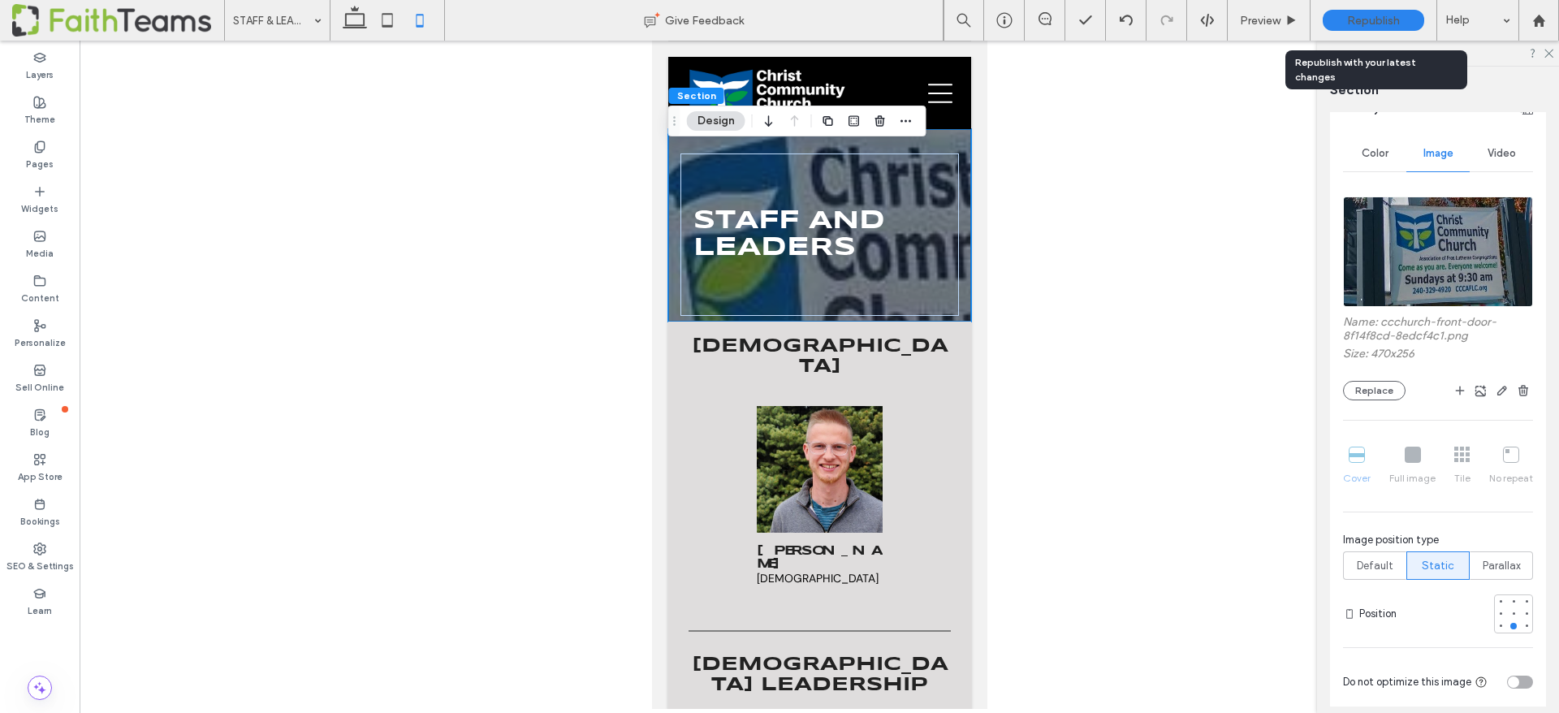
click at [1390, 12] on div "Republish" at bounding box center [1374, 20] width 102 height 21
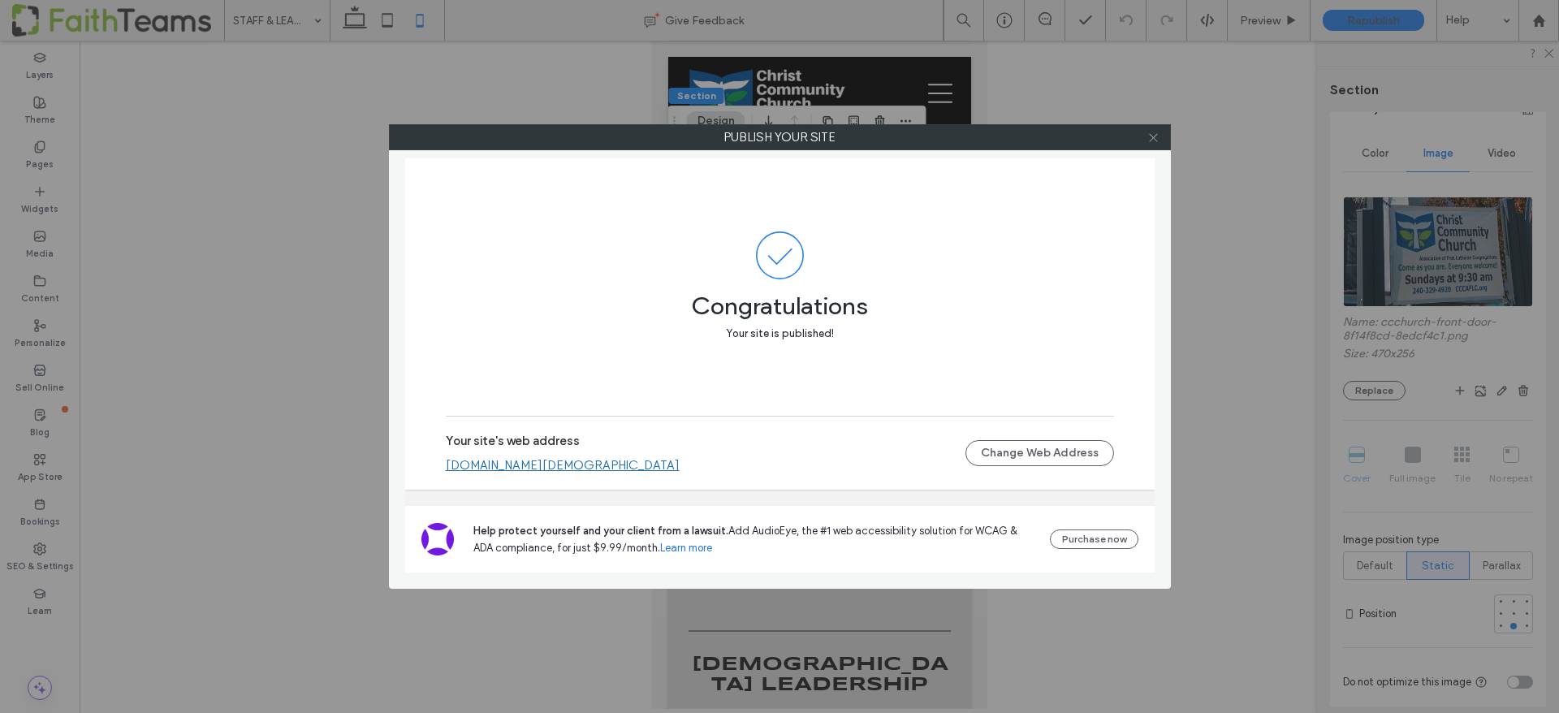
click at [1155, 135] on icon at bounding box center [1154, 138] width 12 height 12
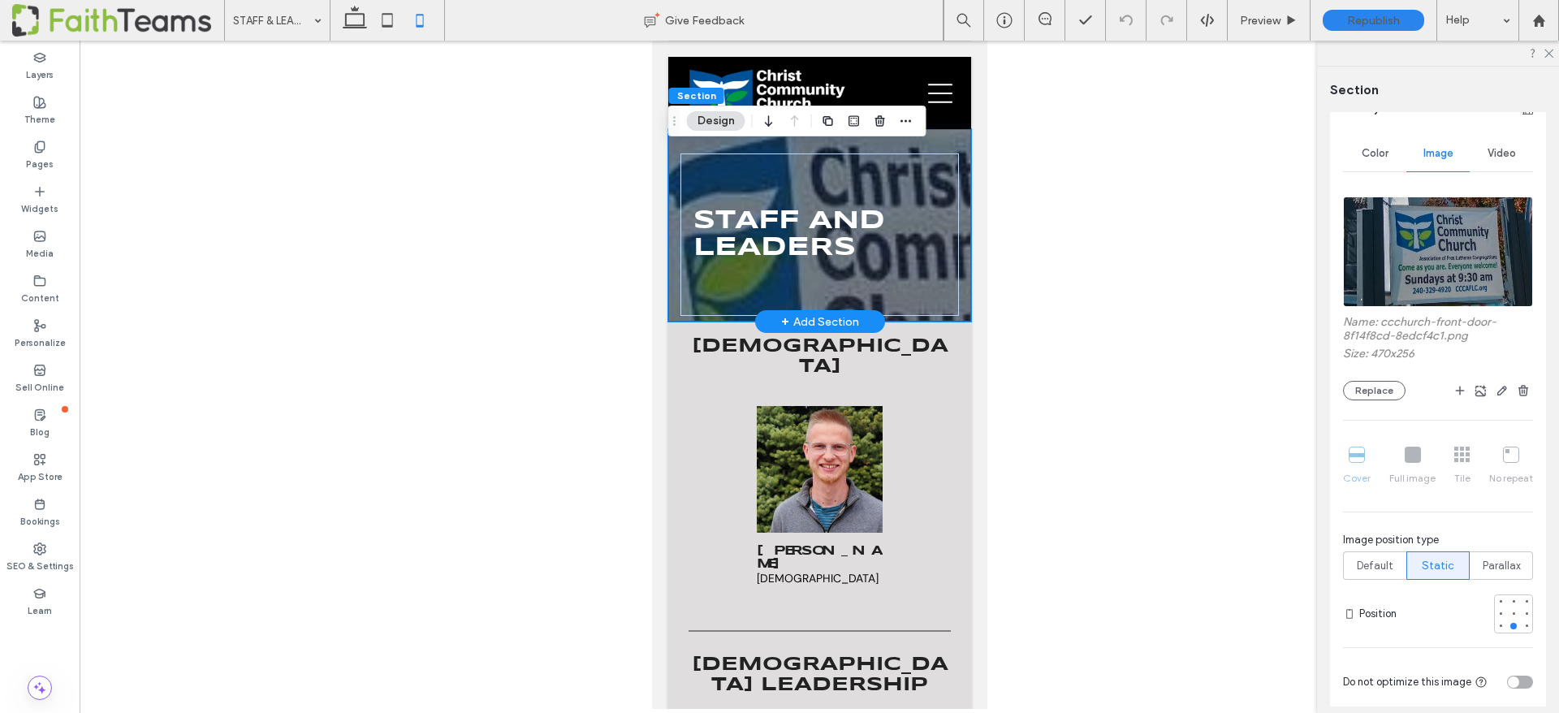
click at [966, 186] on div "STAFF AND LEADERS" at bounding box center [819, 225] width 303 height 192
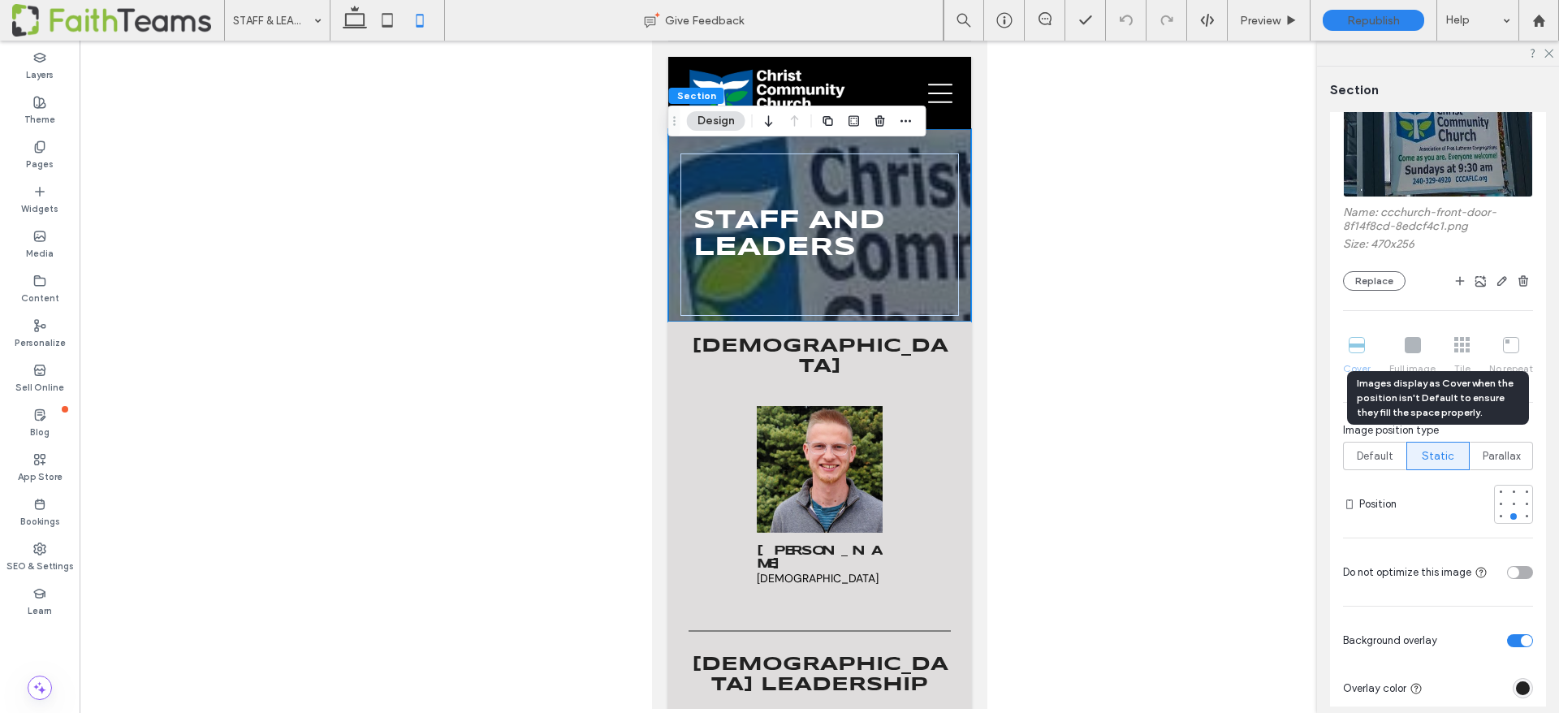
scroll to position [257, 0]
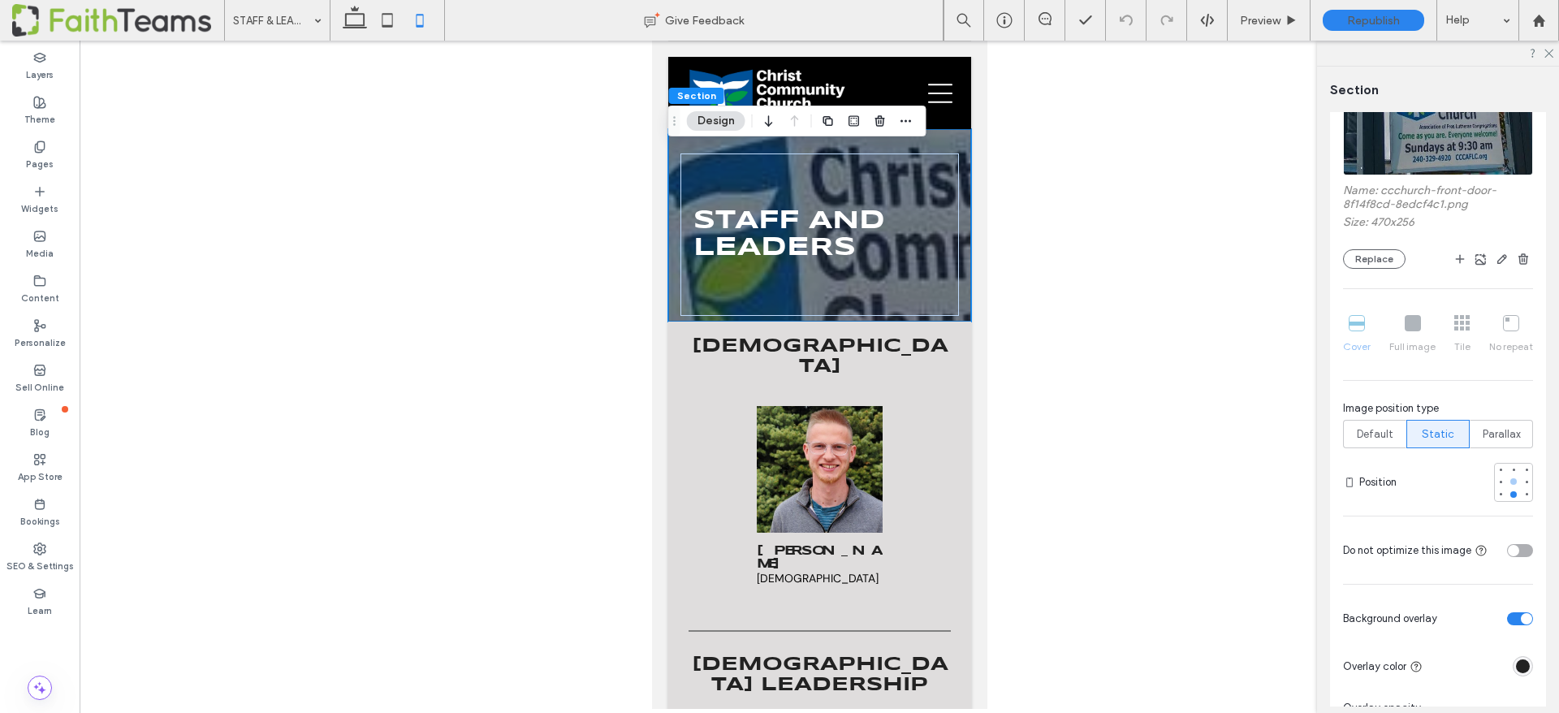
click at [1516, 480] on div at bounding box center [1514, 481] width 6 height 6
click at [1463, 536] on div "Do not optimize this image" at bounding box center [1438, 550] width 190 height 28
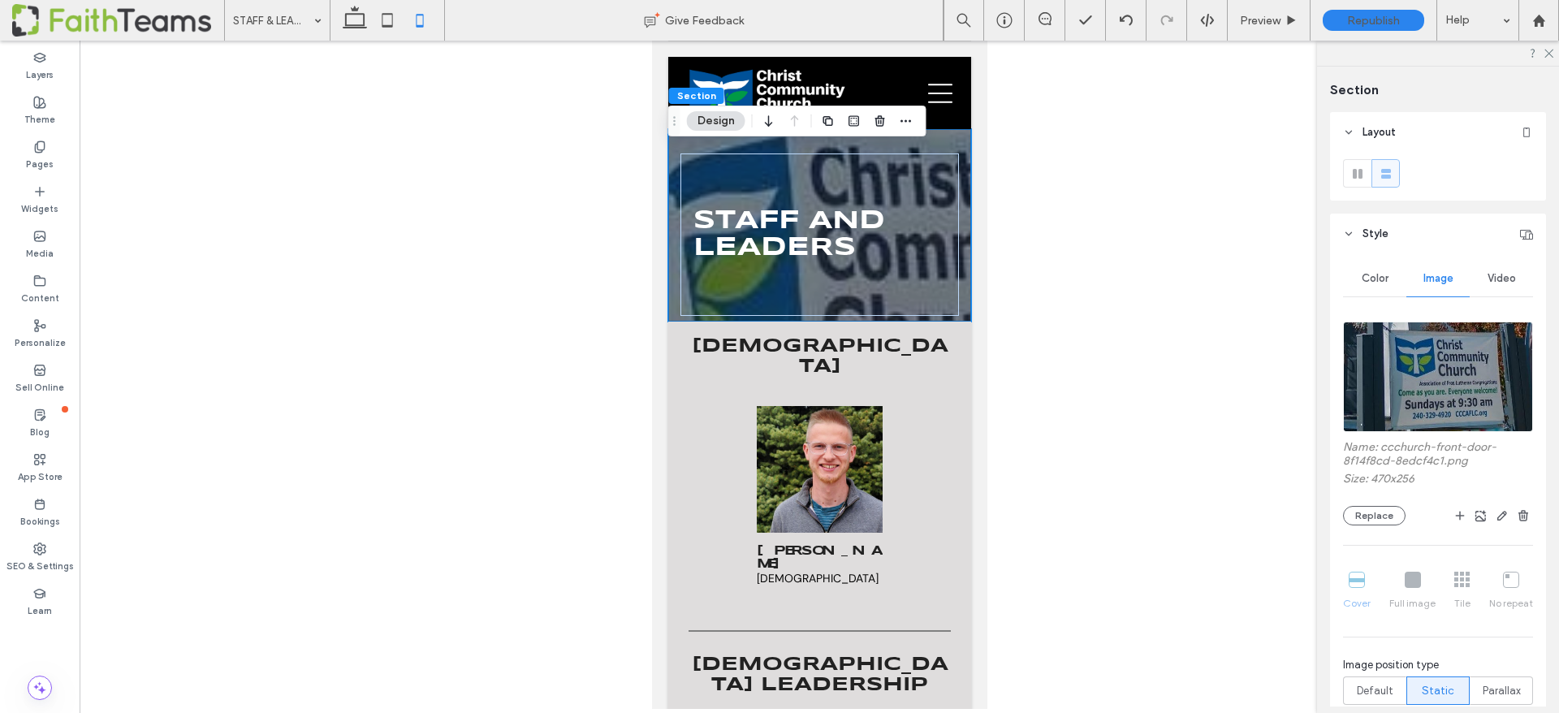
scroll to position [3, 0]
click at [1374, 271] on span "Color" at bounding box center [1375, 275] width 27 height 13
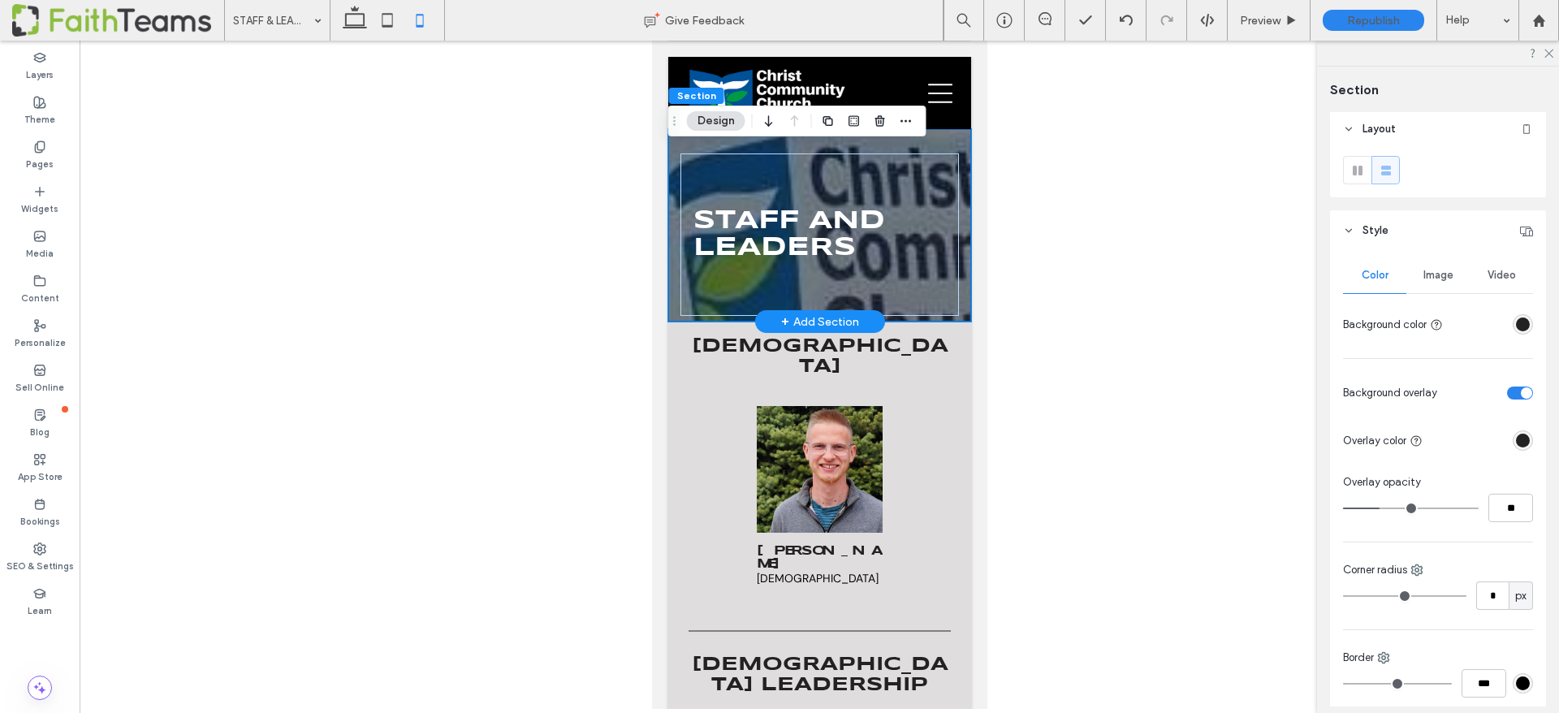
click at [956, 141] on div "STAFF AND LEADERS" at bounding box center [819, 225] width 303 height 192
click at [1448, 273] on span "Image" at bounding box center [1439, 275] width 30 height 13
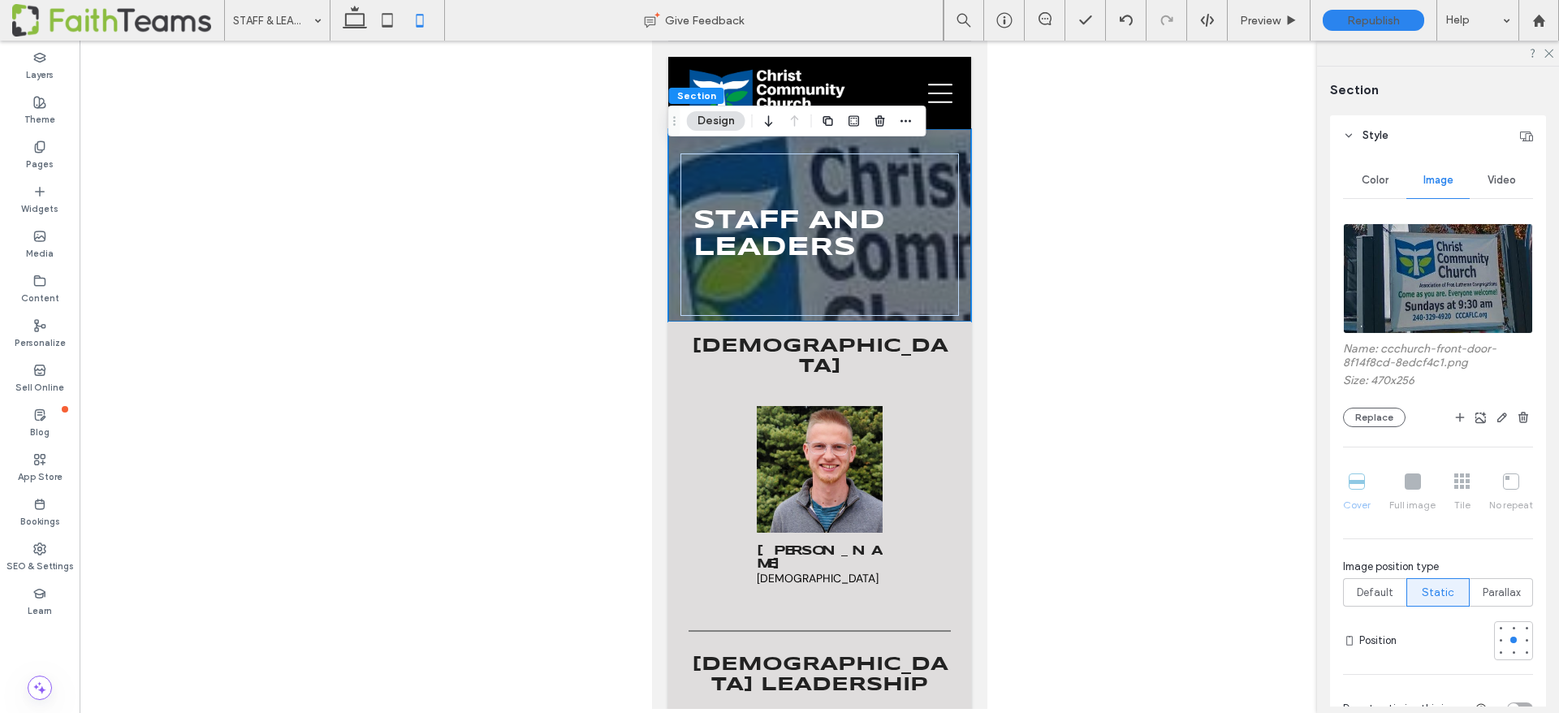
scroll to position [108, 0]
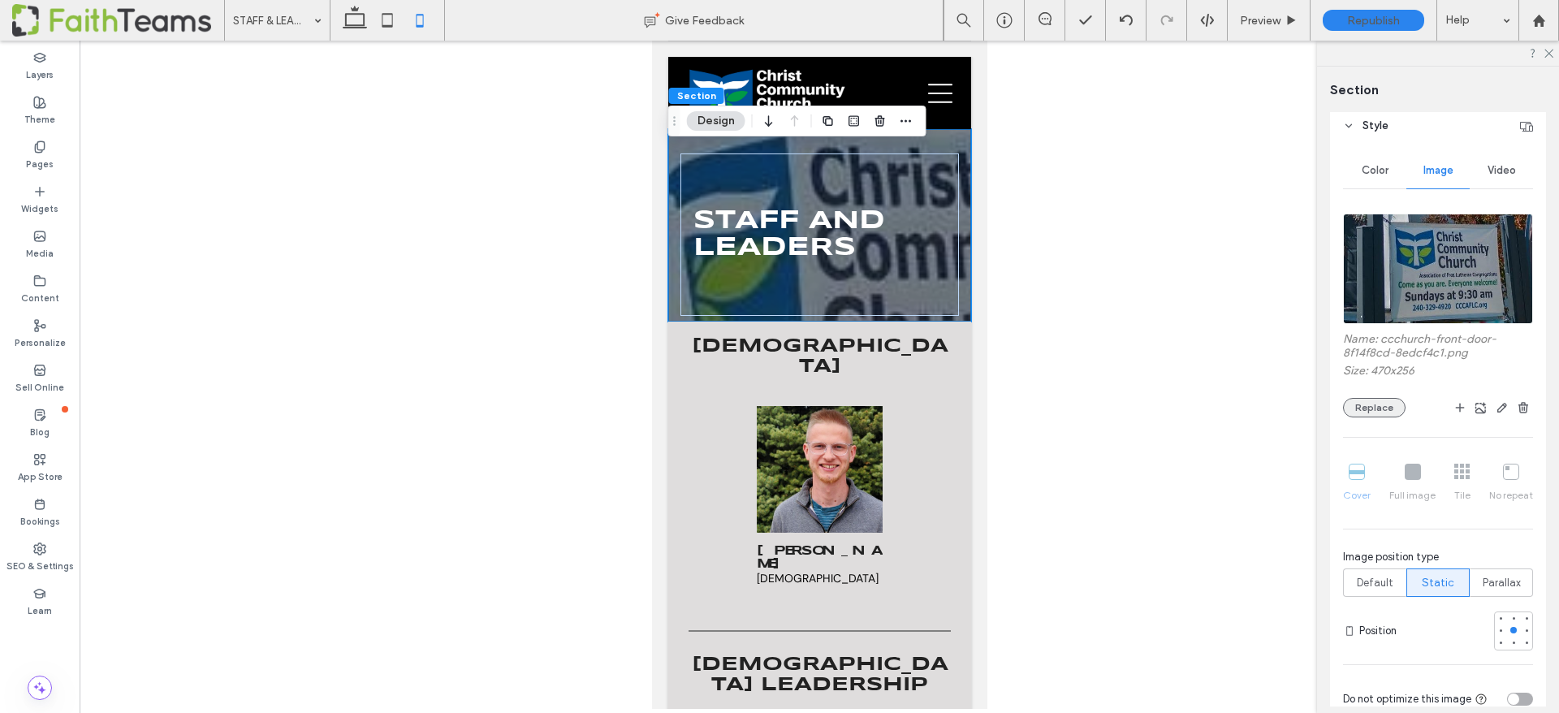
click at [1390, 405] on button "Replace" at bounding box center [1374, 407] width 63 height 19
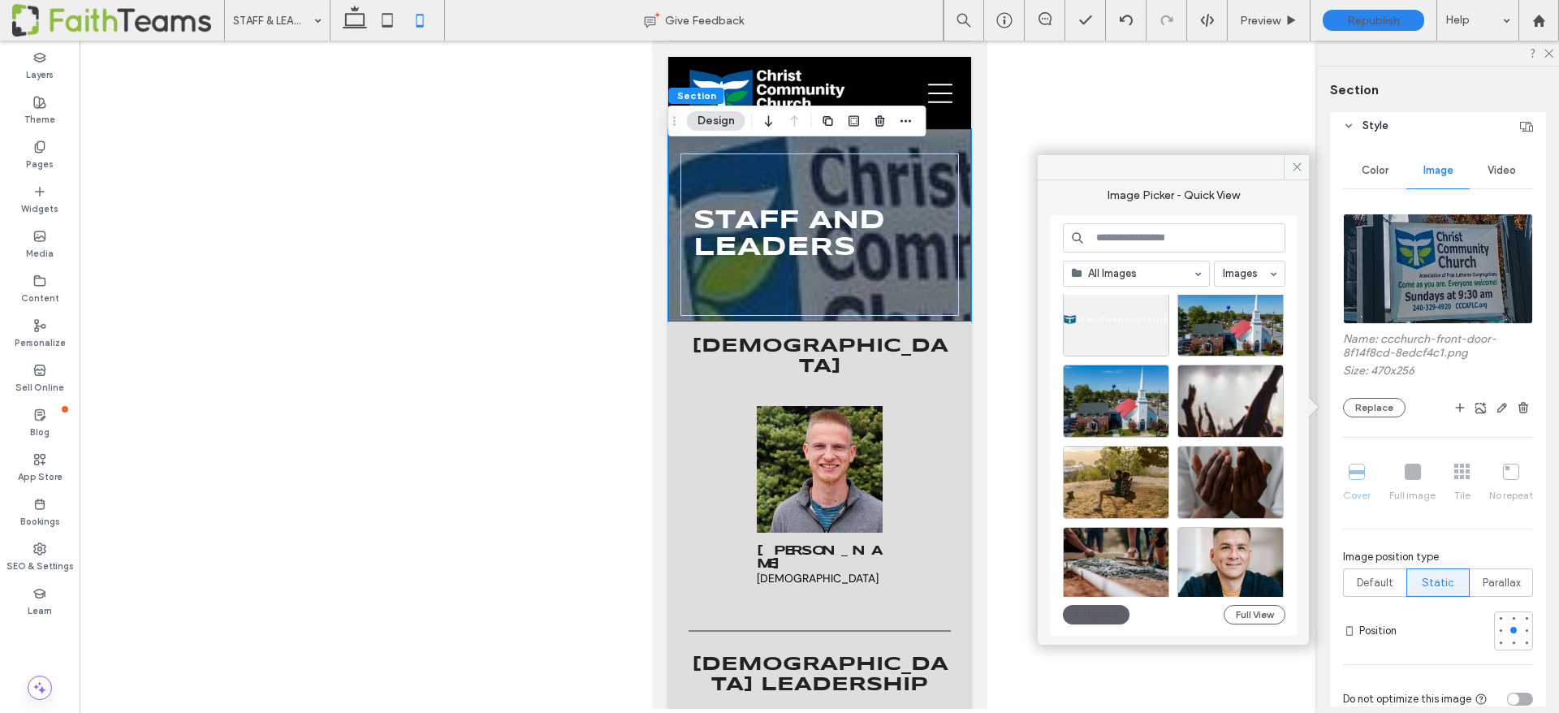
scroll to position [2783, 0]
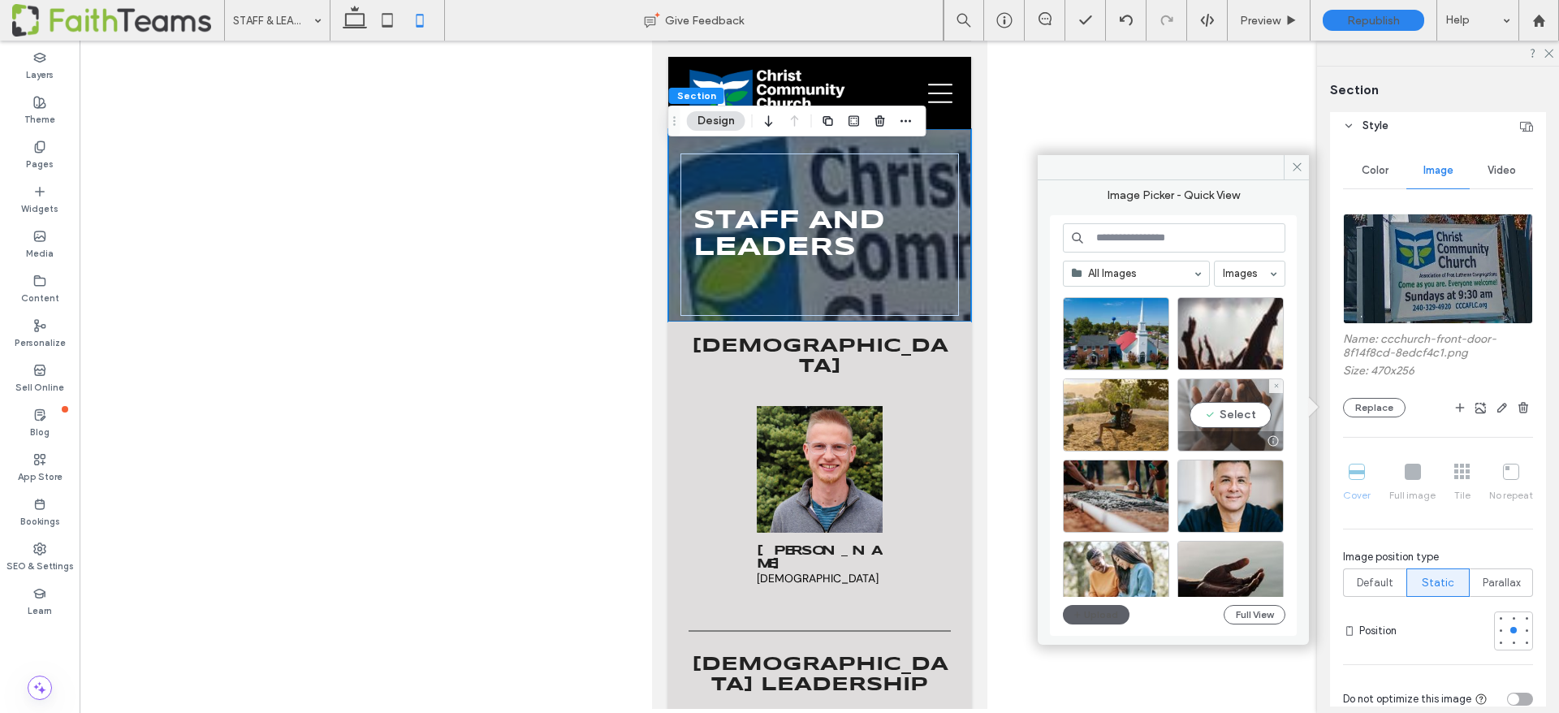
click at [1248, 416] on div "Select" at bounding box center [1231, 414] width 106 height 73
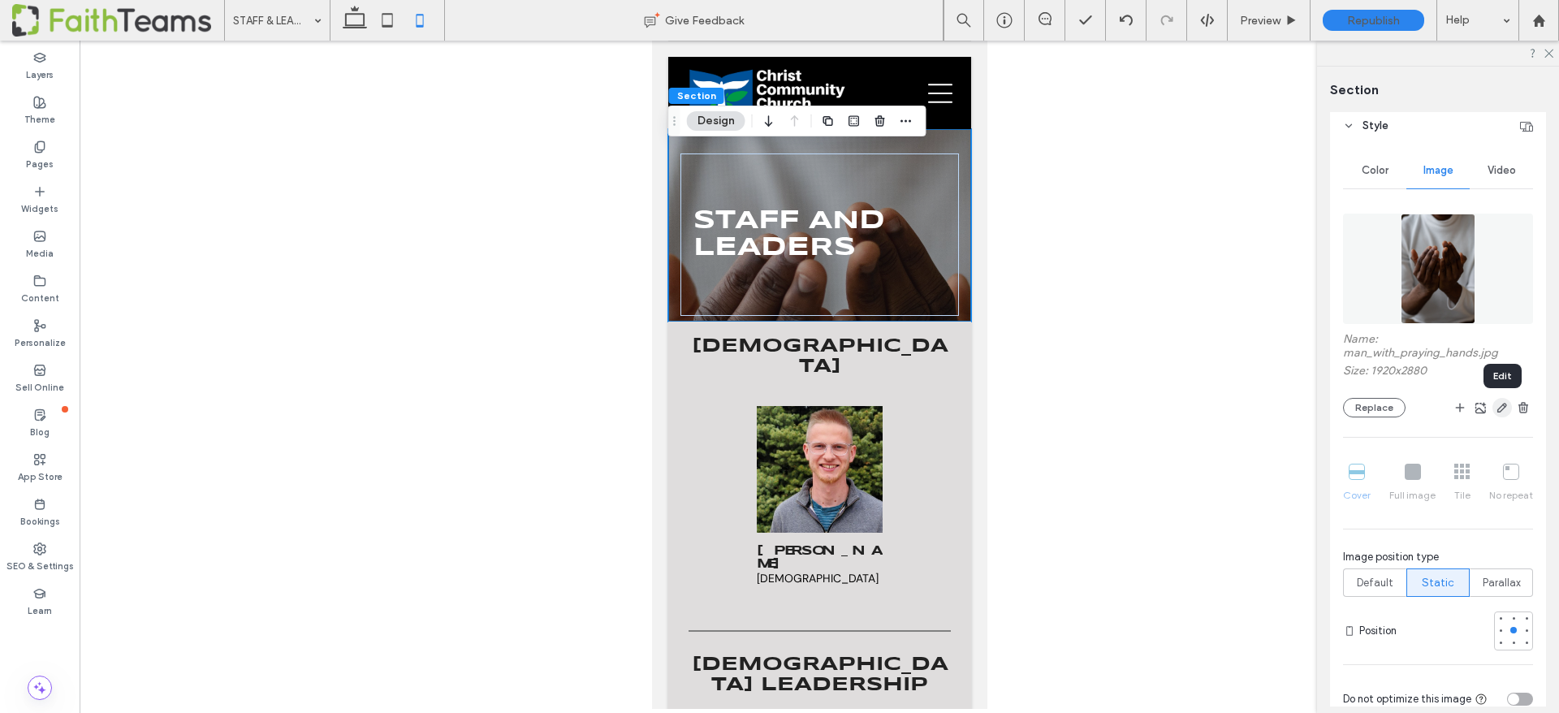
click at [1505, 408] on icon "button" at bounding box center [1502, 407] width 13 height 13
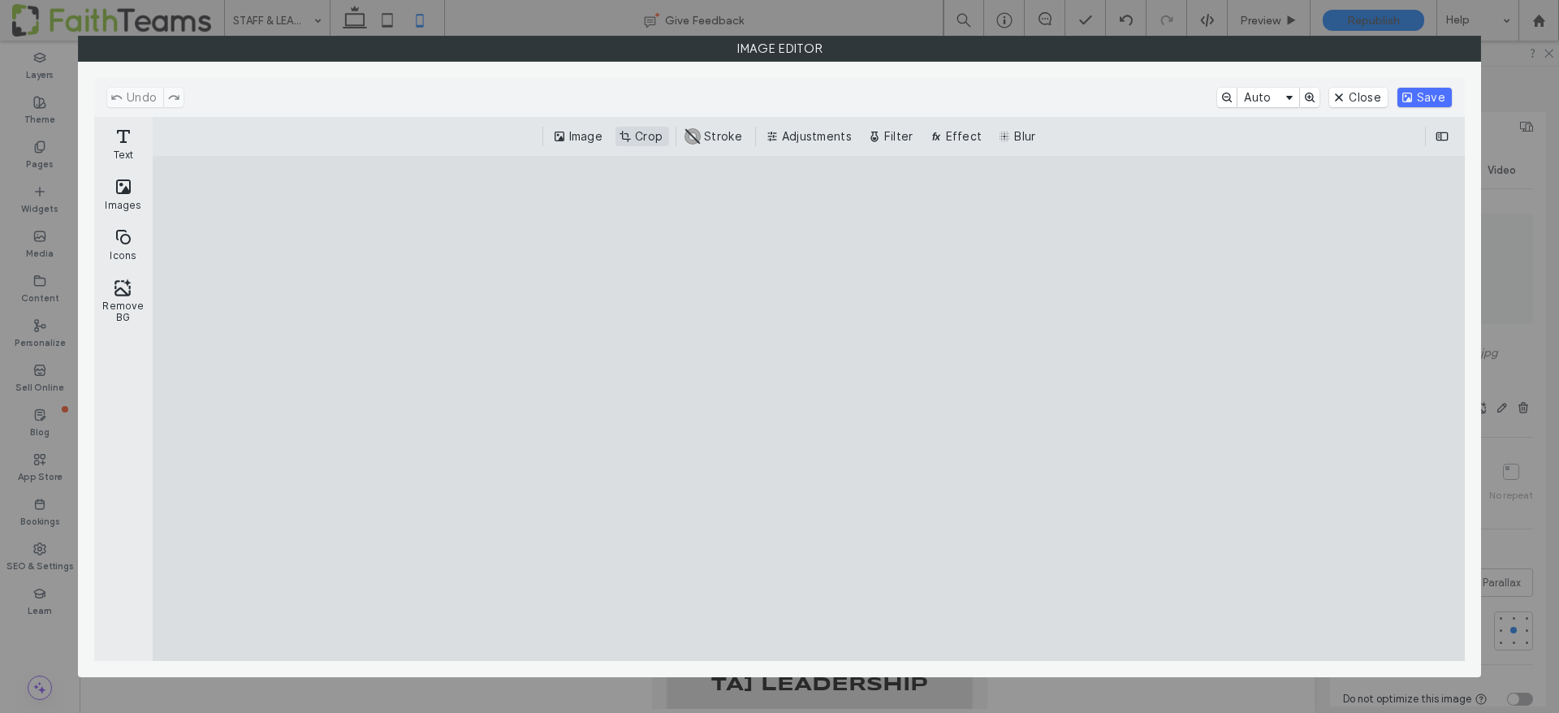
click at [638, 129] on button "Crop" at bounding box center [643, 136] width 54 height 19
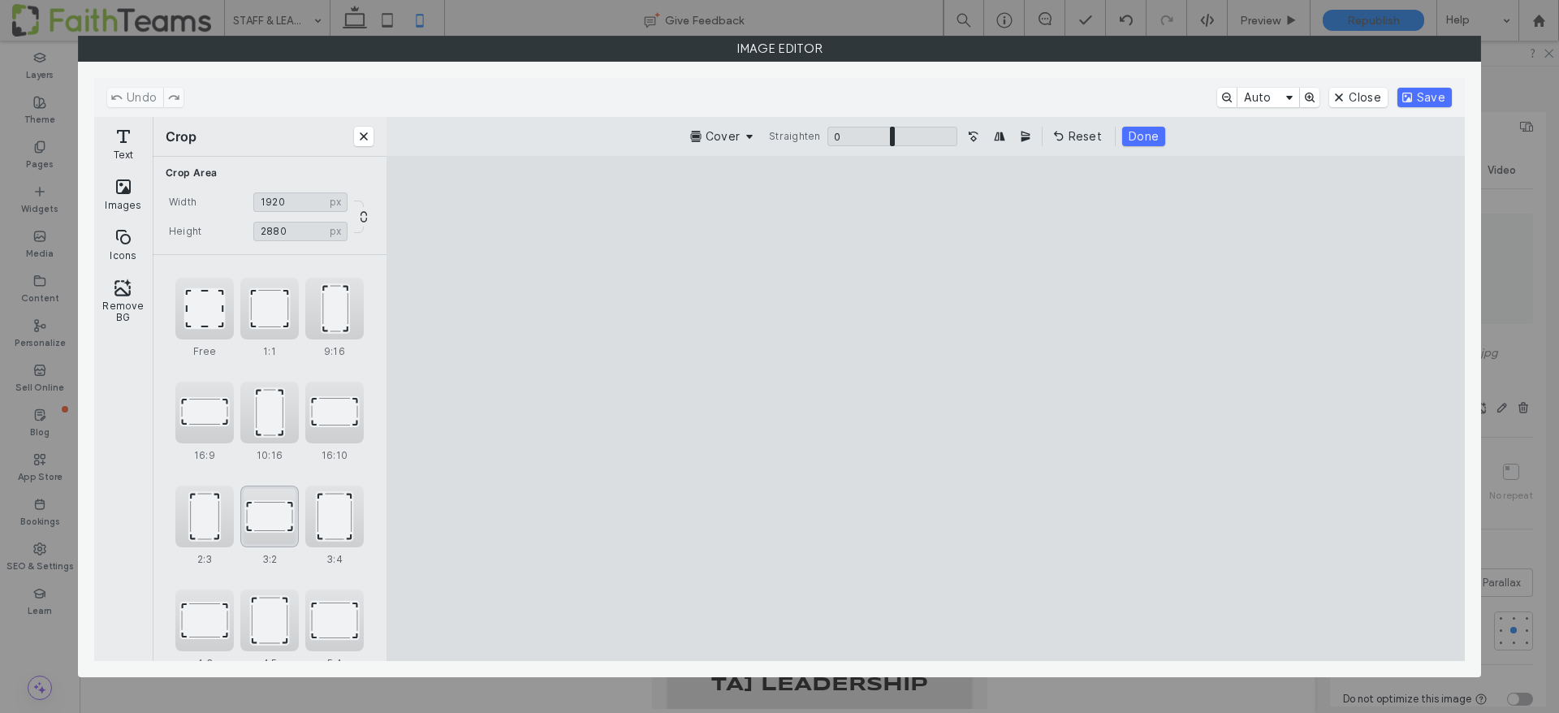
click at [266, 523] on div "3:2" at bounding box center [269, 517] width 58 height 62
type input "****"
click at [1426, 98] on button "Save" at bounding box center [1425, 97] width 54 height 19
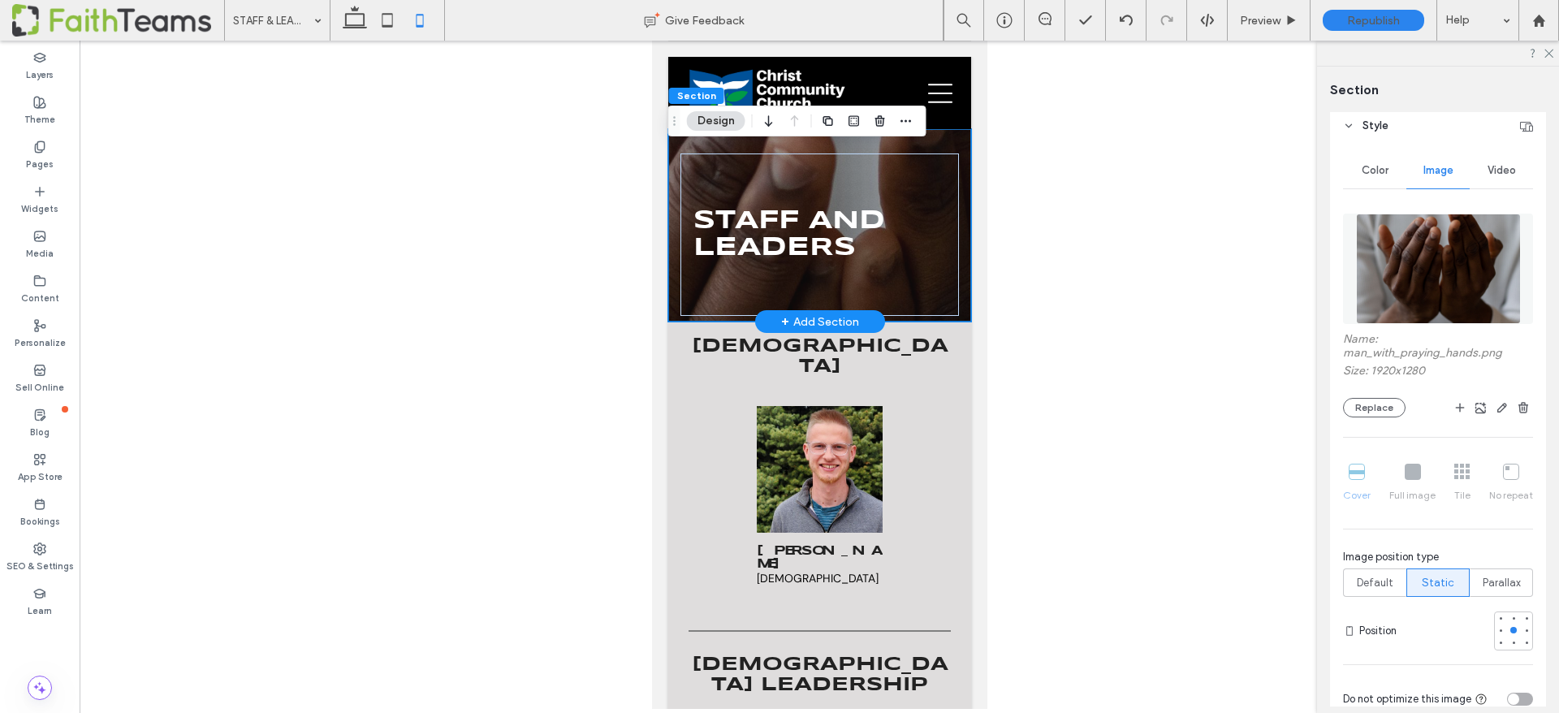
click at [959, 140] on div "STAFF AND LEADERS" at bounding box center [819, 225] width 303 height 192
click at [345, 23] on icon at bounding box center [355, 20] width 32 height 32
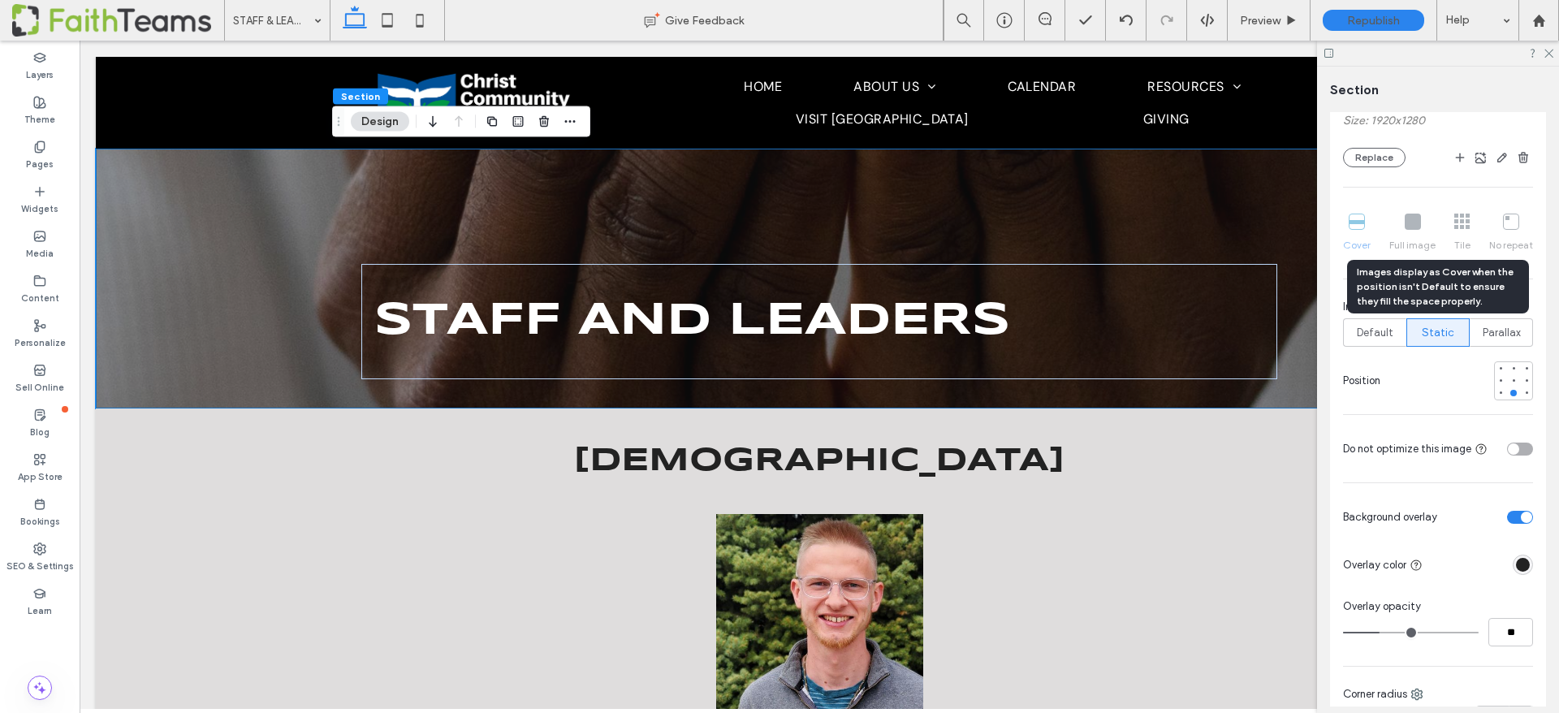
scroll to position [444, 0]
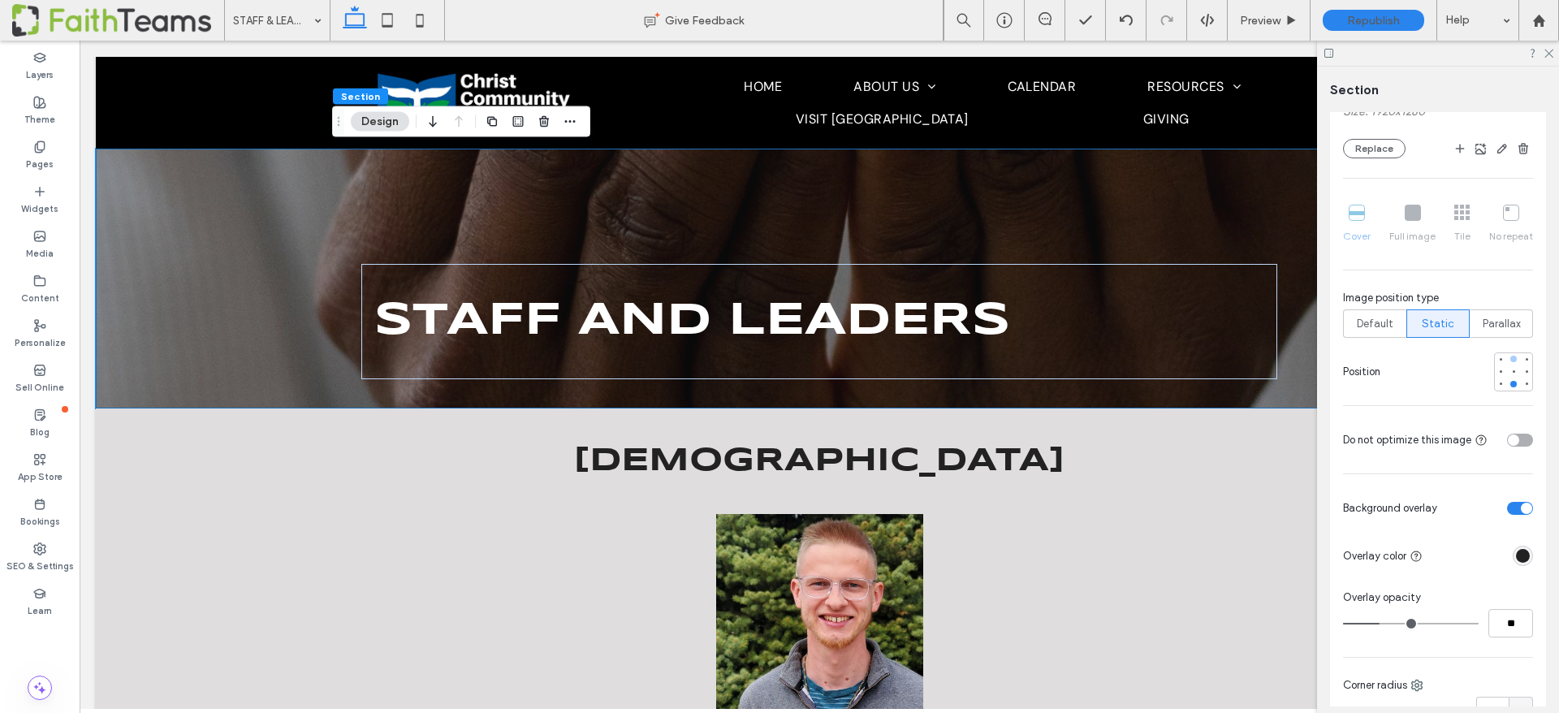
click at [1511, 354] on div at bounding box center [1513, 358] width 11 height 11
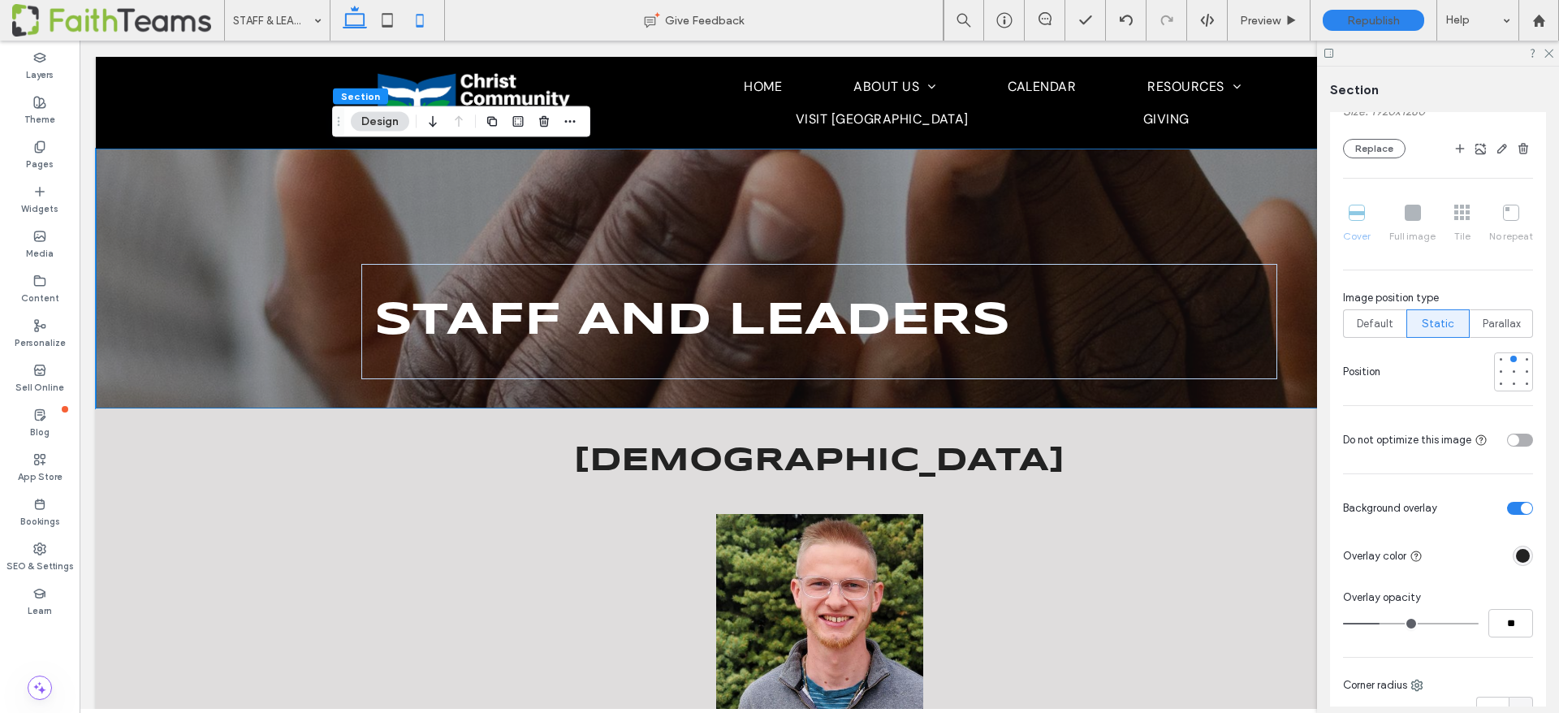
click at [419, 19] on icon at bounding box center [420, 20] width 32 height 32
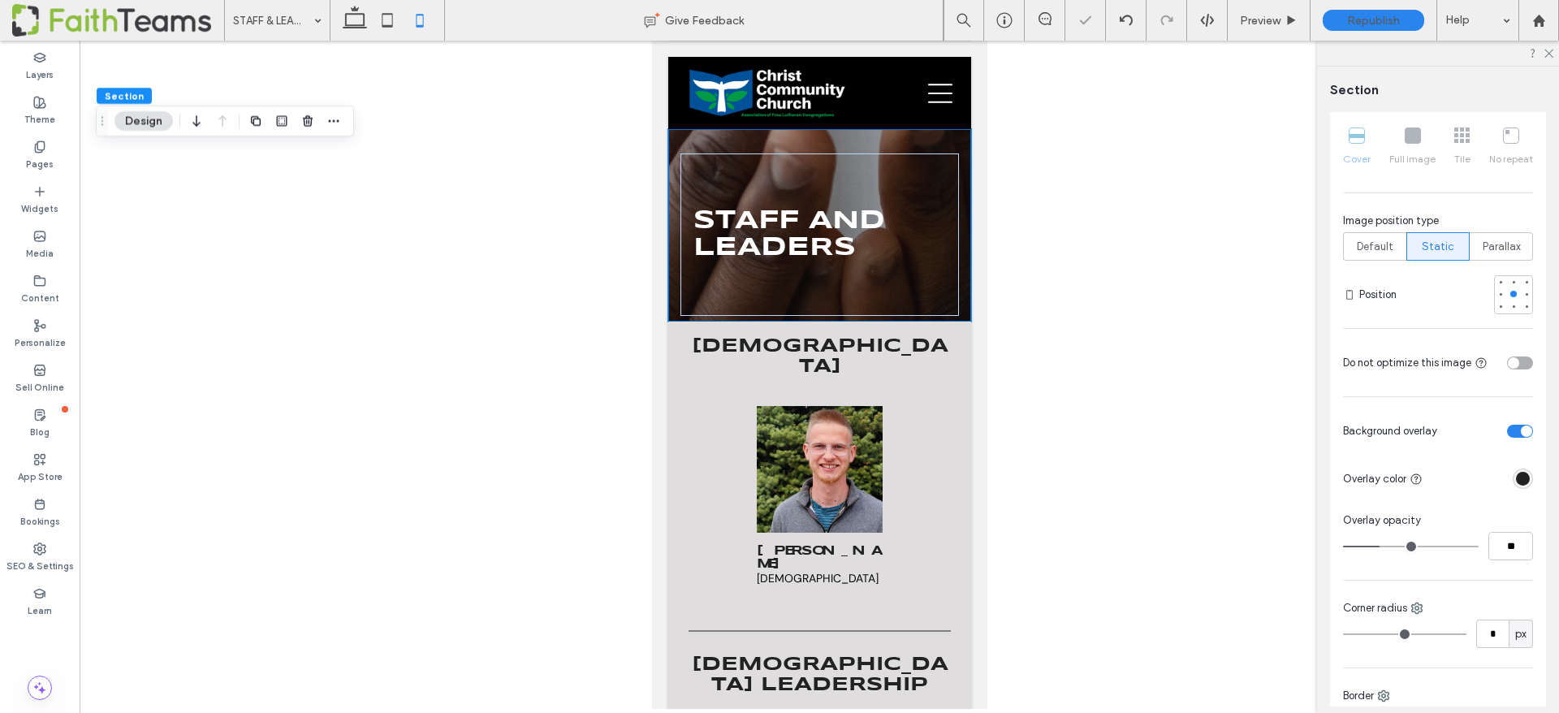
scroll to position [367, 0]
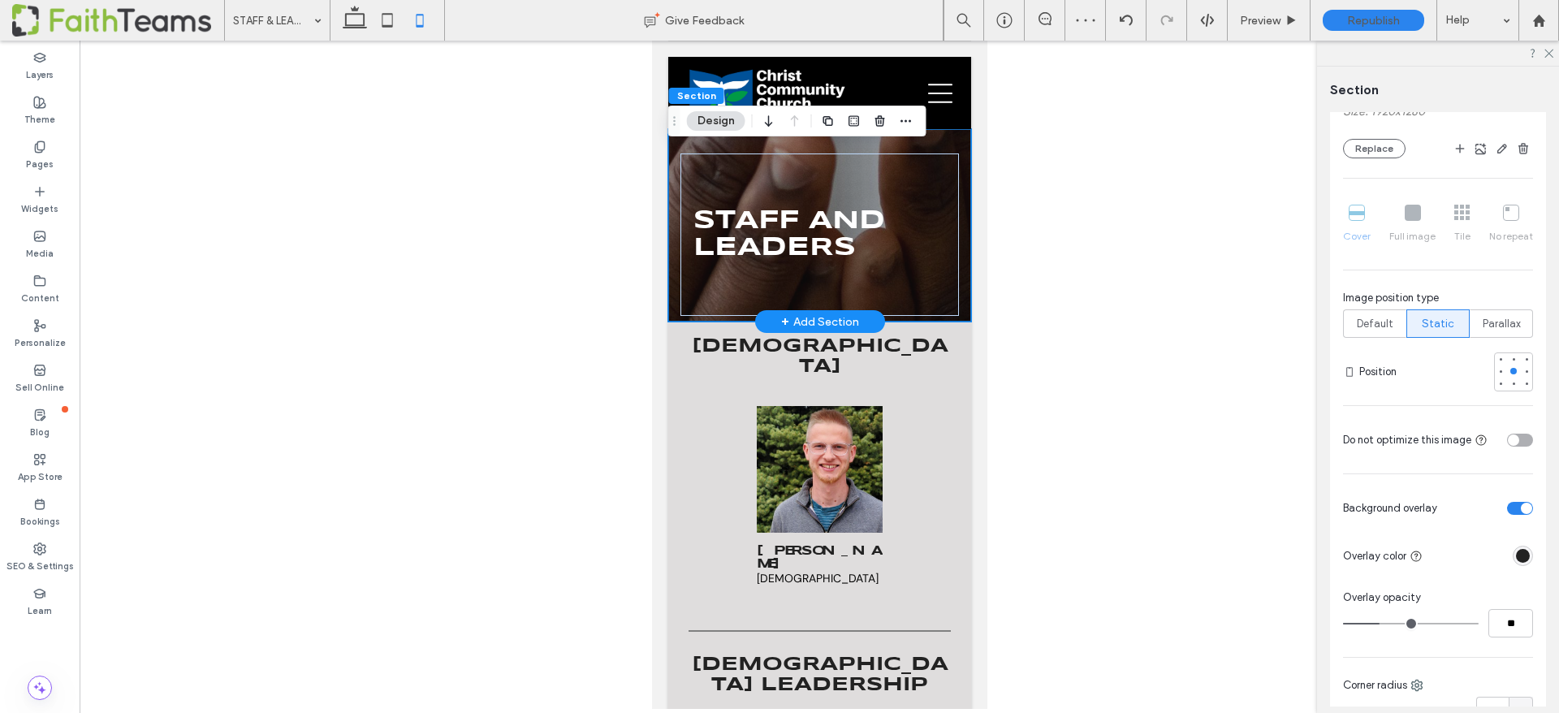
click at [956, 141] on div "STAFF AND LEADERS" at bounding box center [819, 225] width 303 height 192
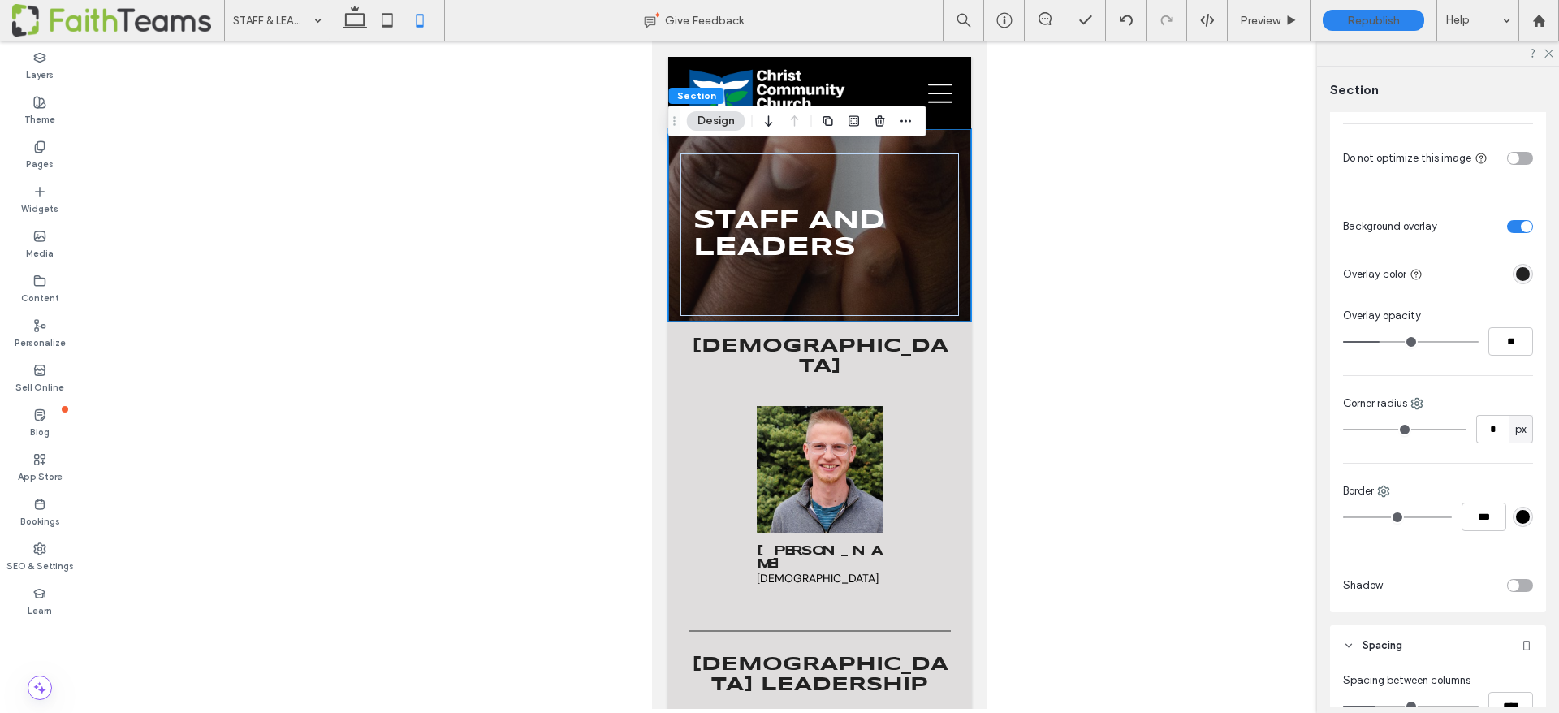
scroll to position [94, 0]
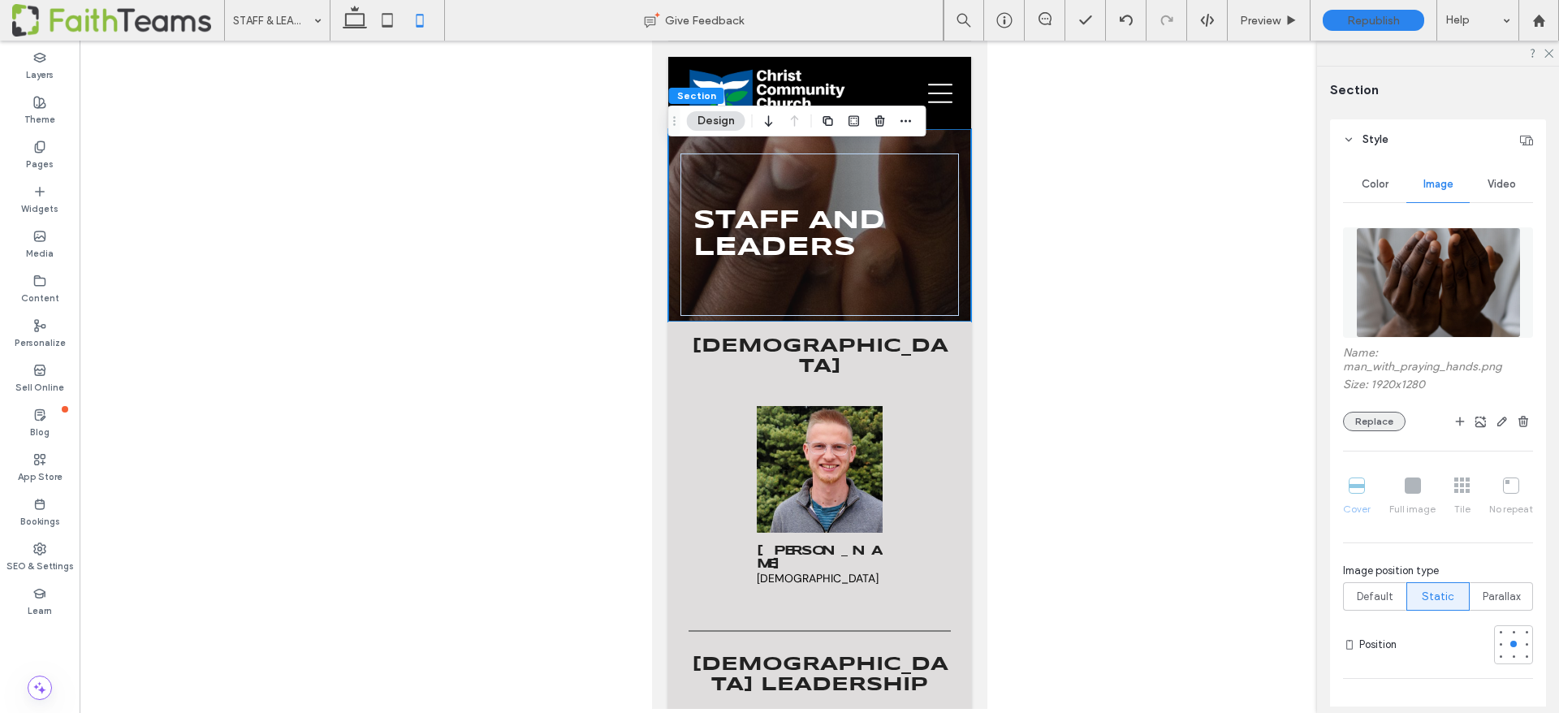
click at [1368, 421] on button "Replace" at bounding box center [1374, 421] width 63 height 19
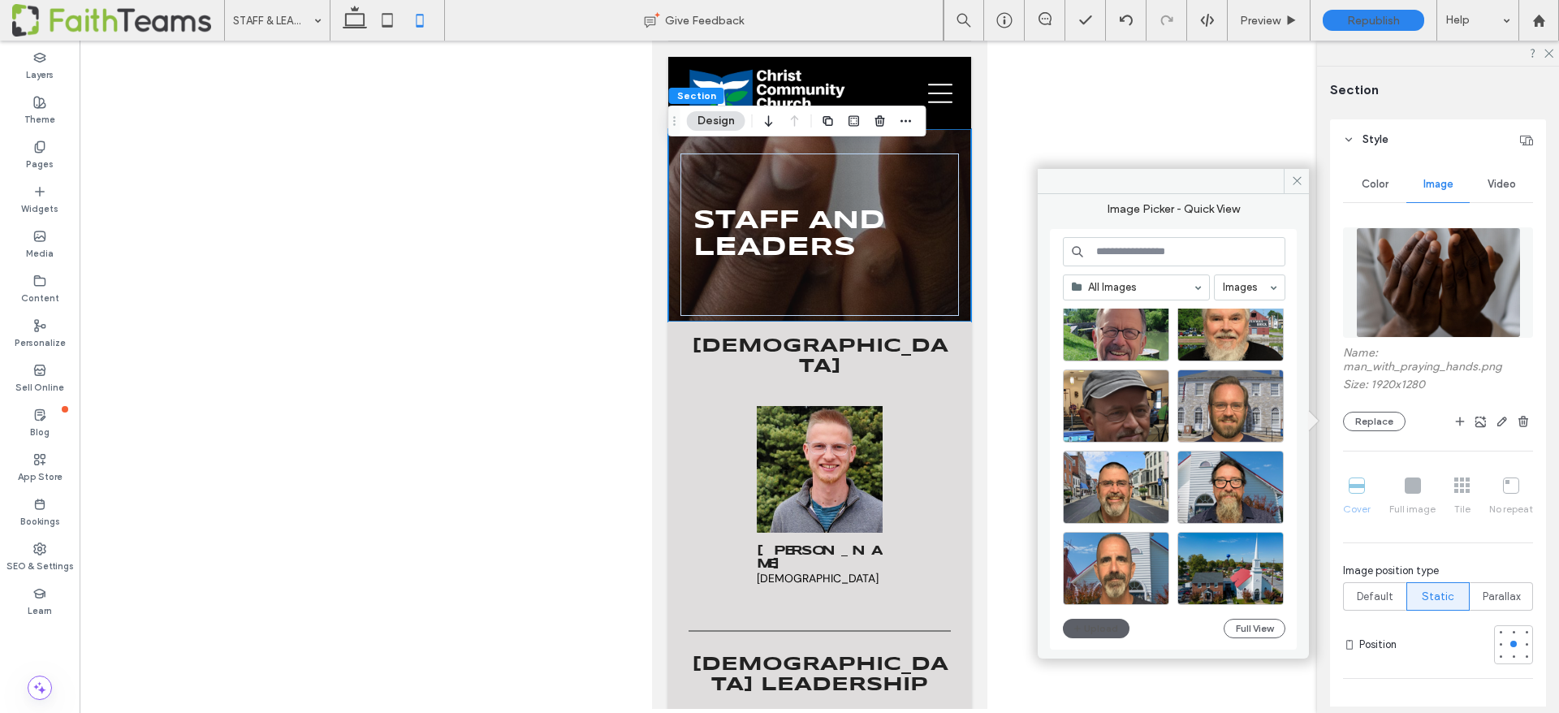
scroll to position [697, 0]
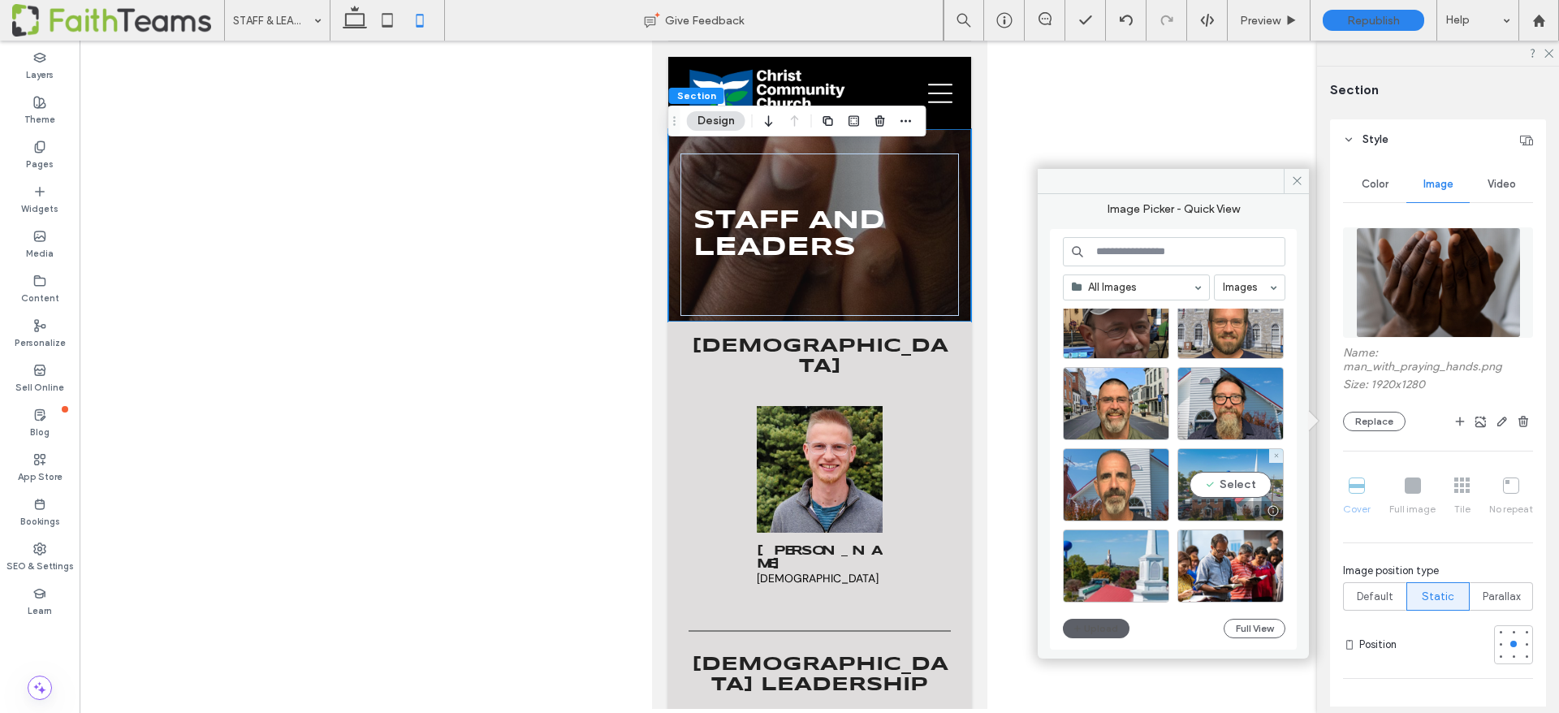
click at [1229, 504] on div at bounding box center [1230, 510] width 105 height 19
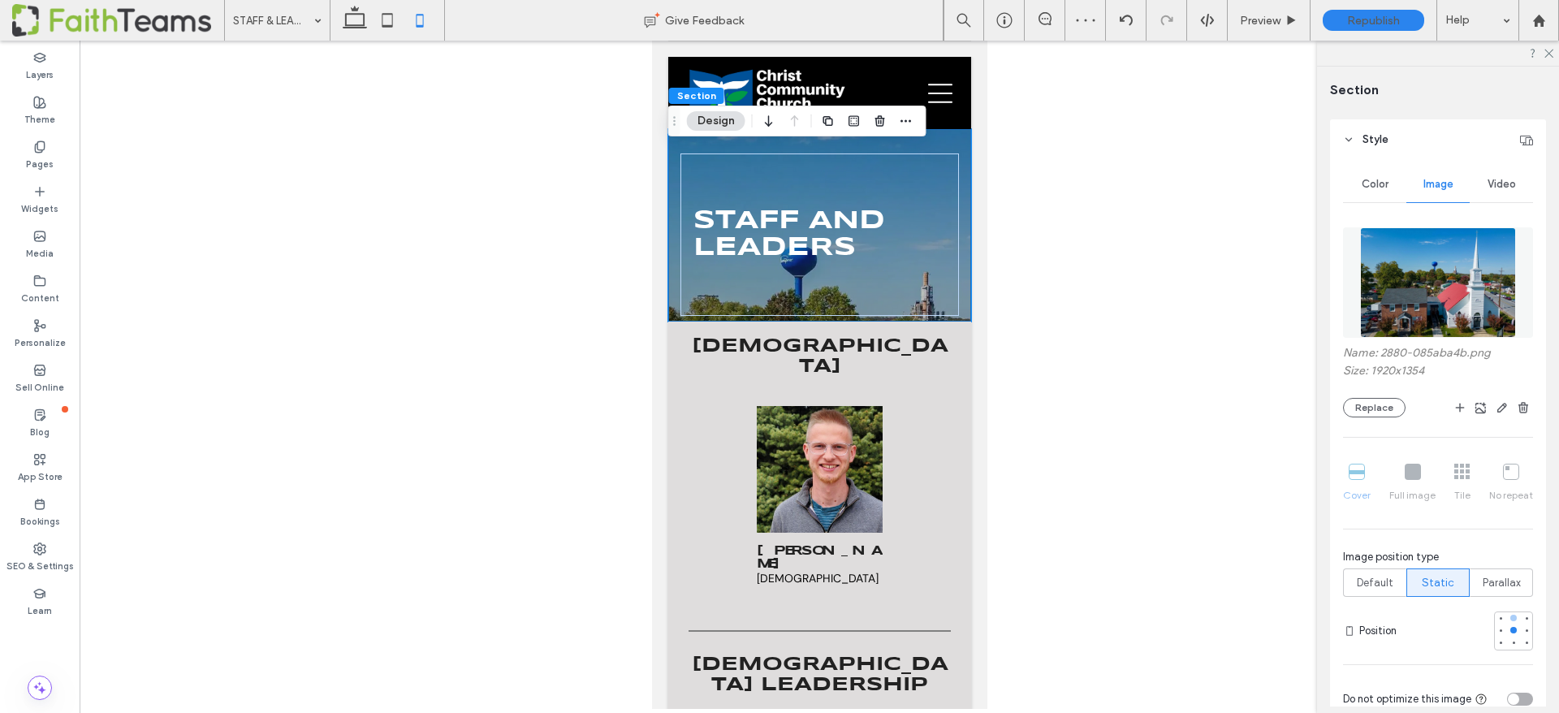
click at [1515, 619] on div at bounding box center [1514, 618] width 6 height 6
click at [1507, 407] on icon "button" at bounding box center [1502, 407] width 13 height 13
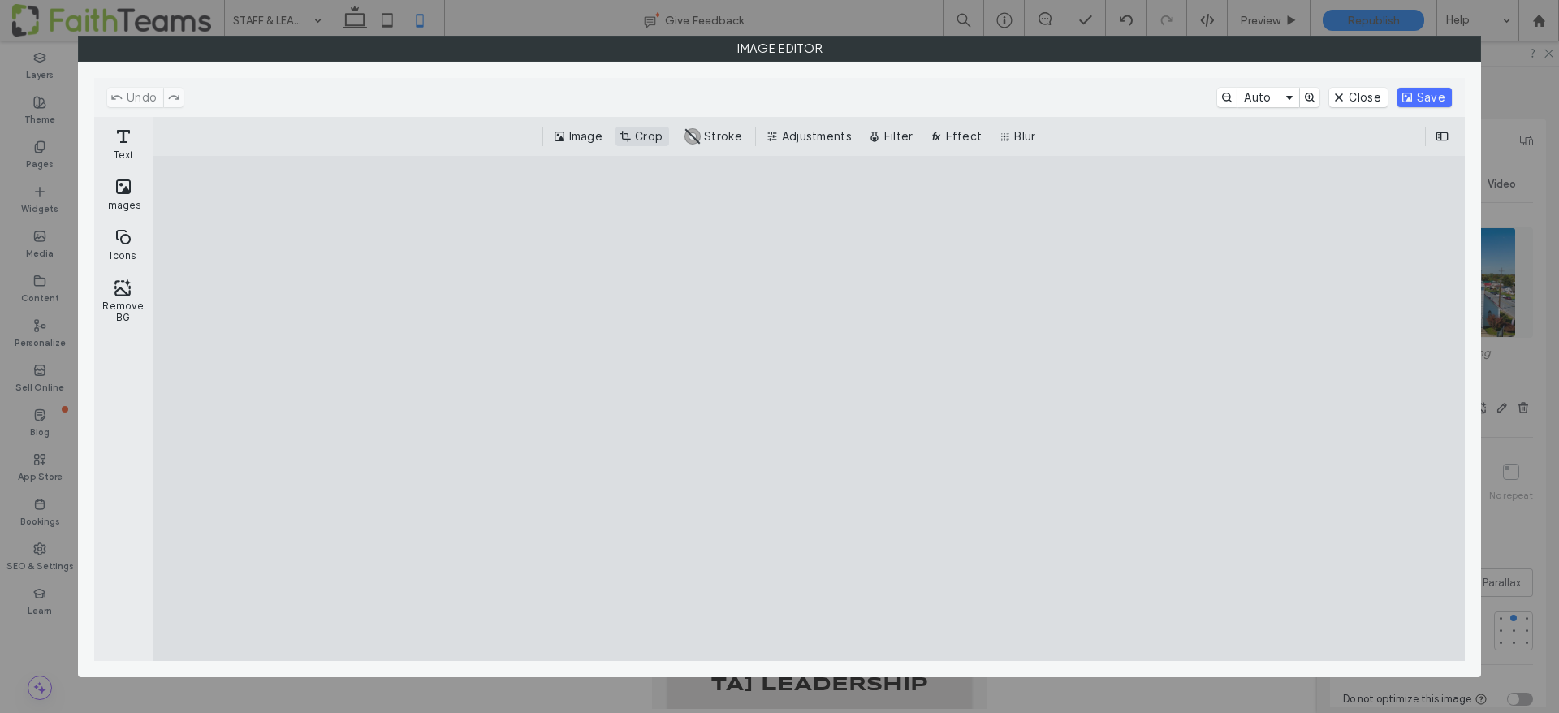
click at [657, 141] on button "Crop" at bounding box center [643, 136] width 54 height 19
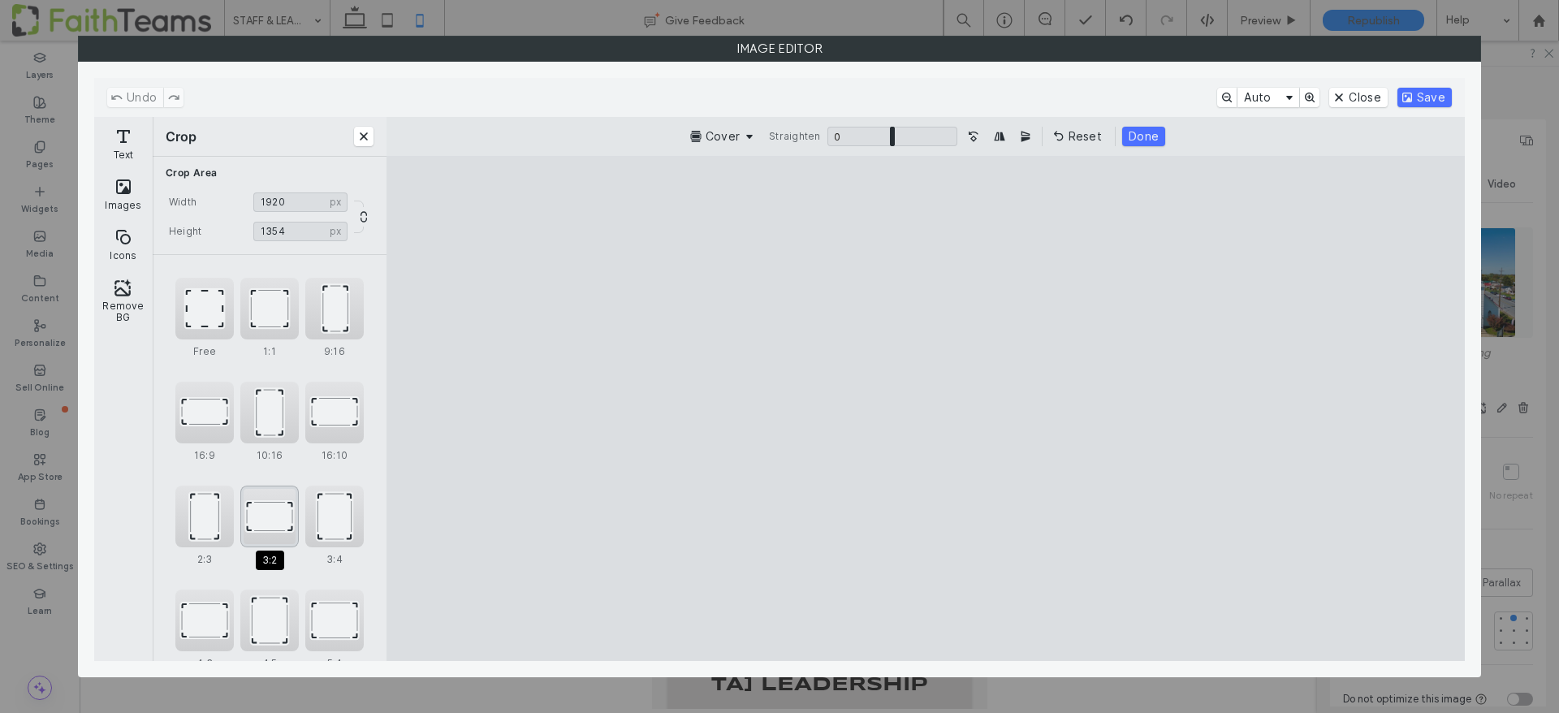
click at [267, 532] on div "3:2" at bounding box center [269, 517] width 58 height 62
drag, startPoint x: 601, startPoint y: 176, endPoint x: 491, endPoint y: 84, distance: 143.6
click at [926, 409] on cesdk-canvas "Editor canvas" at bounding box center [926, 409] width 0 height 0
drag, startPoint x: 1228, startPoint y: 205, endPoint x: 1314, endPoint y: 151, distance: 101.8
click at [926, 409] on cesdk-canvas "Editor canvas" at bounding box center [926, 409] width 0 height 0
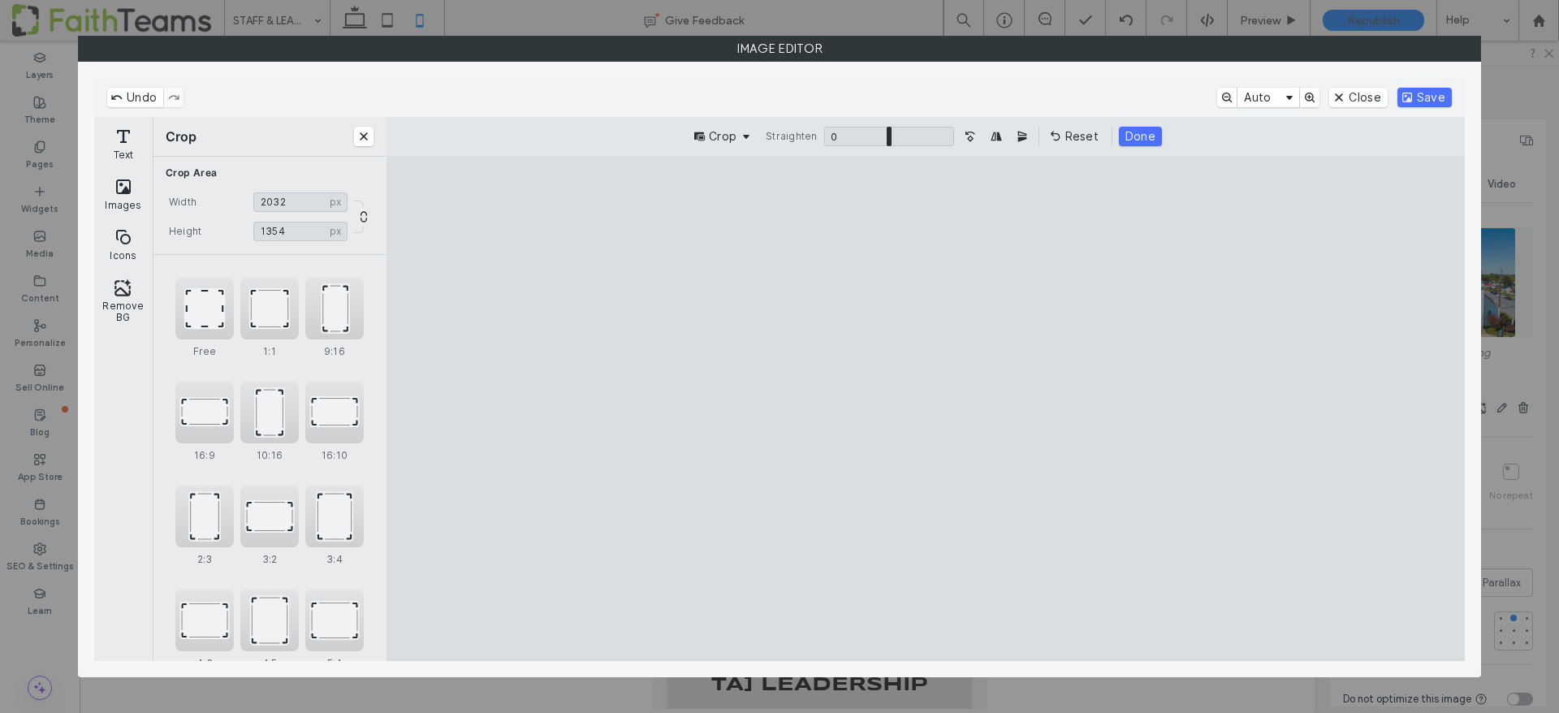
drag, startPoint x: 1226, startPoint y: 213, endPoint x: 1267, endPoint y: 191, distance: 46.2
click at [926, 409] on cesdk-canvas "Editor canvas" at bounding box center [926, 409] width 0 height 0
click at [266, 517] on div "3:2" at bounding box center [269, 517] width 58 height 62
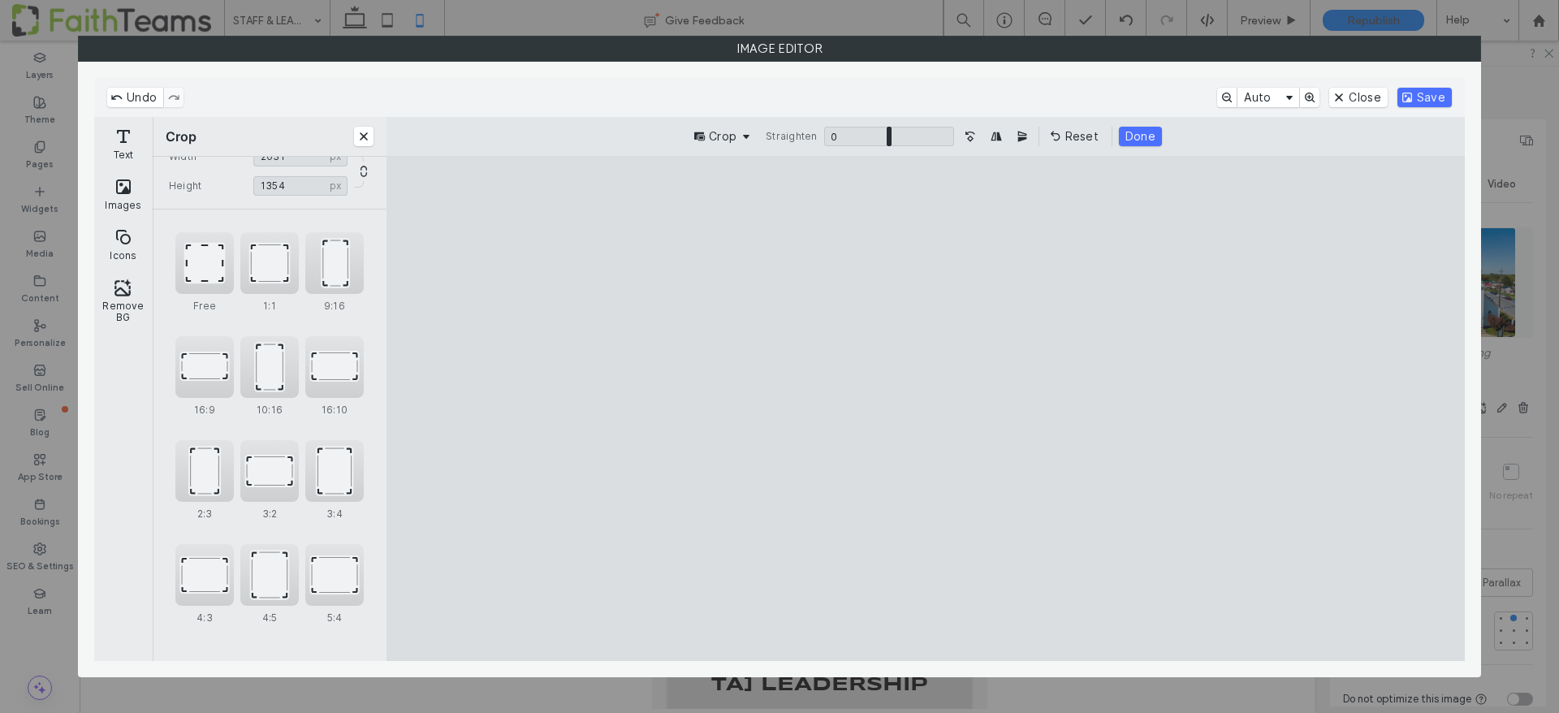
scroll to position [48, 0]
click at [334, 571] on div "5:4" at bounding box center [334, 573] width 58 height 62
type input "******"
drag, startPoint x: 1443, startPoint y: 84, endPoint x: 1433, endPoint y: 93, distance: 13.2
click at [1443, 84] on div "Undo Auto Close Save" at bounding box center [779, 97] width 1371 height 39
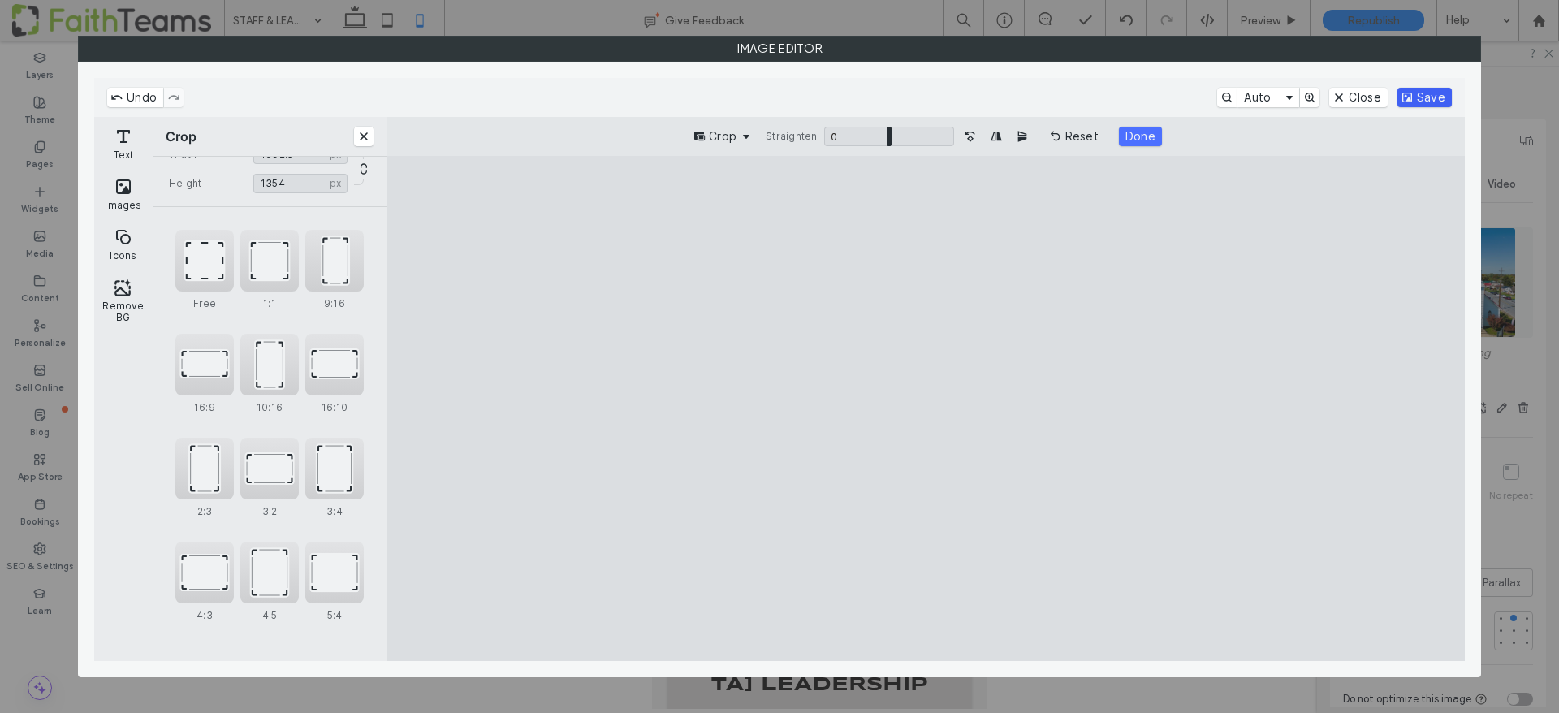
click at [1433, 93] on button "Save" at bounding box center [1425, 97] width 54 height 19
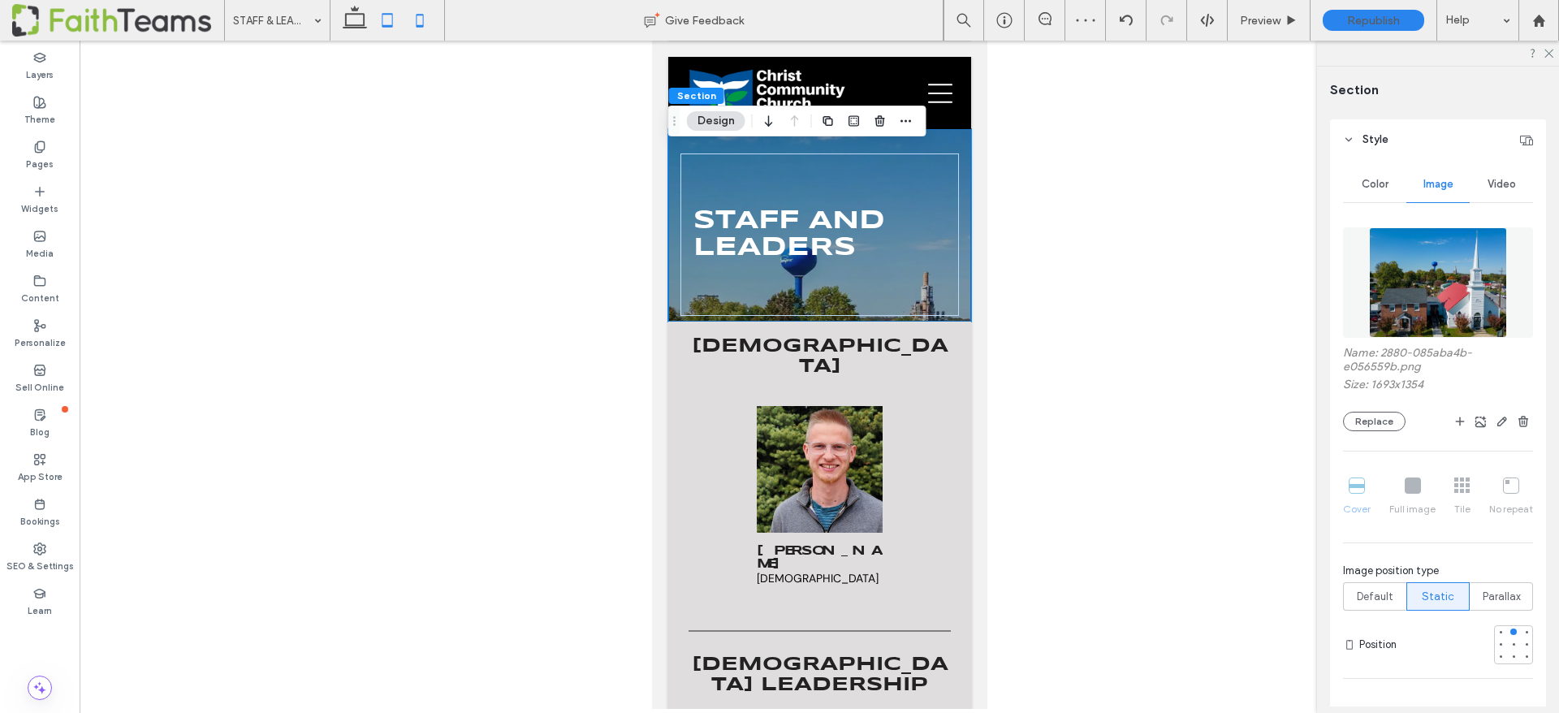
click at [395, 19] on icon at bounding box center [387, 20] width 32 height 32
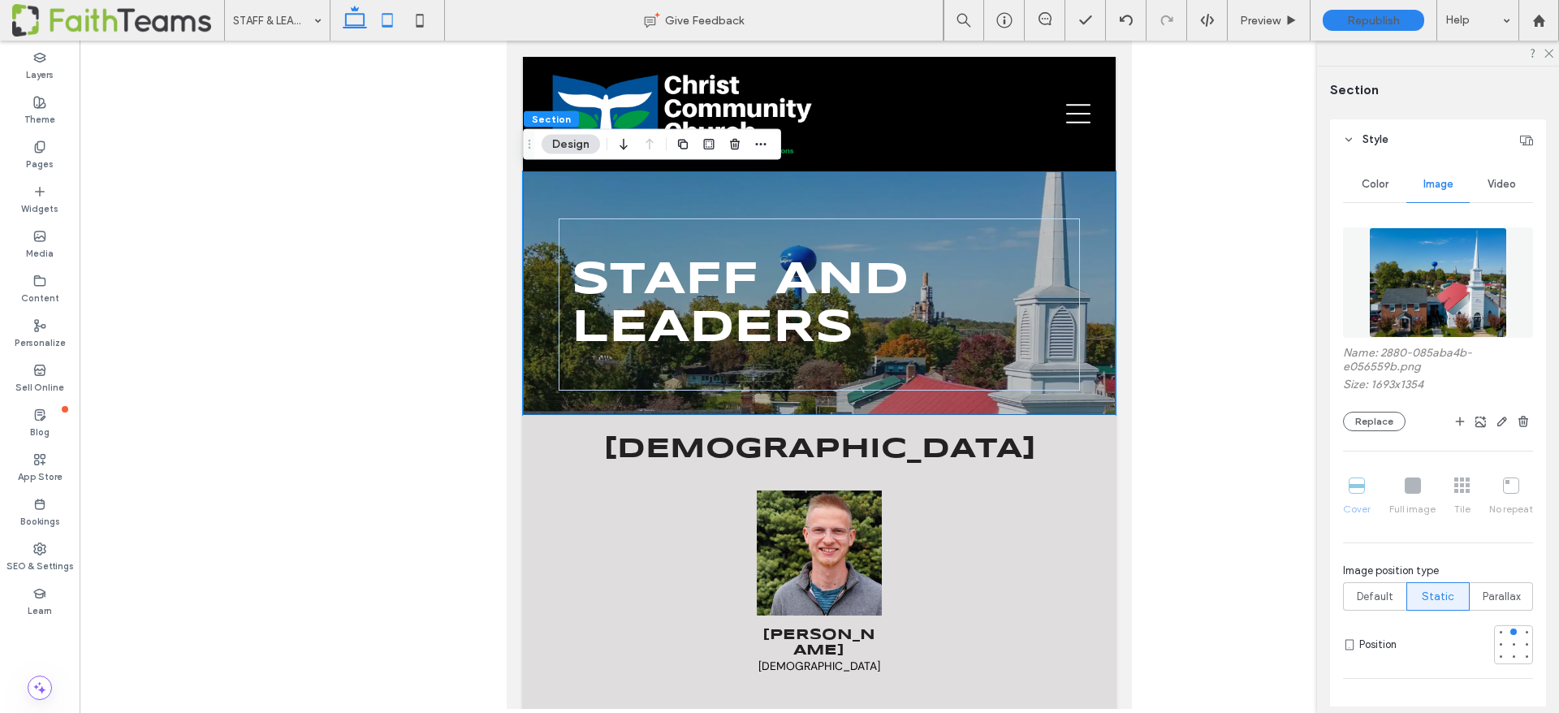
click at [349, 22] on icon at bounding box center [355, 20] width 32 height 32
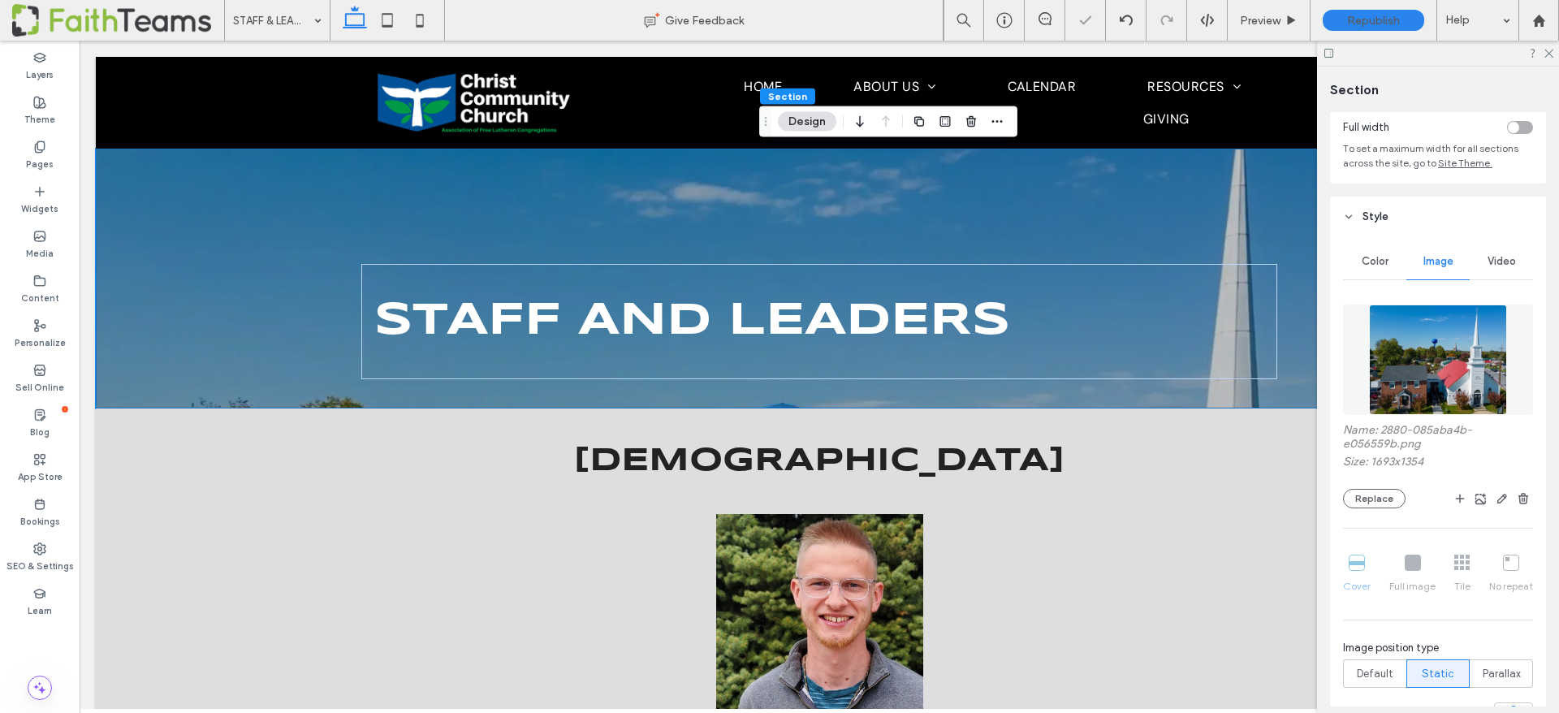
type input "*"
type input "***"
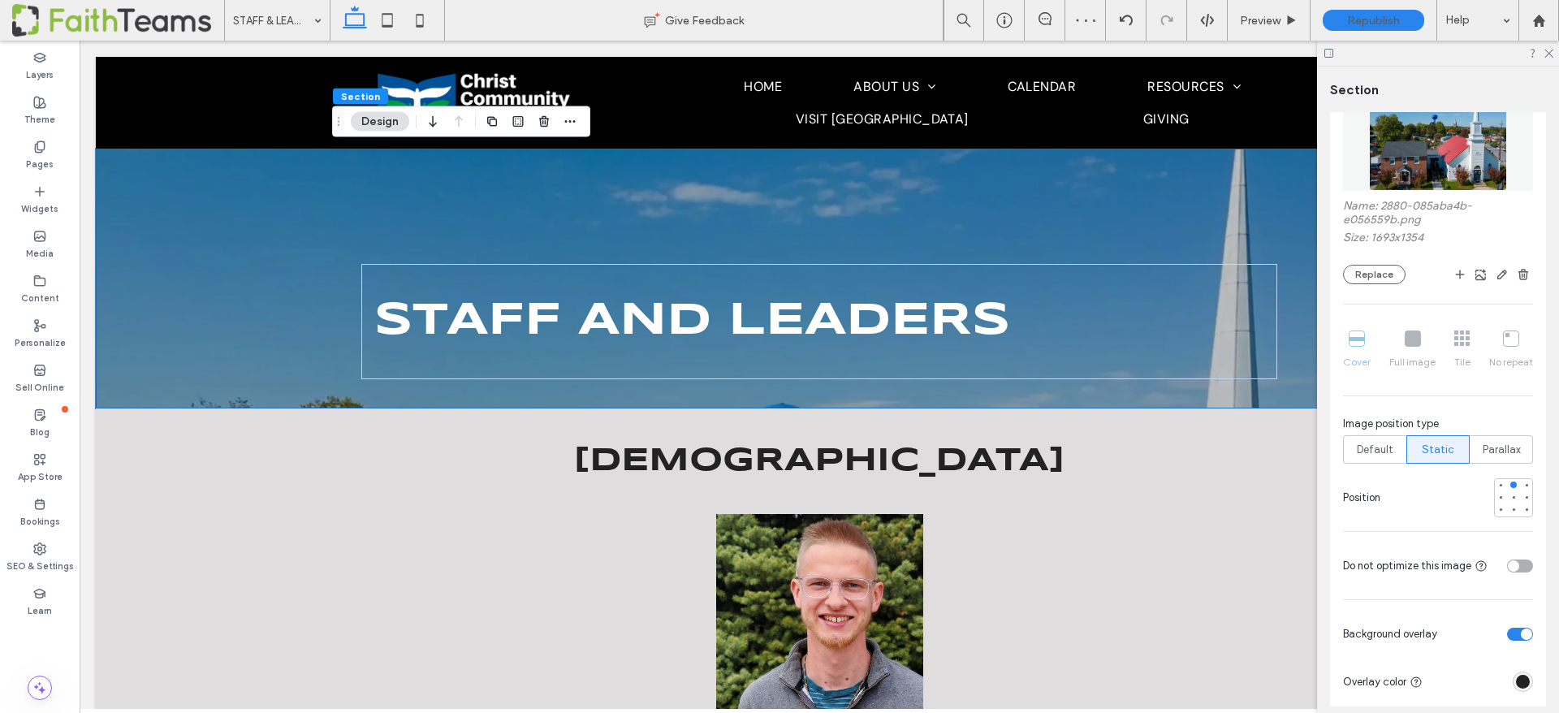
scroll to position [490, 0]
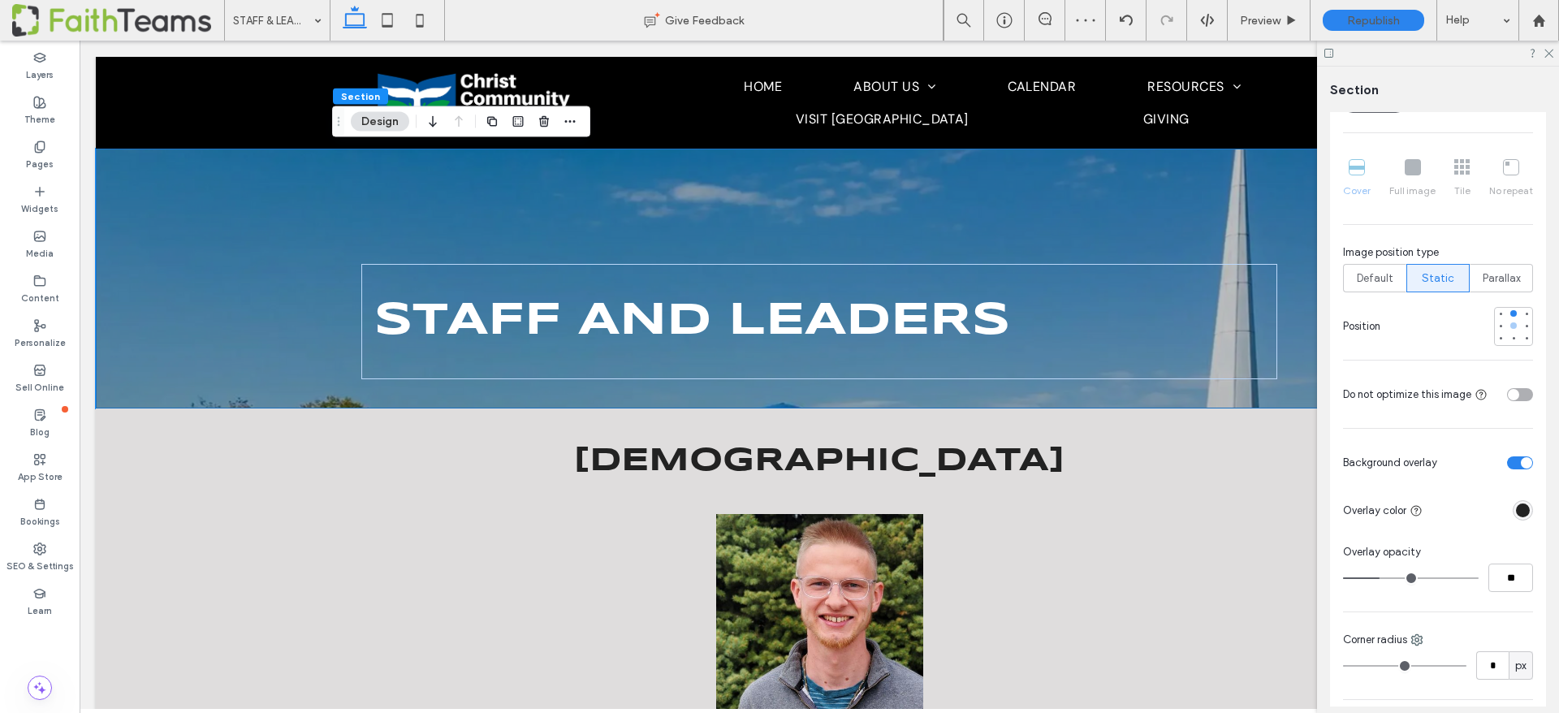
click at [1513, 324] on div at bounding box center [1514, 325] width 6 height 6
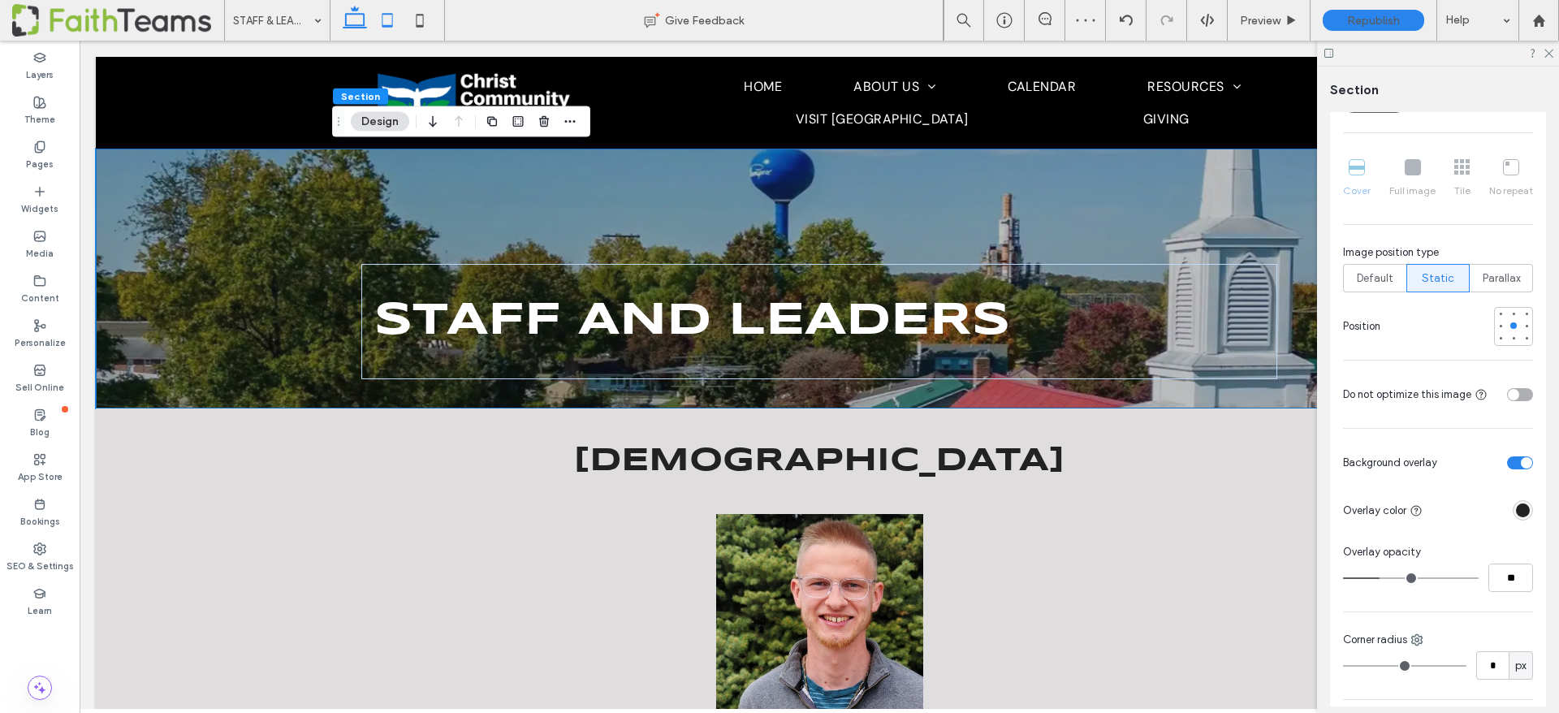
click at [382, 24] on icon at bounding box center [387, 20] width 32 height 32
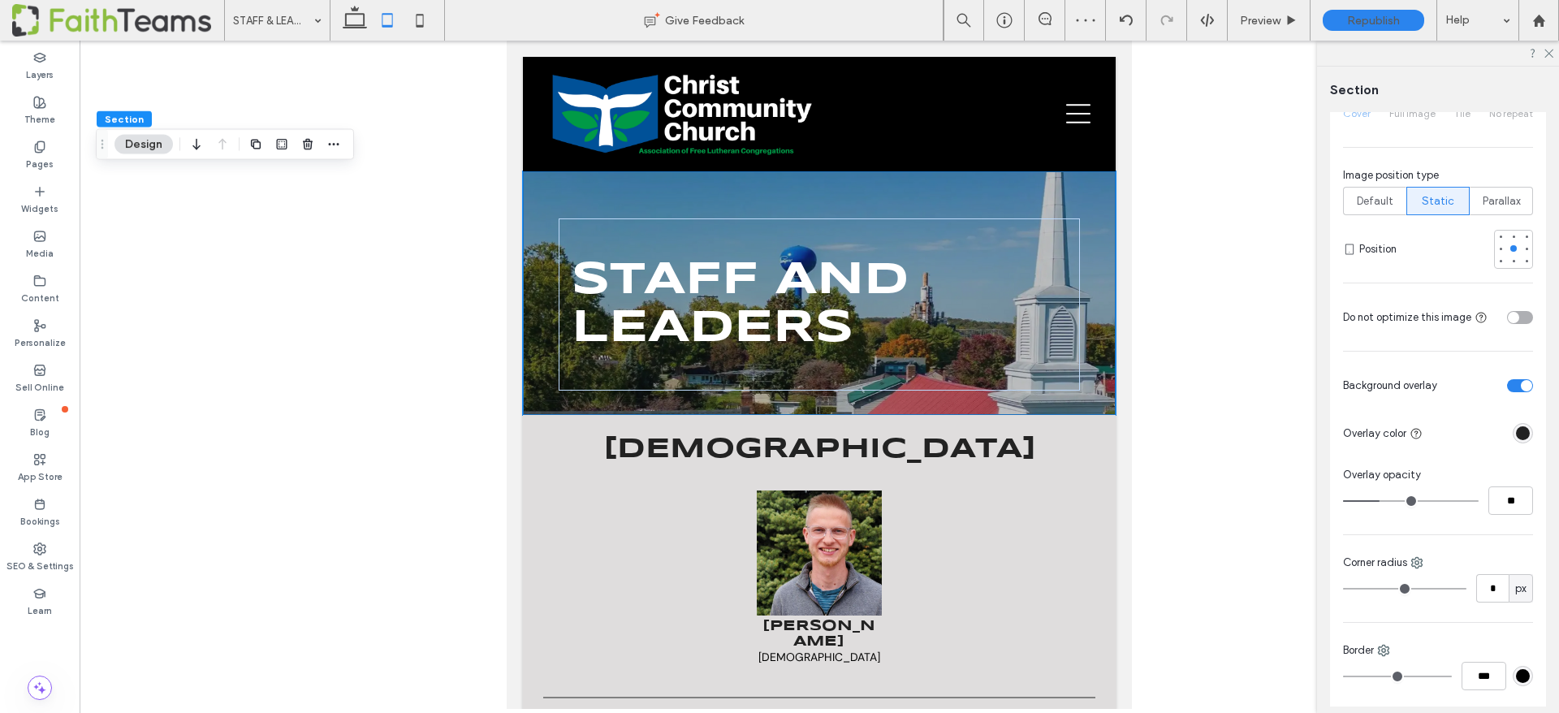
type input "*"
type input "***"
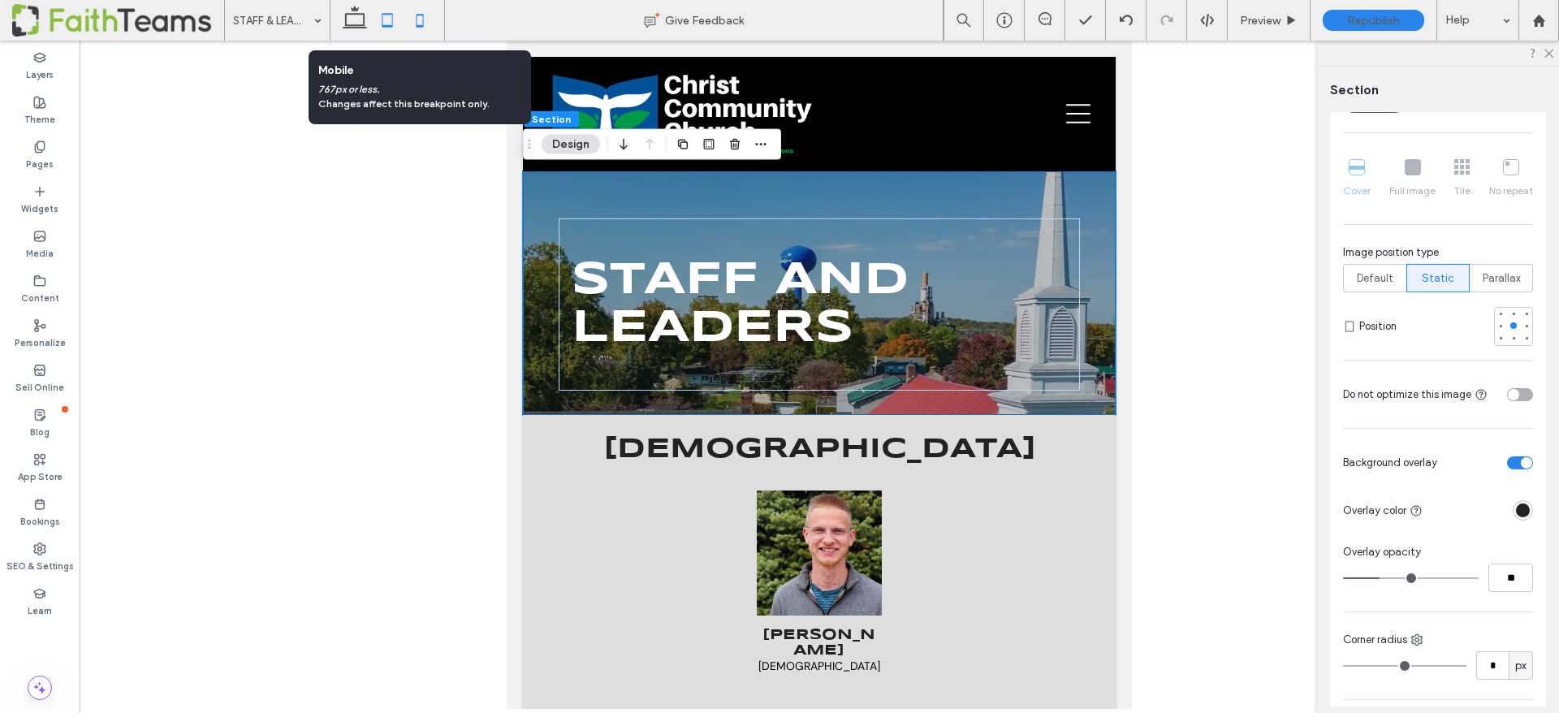
click at [417, 16] on icon at bounding box center [420, 20] width 32 height 32
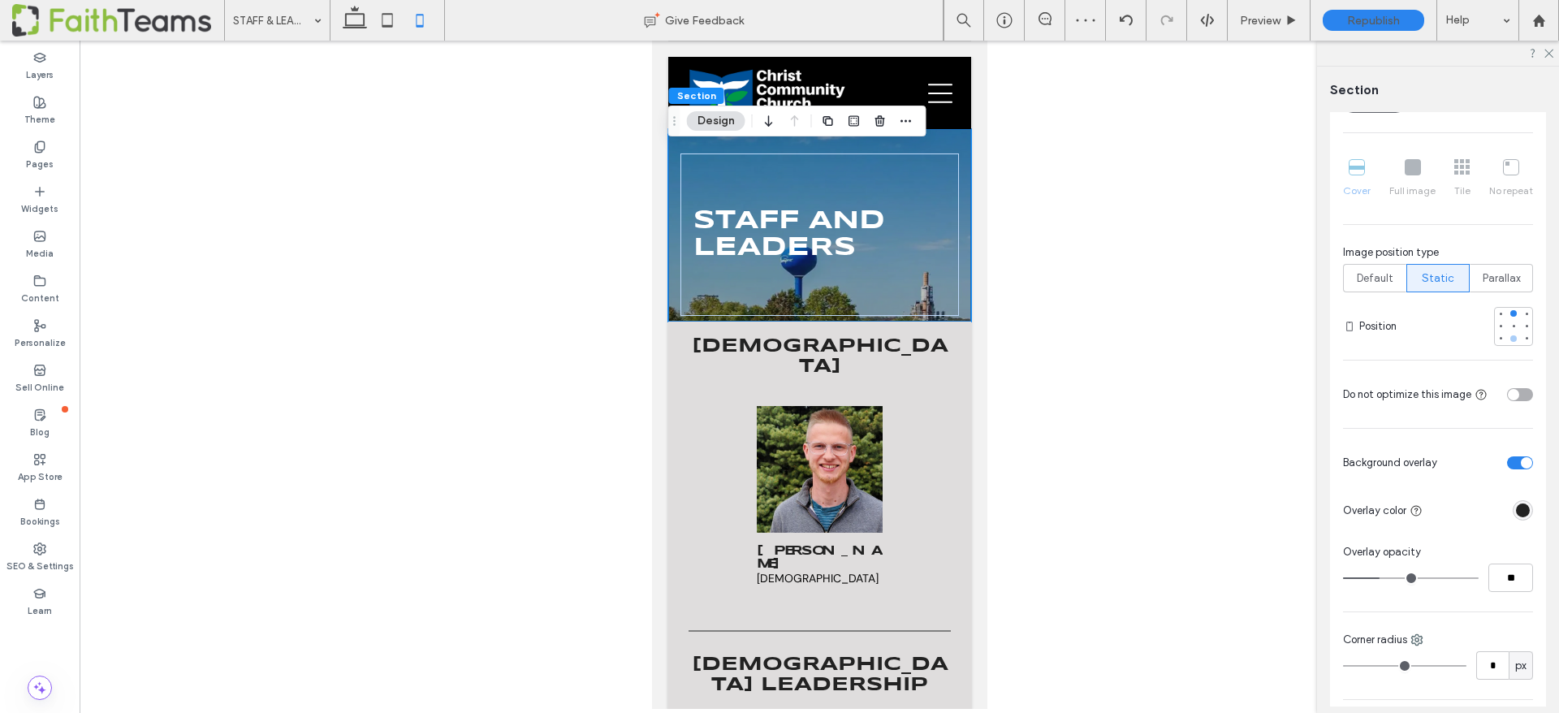
click at [1515, 337] on div at bounding box center [1514, 338] width 6 height 6
click at [383, 11] on icon at bounding box center [387, 20] width 32 height 32
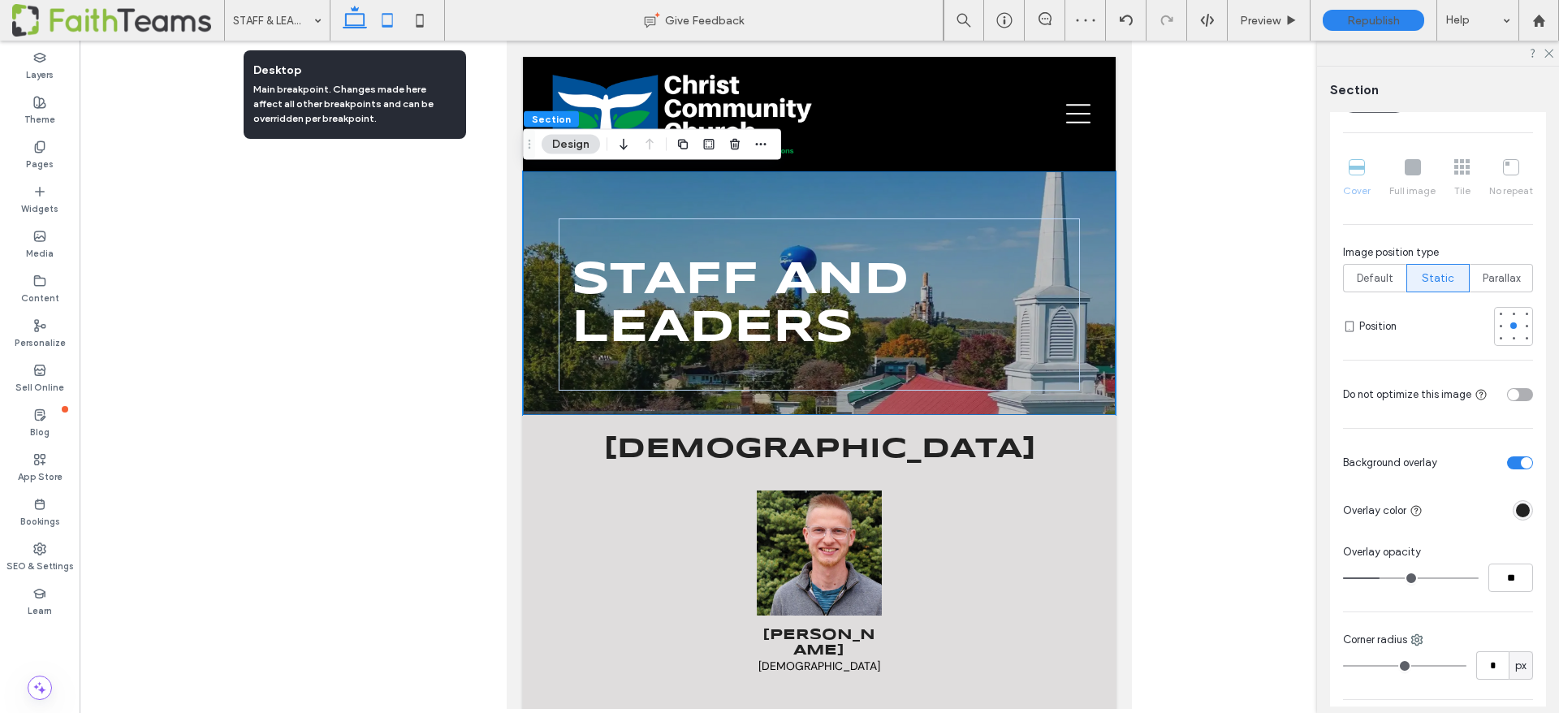
click at [344, 18] on icon at bounding box center [355, 20] width 32 height 32
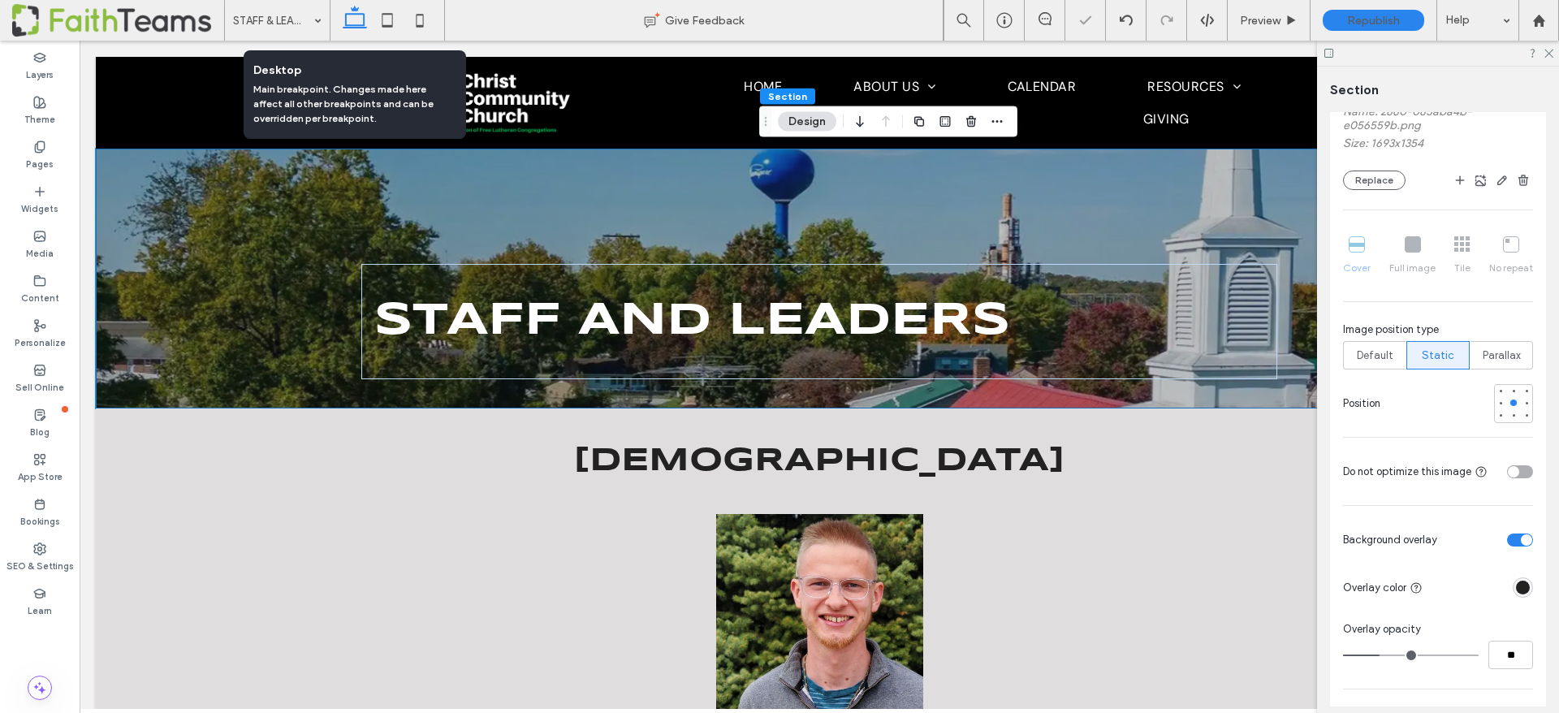
type input "*"
type input "***"
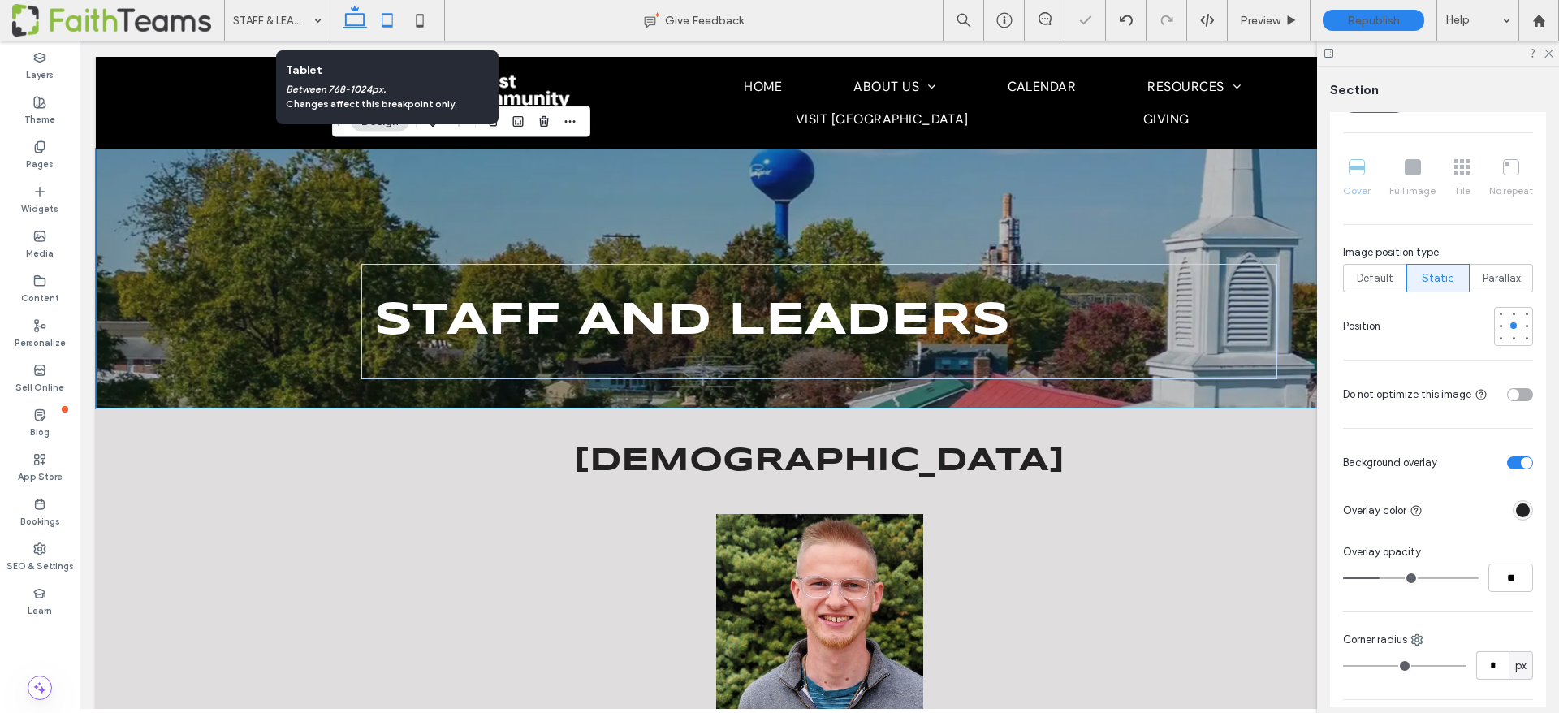
click at [391, 18] on icon at bounding box center [387, 20] width 32 height 32
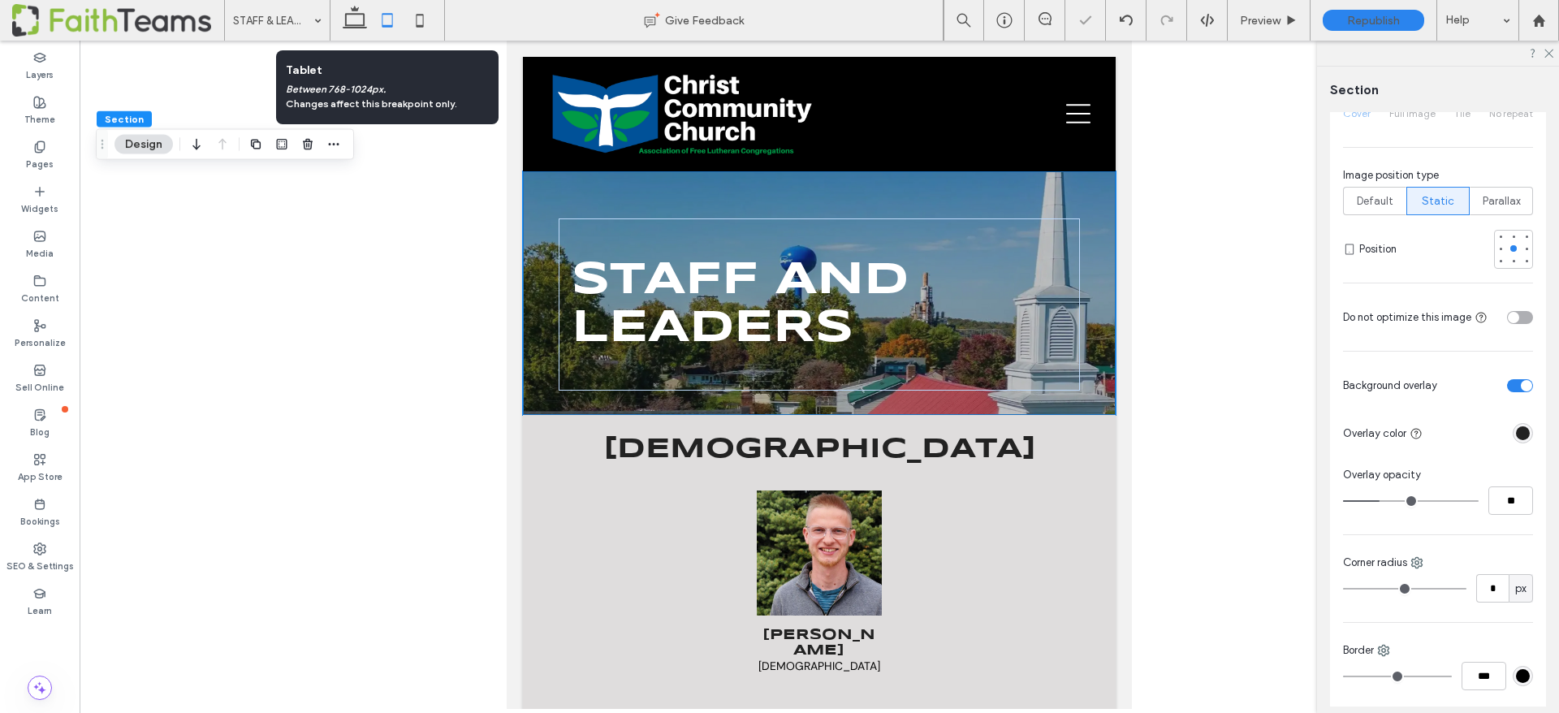
type input "*"
type input "***"
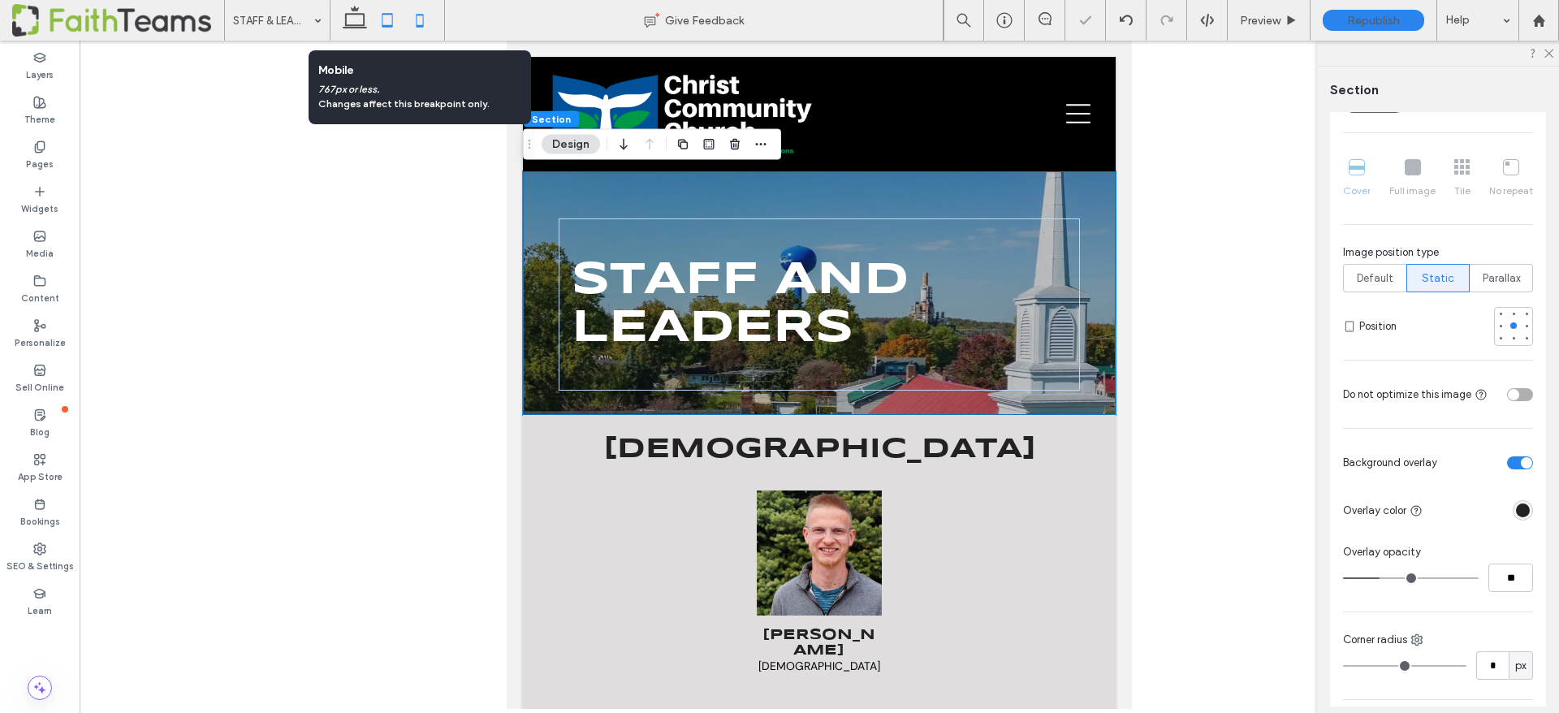
click at [417, 22] on icon at bounding box center [420, 20] width 32 height 32
type input "*"
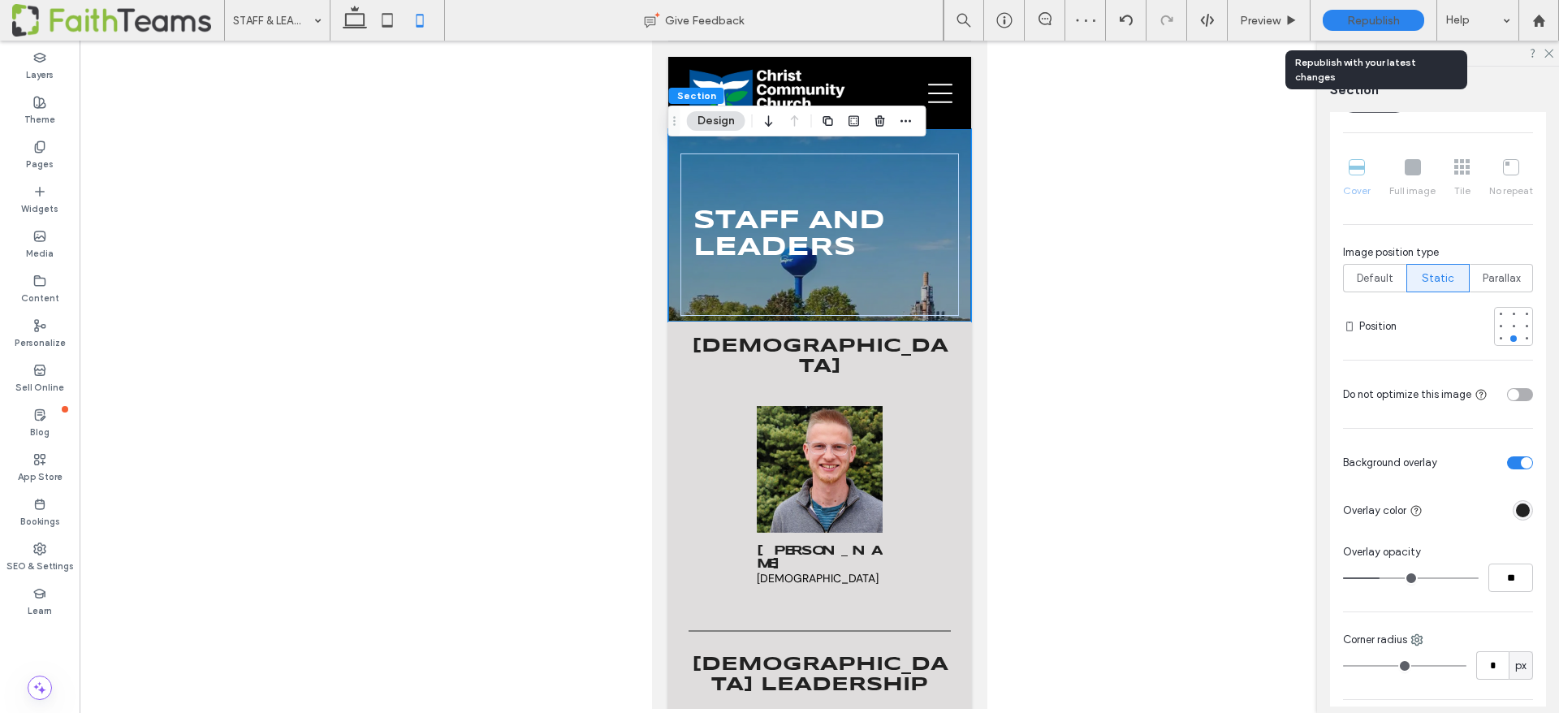
click at [1374, 20] on span "Republish" at bounding box center [1373, 21] width 53 height 14
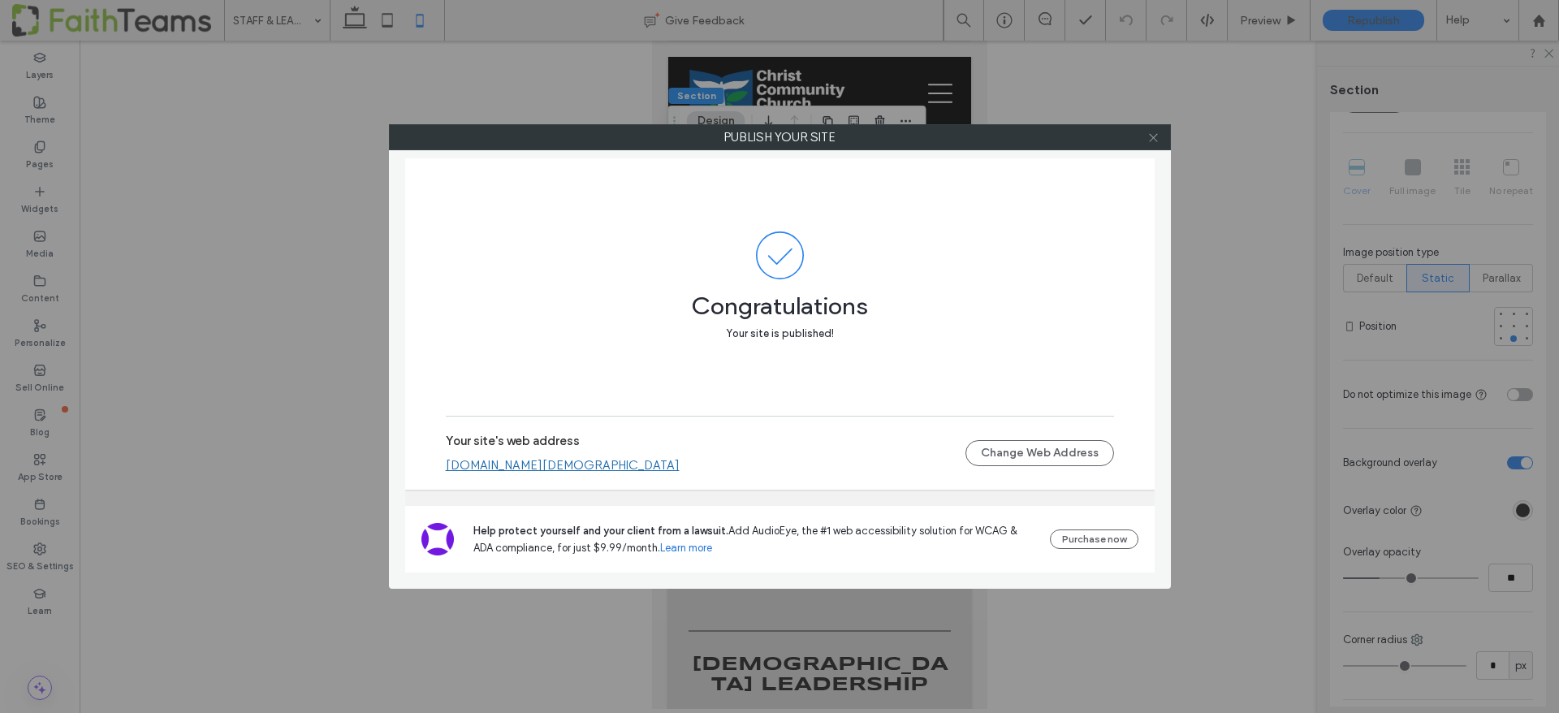
click at [1152, 137] on use at bounding box center [1153, 137] width 8 height 8
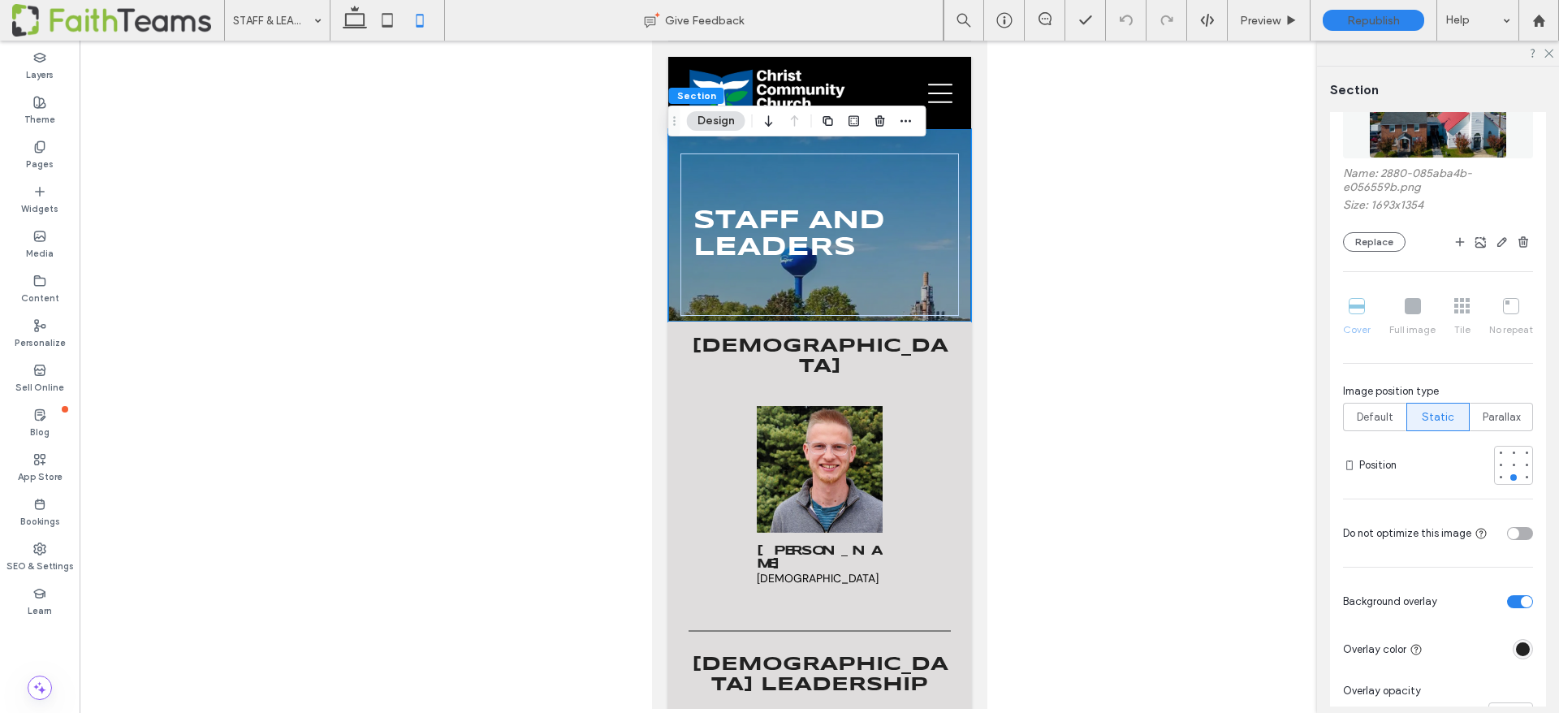
scroll to position [362, 0]
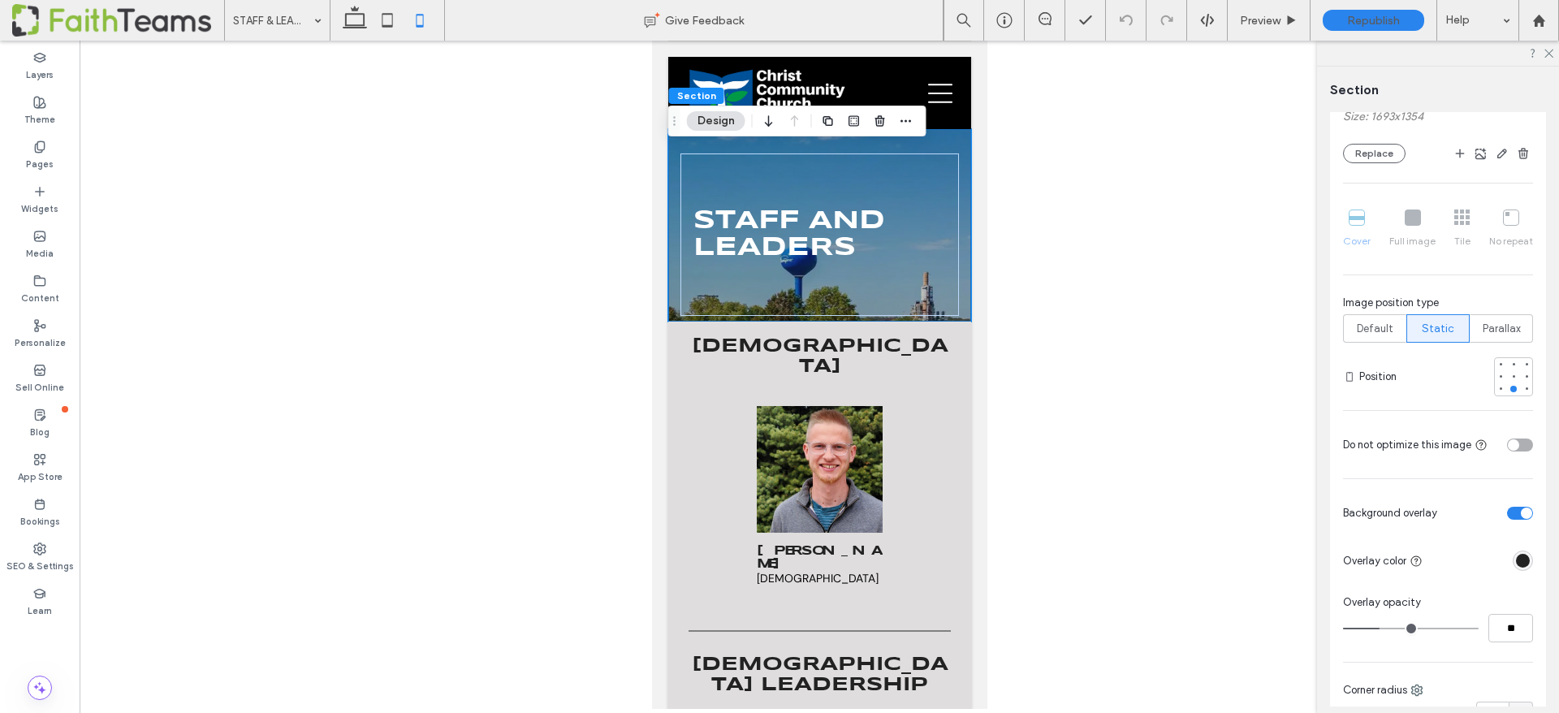
click at [1348, 379] on icon at bounding box center [1349, 376] width 13 height 13
click at [912, 119] on icon "button" at bounding box center [906, 121] width 13 height 13
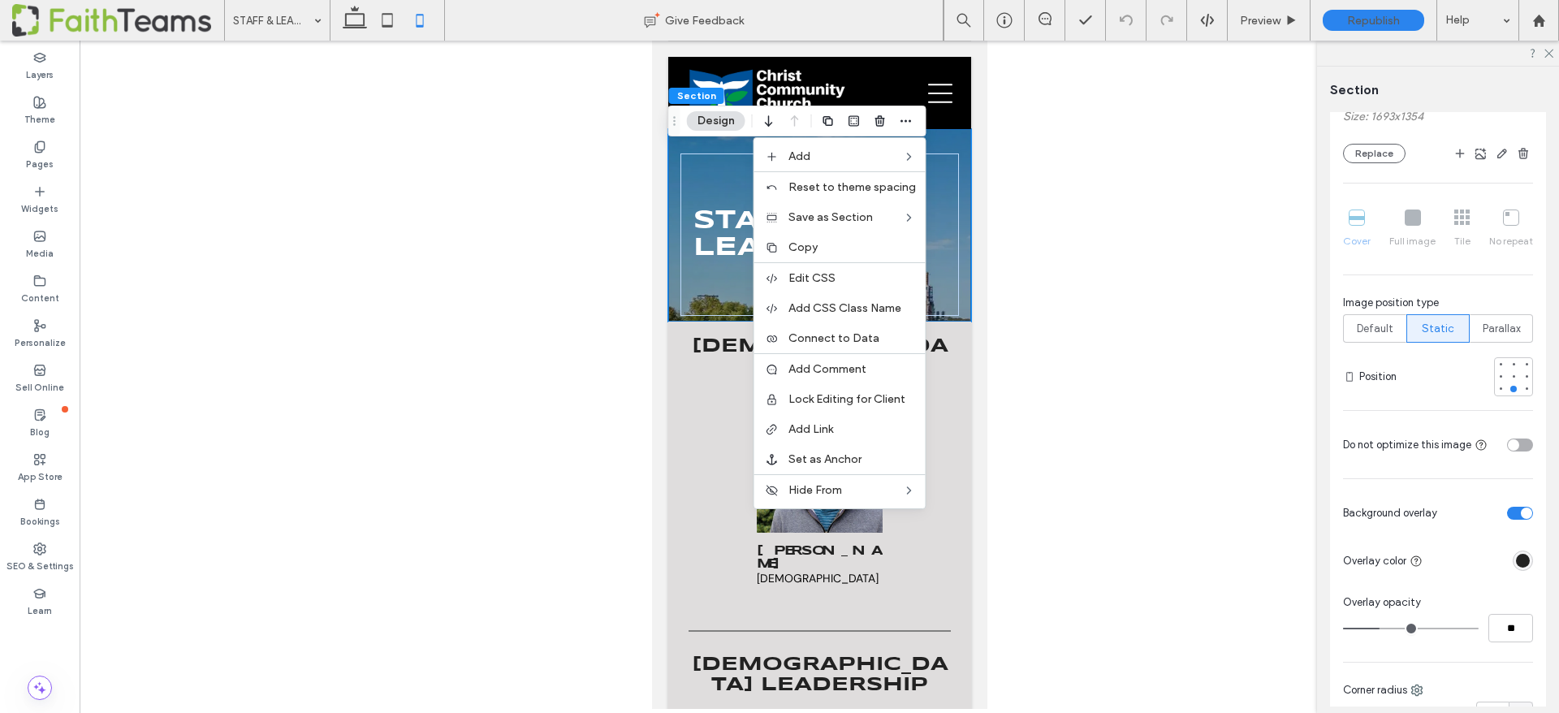
click at [1237, 283] on div at bounding box center [820, 375] width 1480 height 668
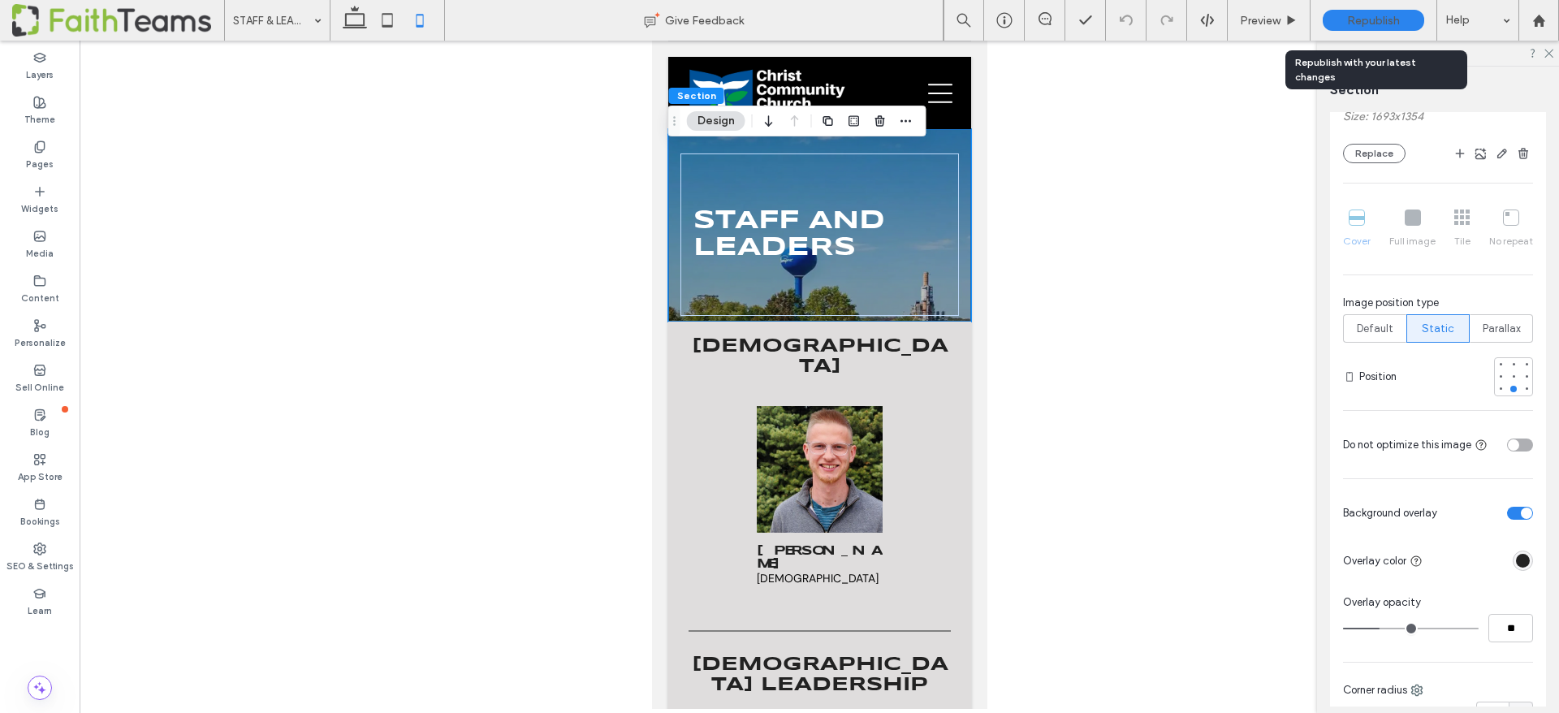
click at [1373, 24] on span "Republish" at bounding box center [1373, 21] width 53 height 14
